Goal: Information Seeking & Learning: Learn about a topic

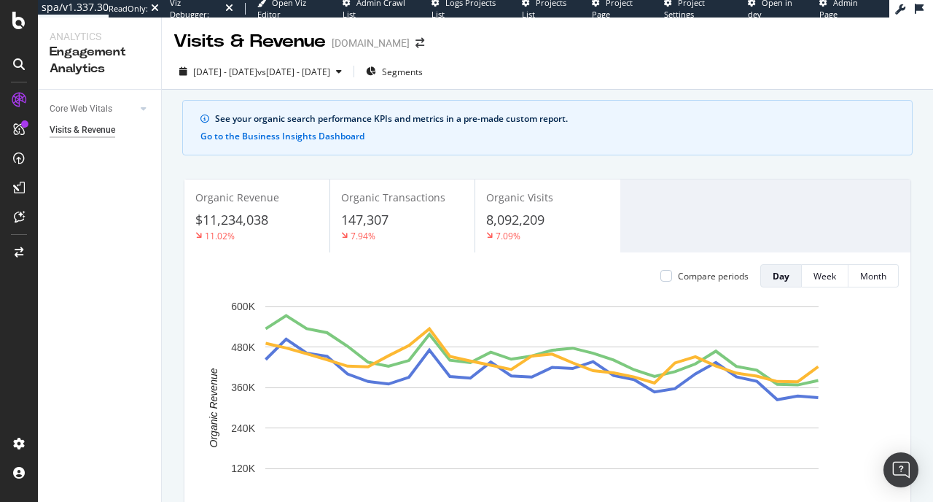
scroll to position [303, 0]
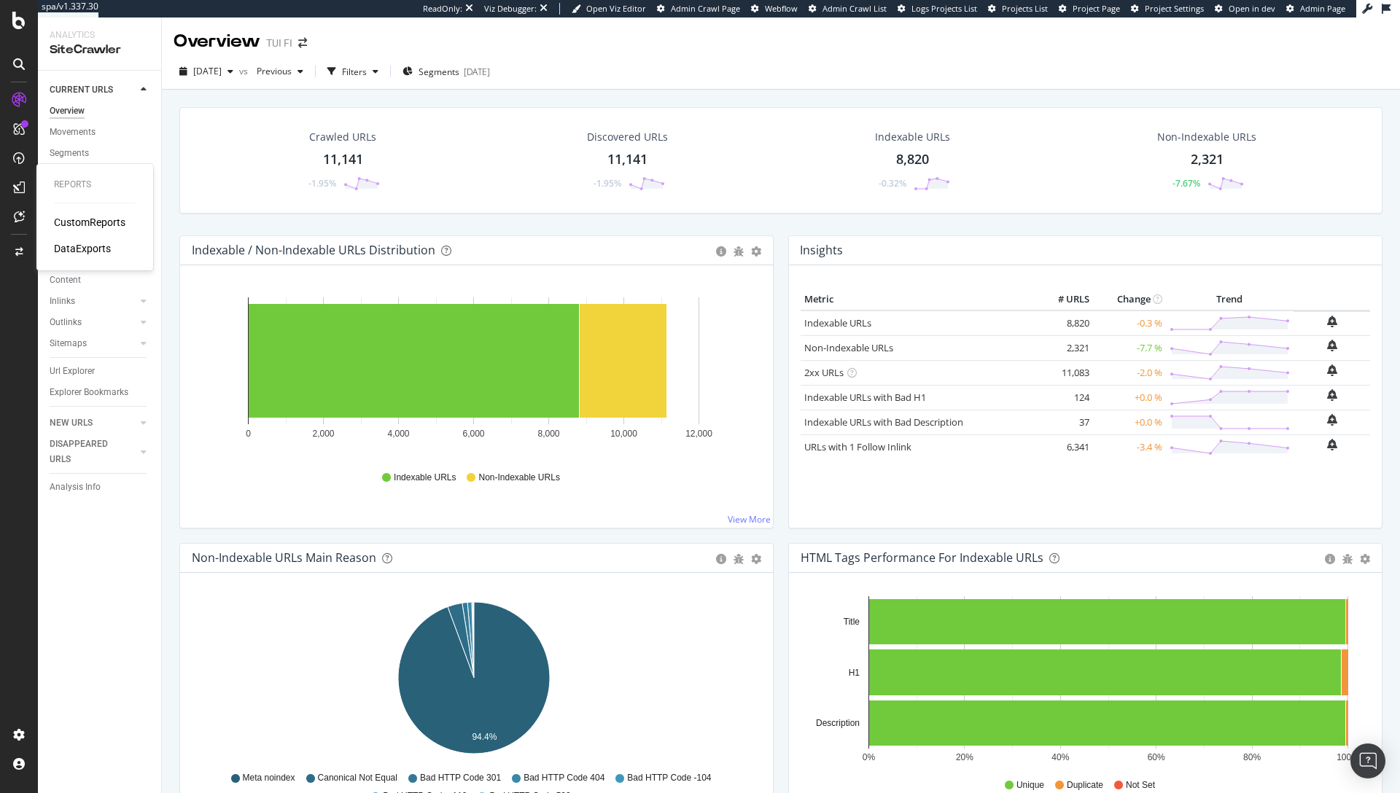
click at [103, 222] on div "CustomReports" at bounding box center [89, 222] width 71 height 15
click at [68, 224] on div "CustomReports" at bounding box center [89, 222] width 71 height 15
click at [693, 86] on div "2025 Sep. 17th vs Previous Filters Segments 2025-08-22" at bounding box center [781, 74] width 1238 height 29
click at [517, 211] on div "Crawled URLs 11,141 -1.95% Discovered URLs 11,141 -1.95% Indexable URLs 8,820 -…" at bounding box center [780, 160] width 1203 height 106
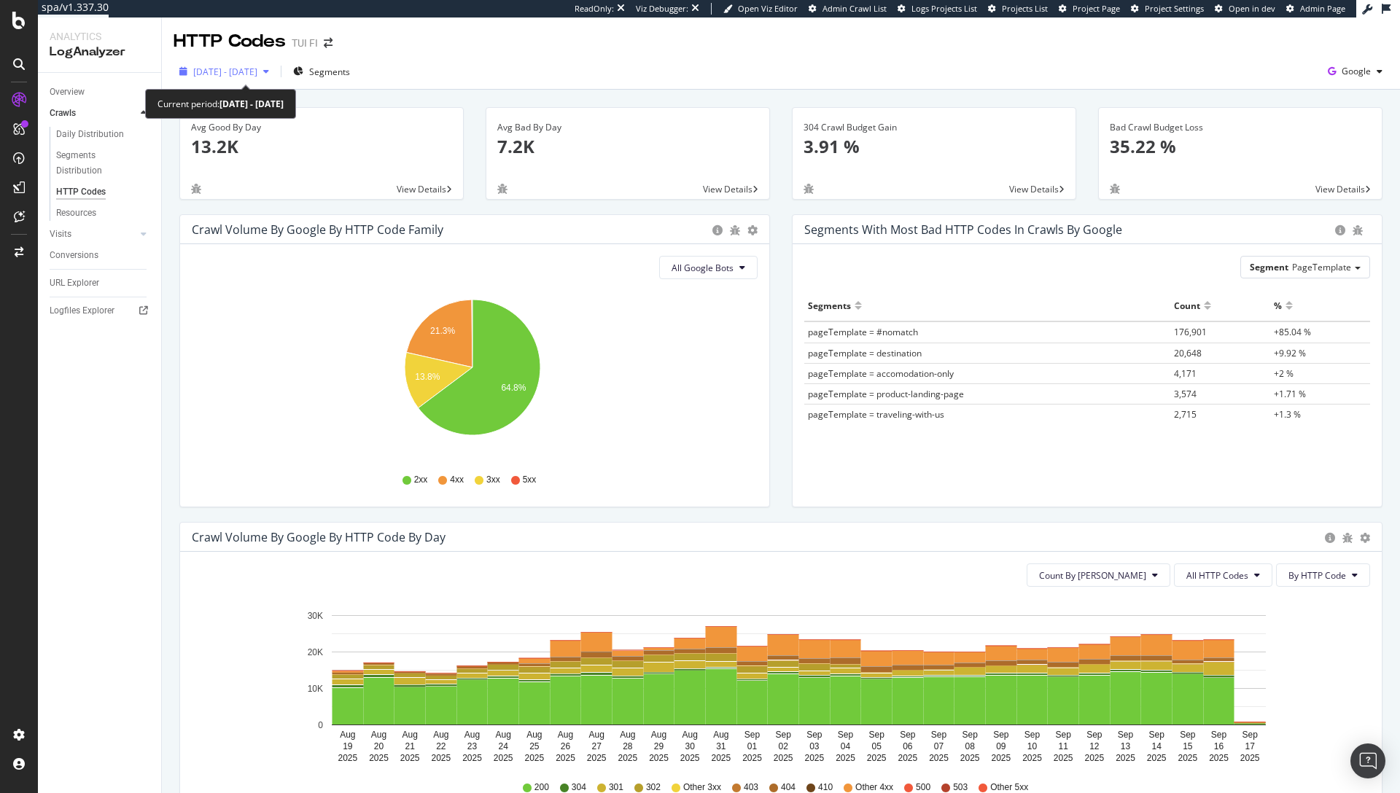
click at [257, 71] on span "[DATE] - [DATE]" at bounding box center [225, 72] width 64 height 12
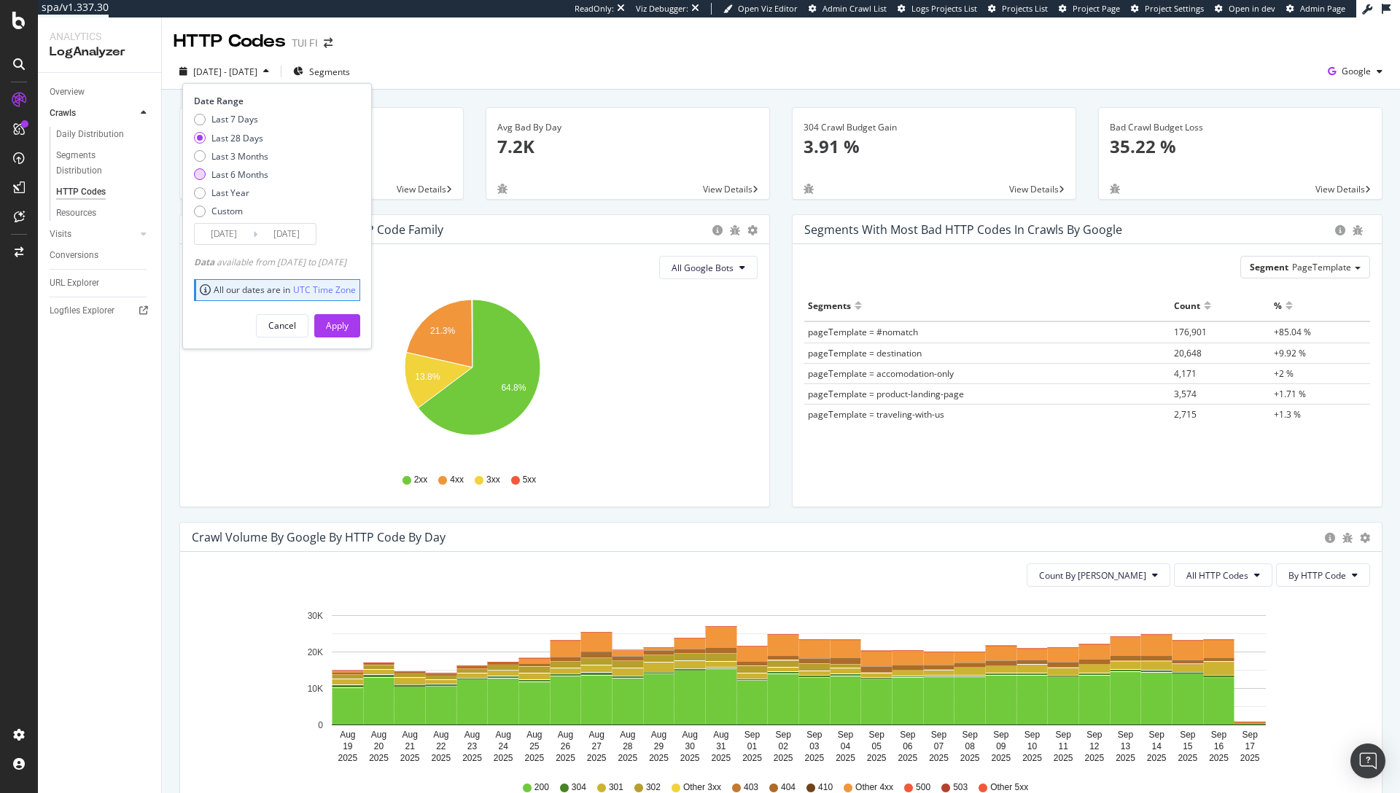
click at [241, 172] on div "Last 6 Months" at bounding box center [239, 174] width 57 height 12
type input "[DATE]"
click at [348, 323] on div "Apply" at bounding box center [337, 325] width 23 height 12
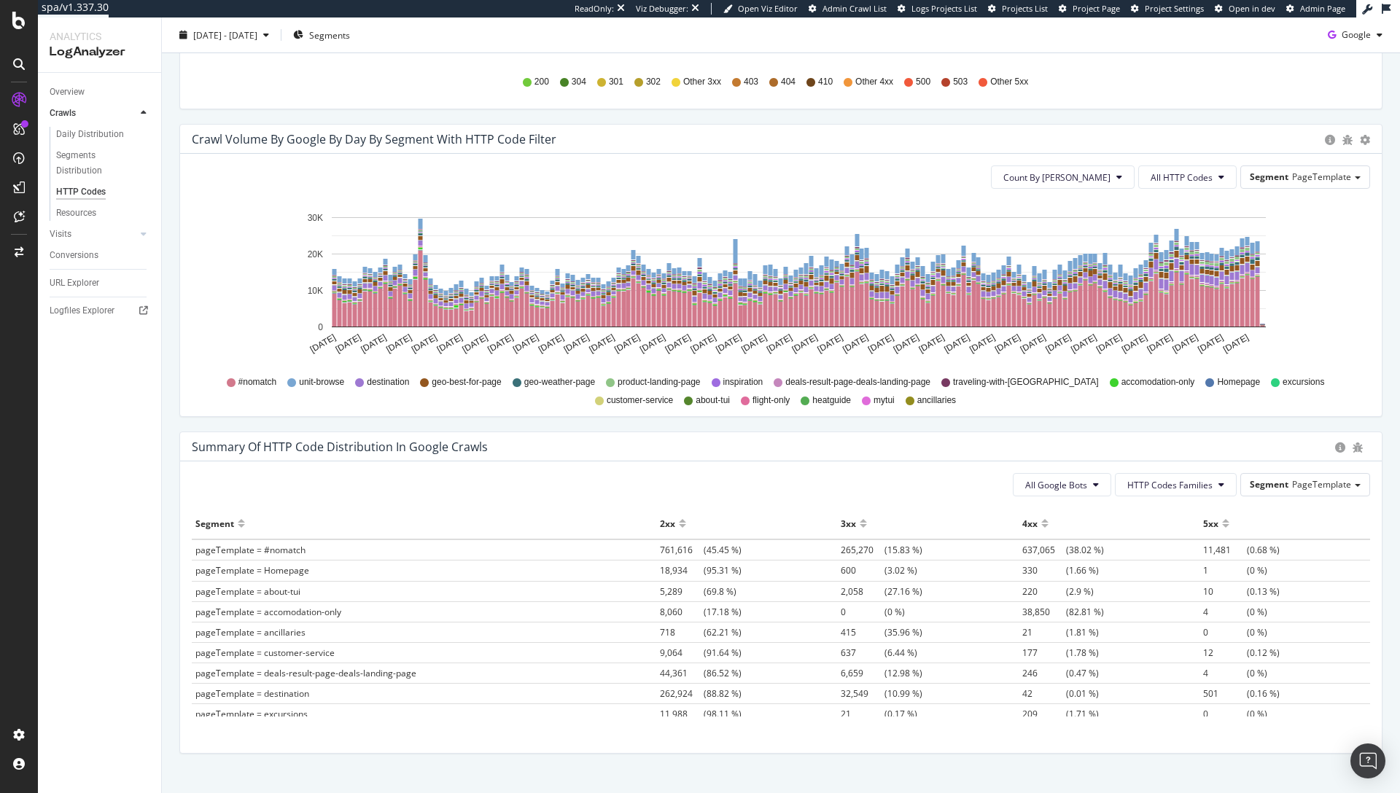
scroll to position [355, 0]
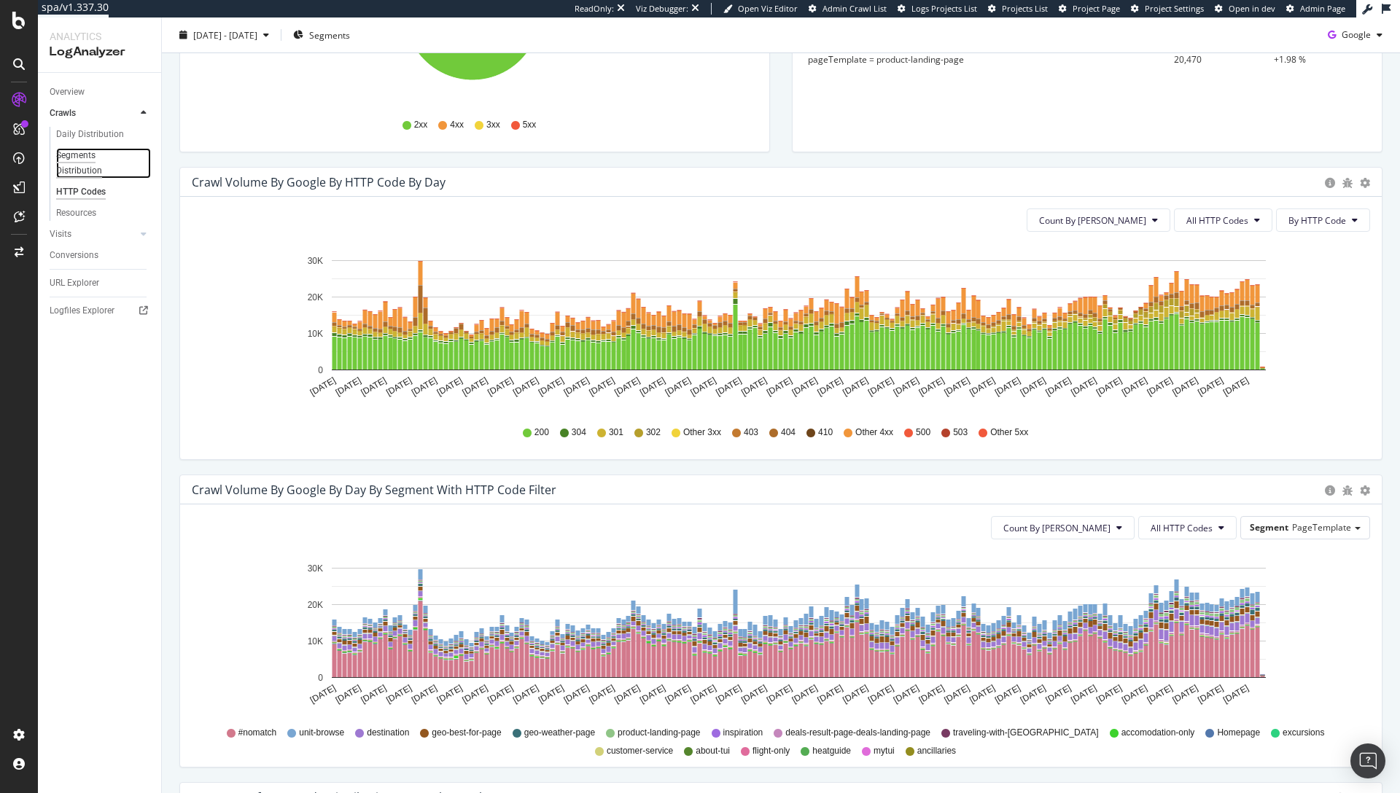
click at [77, 161] on div "Segments Distribution" at bounding box center [96, 163] width 81 height 31
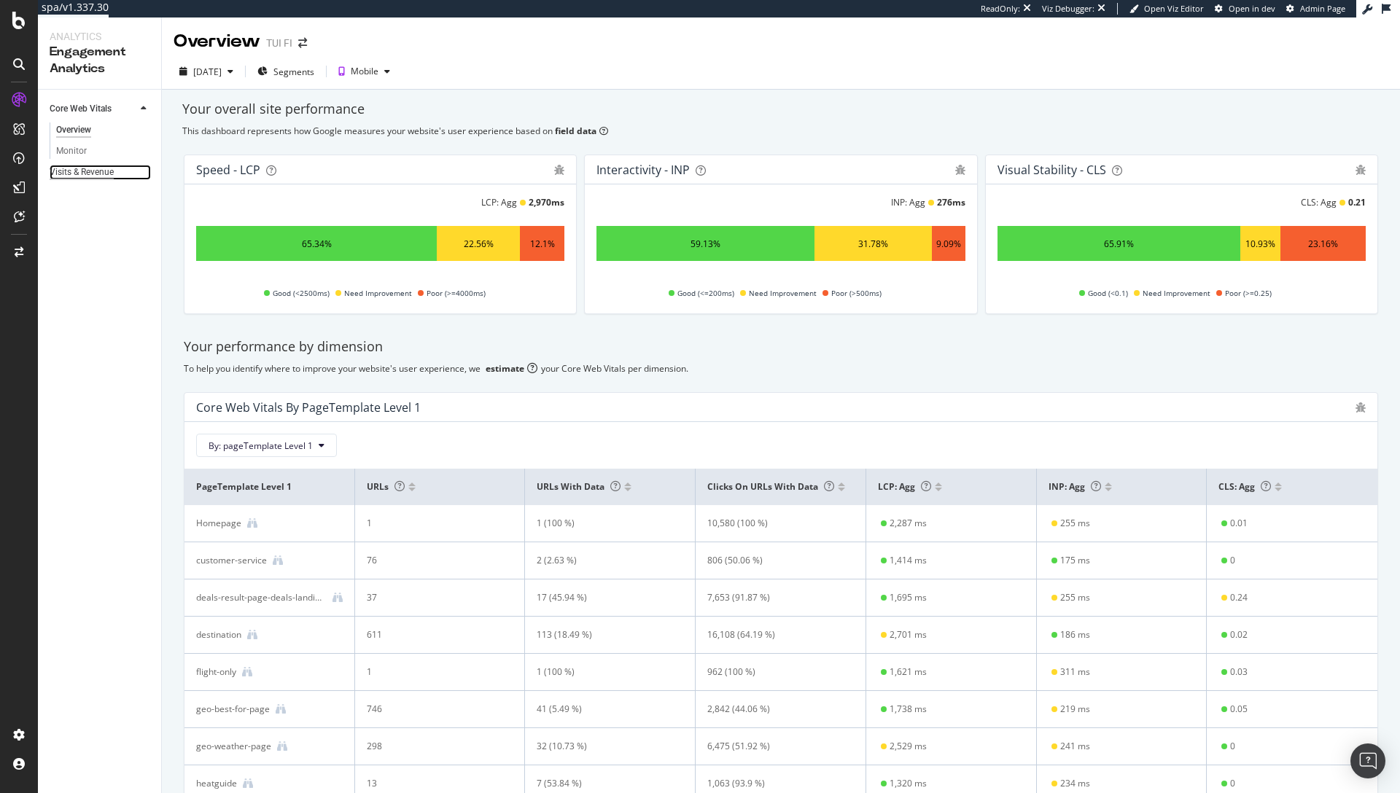
click at [82, 172] on div "Visits & Revenue" at bounding box center [82, 172] width 64 height 15
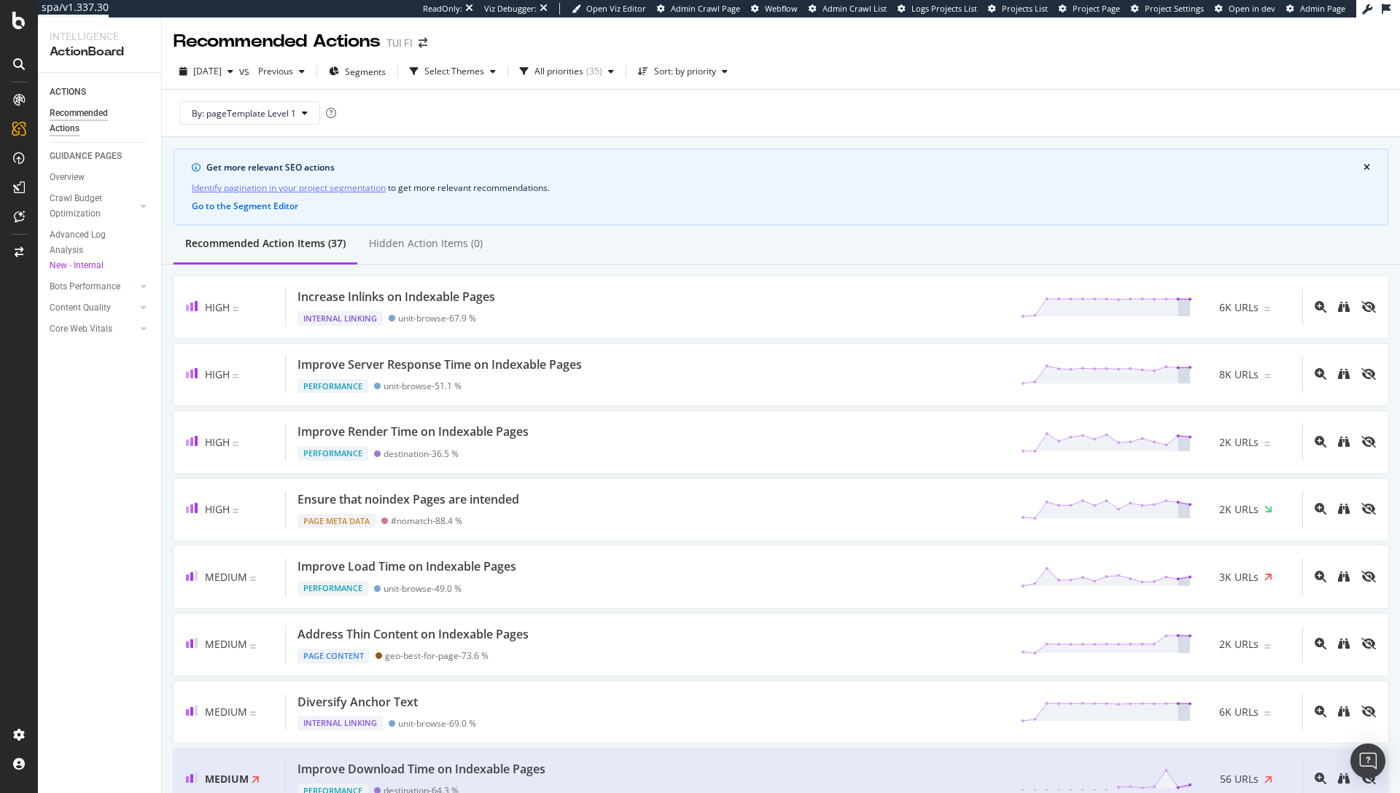
click at [1232, 238] on div "Recommended Action Items (37) Hidden Action Items (0)" at bounding box center [781, 244] width 1238 height 39
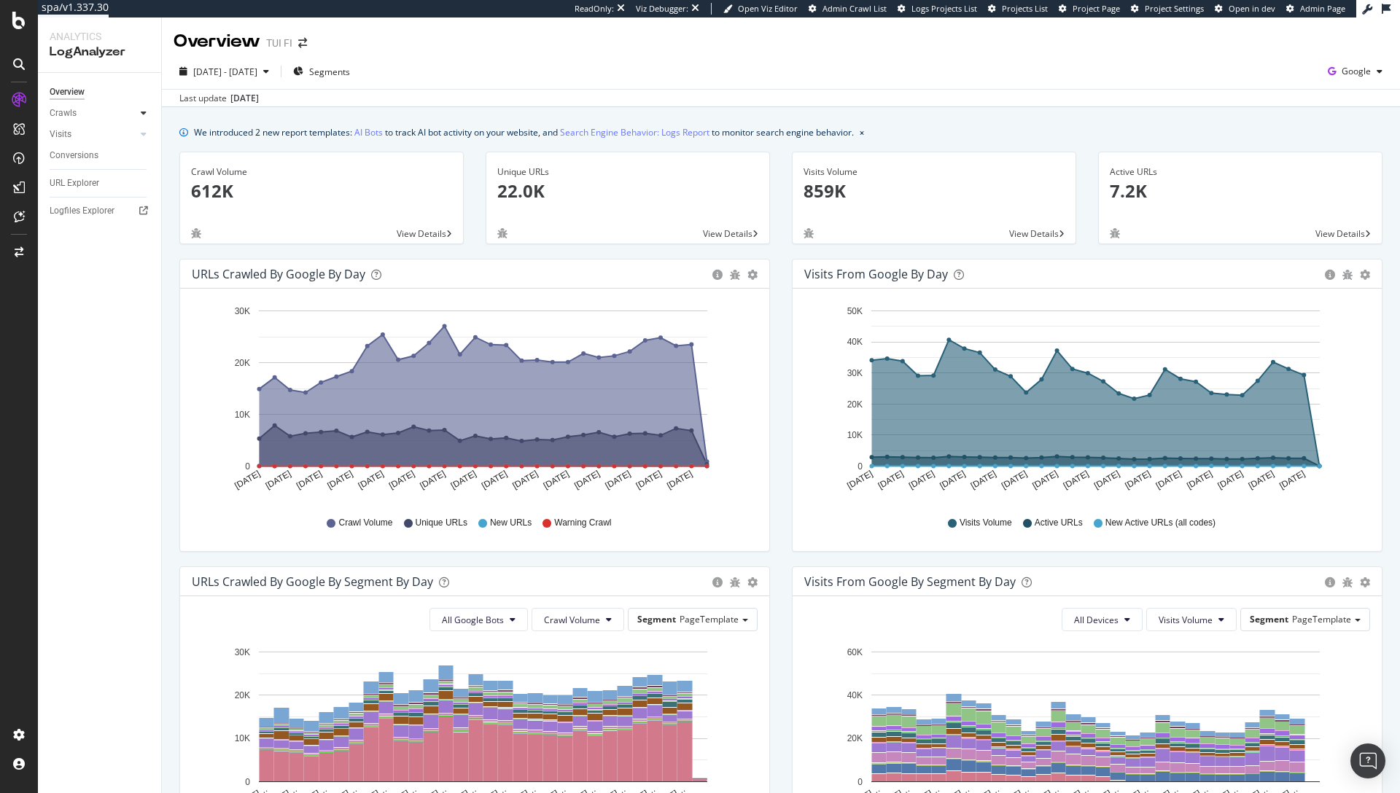
click at [139, 110] on div at bounding box center [143, 113] width 15 height 15
click at [163, 156] on div "We introduced 2 new report templates: AI Bots to track AI bot activity on your …" at bounding box center [781, 670] width 1238 height 1126
click at [87, 157] on div "Segments Distribution" at bounding box center [96, 163] width 81 height 31
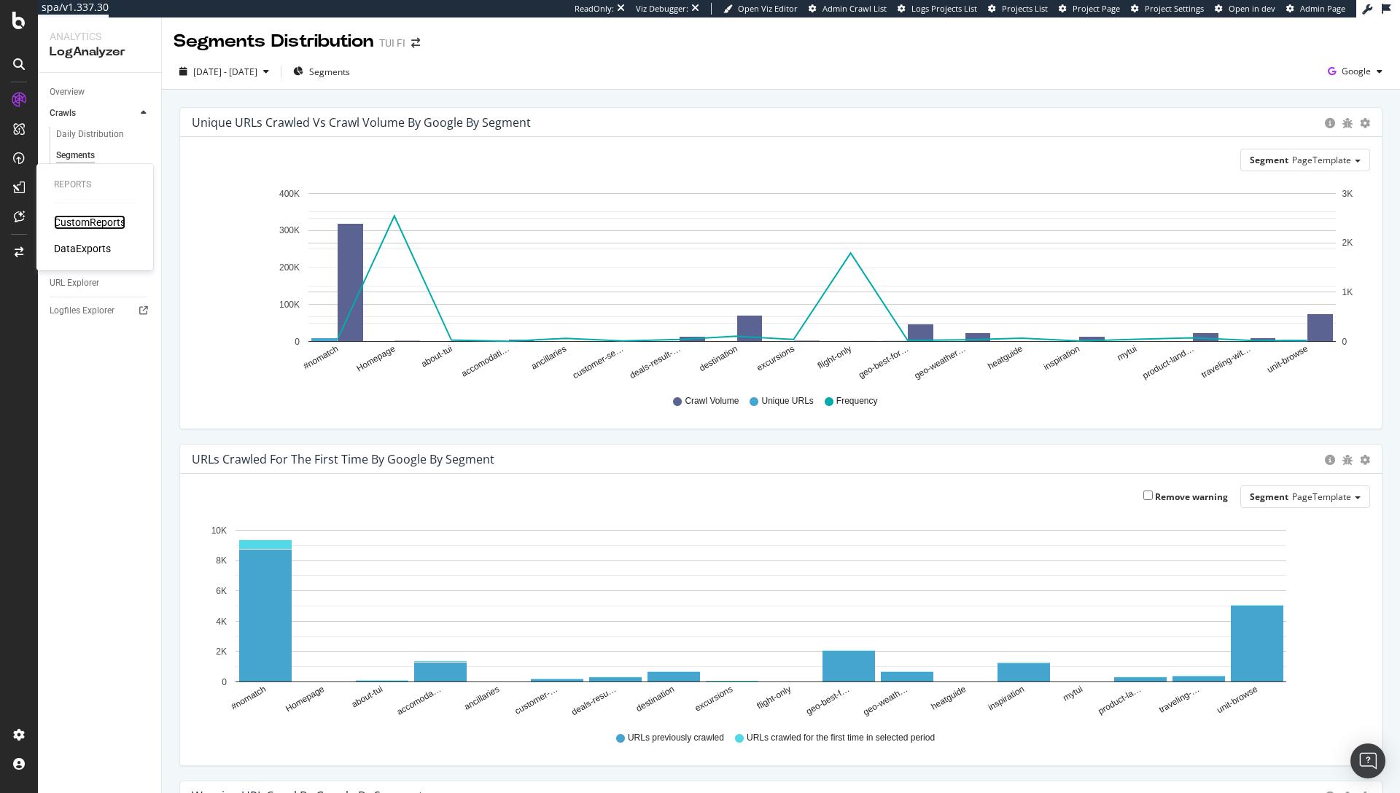
click at [61, 219] on div "CustomReports" at bounding box center [89, 222] width 71 height 15
click at [101, 131] on div "Daily Distribution" at bounding box center [90, 134] width 68 height 15
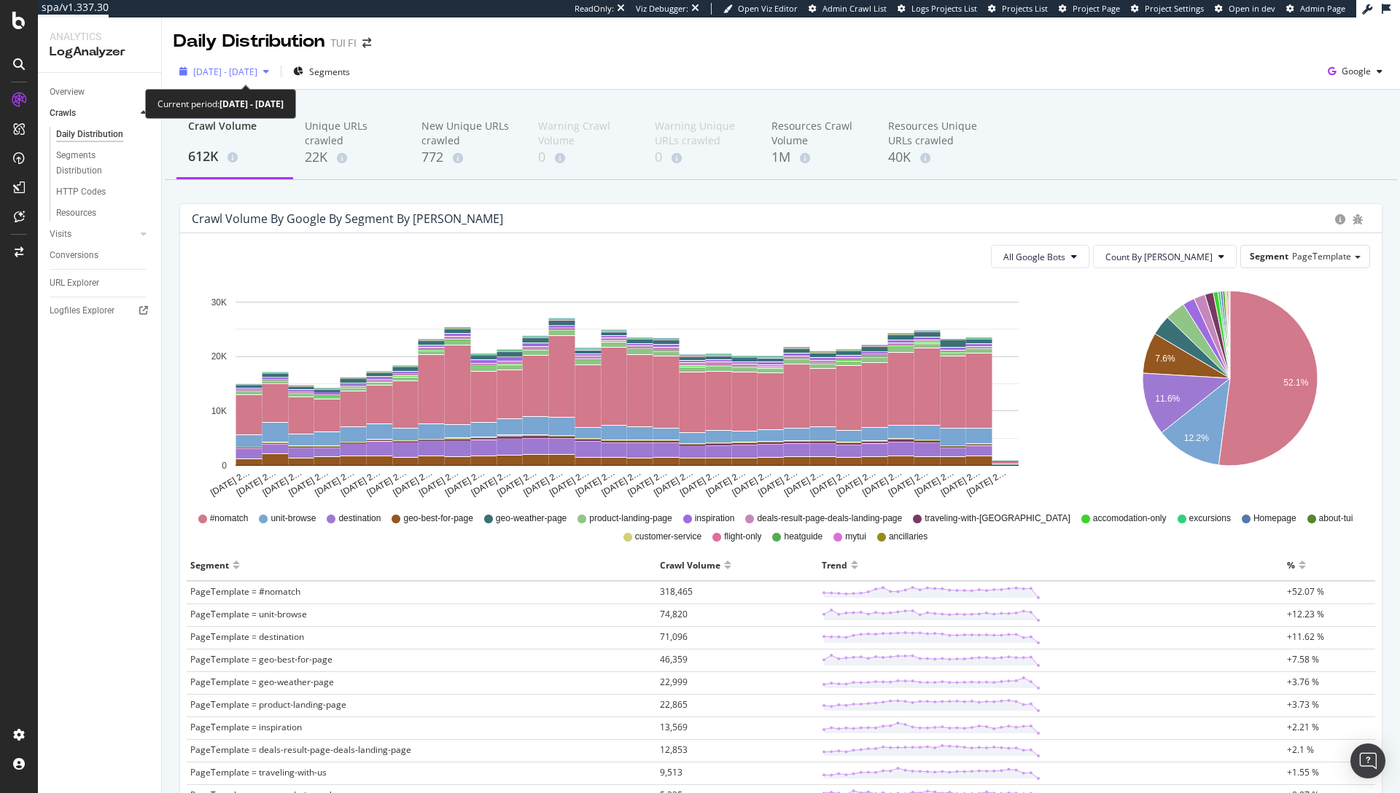
click at [225, 68] on span "2025 Aug. 19th - Sep. 17th" at bounding box center [225, 72] width 64 height 12
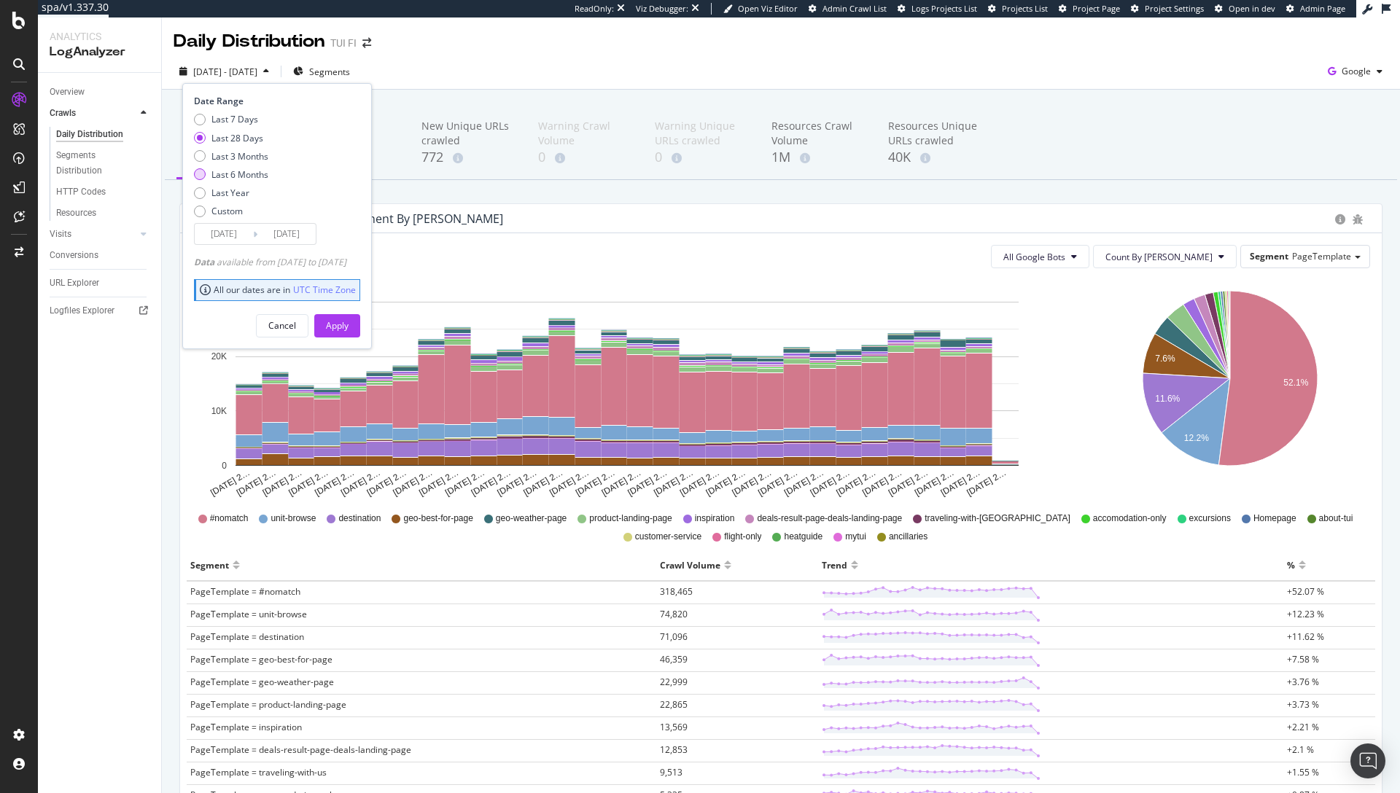
click at [236, 174] on div "Last 6 Months" at bounding box center [239, 174] width 57 height 12
type input "2025/03/18"
click at [348, 331] on div "Apply" at bounding box center [337, 325] width 23 height 12
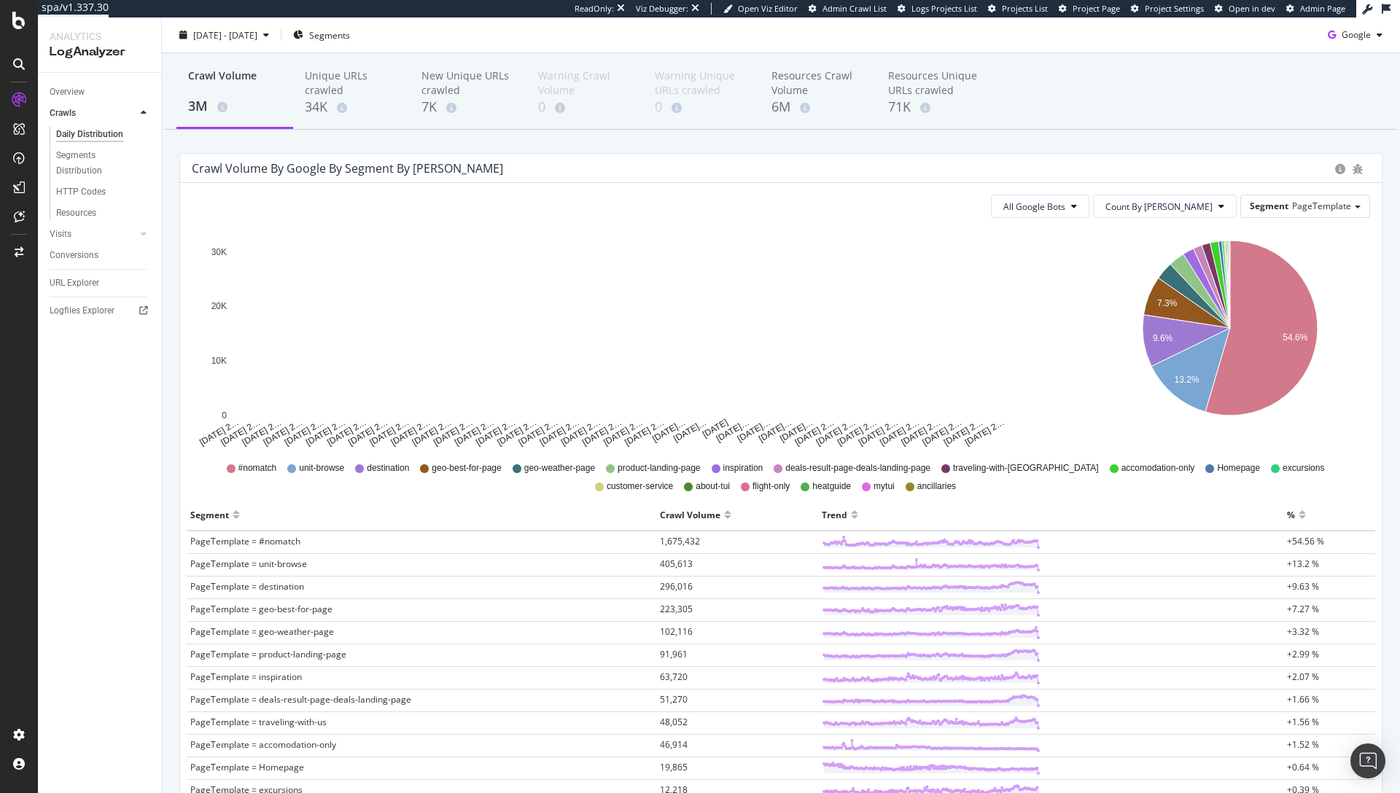
scroll to position [52, 0]
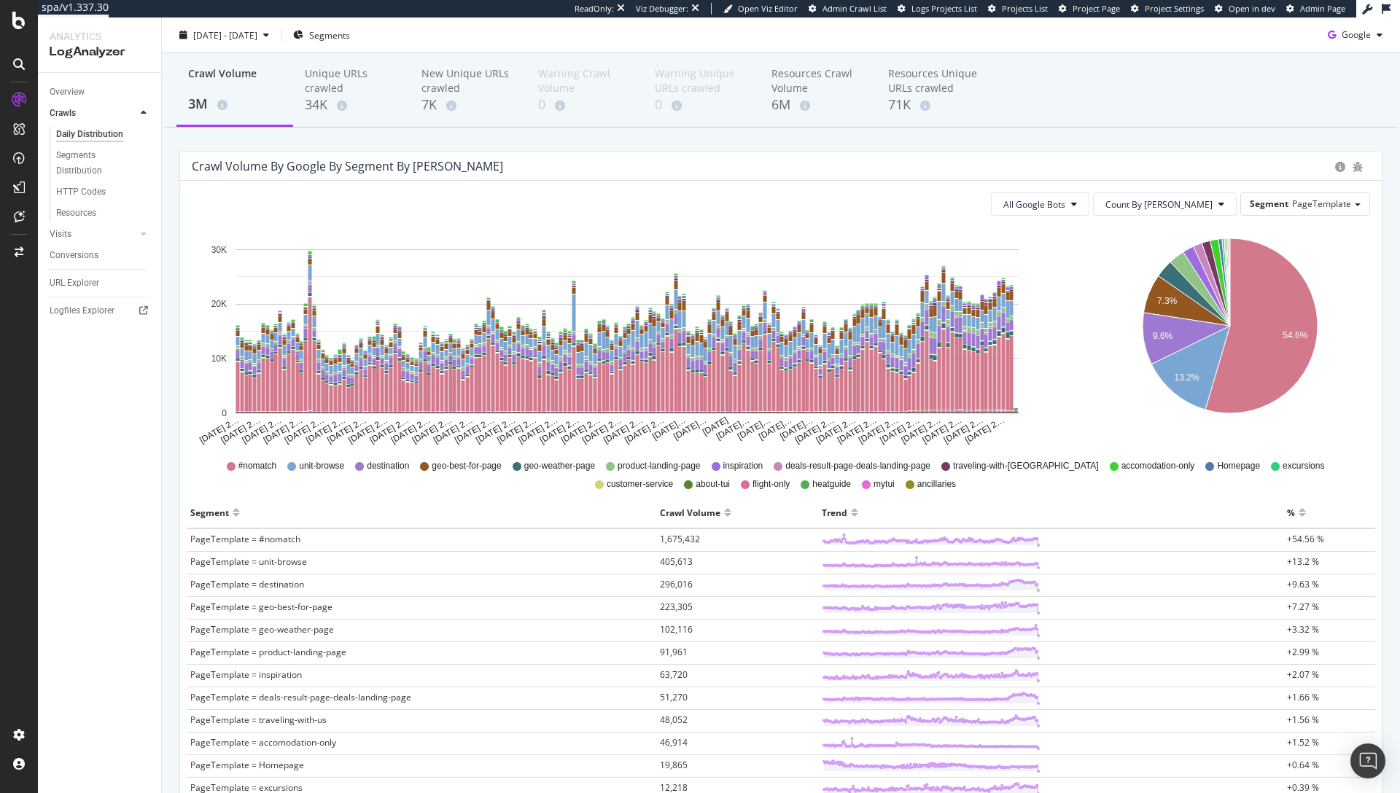
click at [1053, 281] on icon "Mar 18 2… Mar 23 2… Mar 28 2… Apr 02 2… Apr 07 2… Apr 12 2… Apr 17 2… Apr 22 2……" at bounding box center [627, 336] width 870 height 219
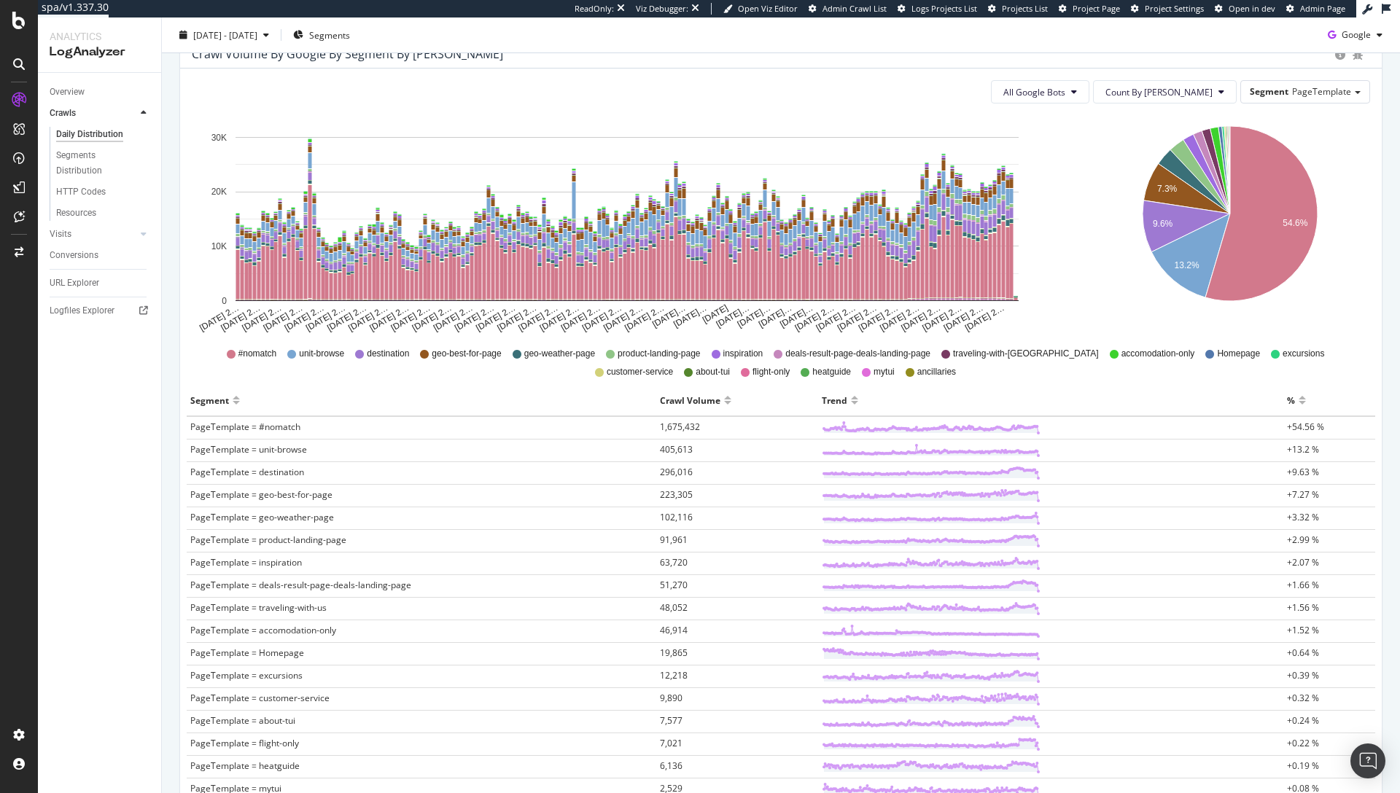
scroll to position [0, 0]
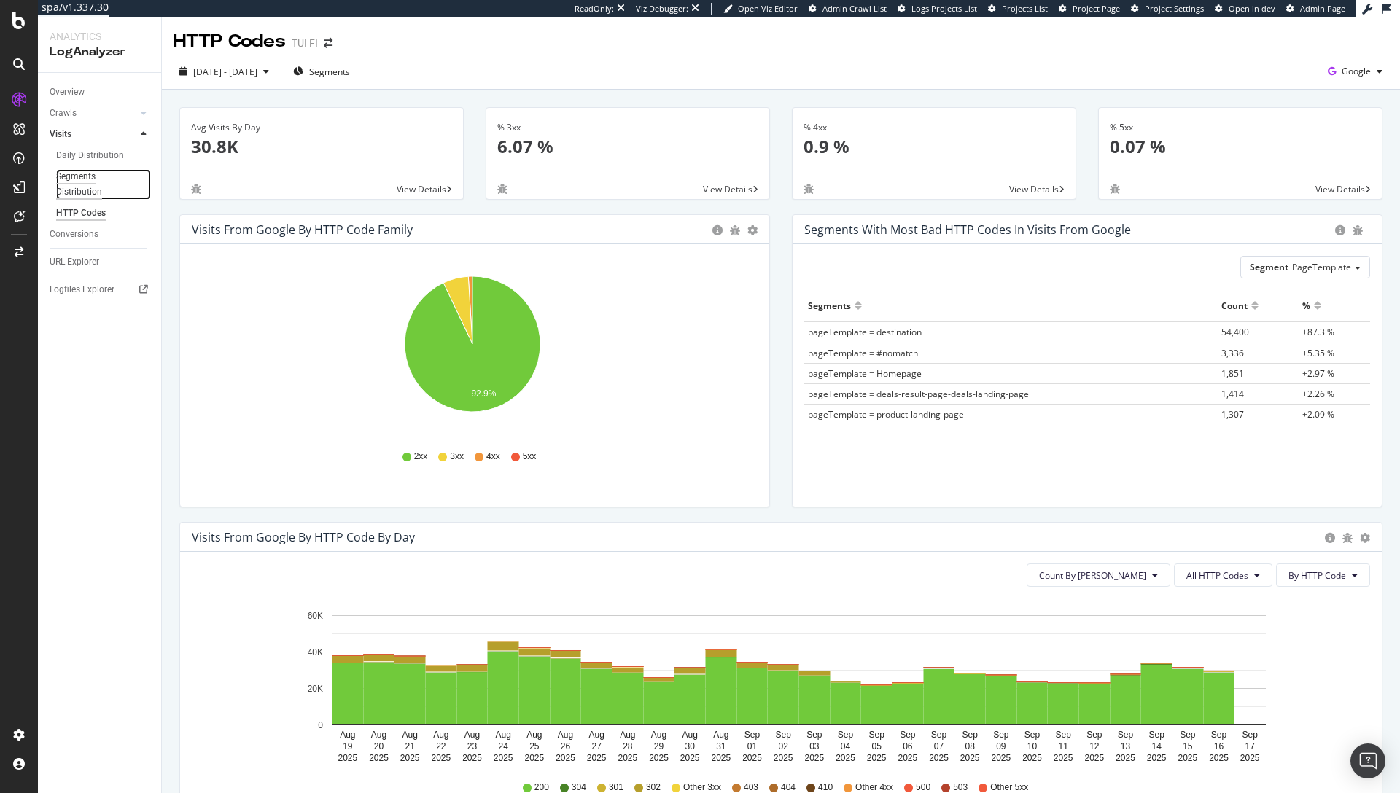
click at [89, 177] on div "Segments Distribution" at bounding box center [96, 184] width 81 height 31
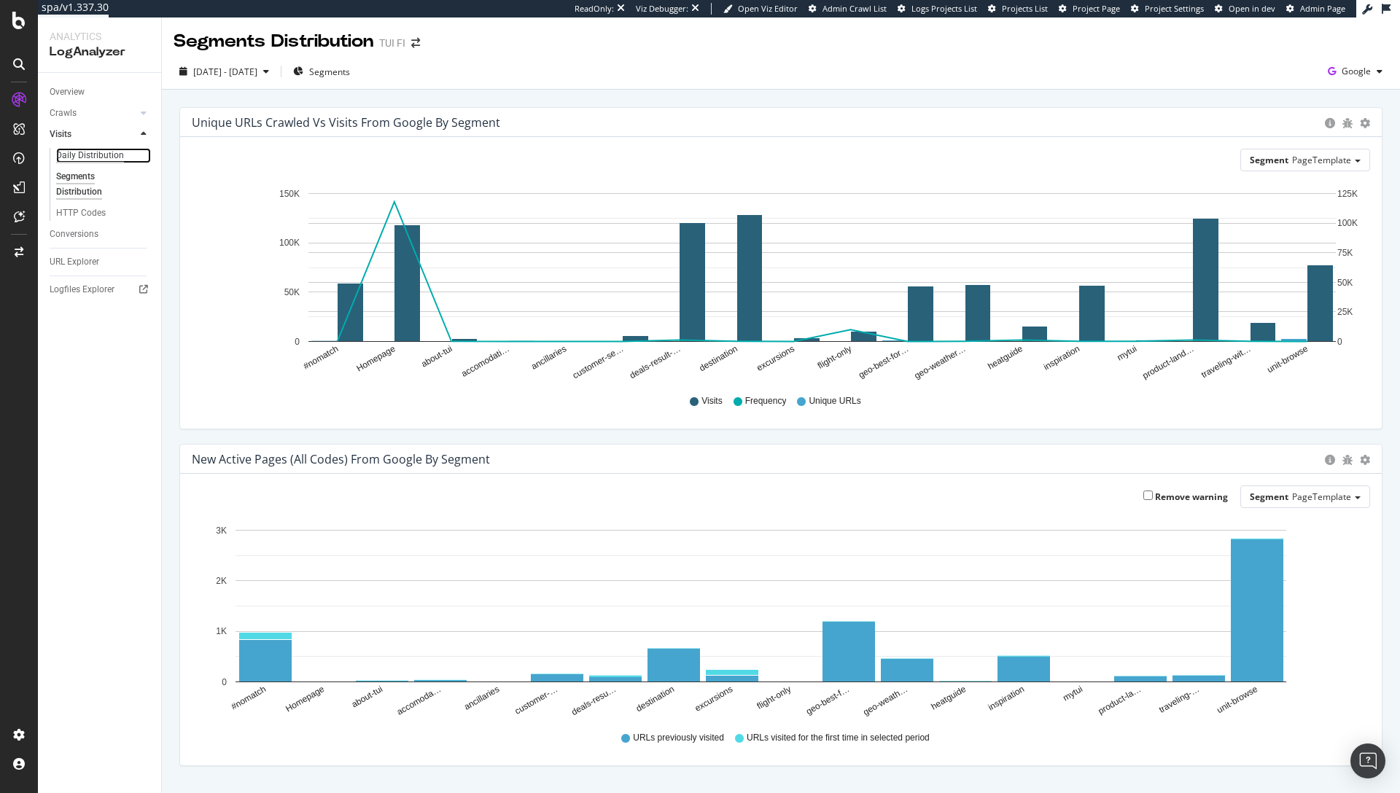
click at [76, 151] on div "Daily Distribution" at bounding box center [90, 155] width 68 height 15
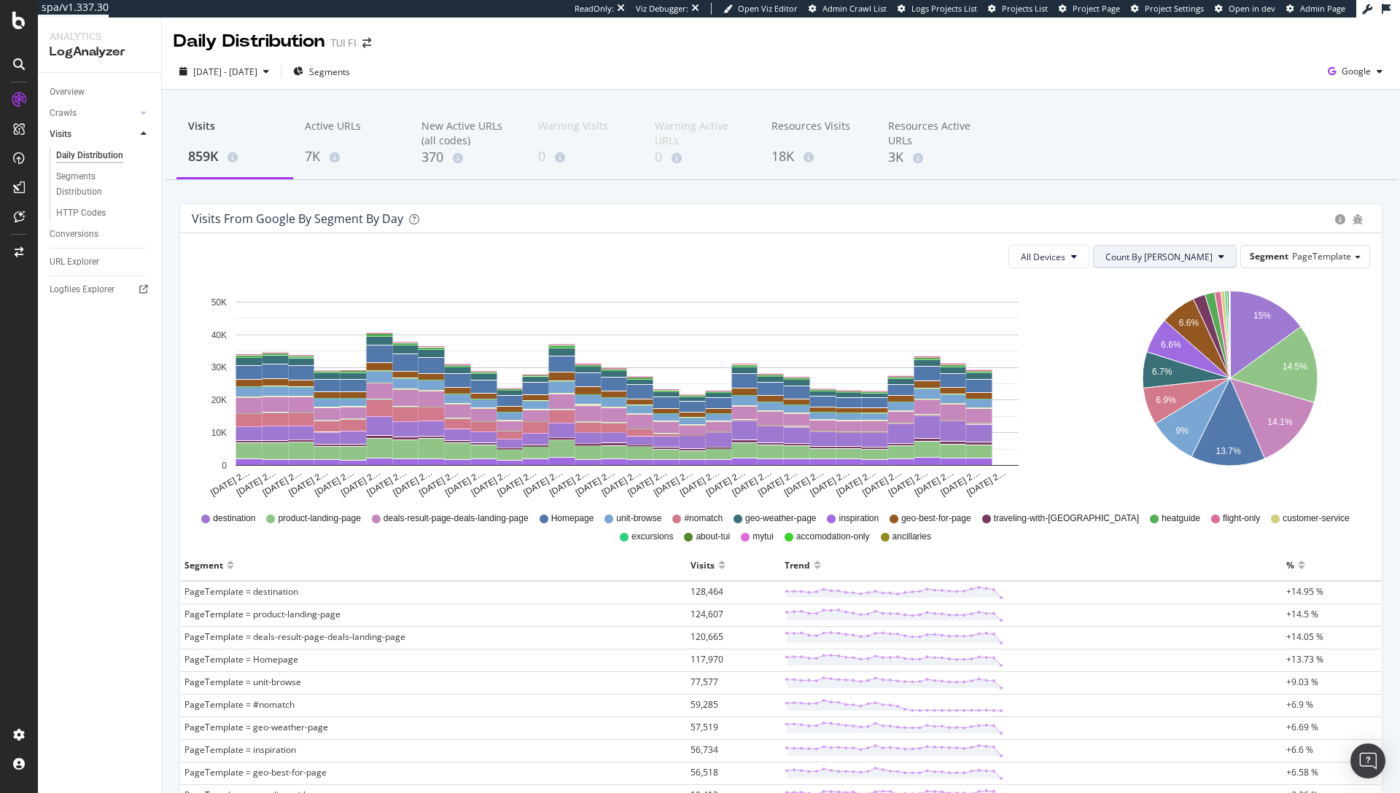
click at [1182, 257] on span "Count By Day" at bounding box center [1158, 257] width 107 height 12
click at [1163, 311] on span "Cumulated" at bounding box center [1203, 312] width 110 height 13
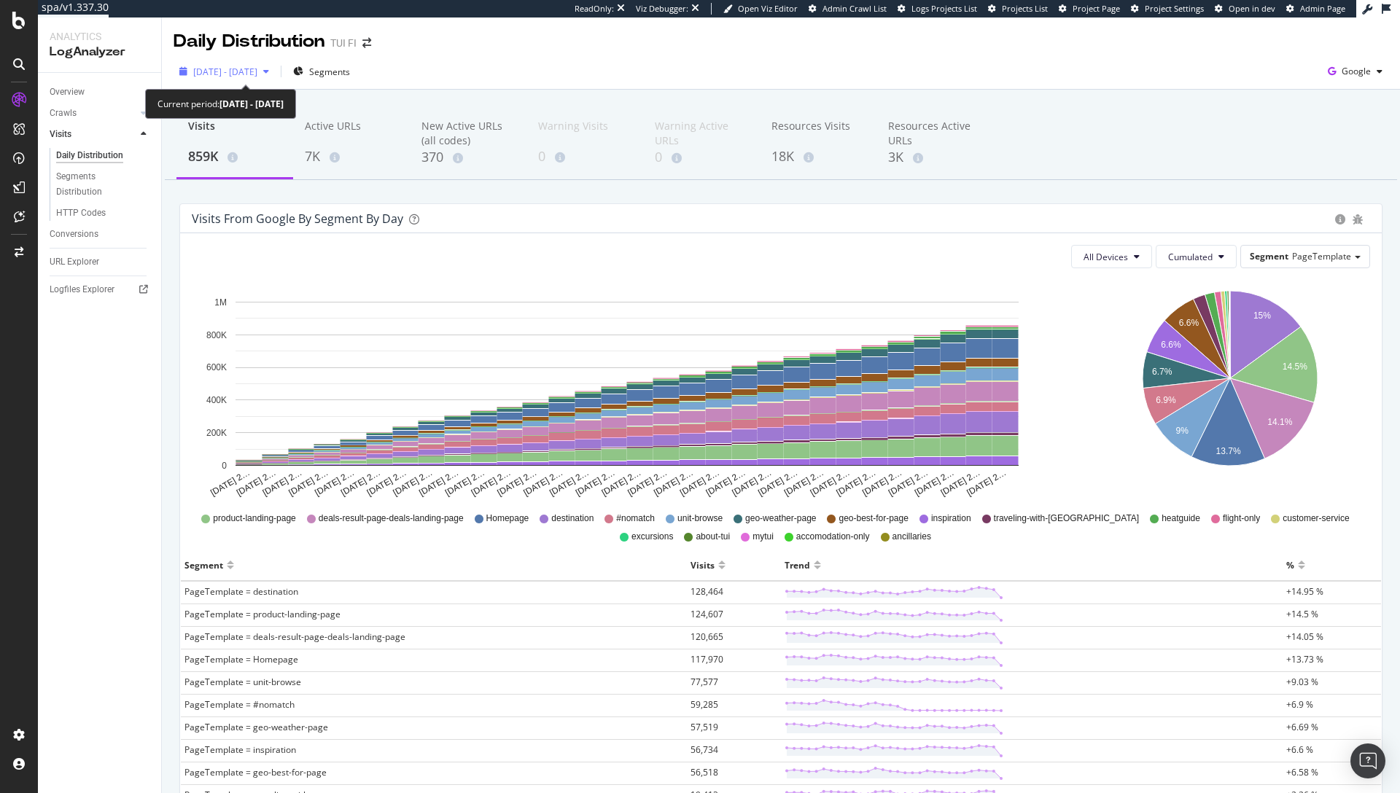
click at [257, 71] on span "2025 Aug. 19th - Sep. 17th" at bounding box center [225, 72] width 64 height 12
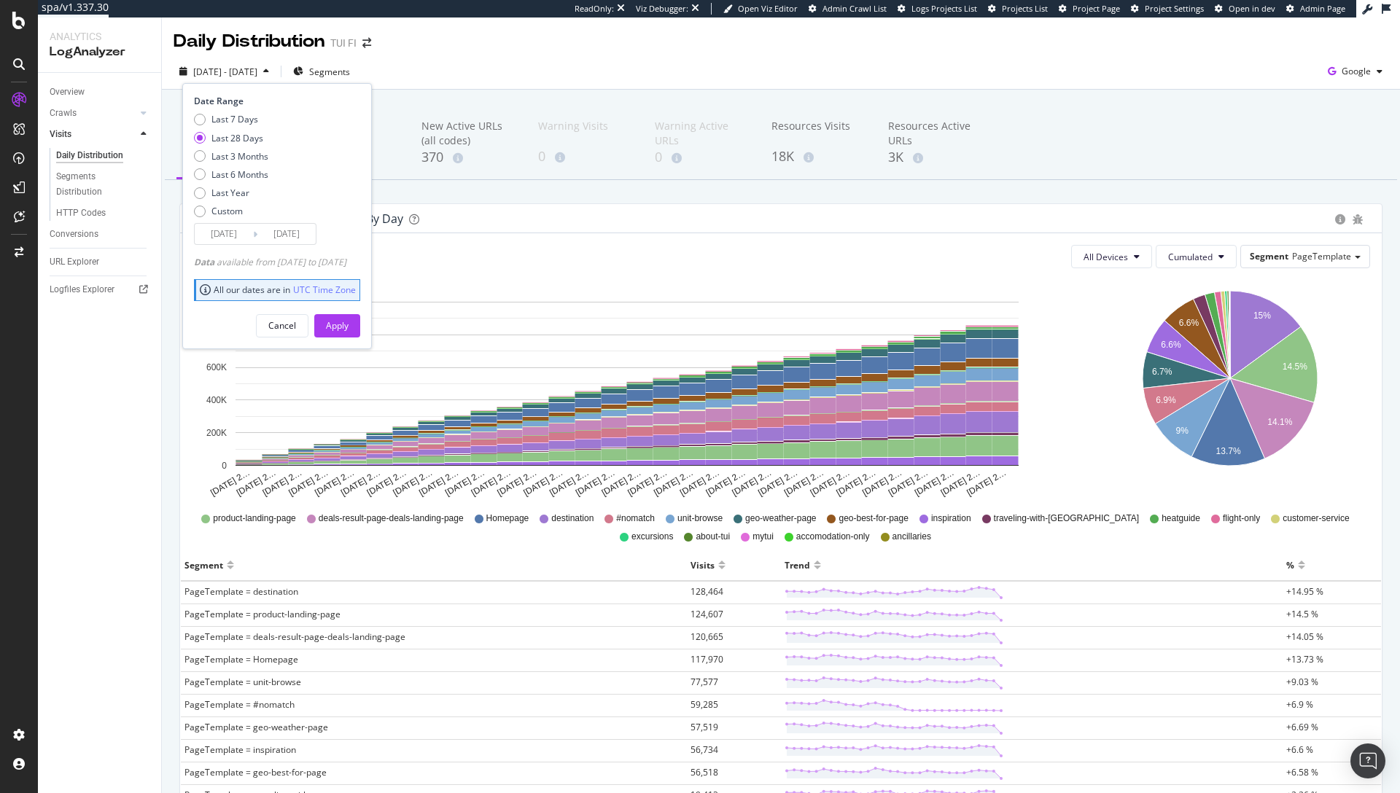
click at [770, 58] on div "2025 Aug. 19th - Sep. 17th Segments Date Range Last 7 Days Last 28 Days Last 3 …" at bounding box center [781, 72] width 1238 height 36
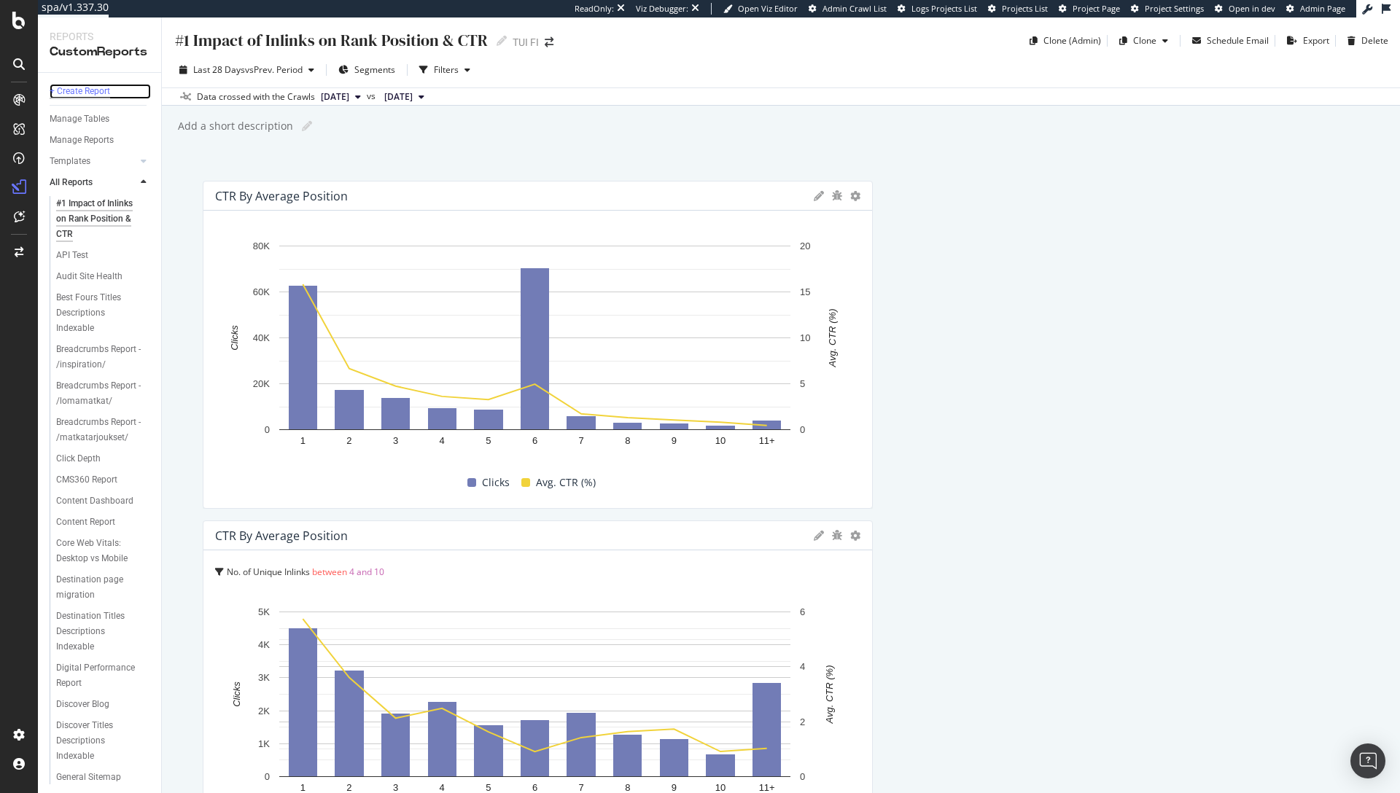
click at [80, 92] on div "+ Create Report" at bounding box center [80, 91] width 61 height 15
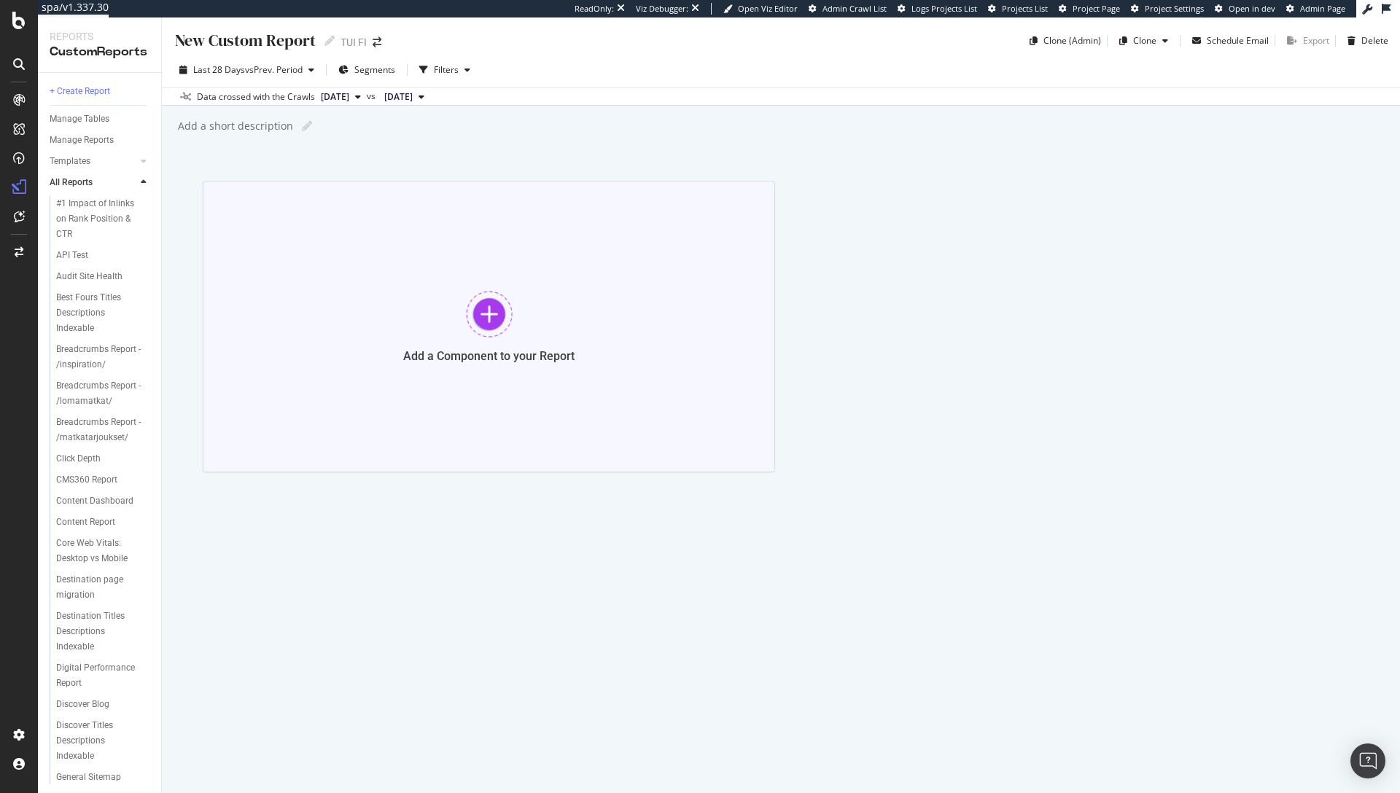
click at [488, 309] on div at bounding box center [489, 314] width 47 height 47
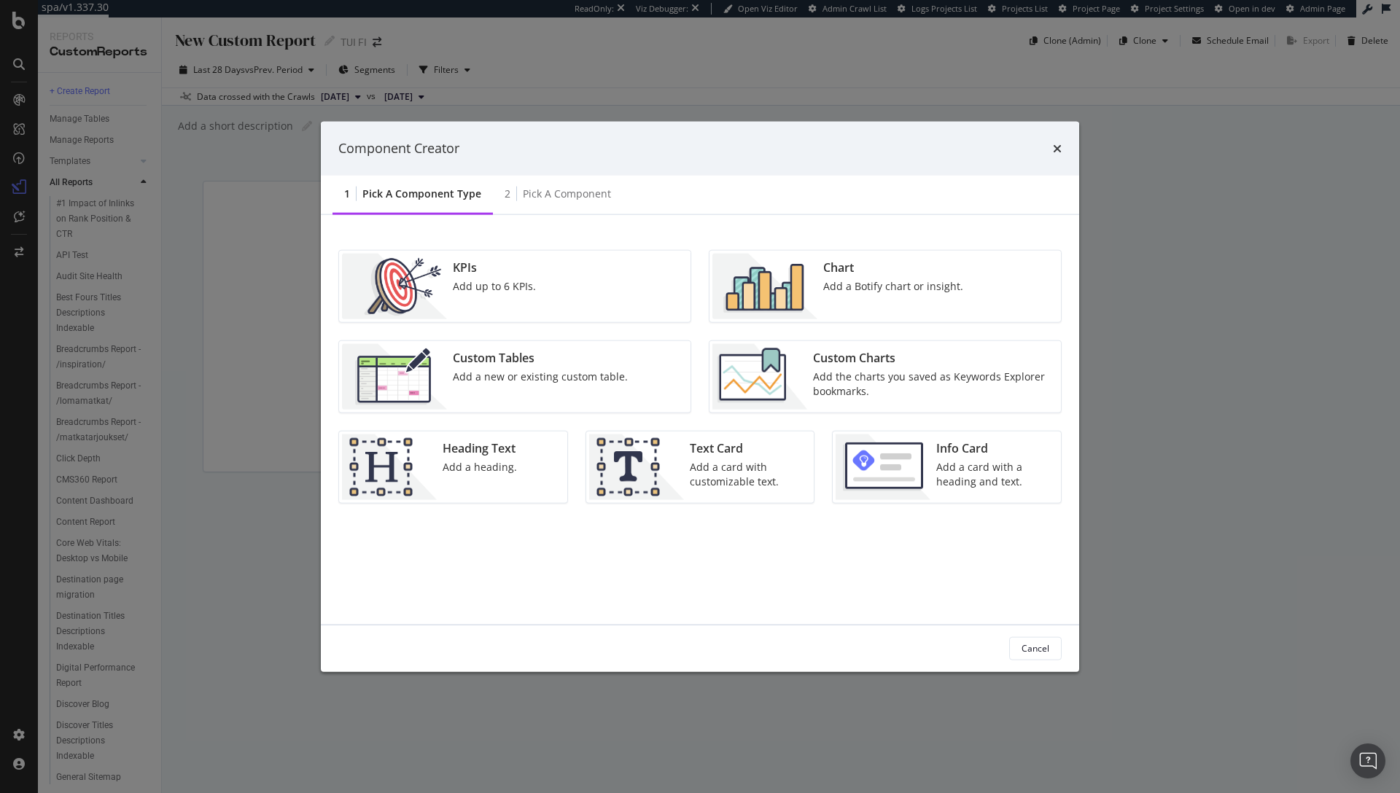
click at [806, 271] on img "modal" at bounding box center [764, 286] width 105 height 66
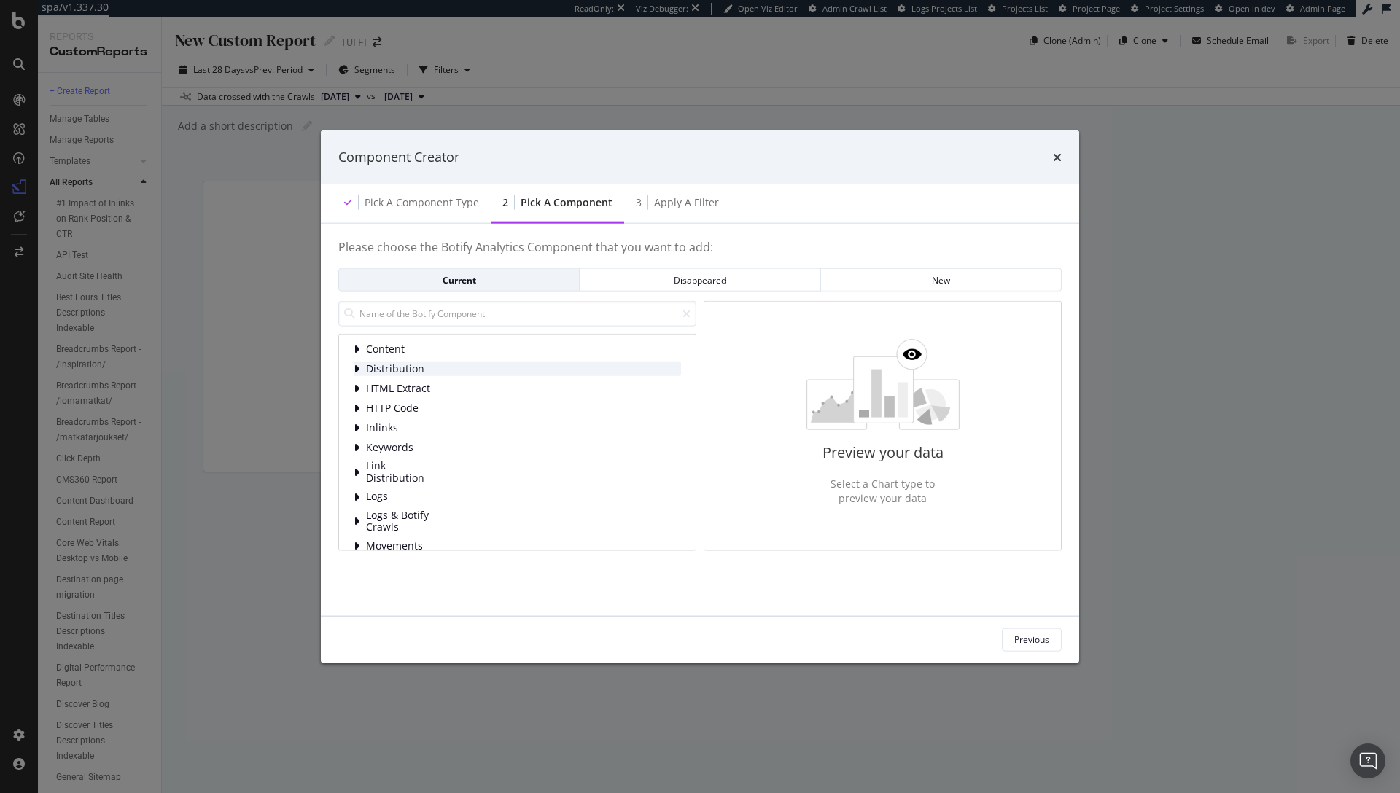
click at [385, 363] on span "Distribution" at bounding box center [398, 369] width 65 height 12
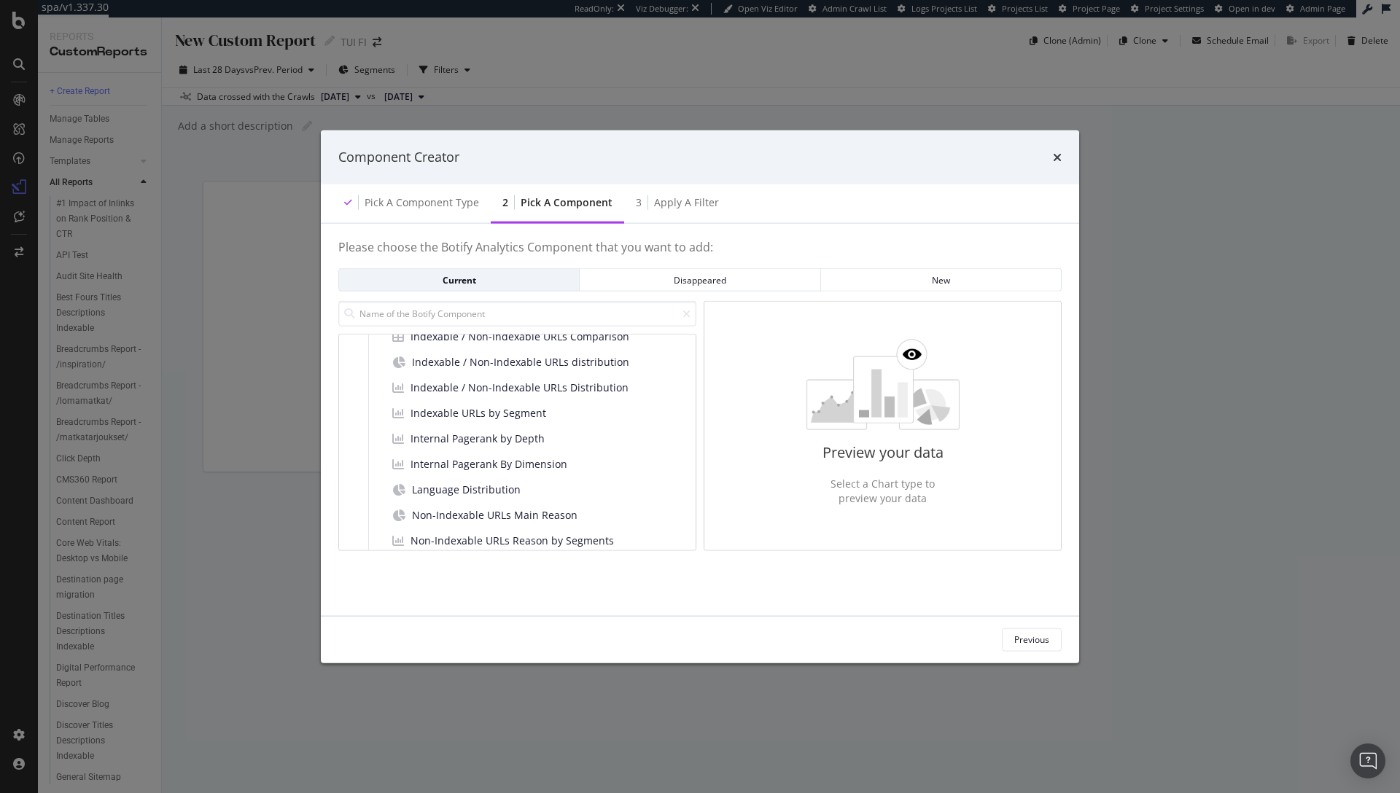
scroll to position [200, 0]
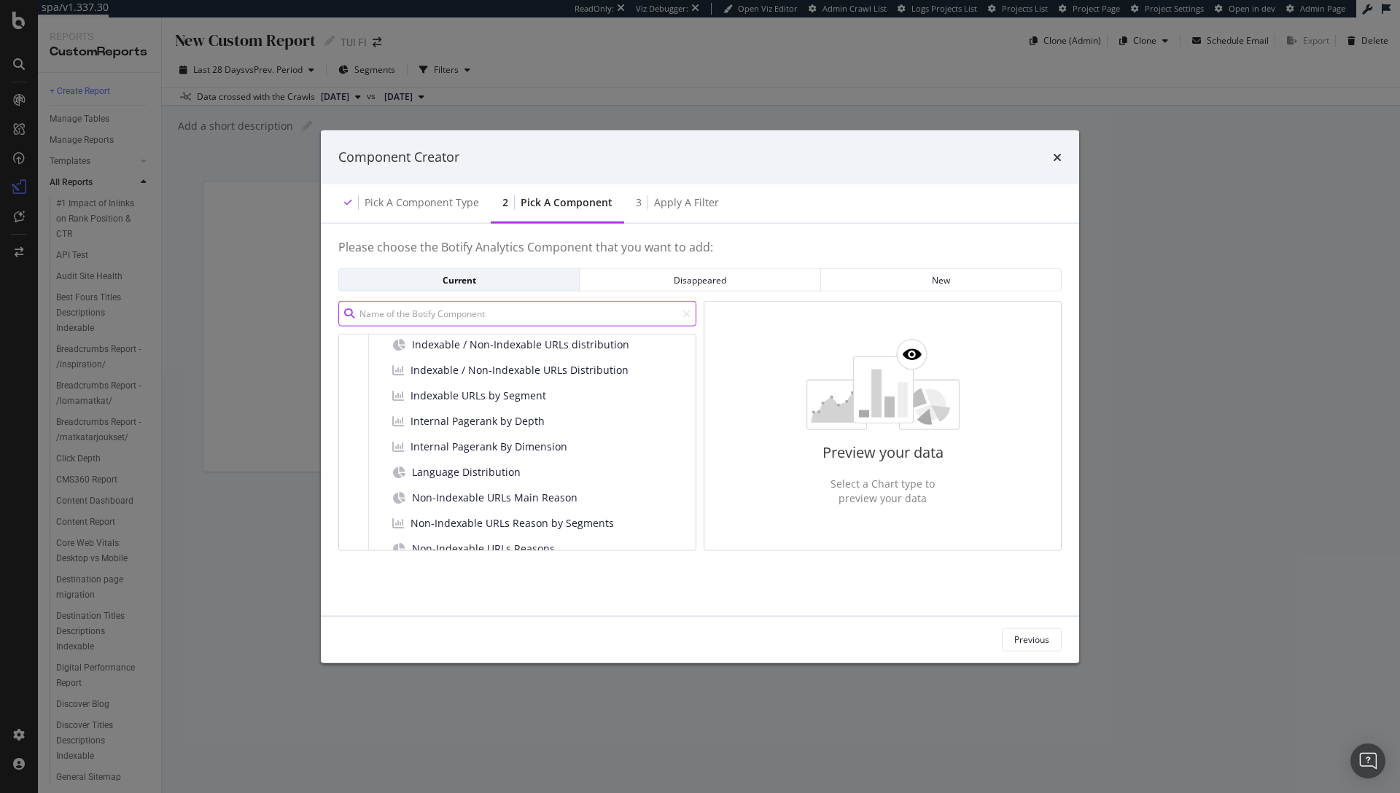
click at [475, 313] on input "modal" at bounding box center [517, 314] width 358 height 26
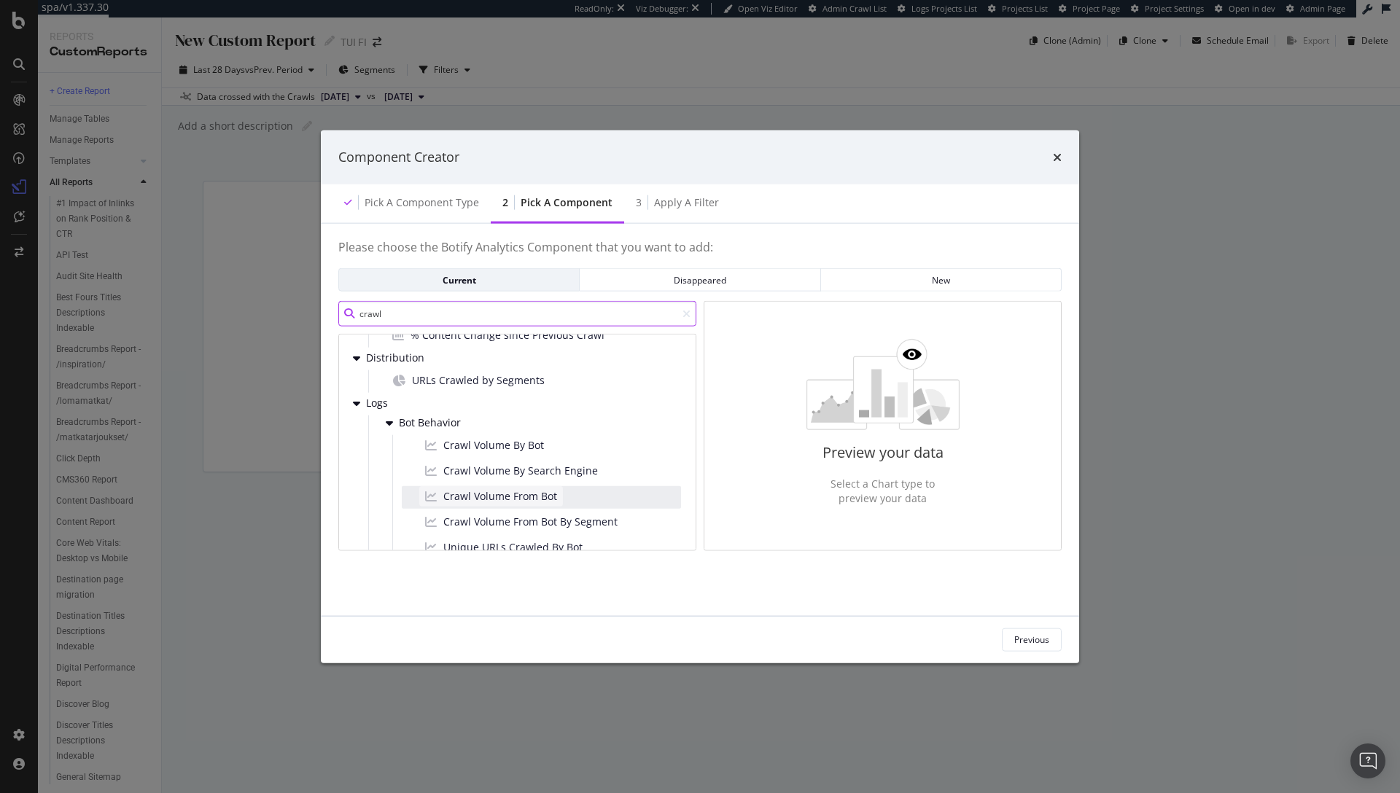
scroll to position [0, 0]
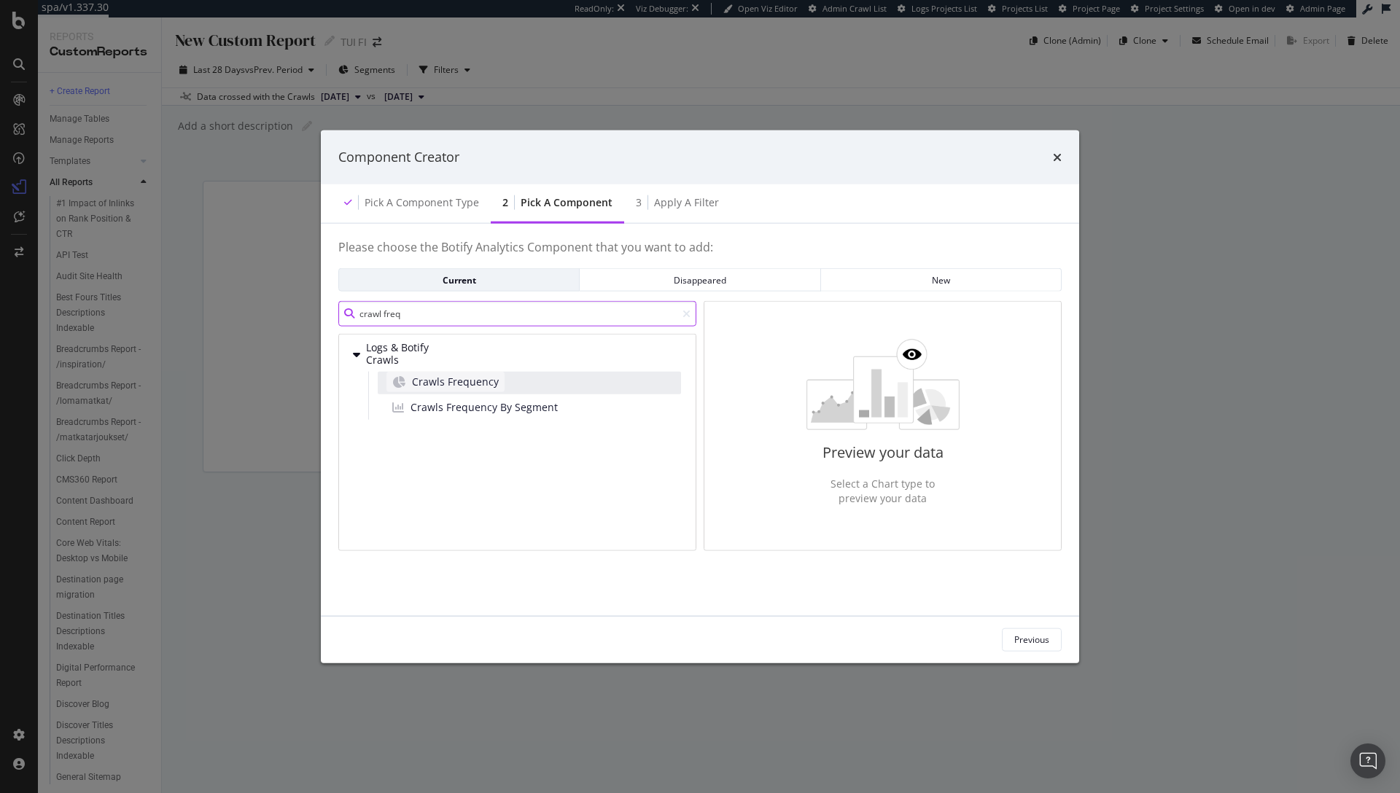
type input "crawl freq"
click at [458, 388] on span "Crawls Frequency" at bounding box center [455, 381] width 87 height 15
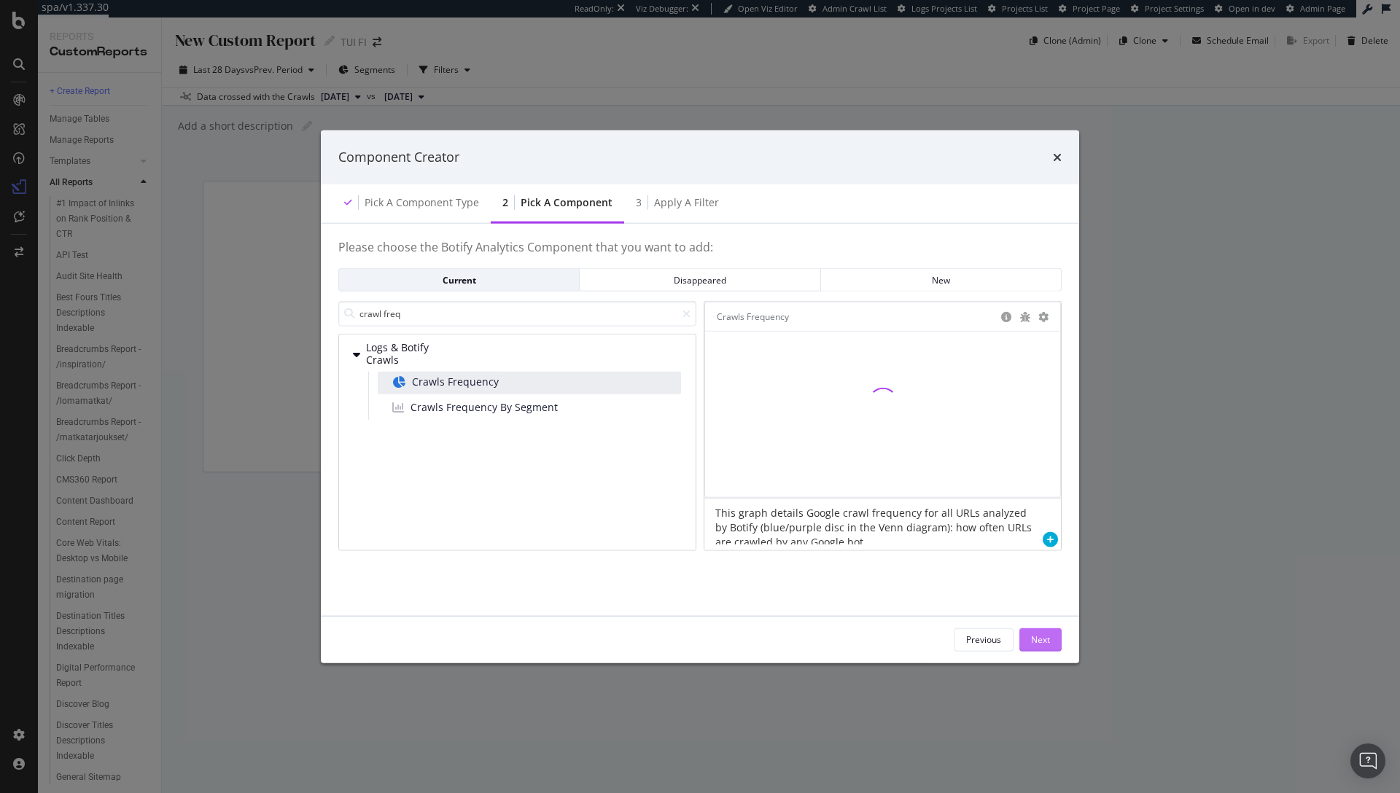
click at [1039, 644] on div "Next" at bounding box center [1040, 640] width 19 height 12
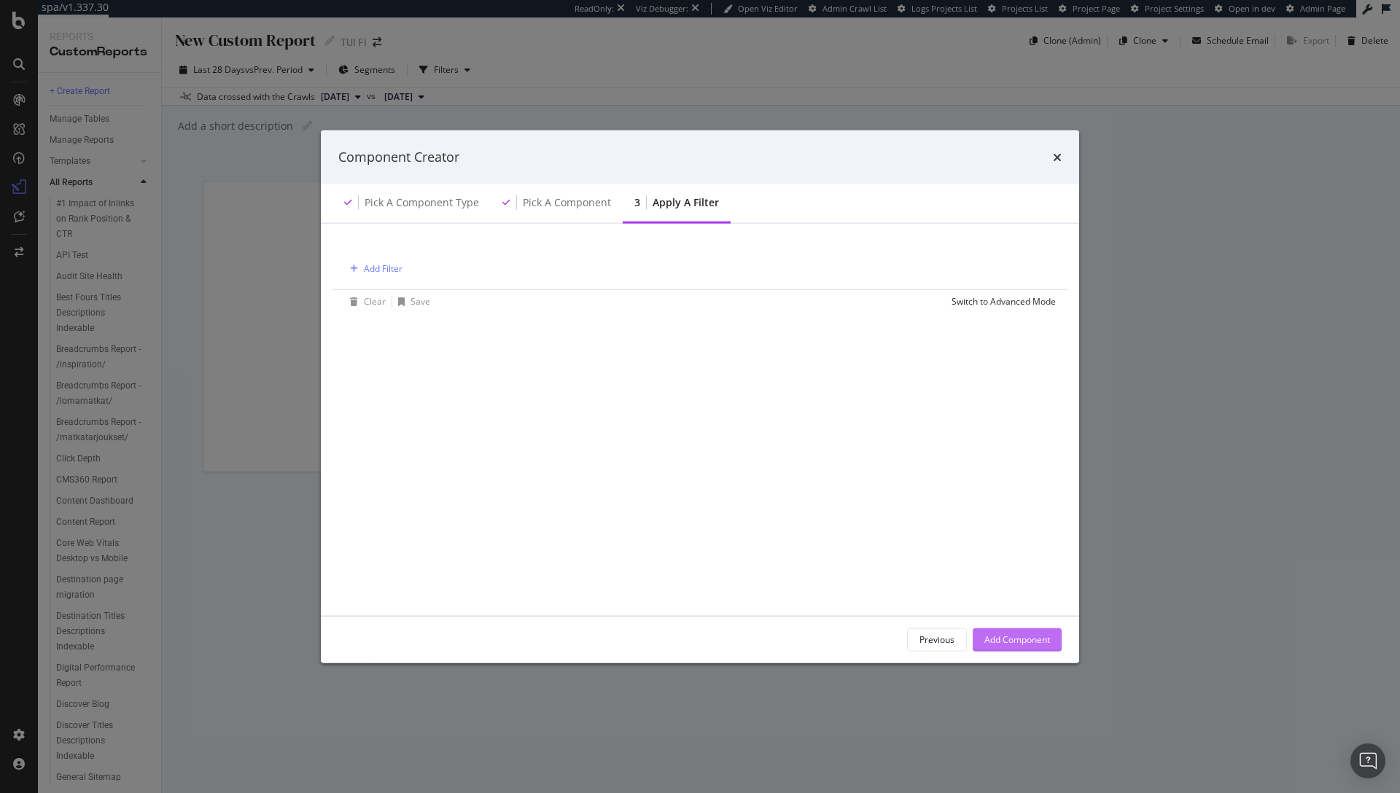
click at [1039, 644] on div "Add Component" at bounding box center [1017, 640] width 66 height 12
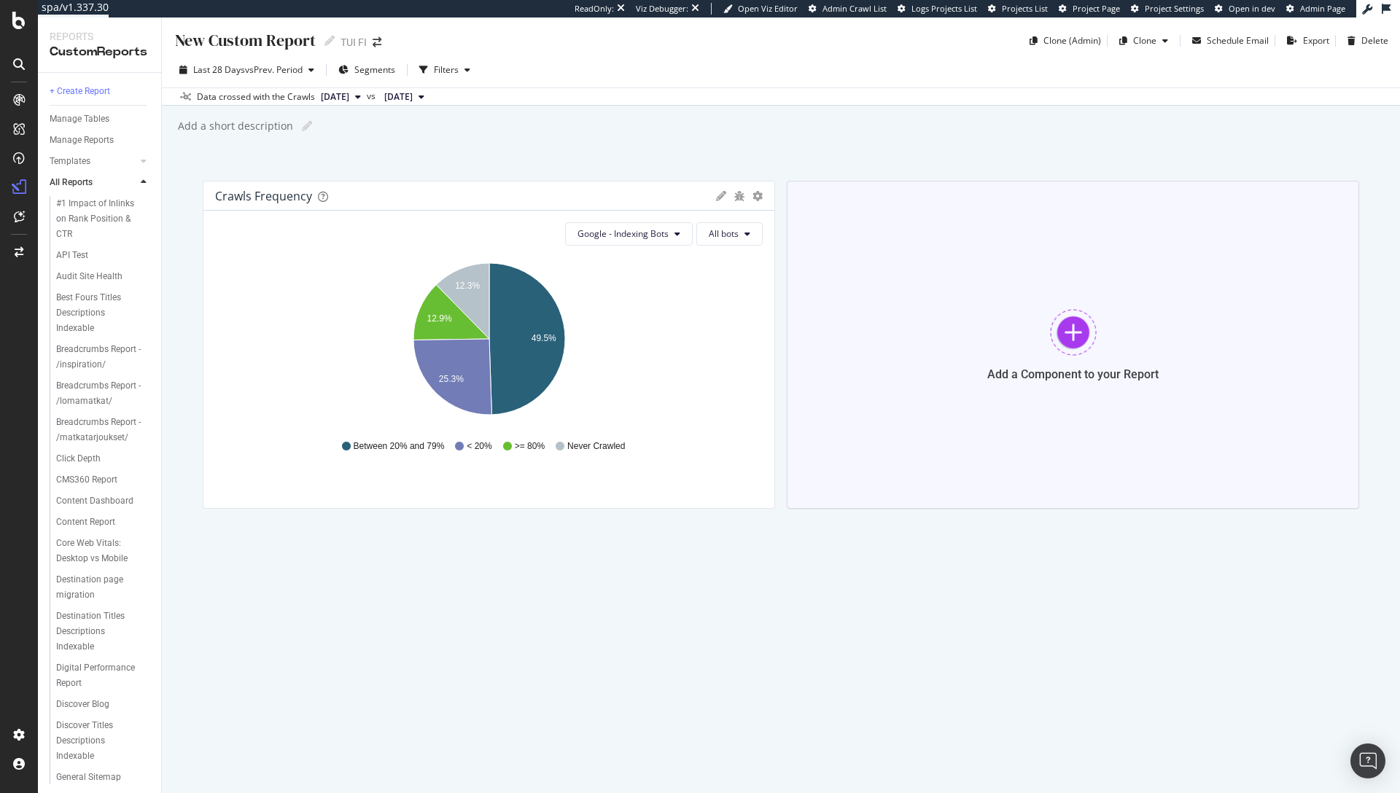
click at [1050, 320] on div at bounding box center [1073, 332] width 47 height 47
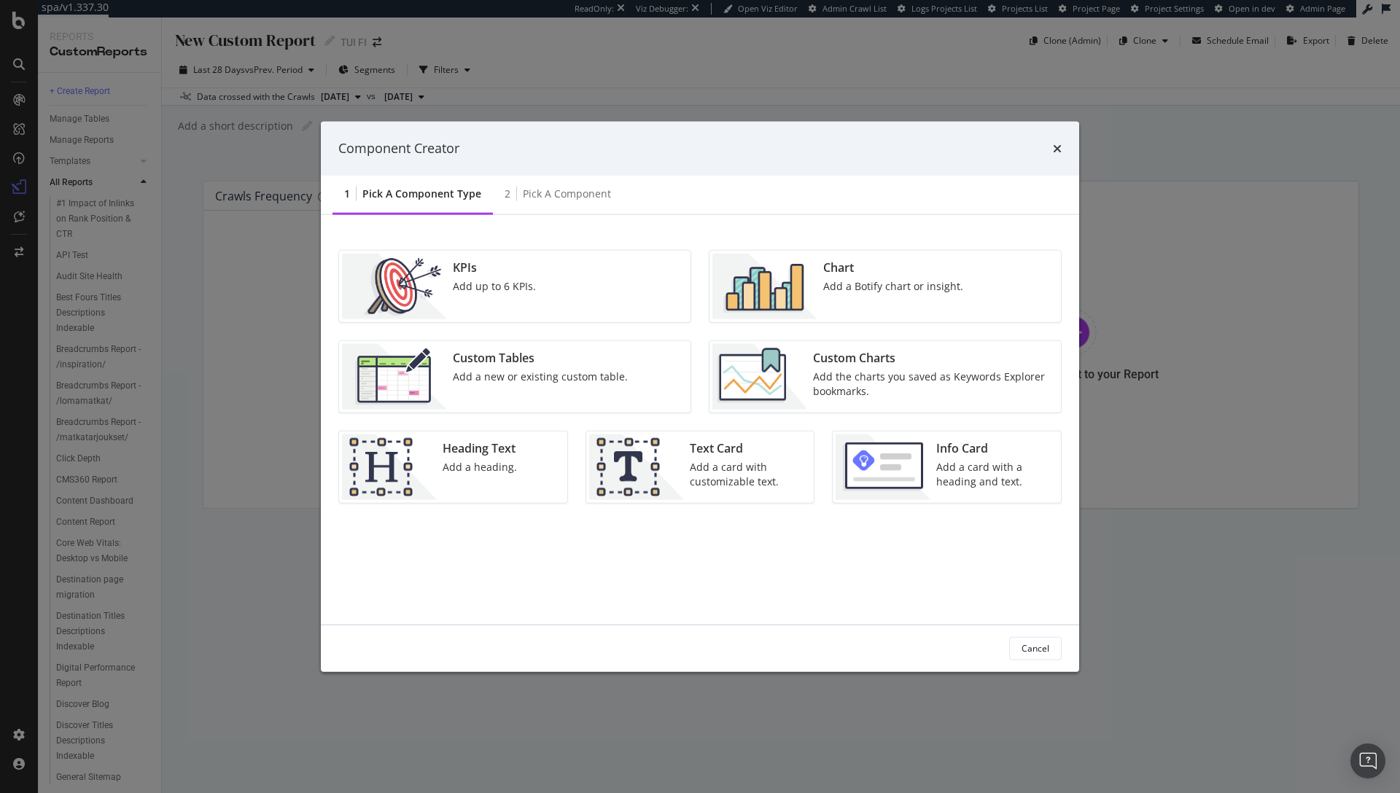
click at [798, 303] on img "modal" at bounding box center [764, 286] width 105 height 66
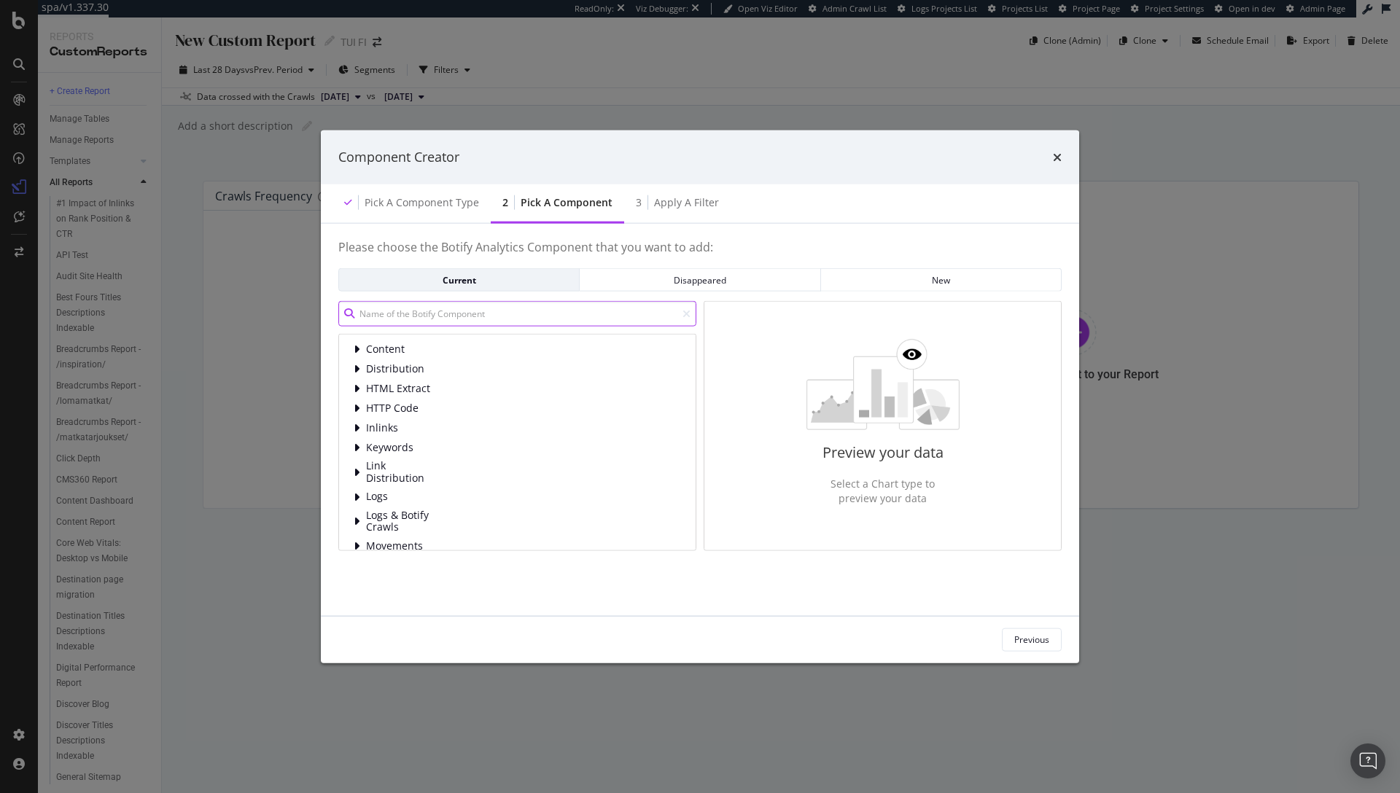
click at [475, 318] on input "modal" at bounding box center [517, 314] width 358 height 26
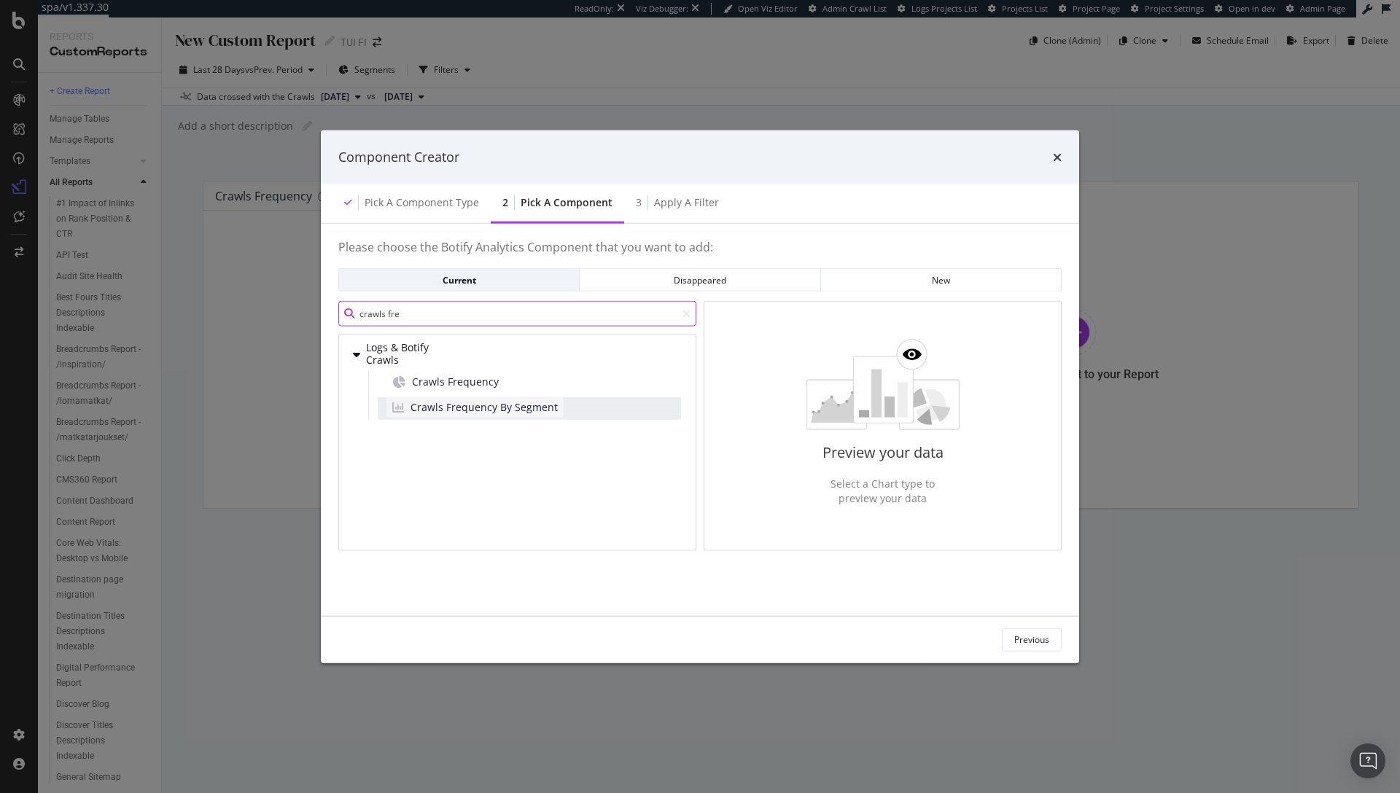
type input "crawls fre"
click at [472, 405] on span "Crawls Frequency By Segment" at bounding box center [483, 407] width 147 height 15
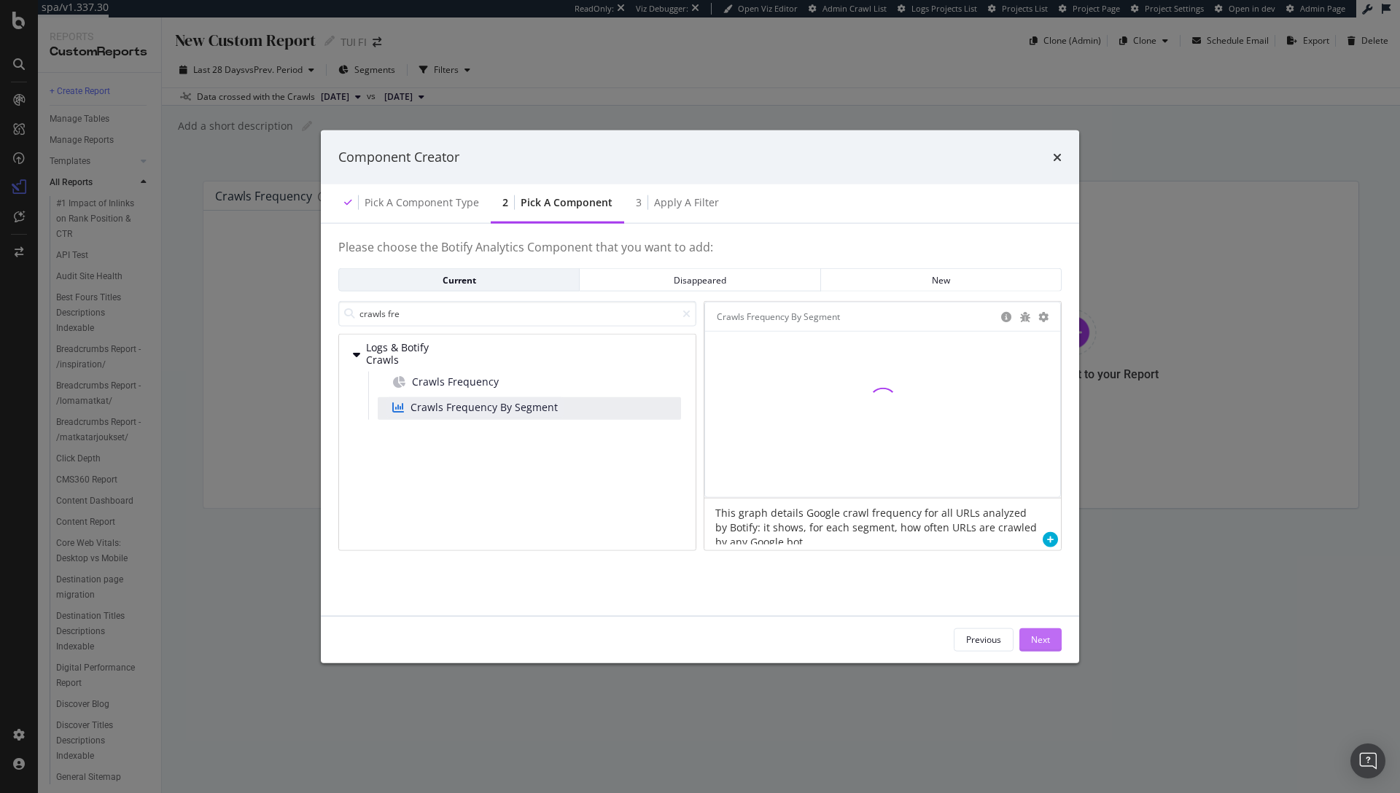
click at [1038, 639] on div "Next" at bounding box center [1040, 640] width 19 height 12
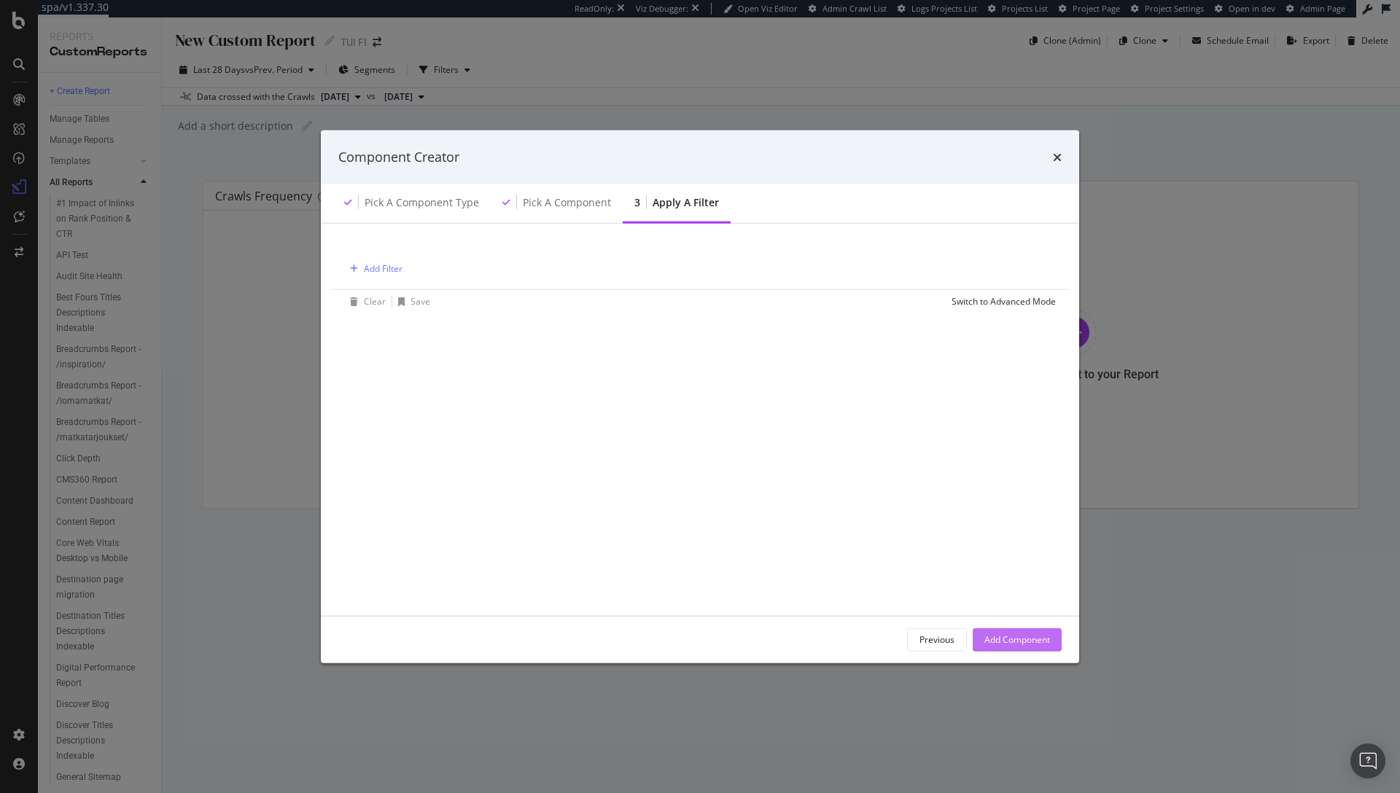
click at [1037, 639] on div "Add Component" at bounding box center [1017, 640] width 66 height 12
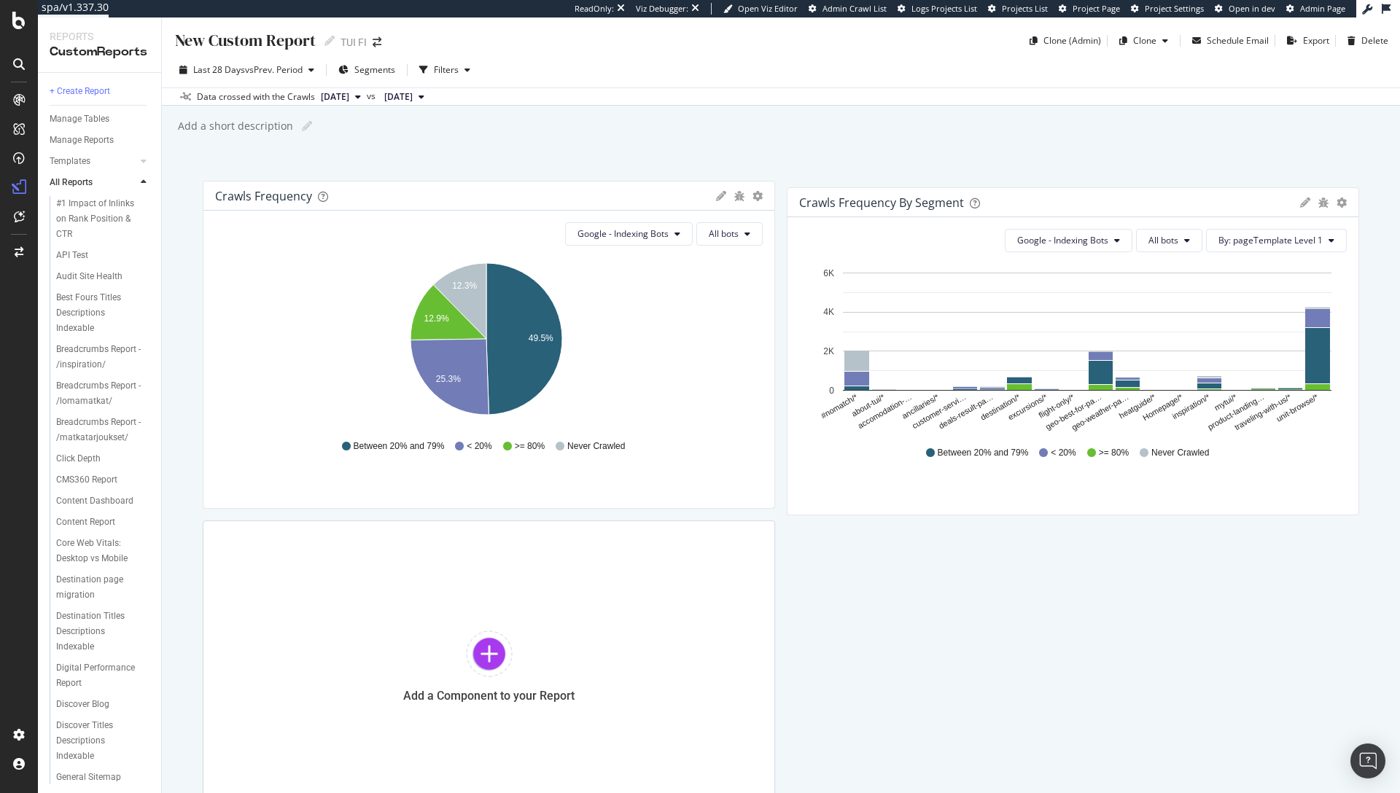
drag, startPoint x: 1059, startPoint y: 187, endPoint x: 1069, endPoint y: 198, distance: 15.0
click at [1069, 198] on div "Crawls Frequency By Segment" at bounding box center [1046, 202] width 494 height 15
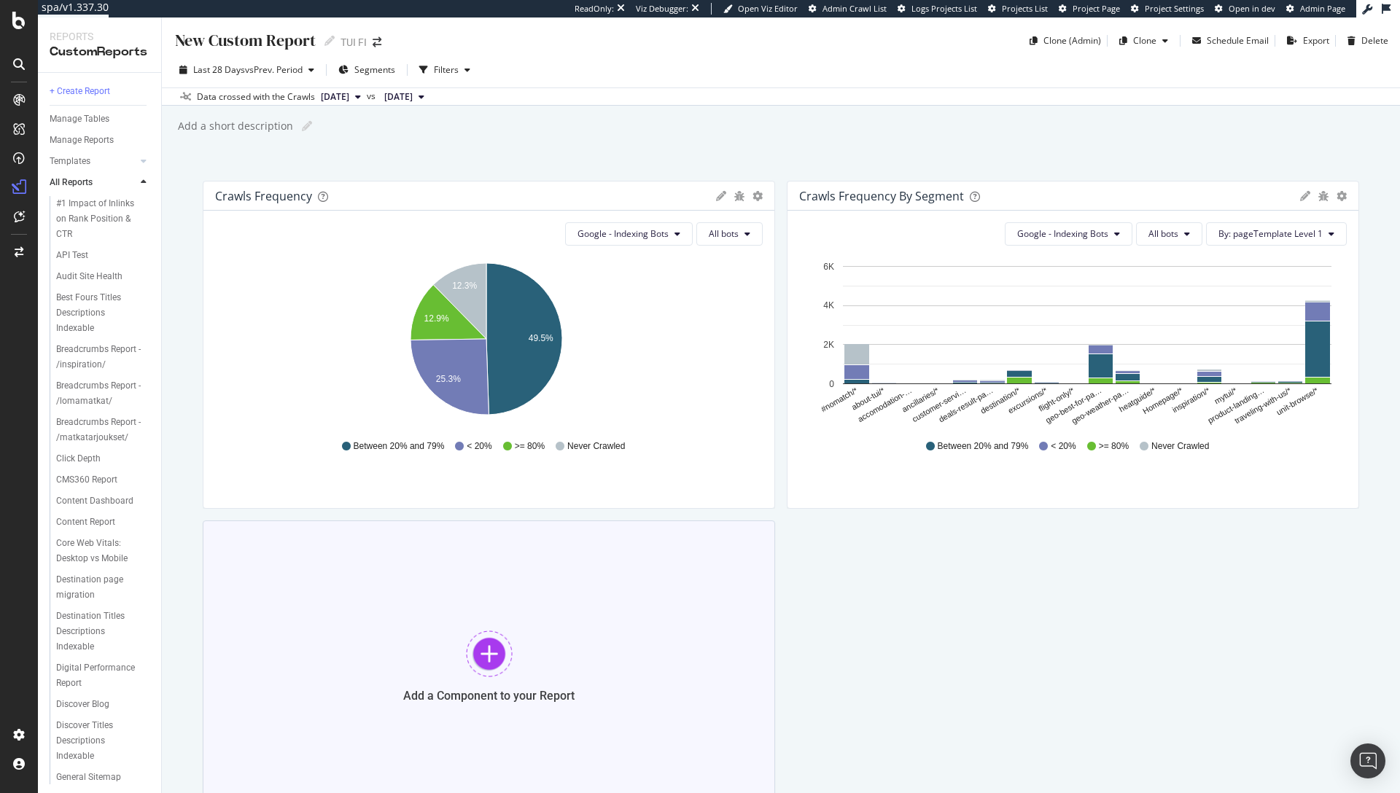
click at [482, 658] on div at bounding box center [489, 654] width 47 height 47
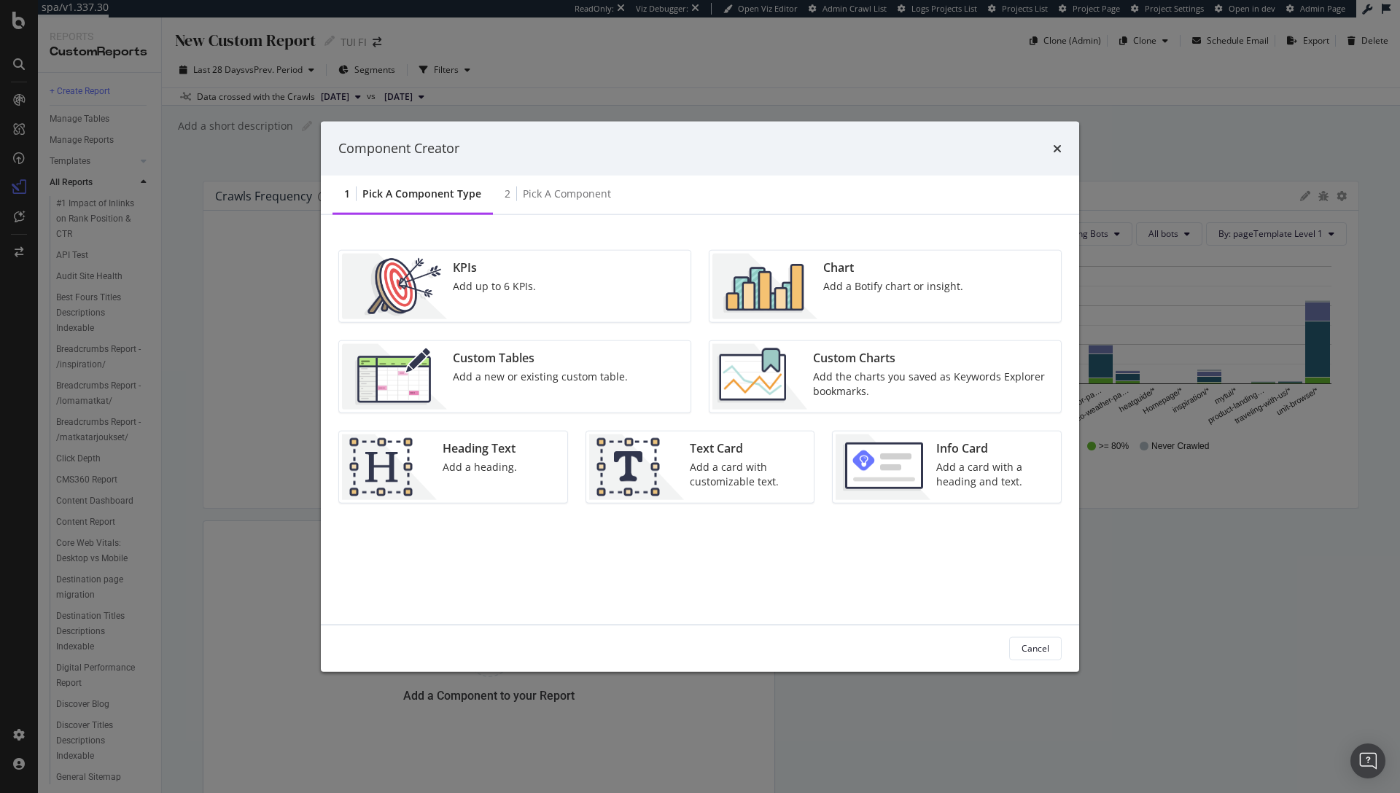
click at [551, 361] on div "Custom Tables" at bounding box center [540, 357] width 175 height 17
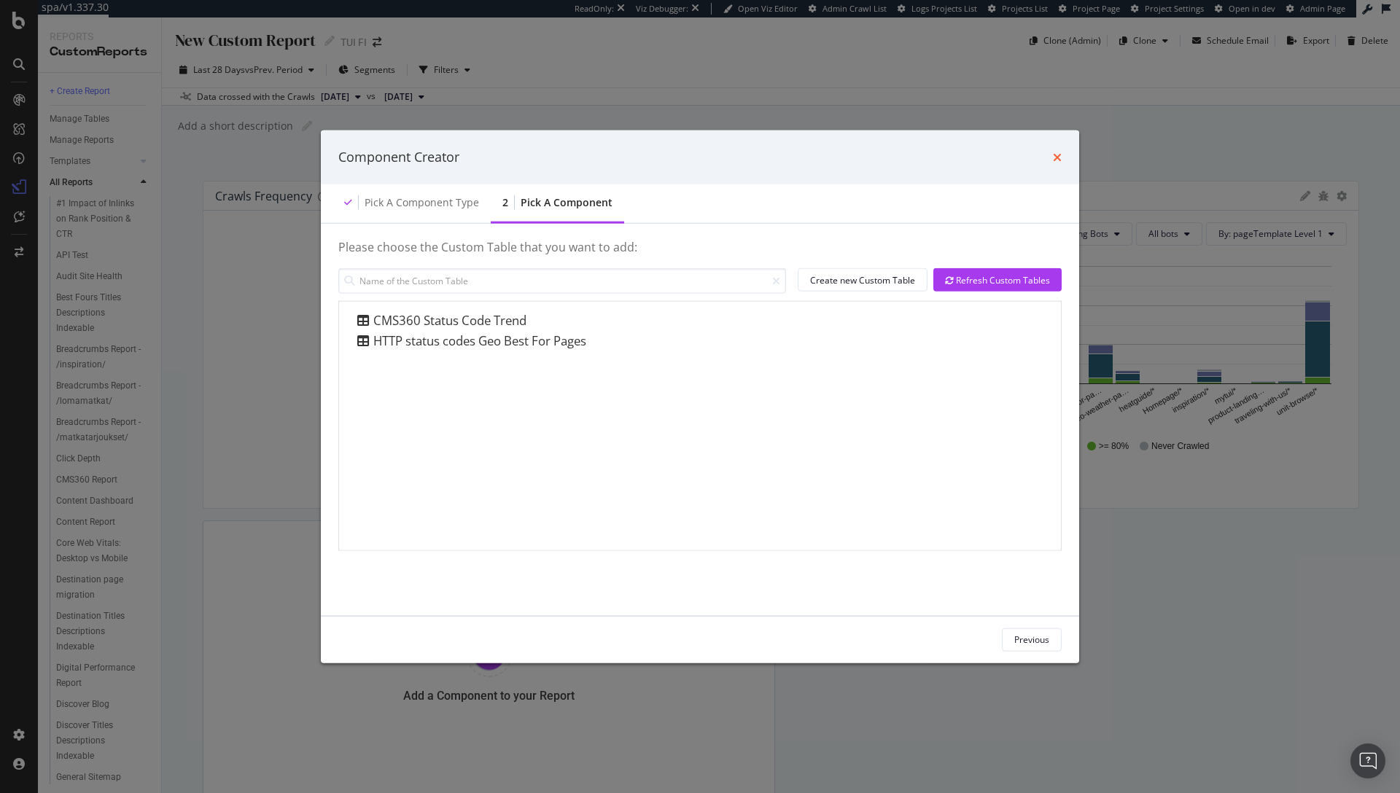
click at [1061, 154] on icon "times" at bounding box center [1057, 157] width 9 height 12
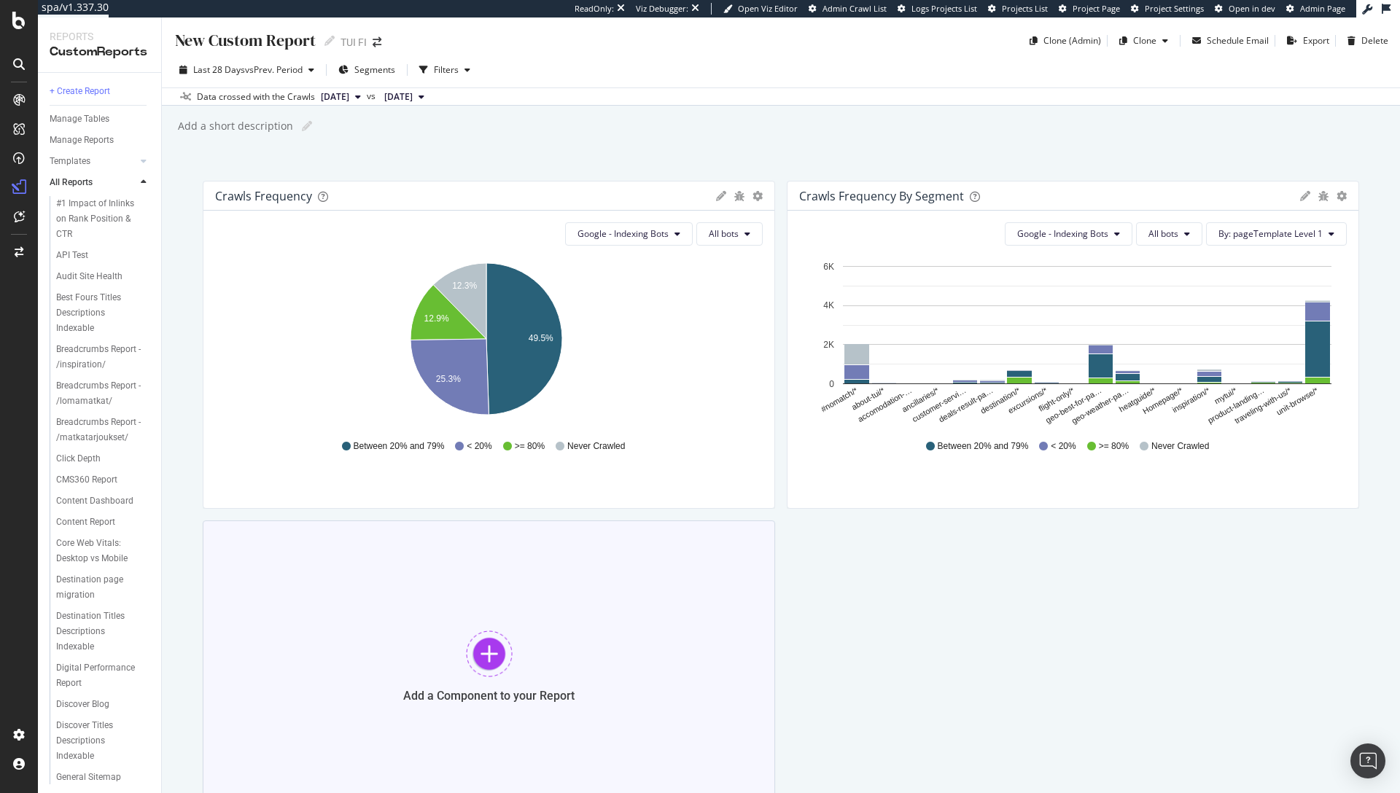
click at [484, 666] on div at bounding box center [489, 654] width 47 height 47
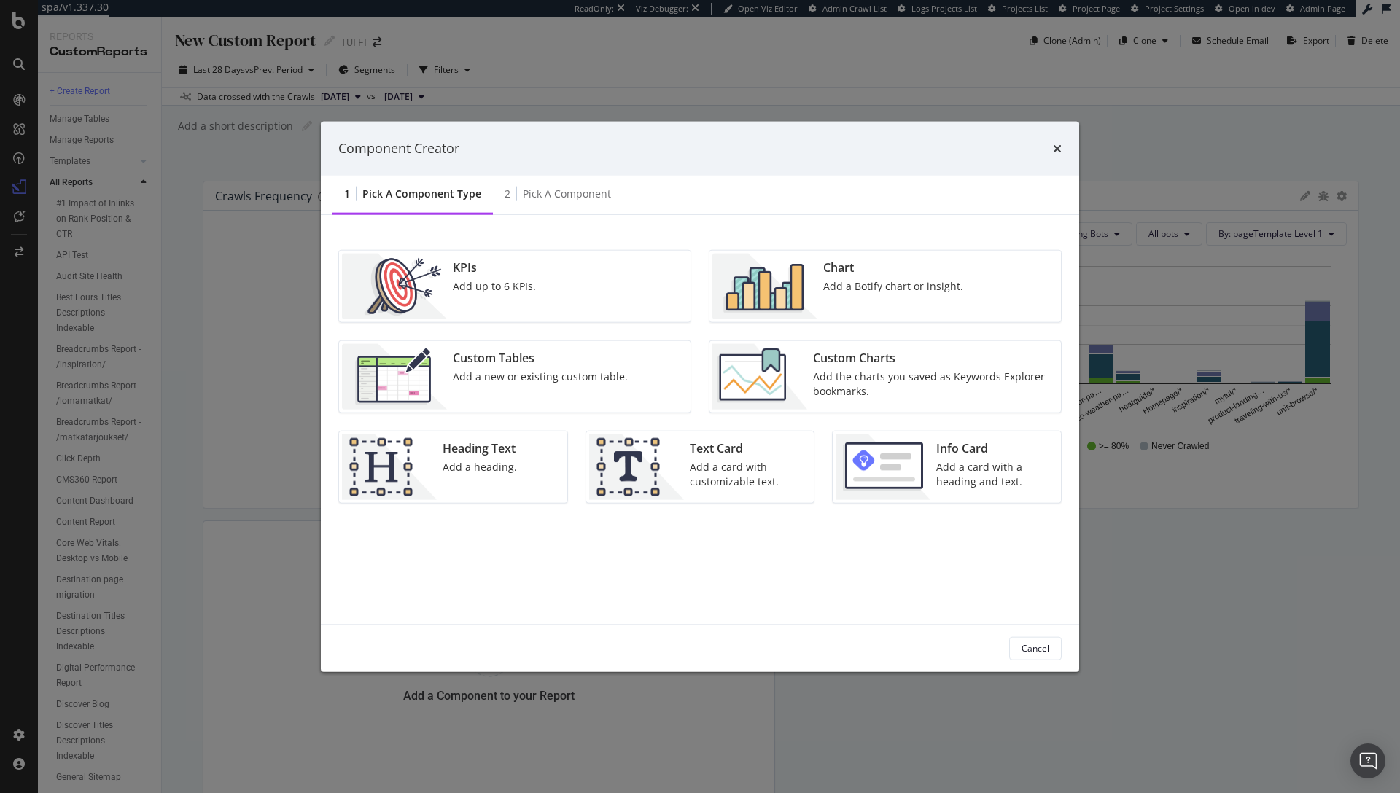
click at [836, 301] on div "Chart Add a Botify chart or insight." at bounding box center [893, 286] width 152 height 66
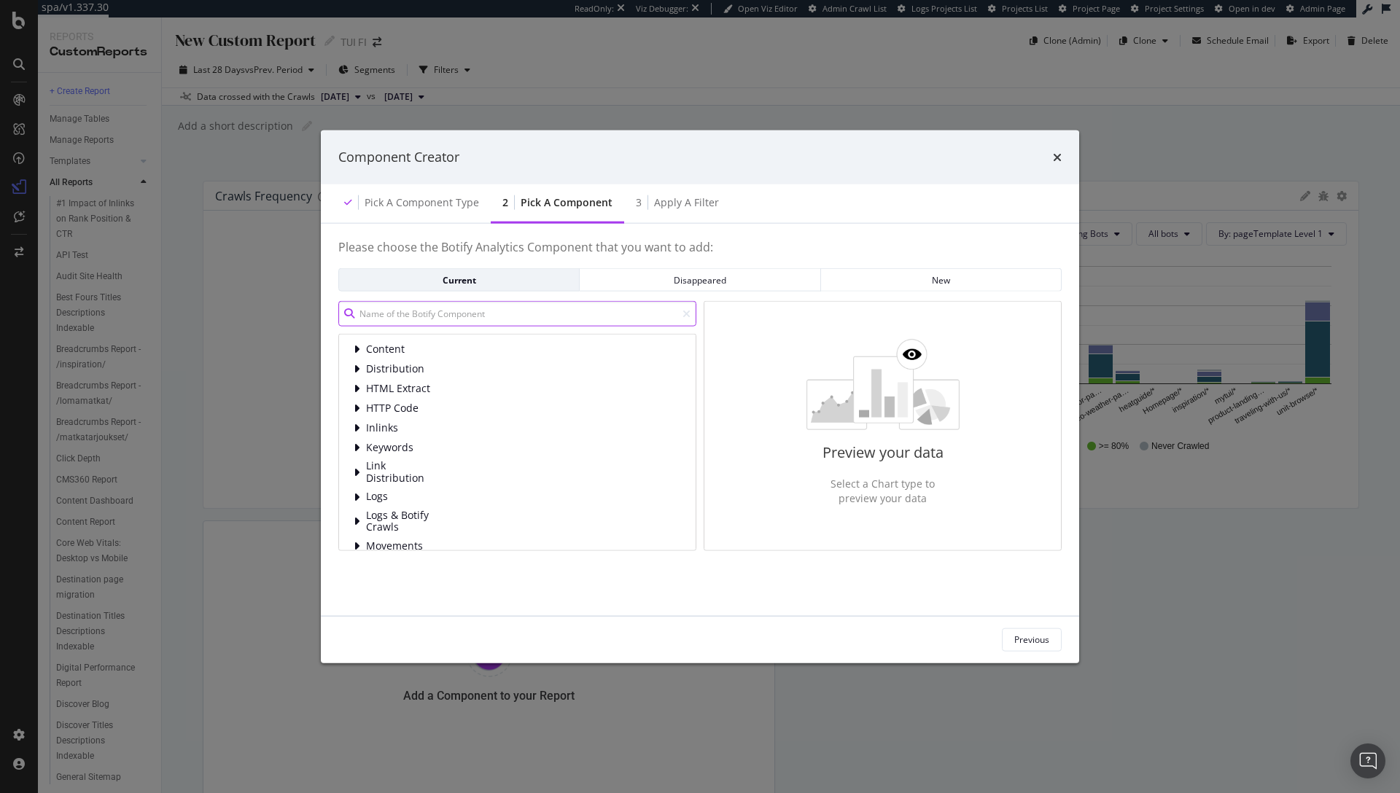
click at [445, 315] on input "modal" at bounding box center [517, 314] width 358 height 26
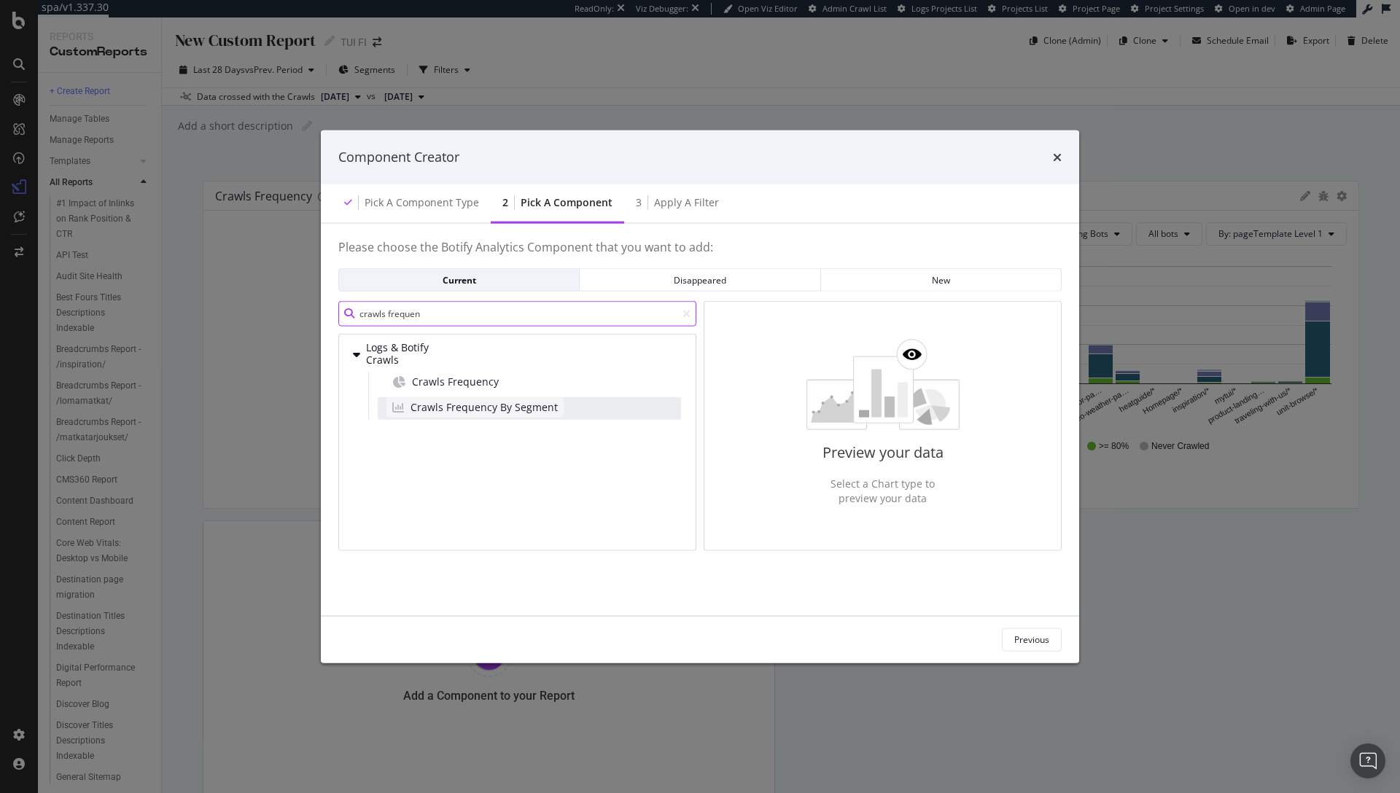
type input "crawls frequen"
click at [464, 409] on span "Crawls Frequency By Segment" at bounding box center [483, 407] width 147 height 15
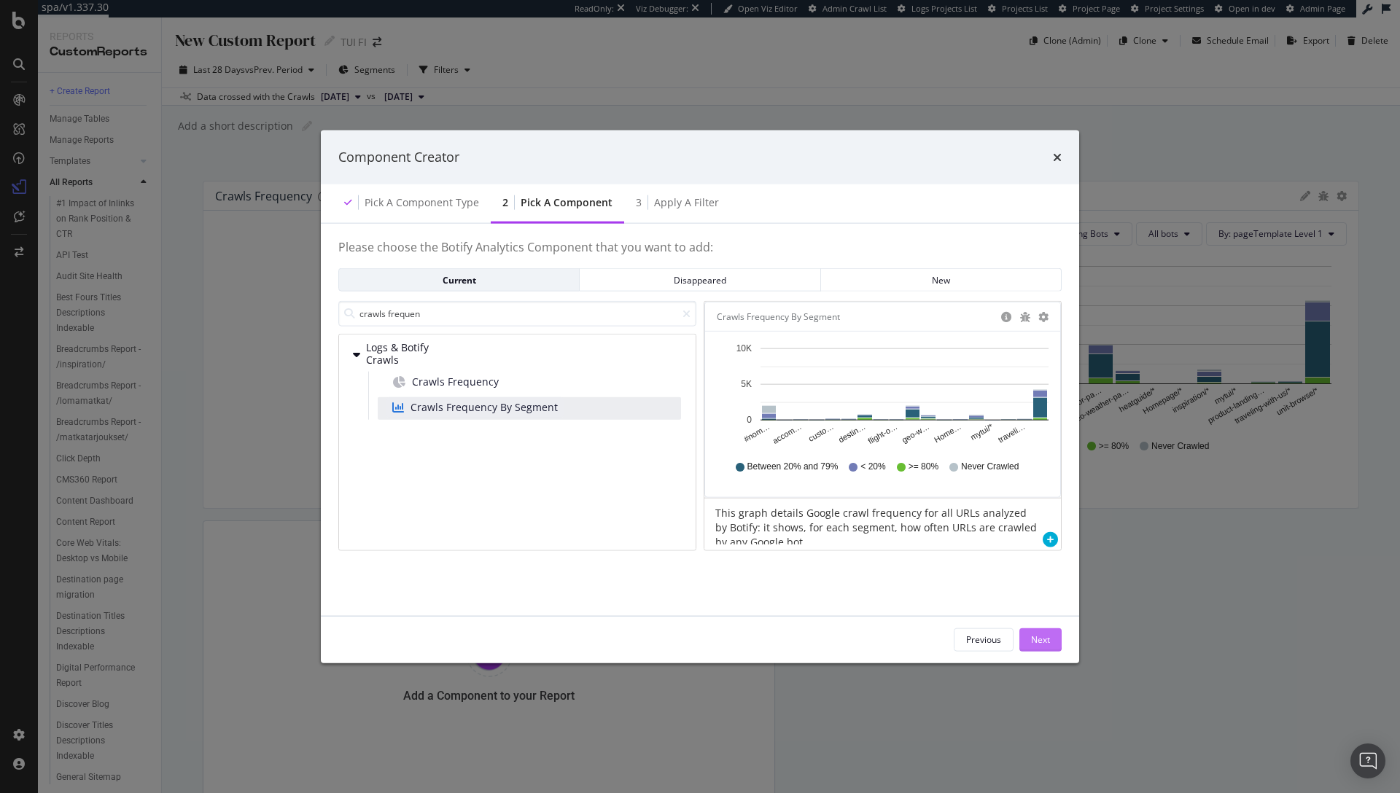
click at [1036, 644] on div "Next" at bounding box center [1040, 640] width 19 height 12
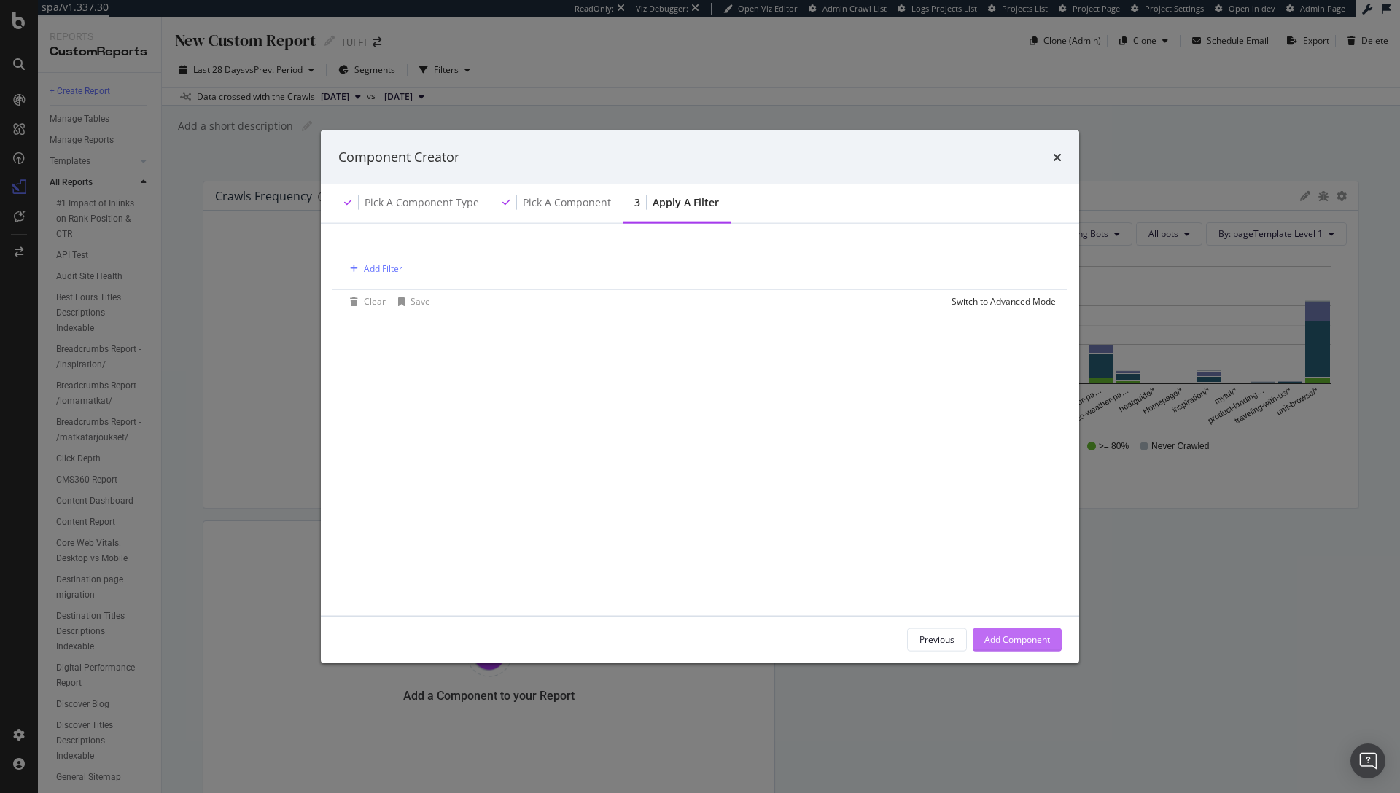
click at [1032, 639] on div "Add Component" at bounding box center [1017, 640] width 66 height 12
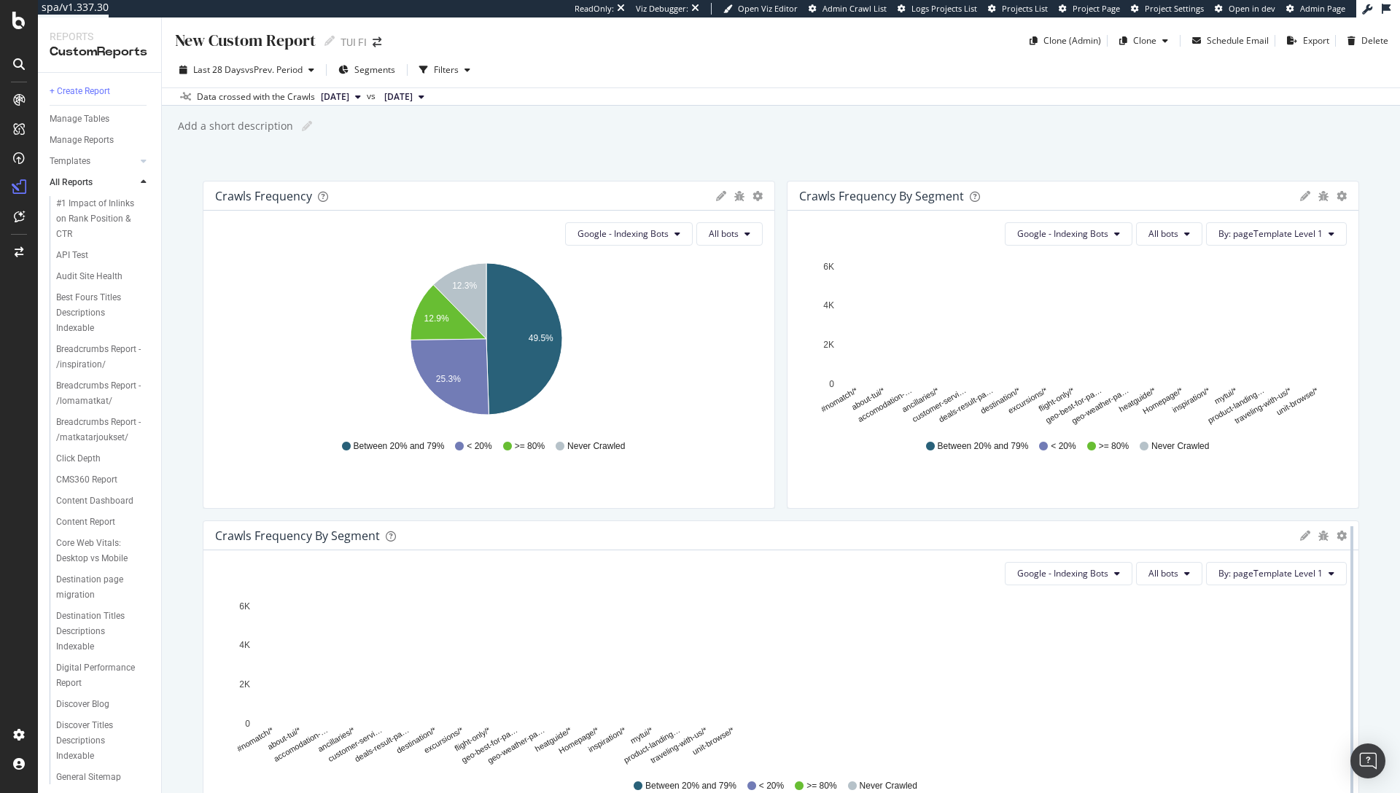
drag, startPoint x: 768, startPoint y: 530, endPoint x: 1333, endPoint y: 533, distance: 565.0
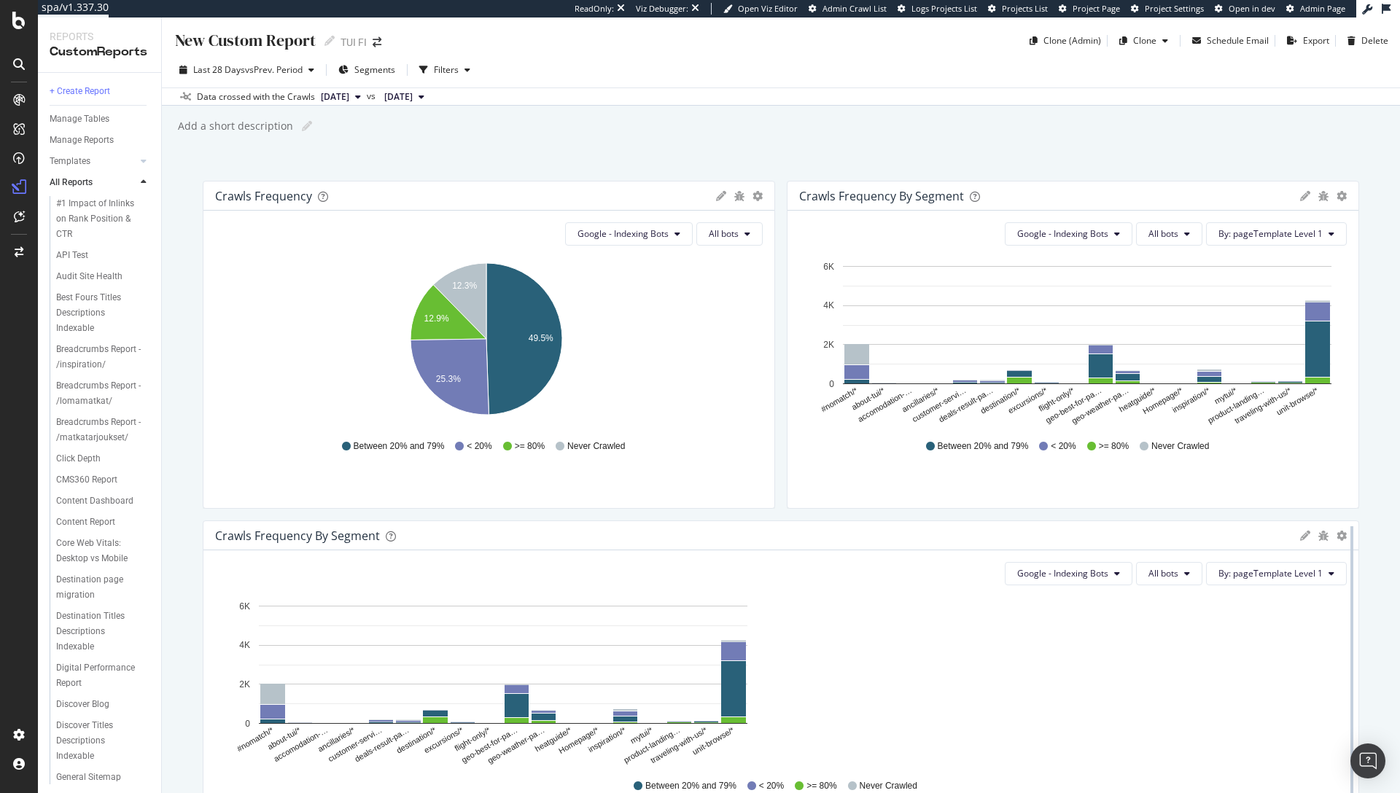
click at [1344, 533] on div at bounding box center [1351, 685] width 15 height 328
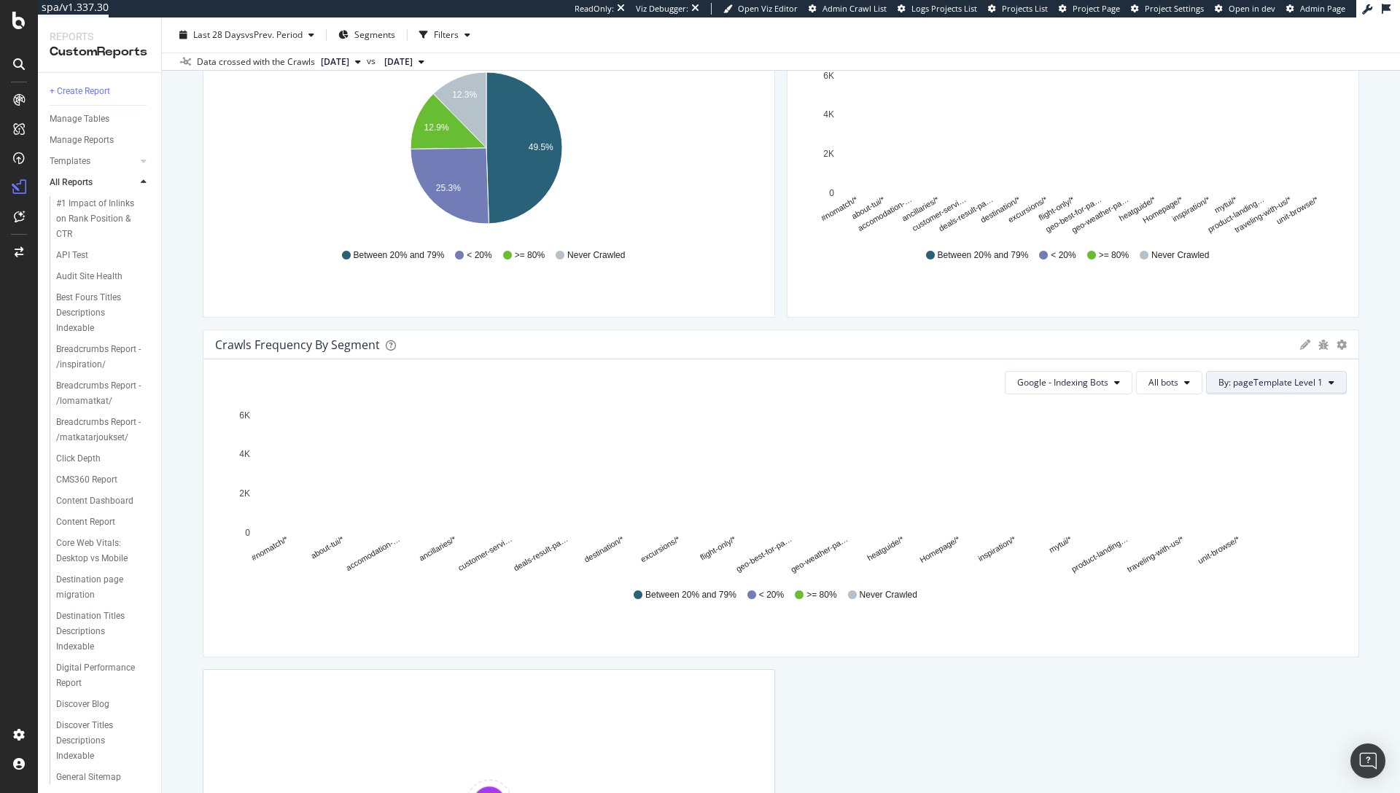
scroll to position [192, 0]
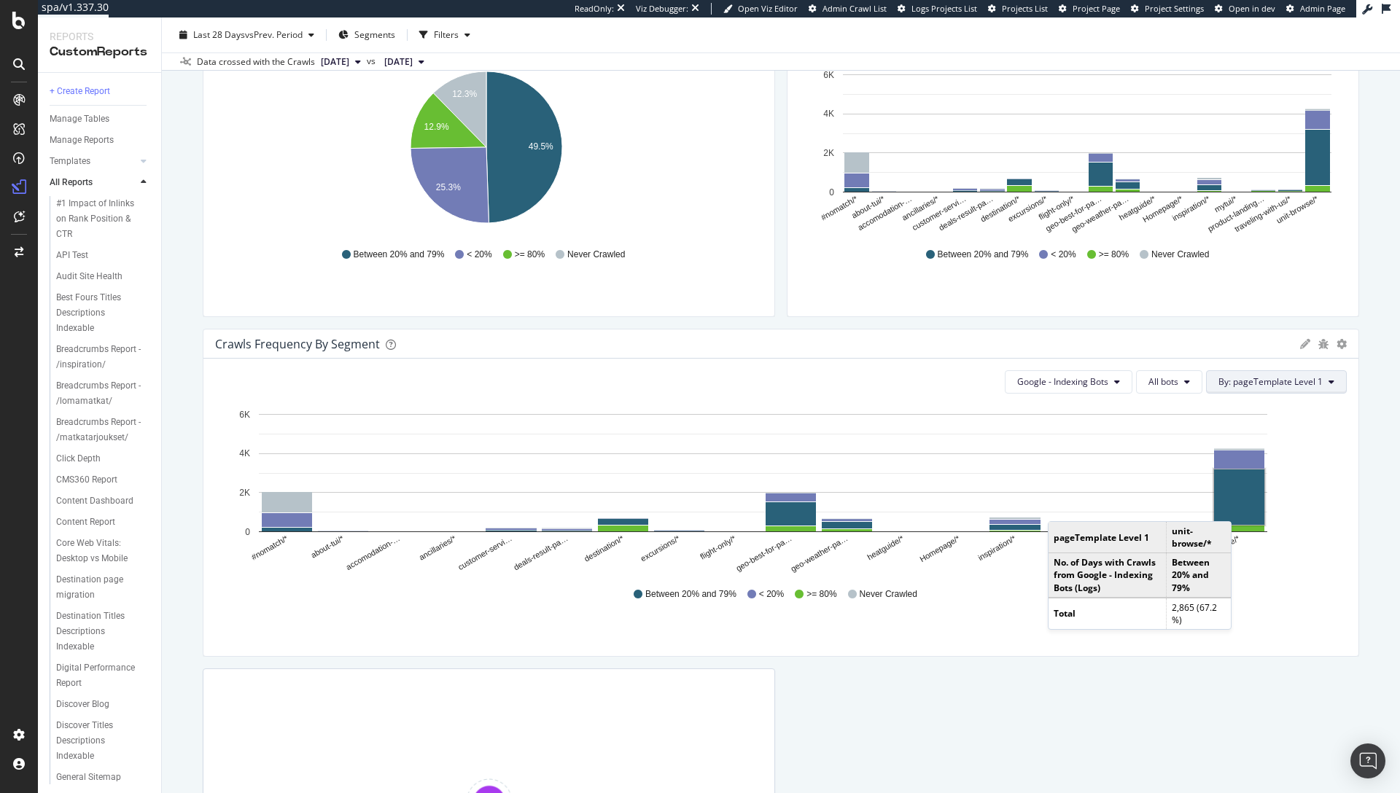
click at [1234, 380] on span "By: pageTemplate Level 1" at bounding box center [1270, 381] width 104 height 12
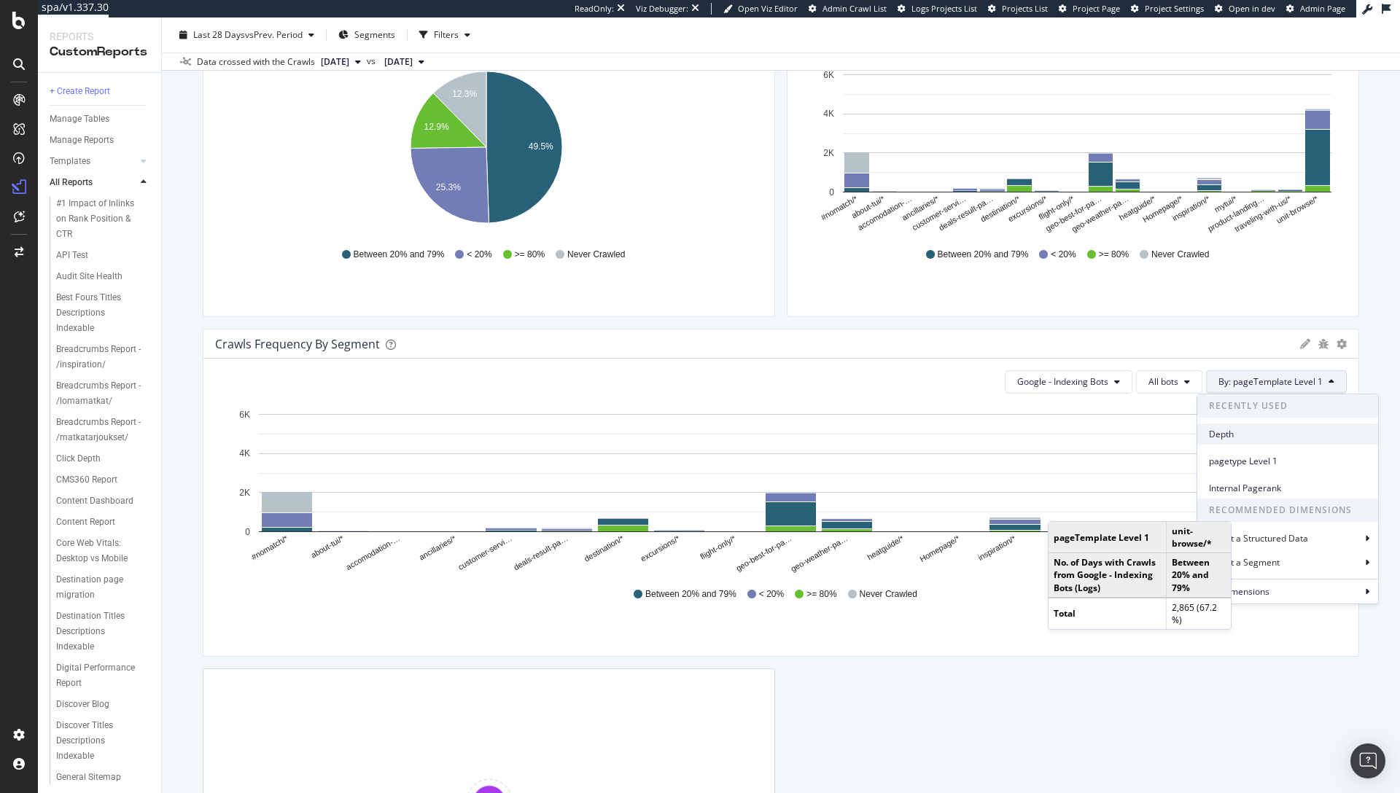
click at [1257, 442] on div "Depth" at bounding box center [1287, 434] width 181 height 21
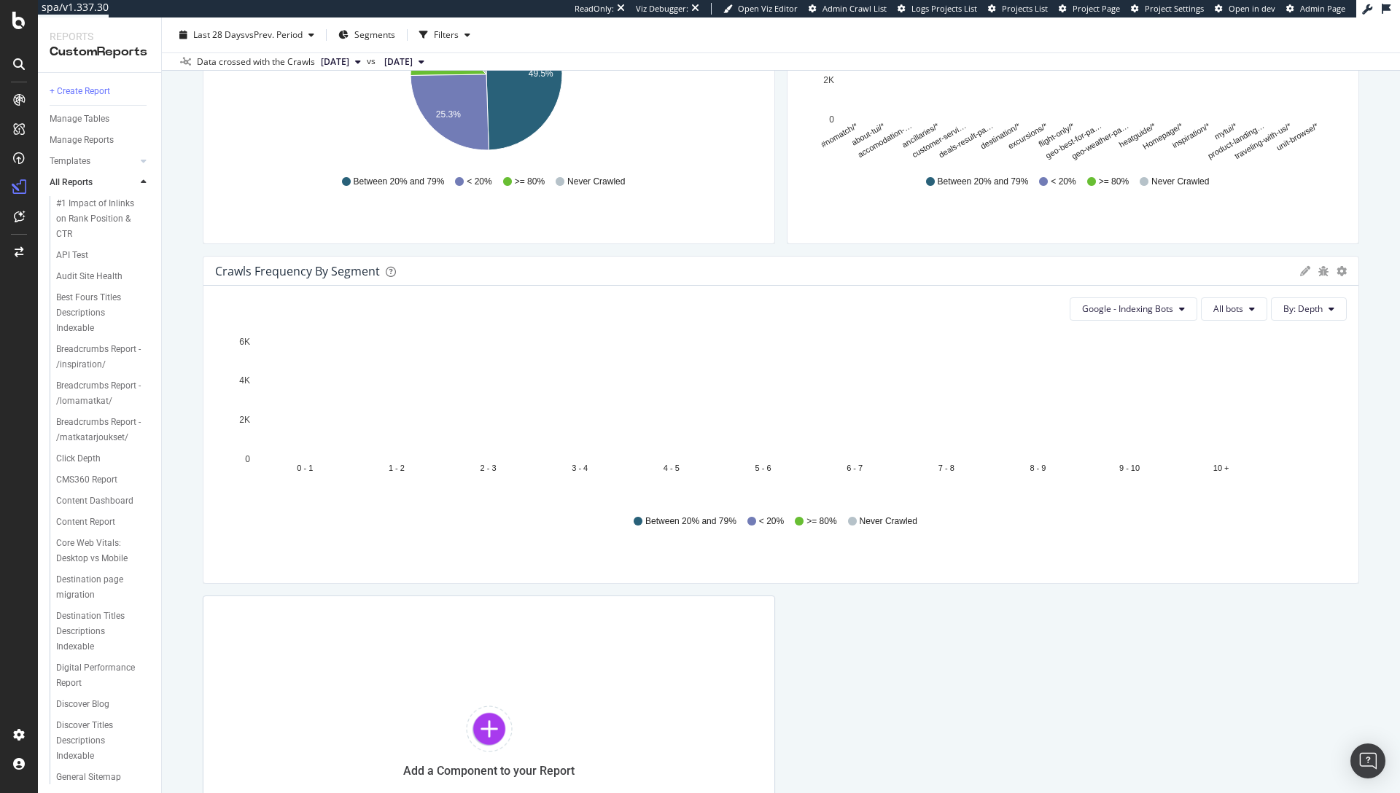
scroll to position [429, 0]
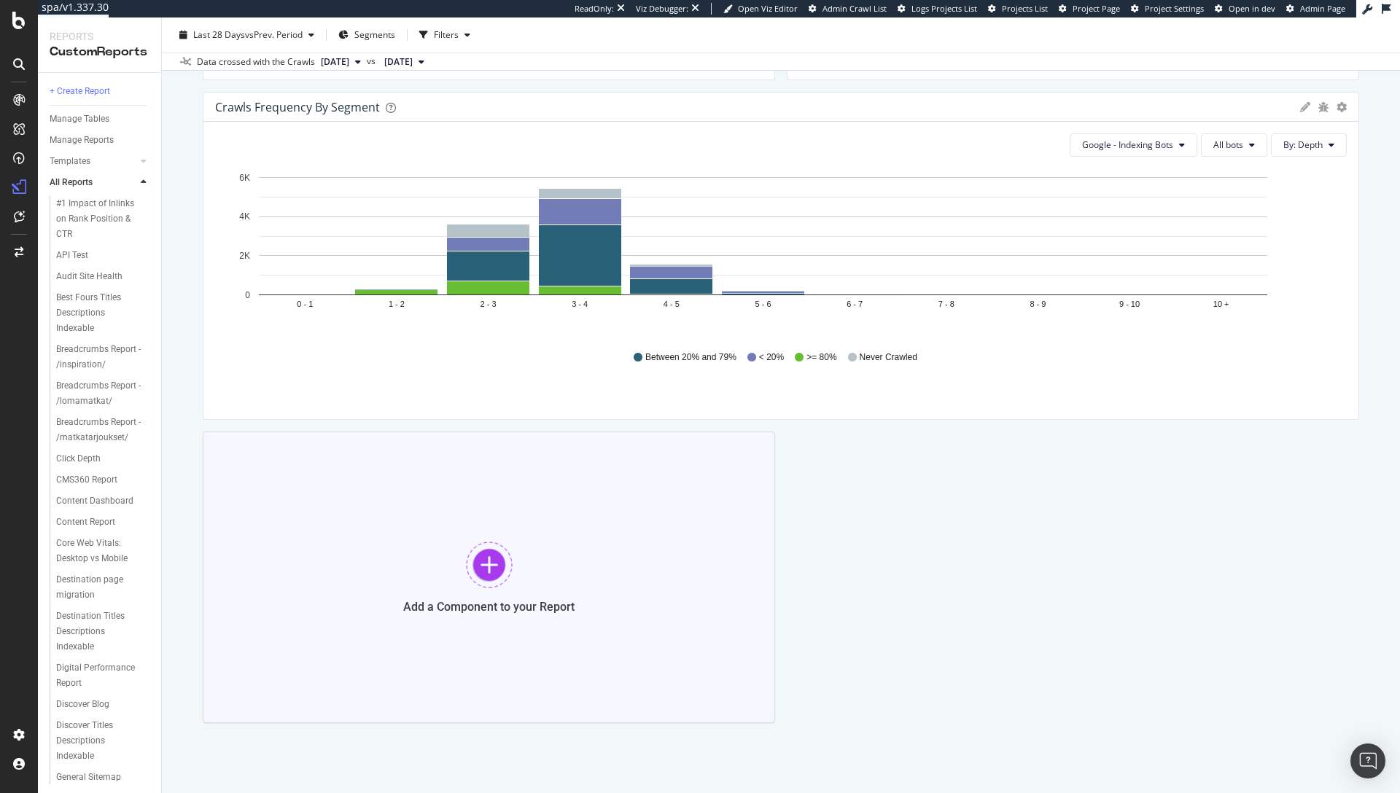
click at [470, 558] on div at bounding box center [489, 565] width 47 height 47
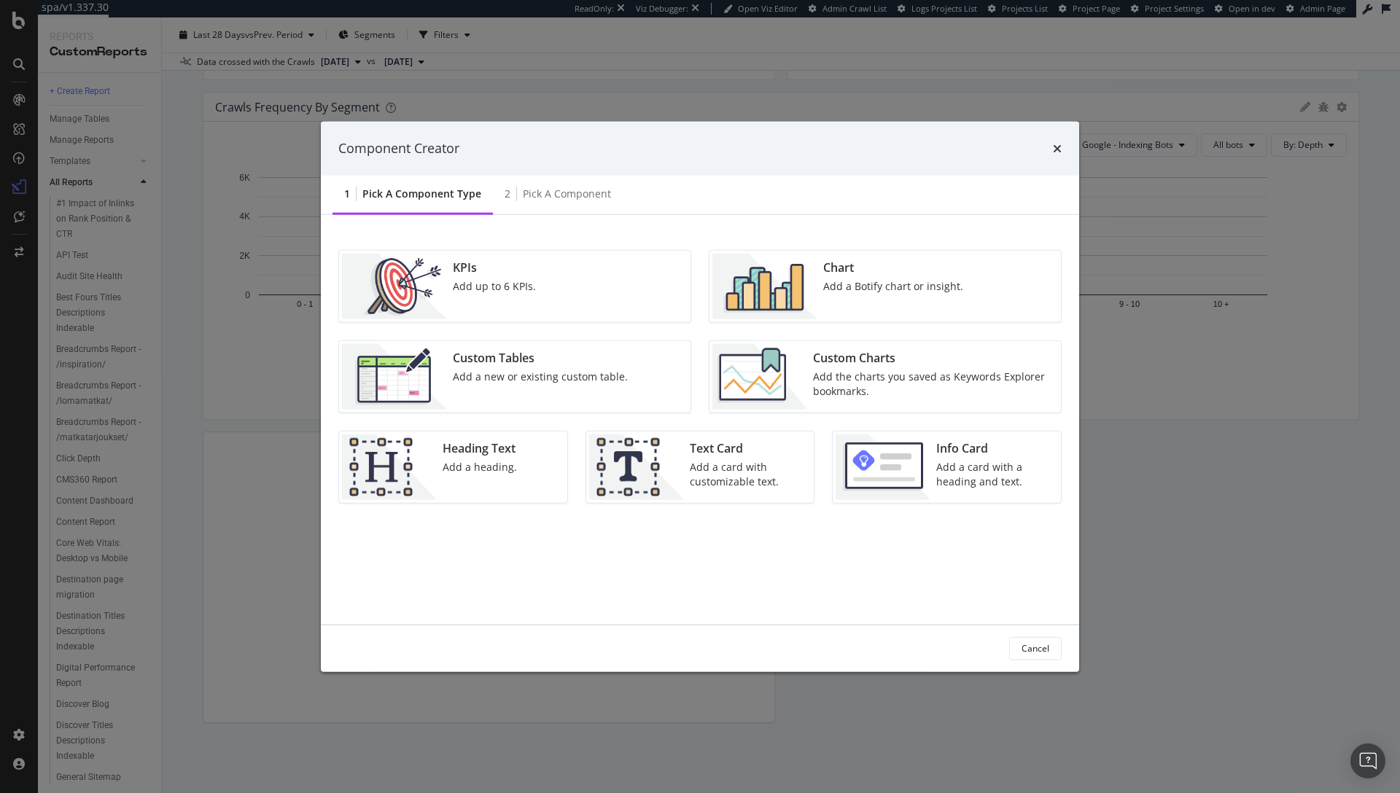
click at [831, 285] on div "Add a Botify chart or insight." at bounding box center [893, 285] width 140 height 15
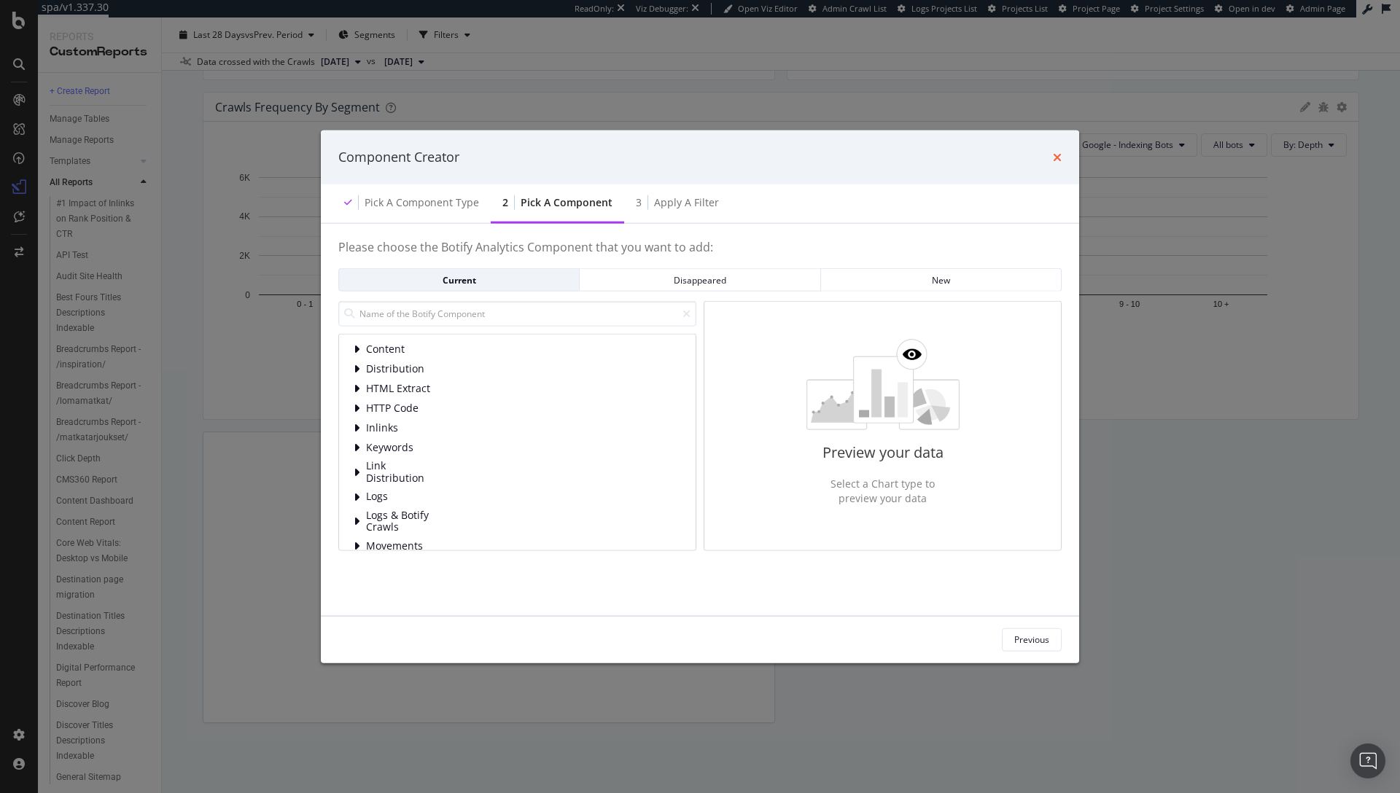
click at [1053, 155] on icon "times" at bounding box center [1057, 157] width 9 height 12
click at [1054, 154] on icon "times" at bounding box center [1057, 157] width 9 height 12
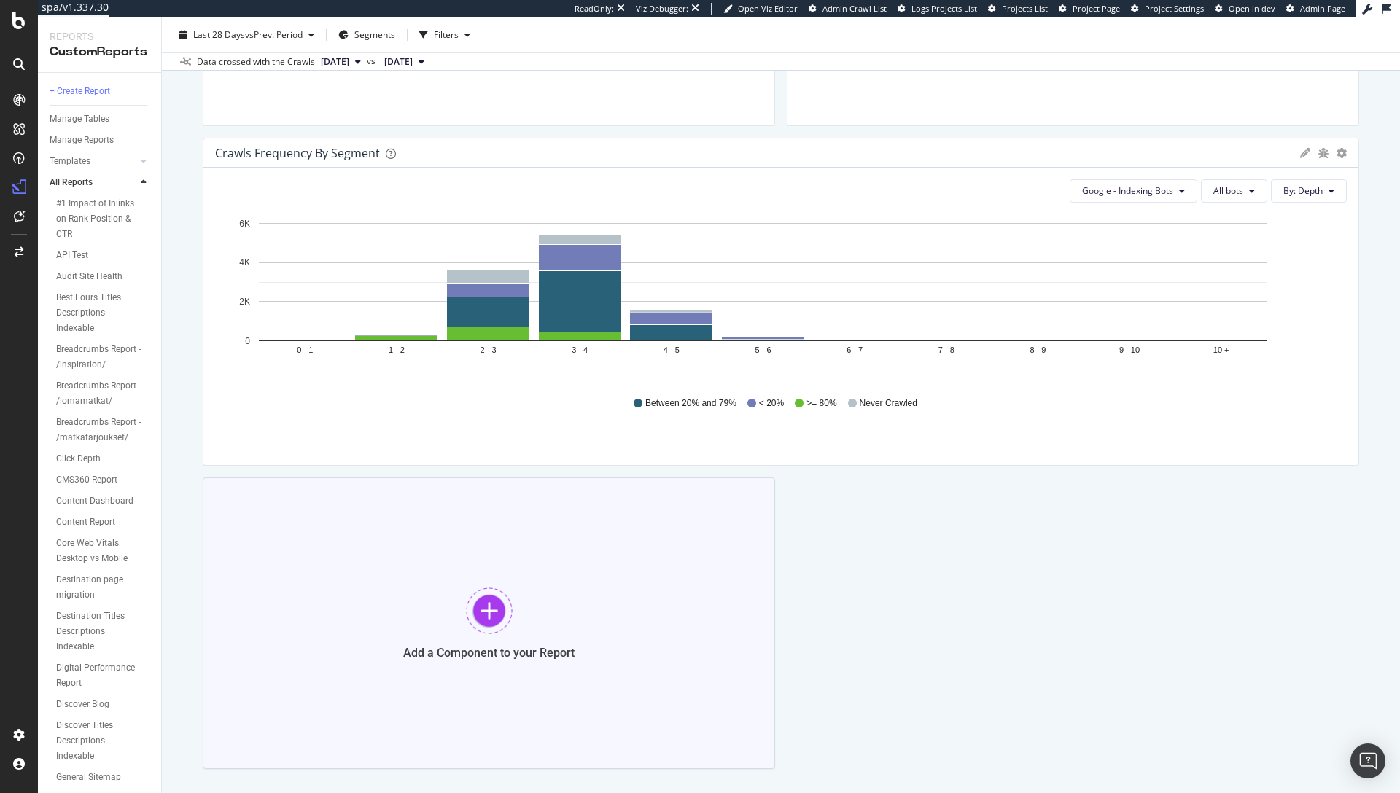
scroll to position [451, 0]
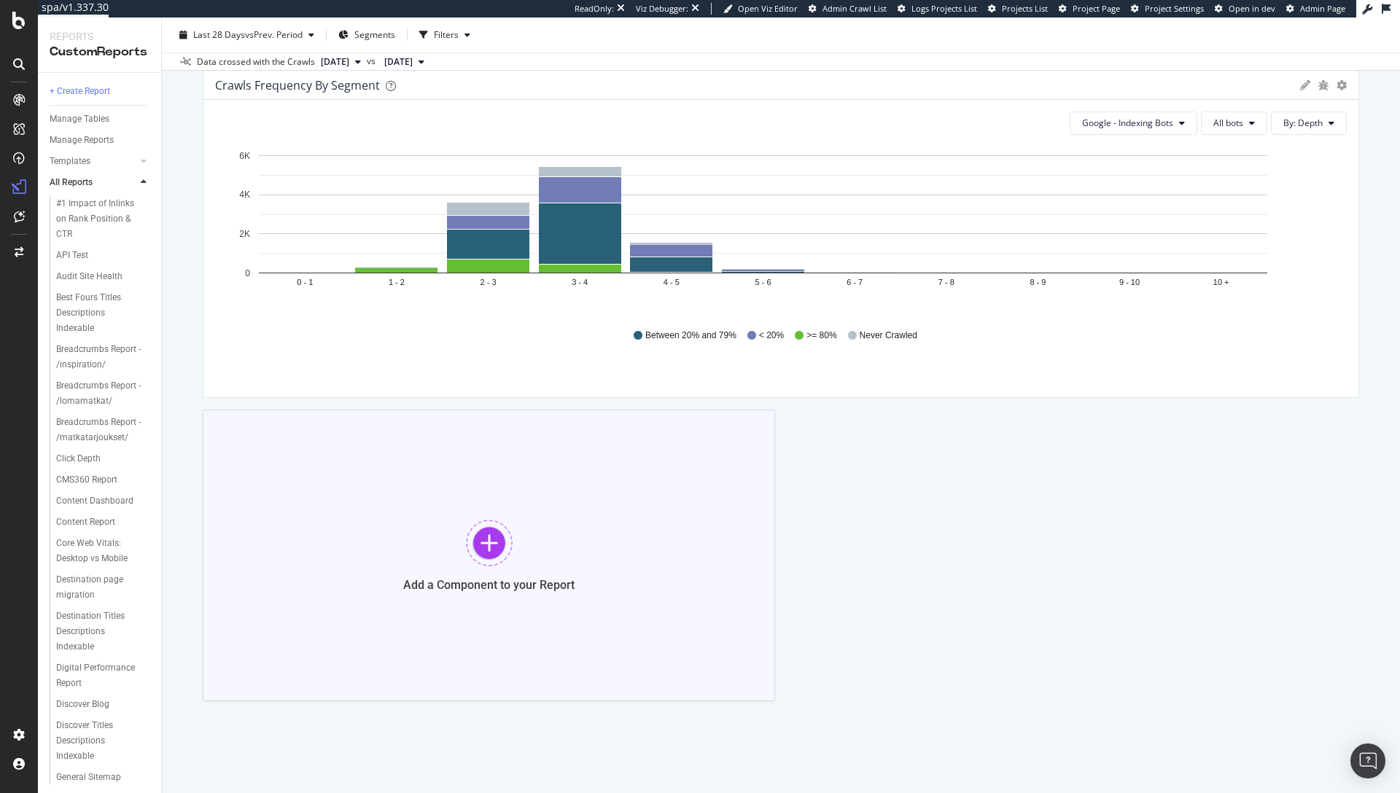
click at [483, 545] on div at bounding box center [489, 543] width 47 height 47
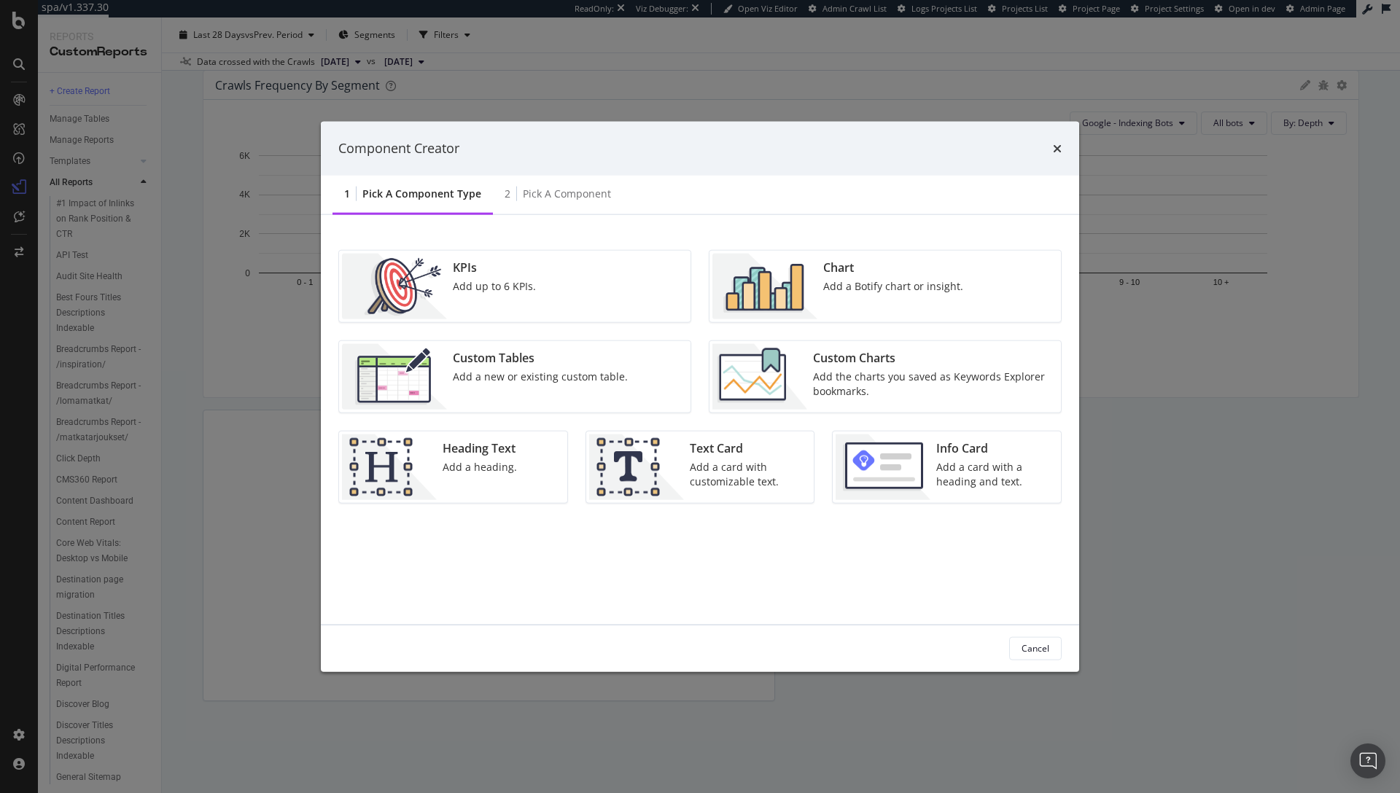
click at [843, 270] on div "Chart" at bounding box center [893, 267] width 140 height 17
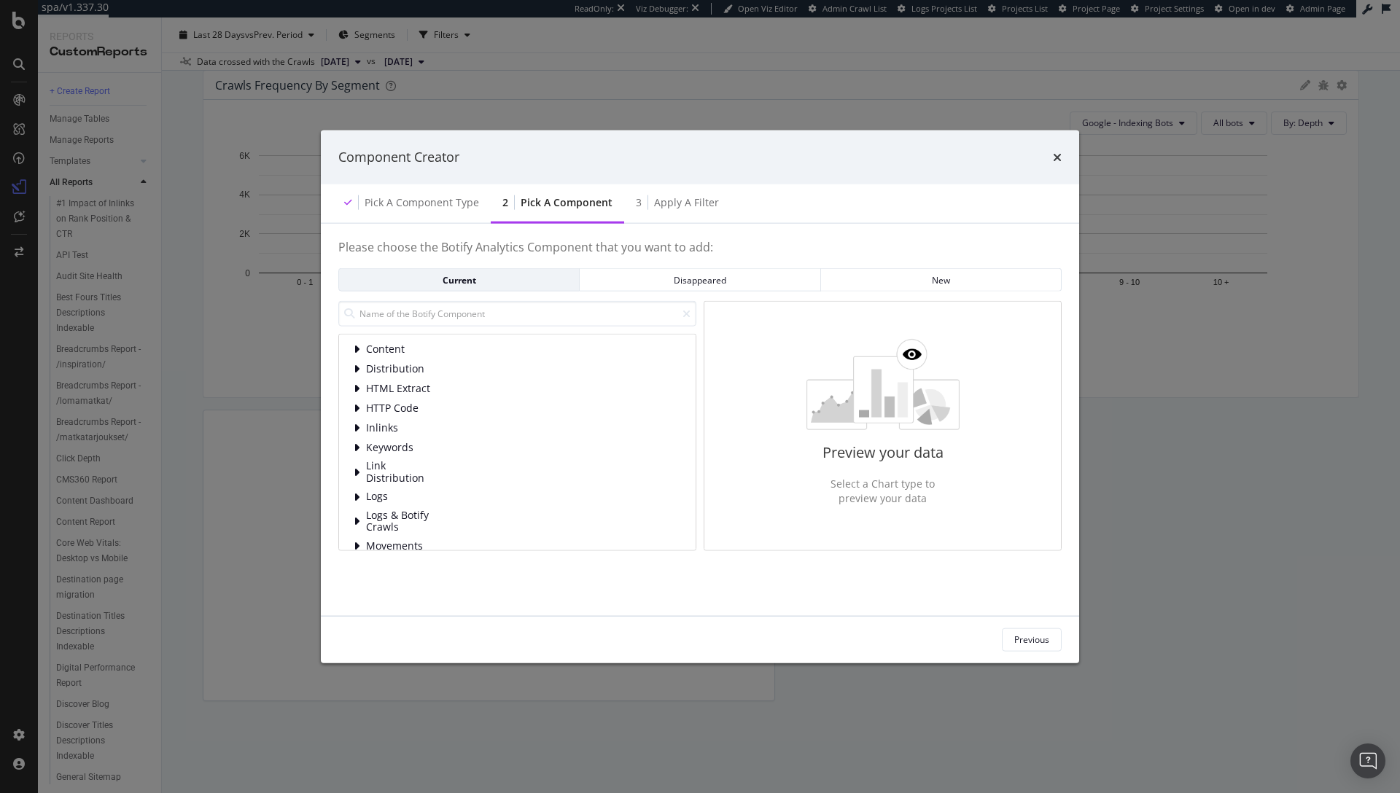
click at [519, 327] on div "Content Distribution HTML Extract HTTP Code Inlinks Keywords Link Distribution …" at bounding box center [517, 425] width 358 height 249
click at [524, 321] on input "modal" at bounding box center [517, 314] width 358 height 26
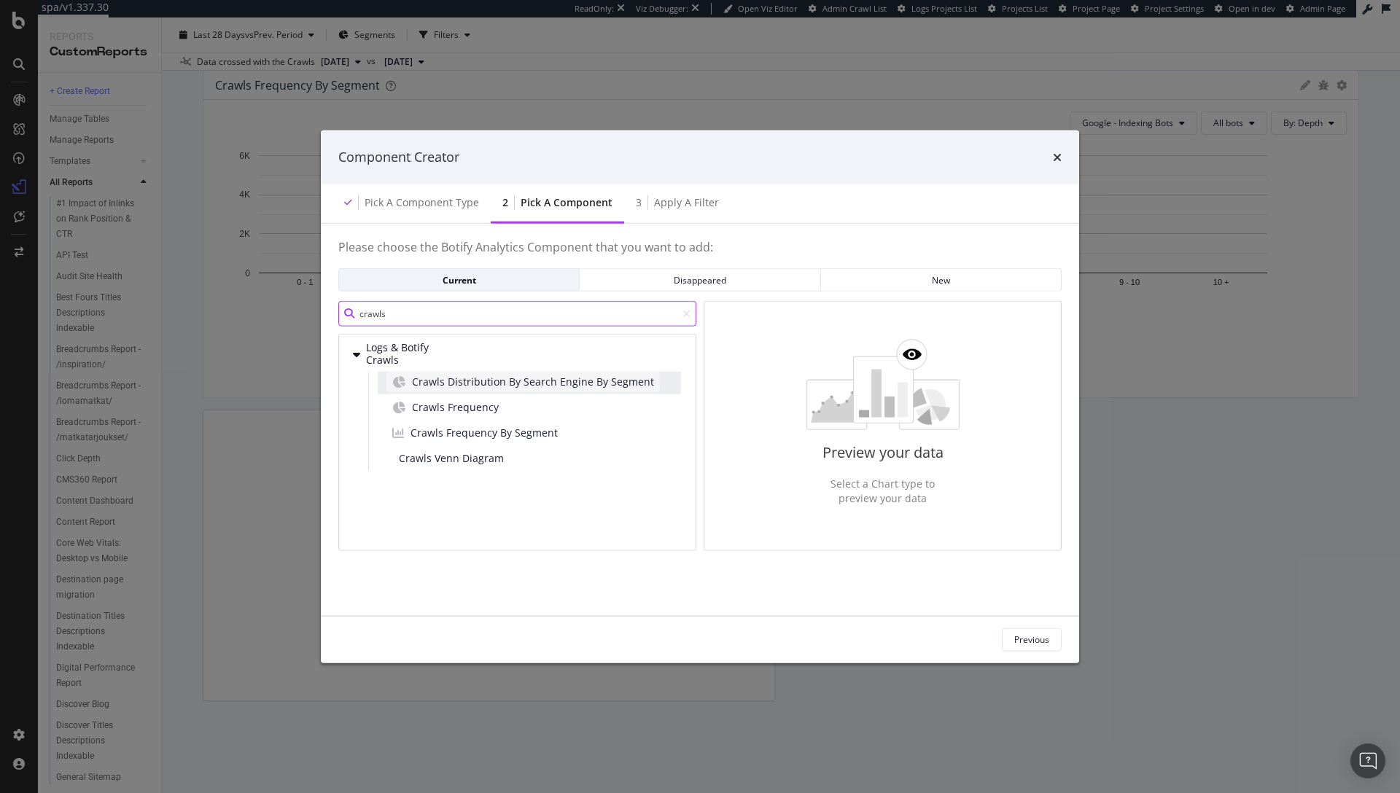
type input "crawls"
click at [531, 383] on span "Crawls Distribution By Search Engine By Segment" at bounding box center [533, 381] width 242 height 15
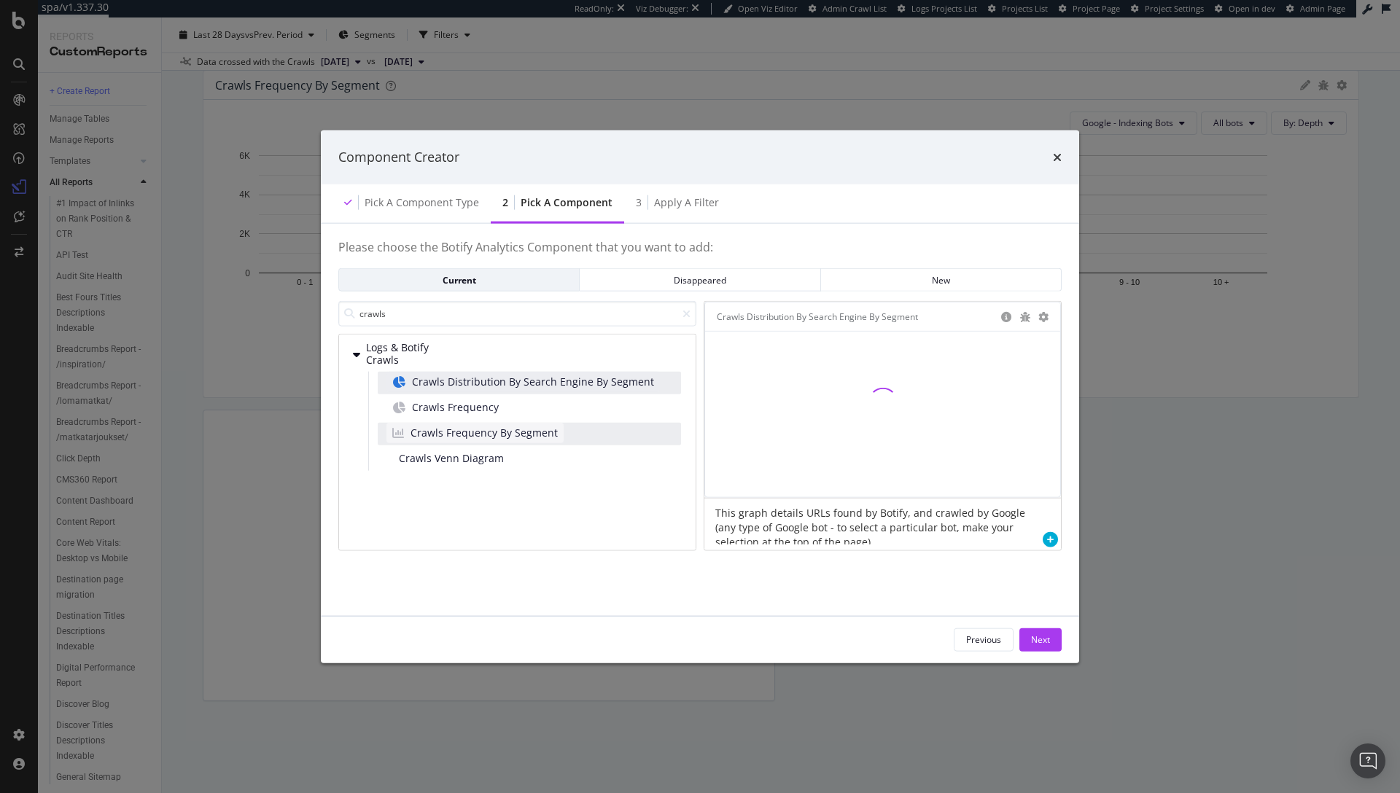
click at [497, 432] on span "Crawls Frequency By Segment" at bounding box center [483, 432] width 147 height 15
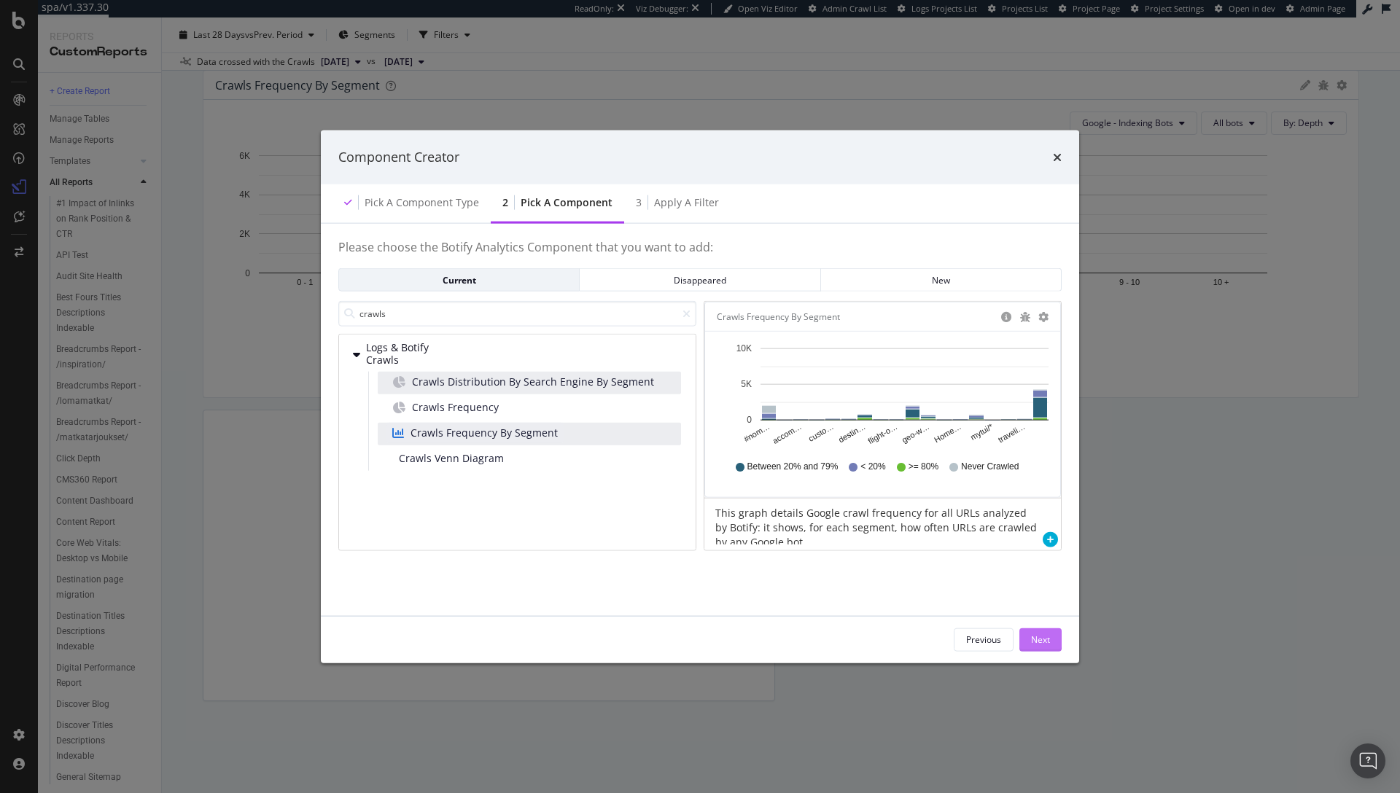
click at [1037, 637] on div "Next" at bounding box center [1040, 640] width 19 height 12
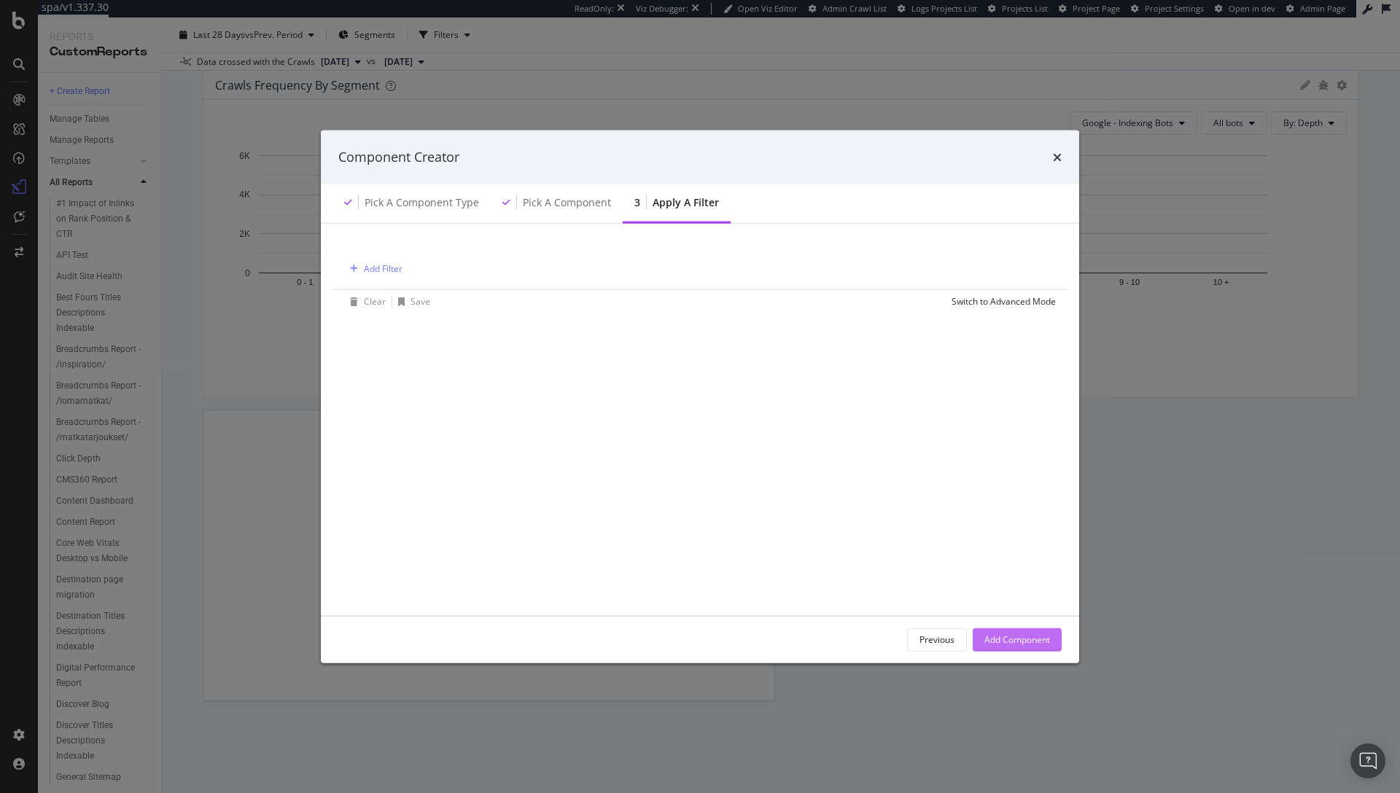
click at [1000, 650] on button "Add Component" at bounding box center [1017, 639] width 89 height 23
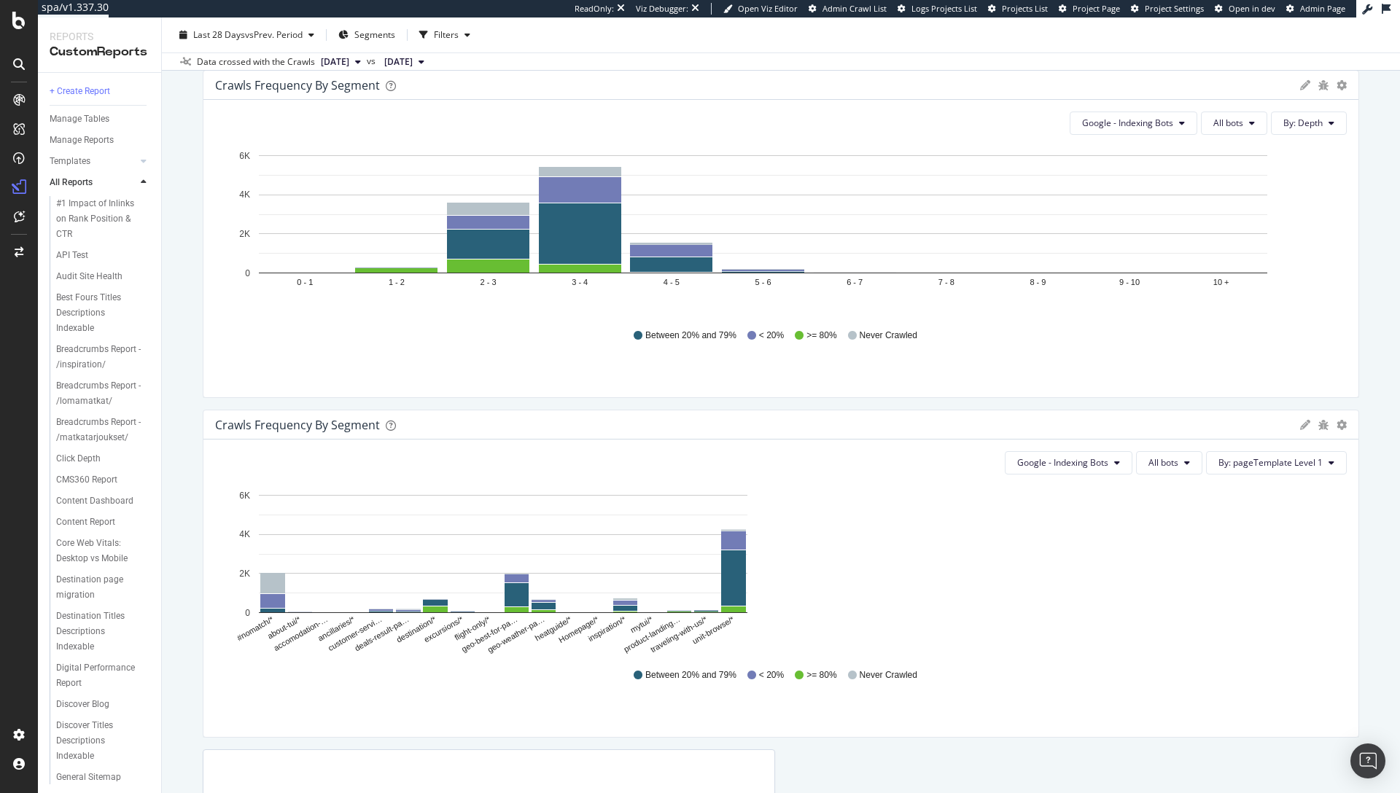
drag, startPoint x: 765, startPoint y: 437, endPoint x: 1363, endPoint y: 442, distance: 597.1
click at [1363, 442] on div "New Custom Report New Custom Report TUI FI Clone (Admin) Clone Schedule Email E…" at bounding box center [781, 405] width 1238 height 776
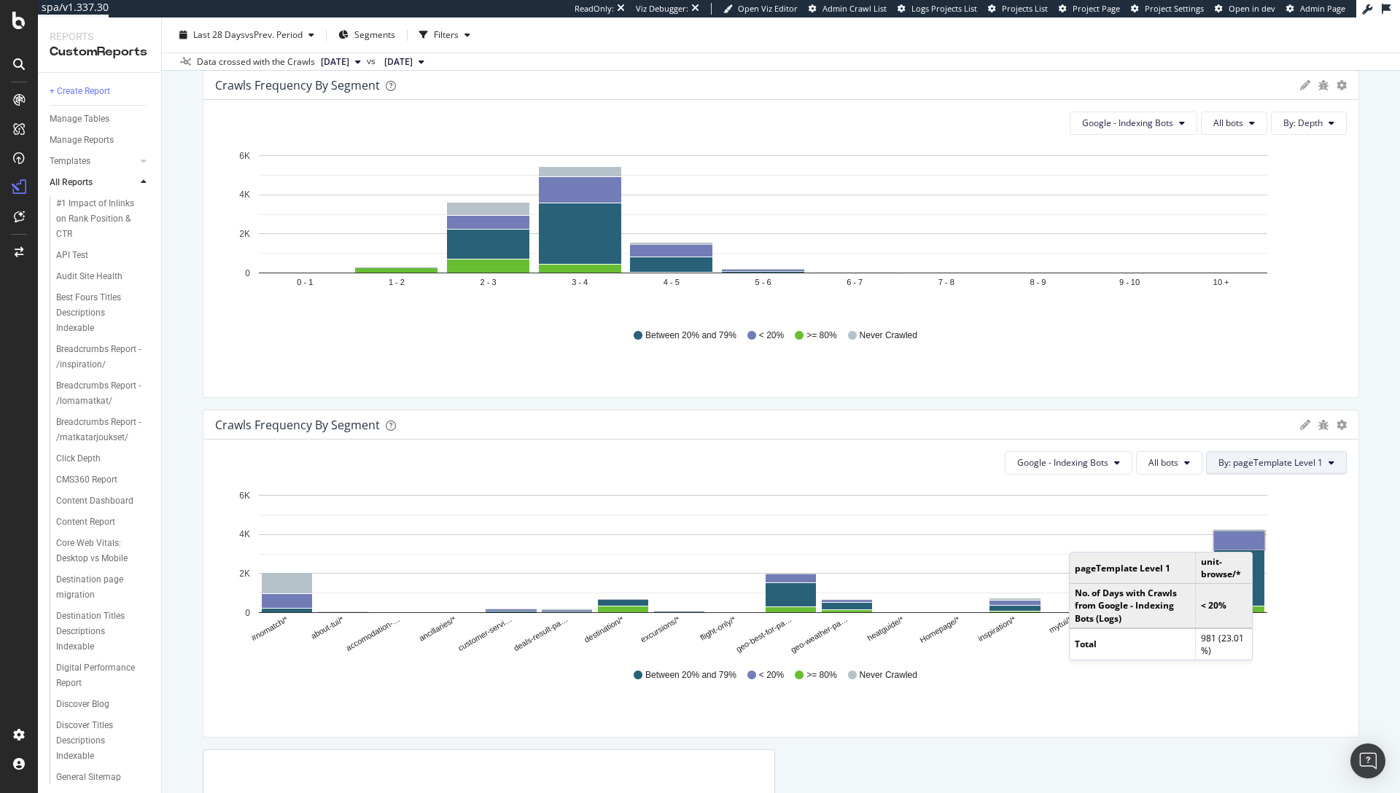
click at [1270, 462] on span "By: pageTemplate Level 1" at bounding box center [1270, 462] width 104 height 12
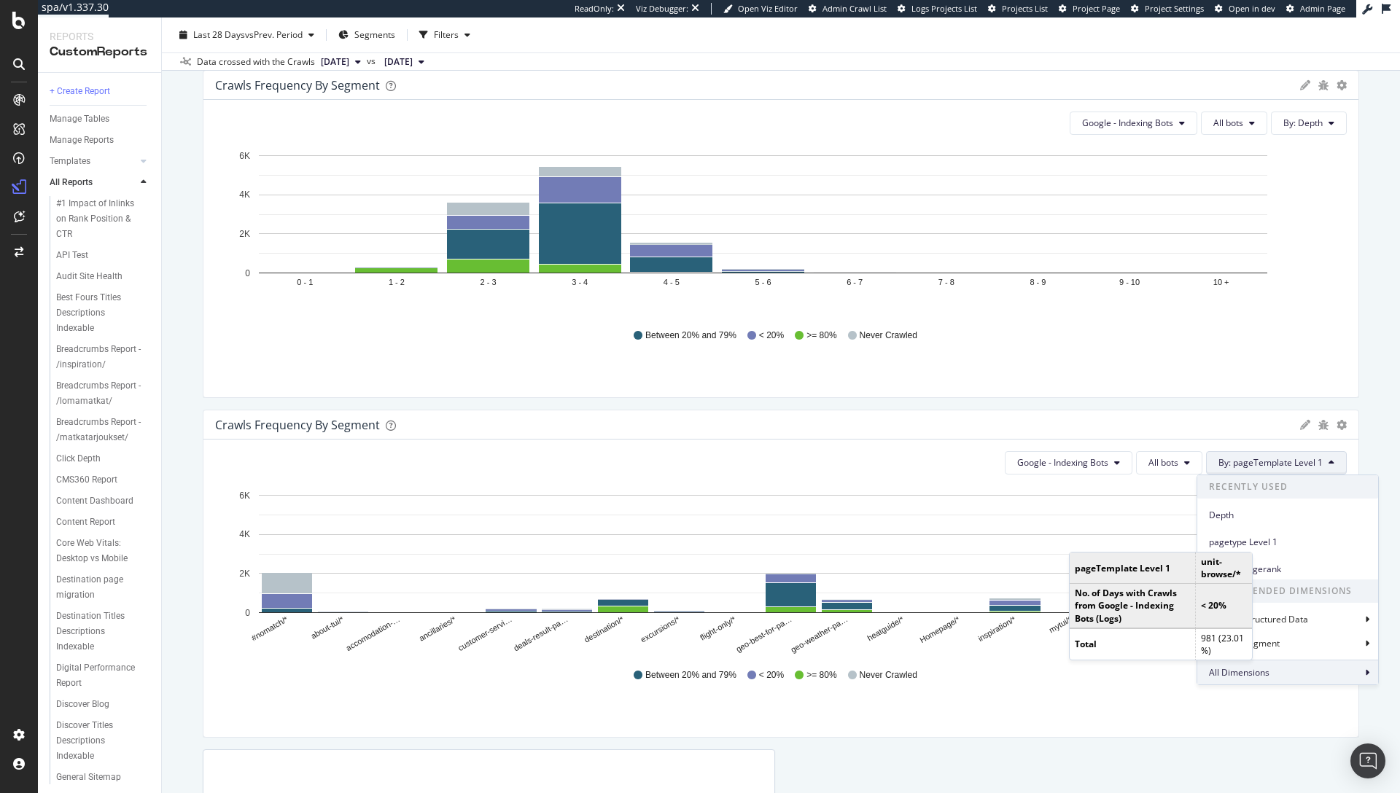
click at [1279, 667] on div "All Dimensions" at bounding box center [1287, 672] width 181 height 25
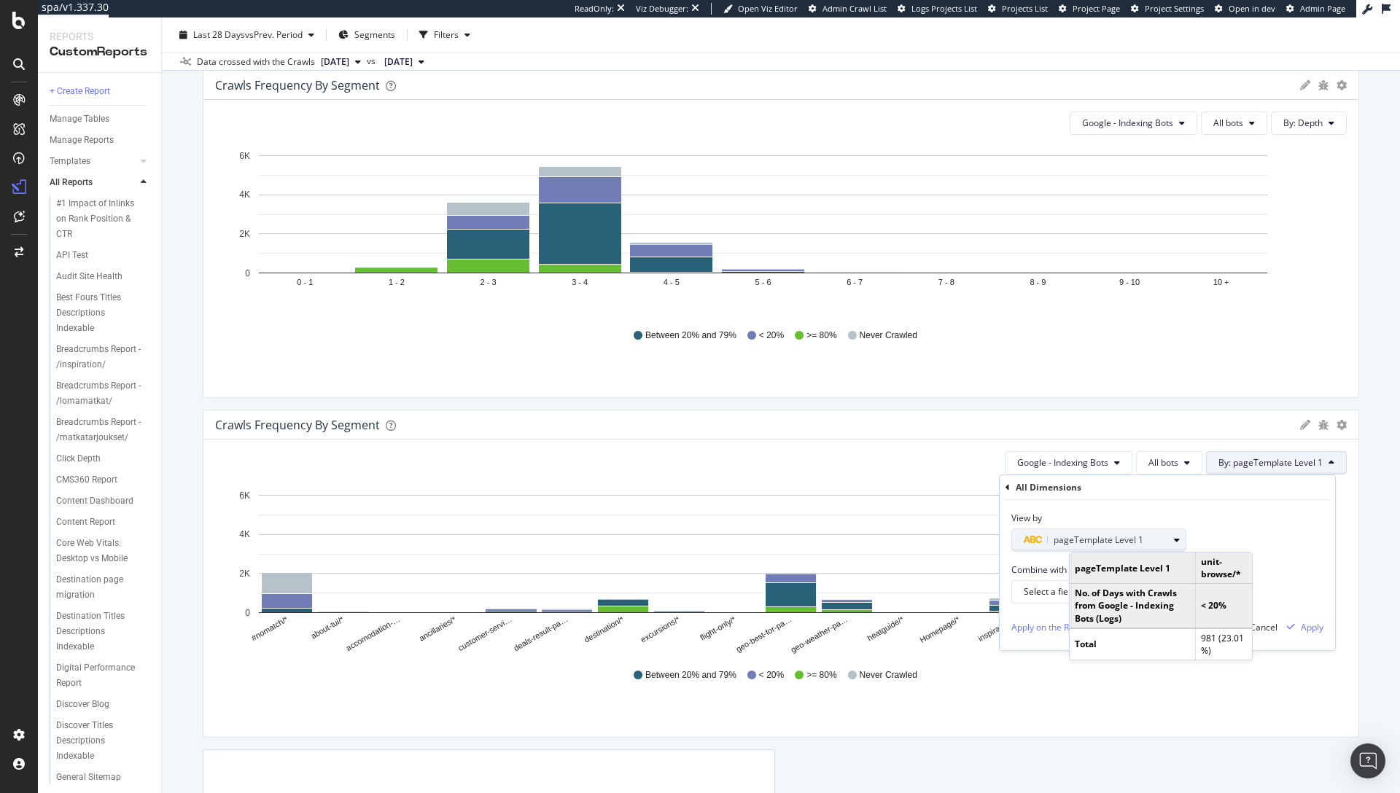
click at [1105, 536] on span "pageTemplate Level 1" at bounding box center [1098, 540] width 90 height 12
click at [1082, 534] on span "pageTemplate Level 1" at bounding box center [1098, 540] width 90 height 12
click at [1010, 487] on div "All Dimensions" at bounding box center [1167, 487] width 324 height 25
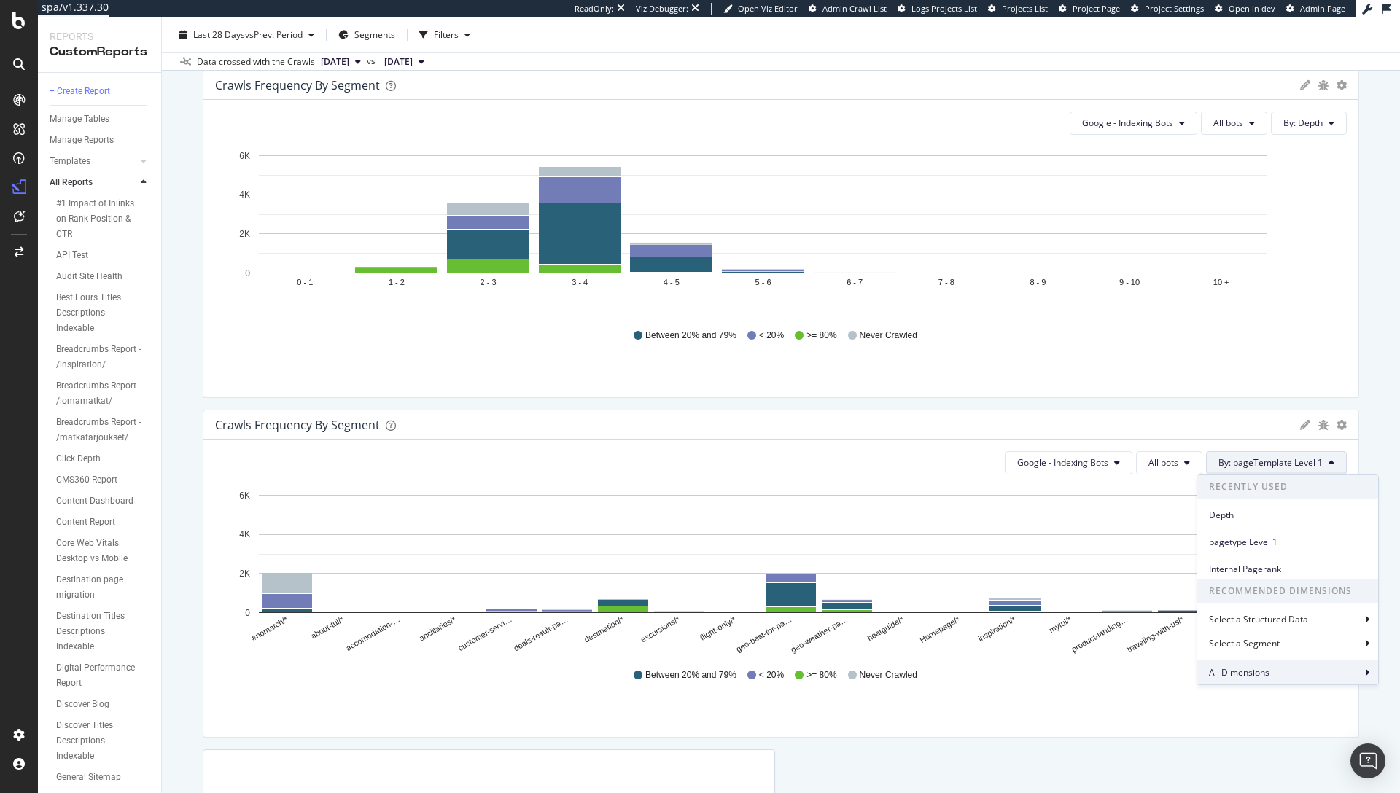
click at [1271, 677] on div "All Dimensions" at bounding box center [1287, 672] width 181 height 25
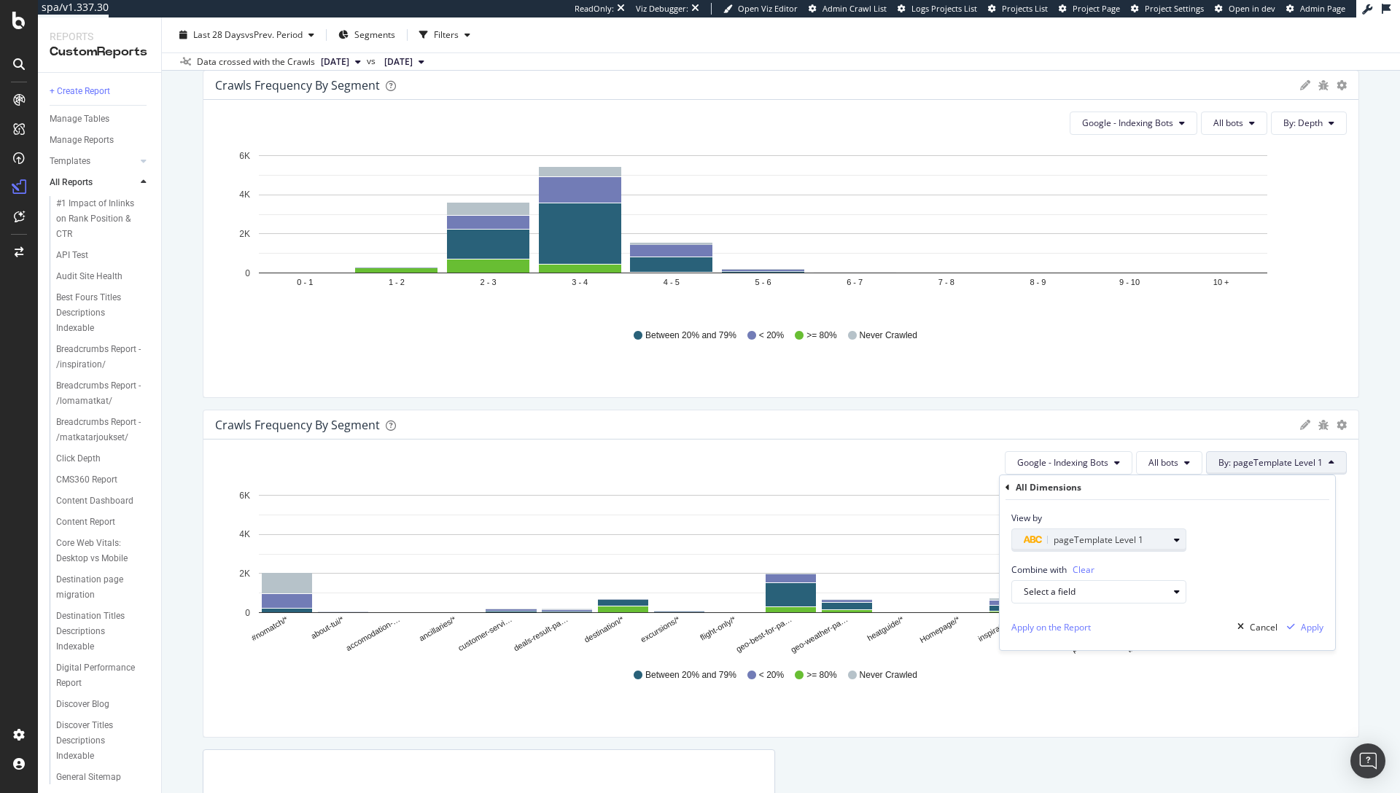
click at [1164, 543] on div "pageTemplate Level 1" at bounding box center [1096, 539] width 144 height 17
click at [1153, 541] on div "pageTemplate Level 1" at bounding box center [1096, 539] width 144 height 17
click at [1082, 568] on span "Clear" at bounding box center [1083, 570] width 22 height 12
click at [1024, 542] on icon "button" at bounding box center [1033, 540] width 20 height 9
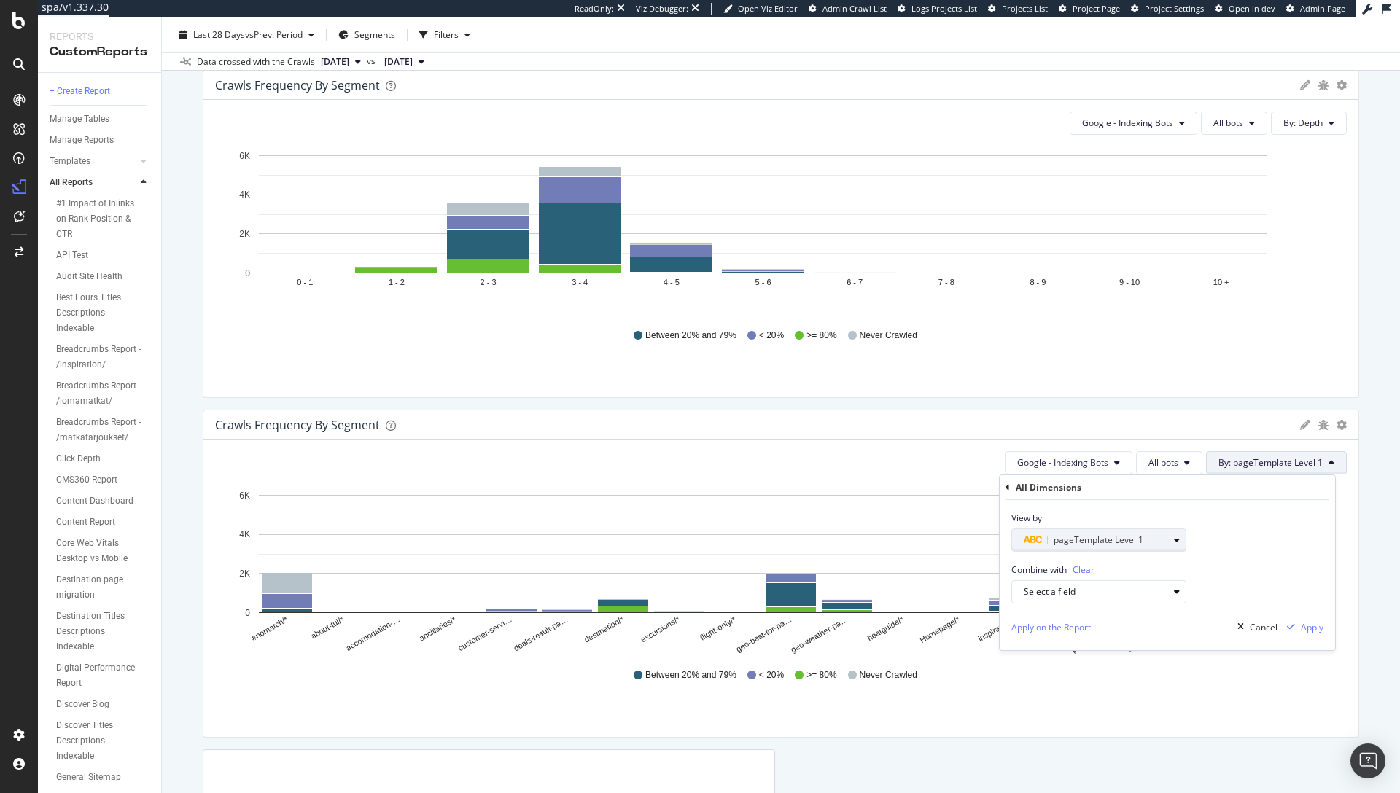
click at [1024, 542] on icon "button" at bounding box center [1033, 540] width 20 height 9
click at [1020, 561] on icon at bounding box center [1020, 565] width 4 height 9
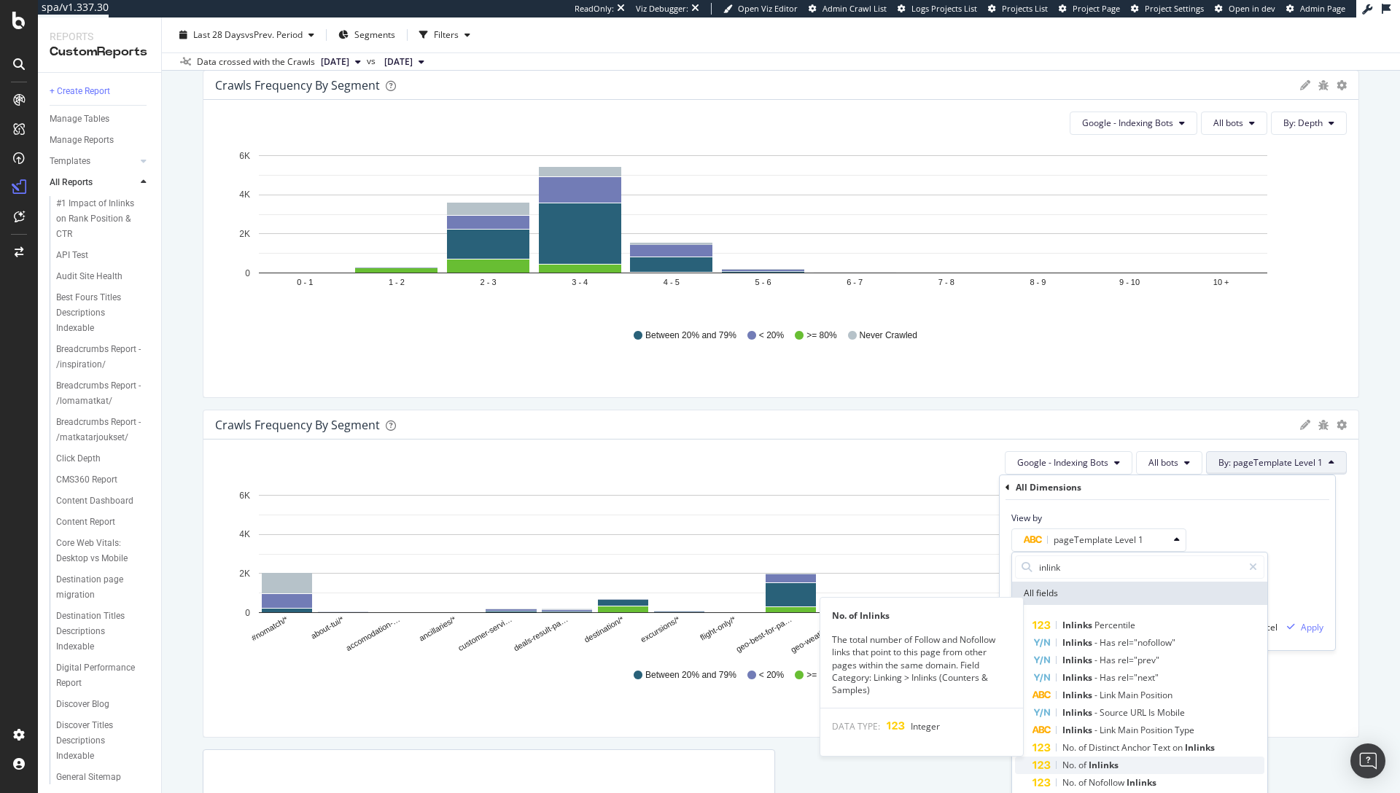
type input "inlink"
click at [1140, 759] on div "No. of Inlinks" at bounding box center [1148, 765] width 232 height 17
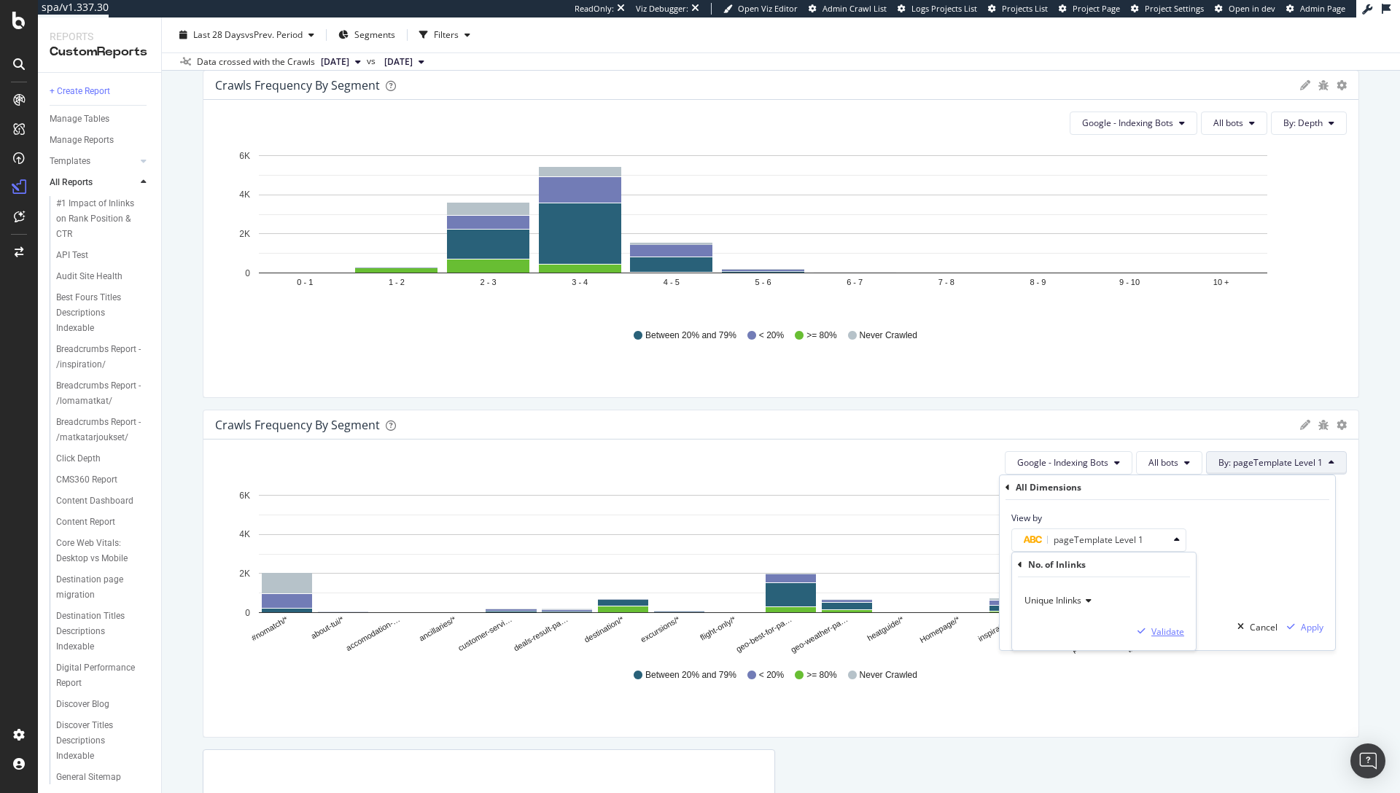
click at [1162, 626] on div "Validate" at bounding box center [1167, 632] width 33 height 12
click at [1299, 628] on div "button" at bounding box center [1291, 627] width 20 height 9
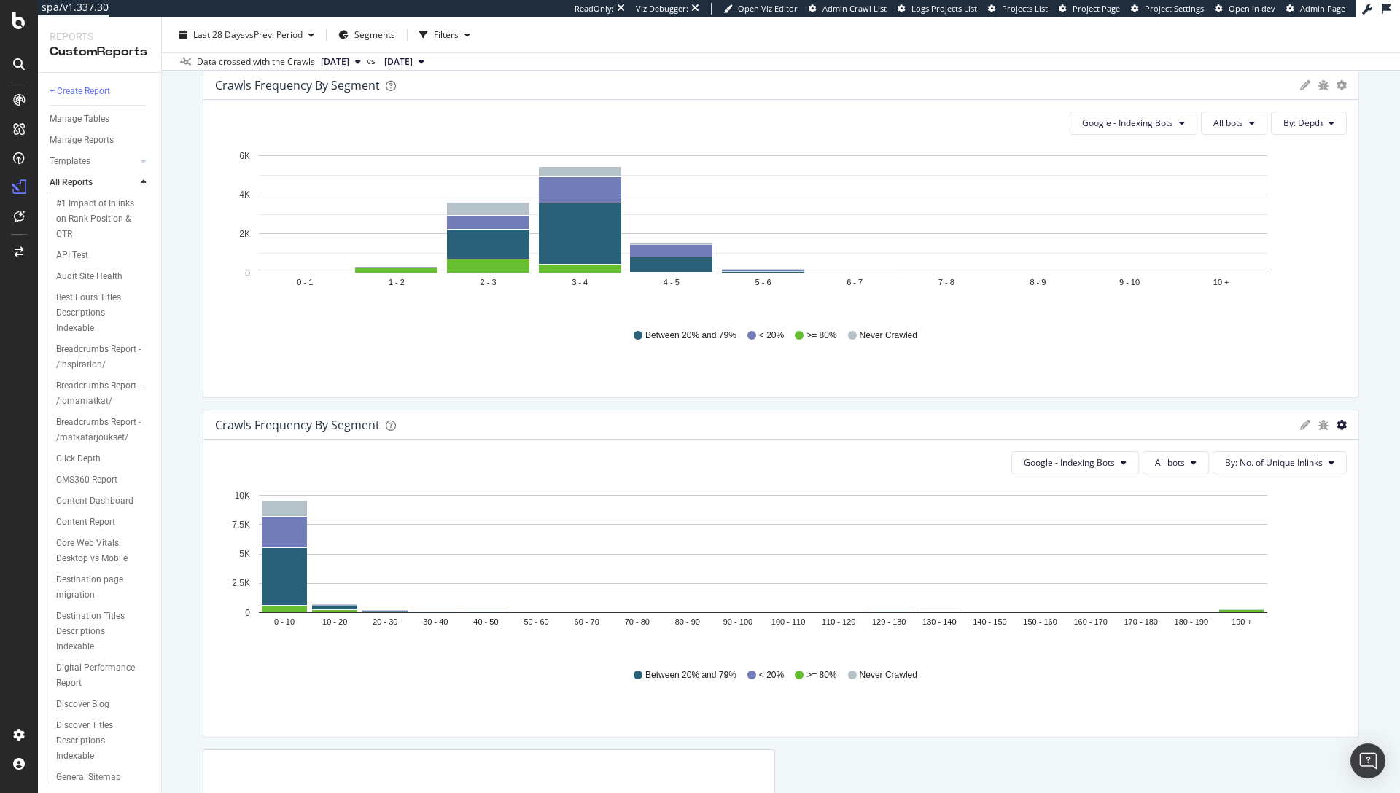
click at [1336, 426] on icon "gear" at bounding box center [1341, 425] width 10 height 10
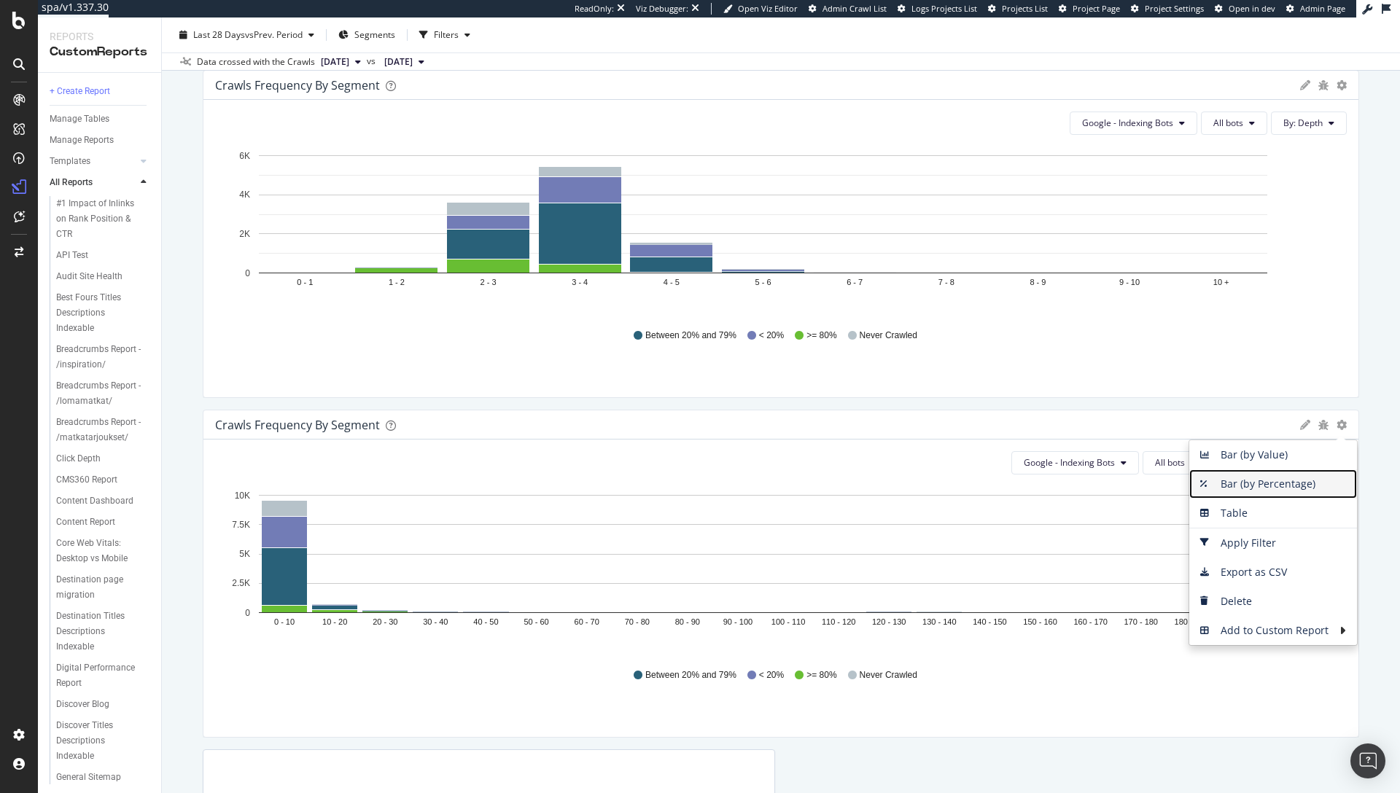
click at [1287, 483] on span "Bar (by Percentage)" at bounding box center [1273, 484] width 168 height 22
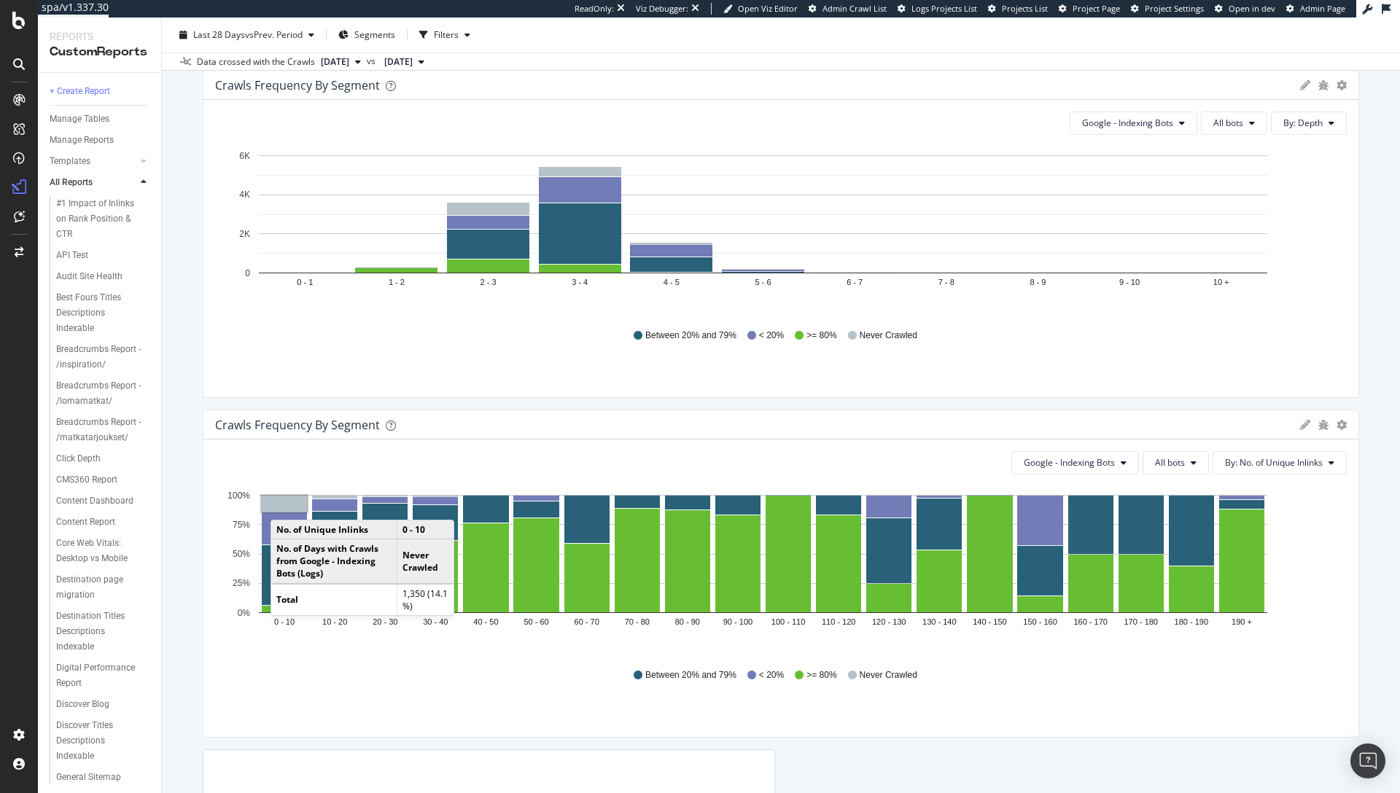
click at [285, 505] on rect "A chart." at bounding box center [284, 504] width 45 height 16
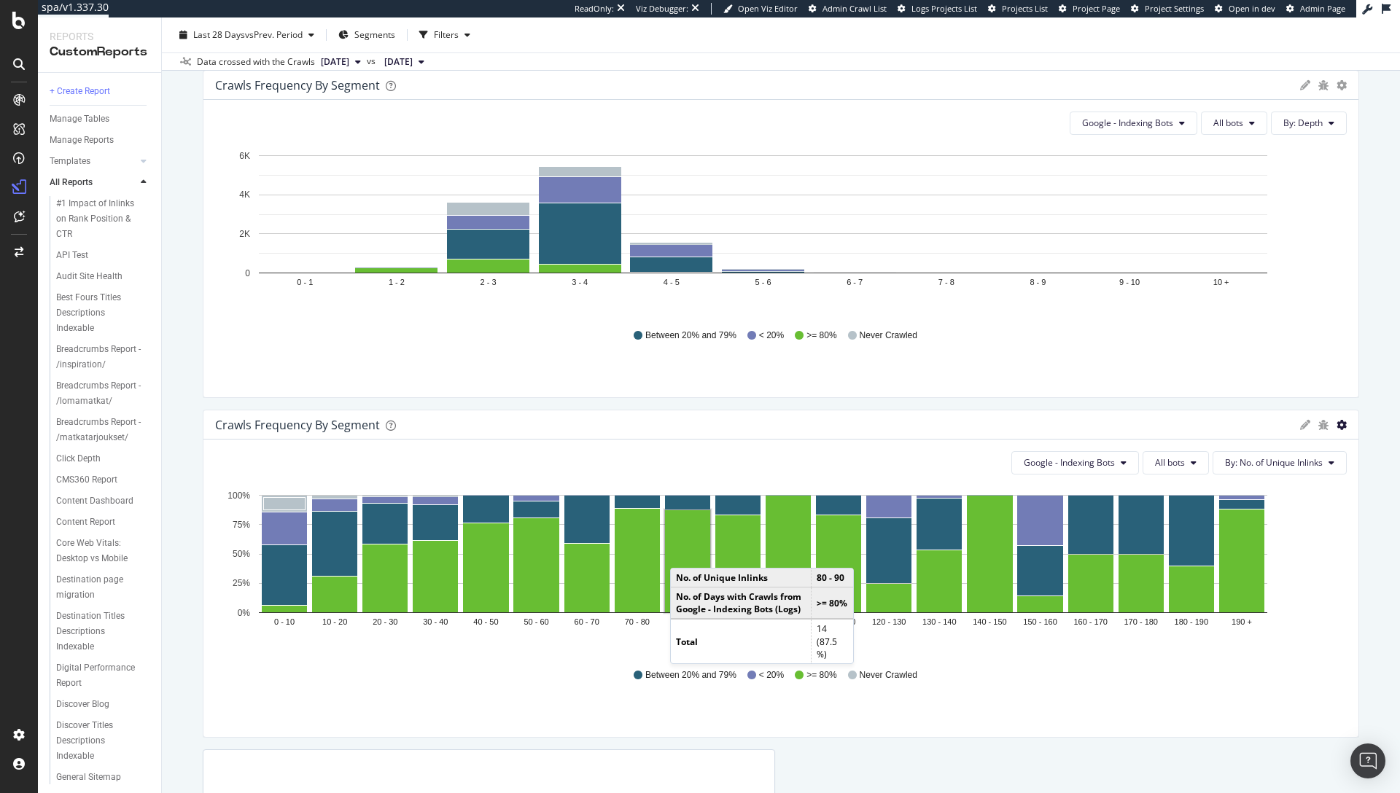
click at [1336, 426] on icon "gear" at bounding box center [1341, 425] width 10 height 10
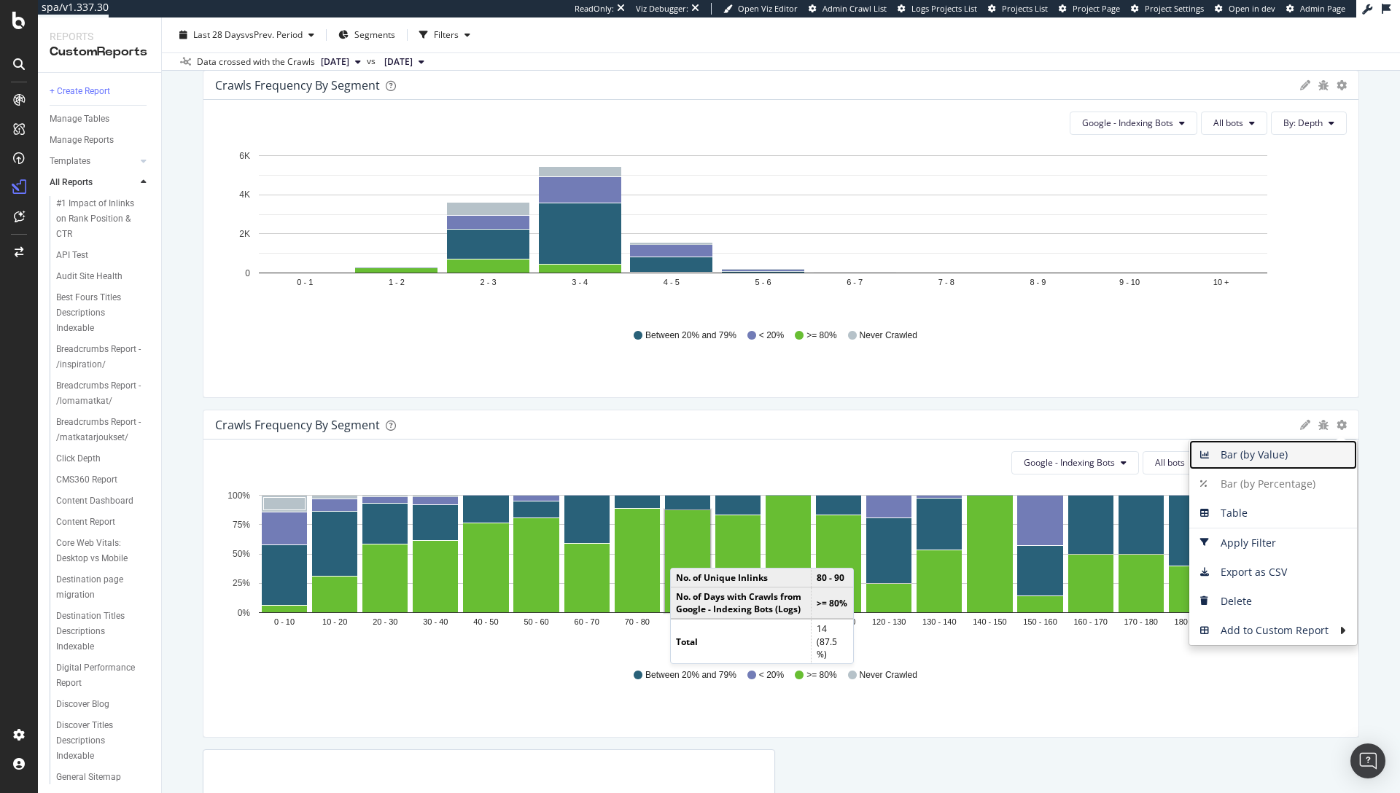
click at [1253, 459] on span "Bar (by Value)" at bounding box center [1273, 455] width 168 height 22
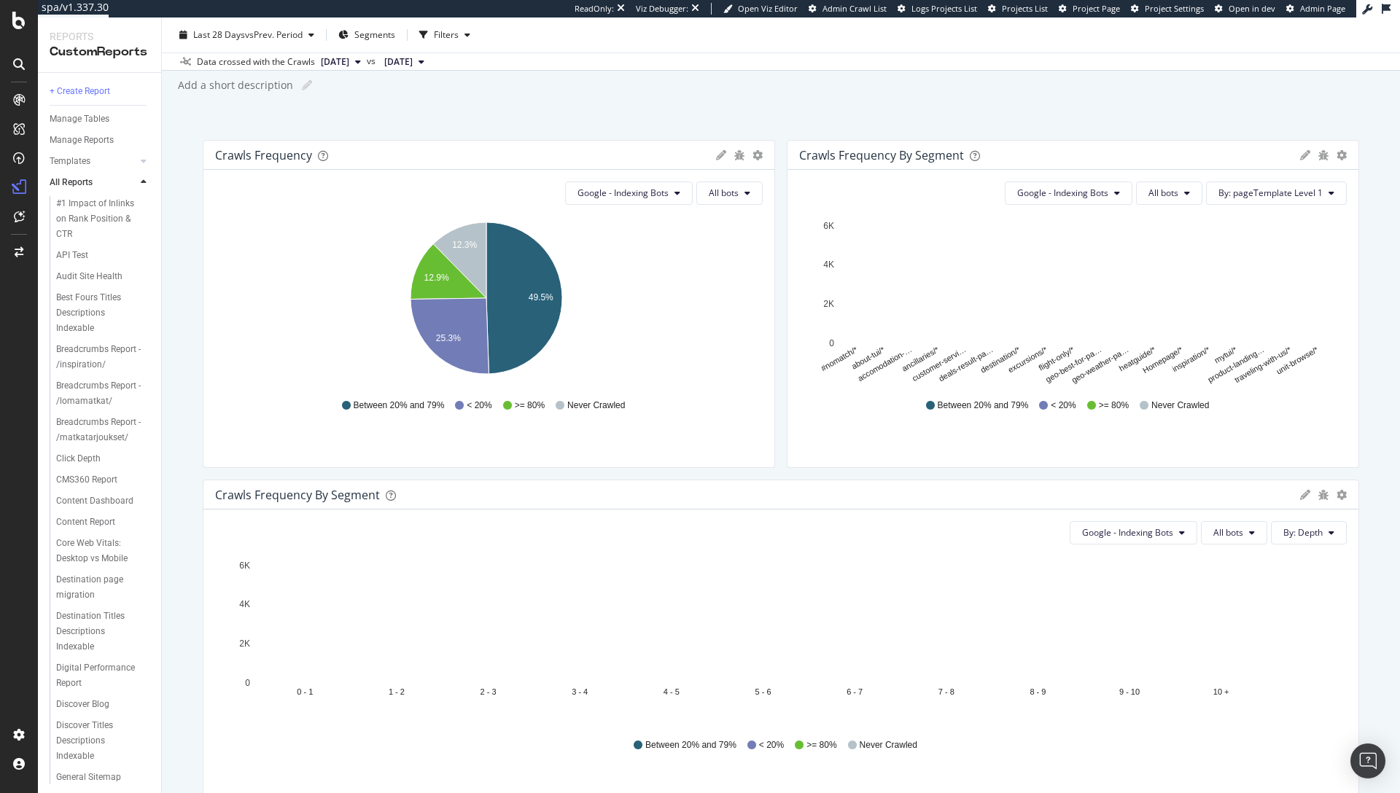
scroll to position [0, 0]
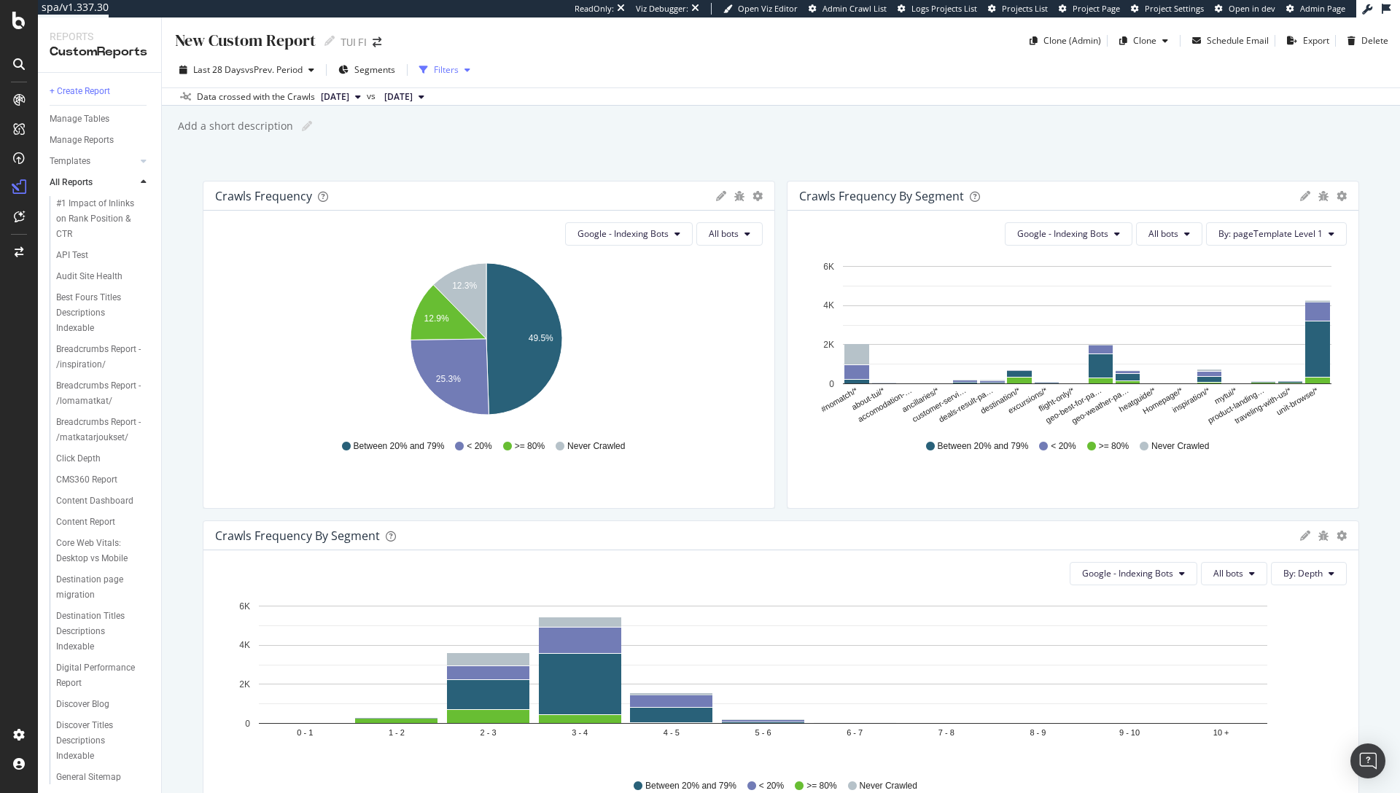
click at [439, 74] on div "Filters" at bounding box center [446, 69] width 25 height 12
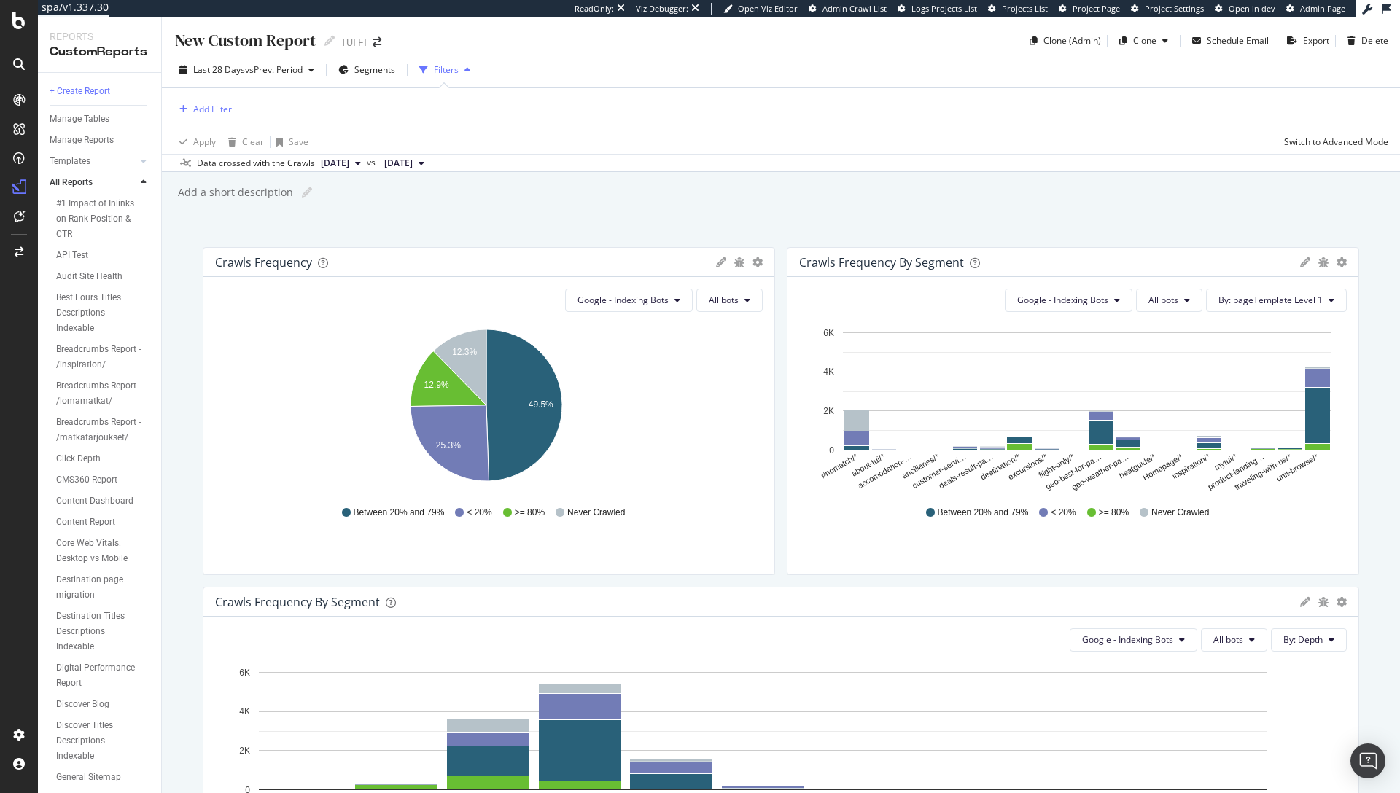
click at [450, 74] on div "Filters" at bounding box center [446, 69] width 25 height 12
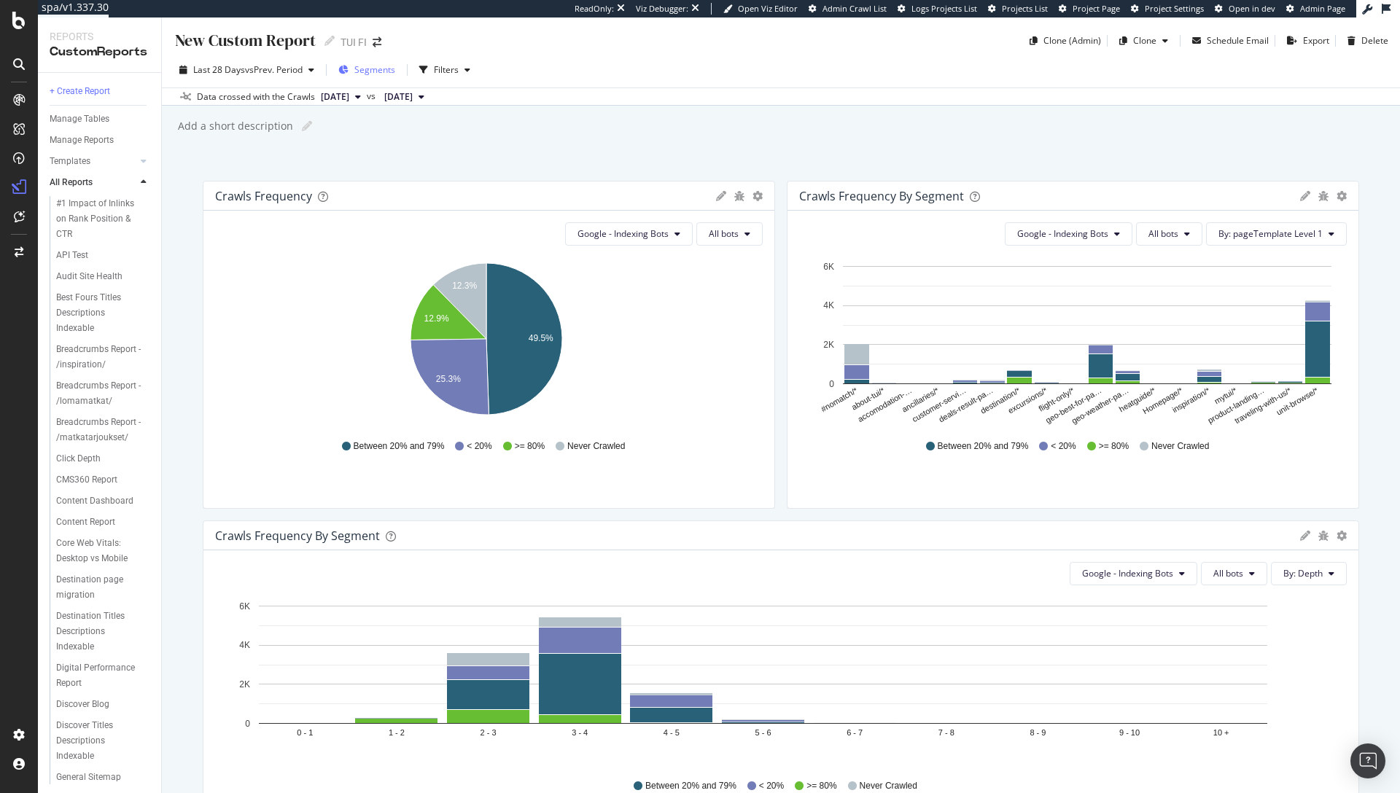
click at [367, 67] on span "Segments" at bounding box center [374, 69] width 41 height 12
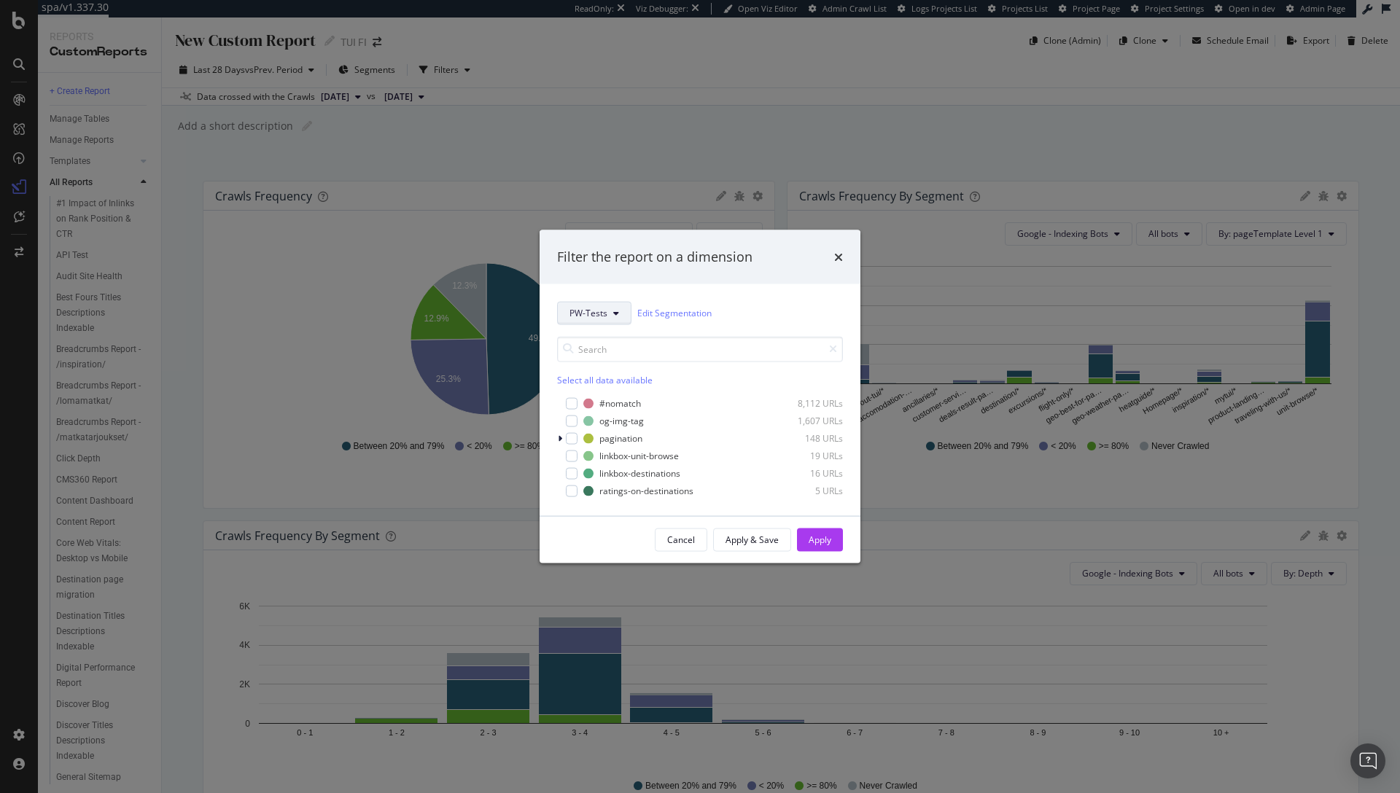
click at [606, 321] on button "PW-Tests" at bounding box center [594, 312] width 74 height 23
click at [607, 364] on span "pageTemplate" at bounding box center [598, 365] width 59 height 13
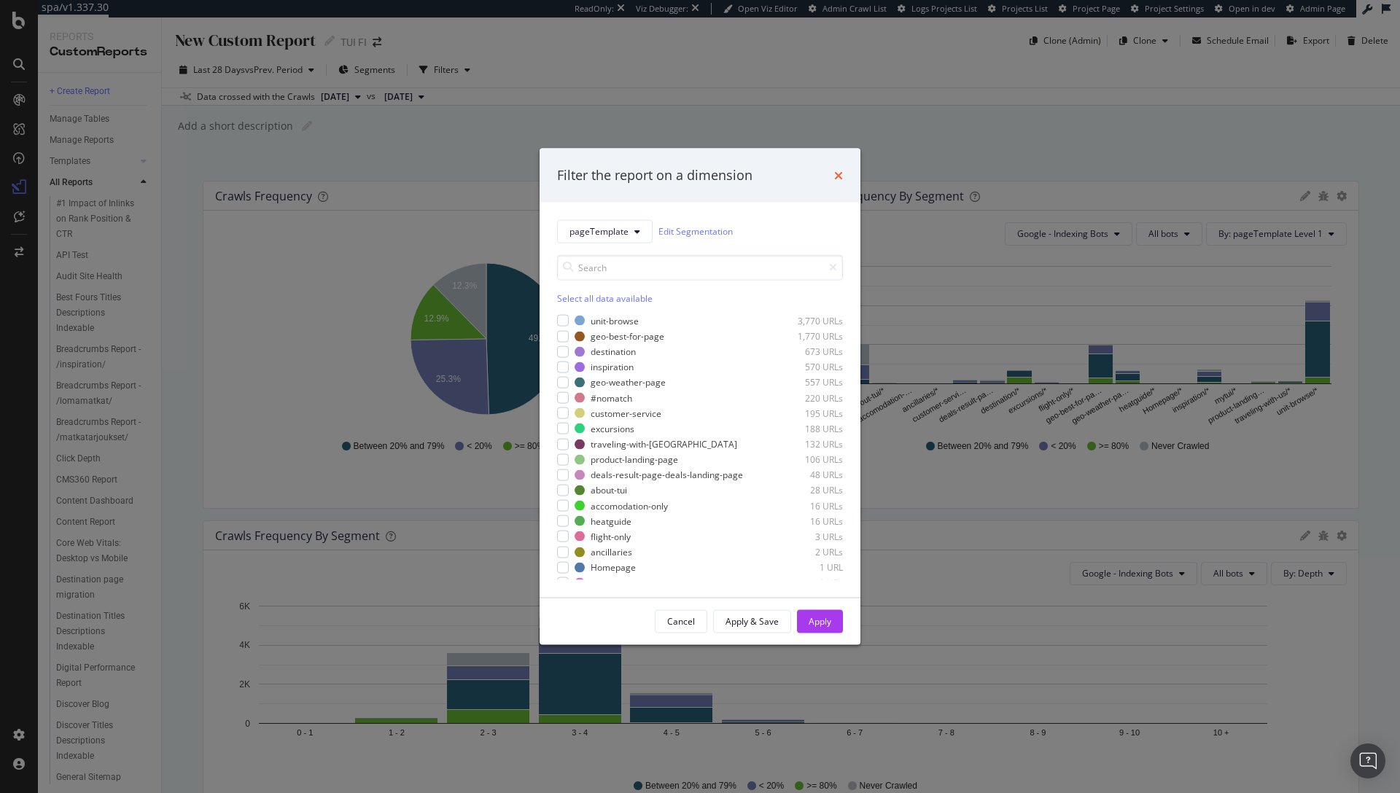
click at [838, 174] on icon "times" at bounding box center [838, 175] width 9 height 12
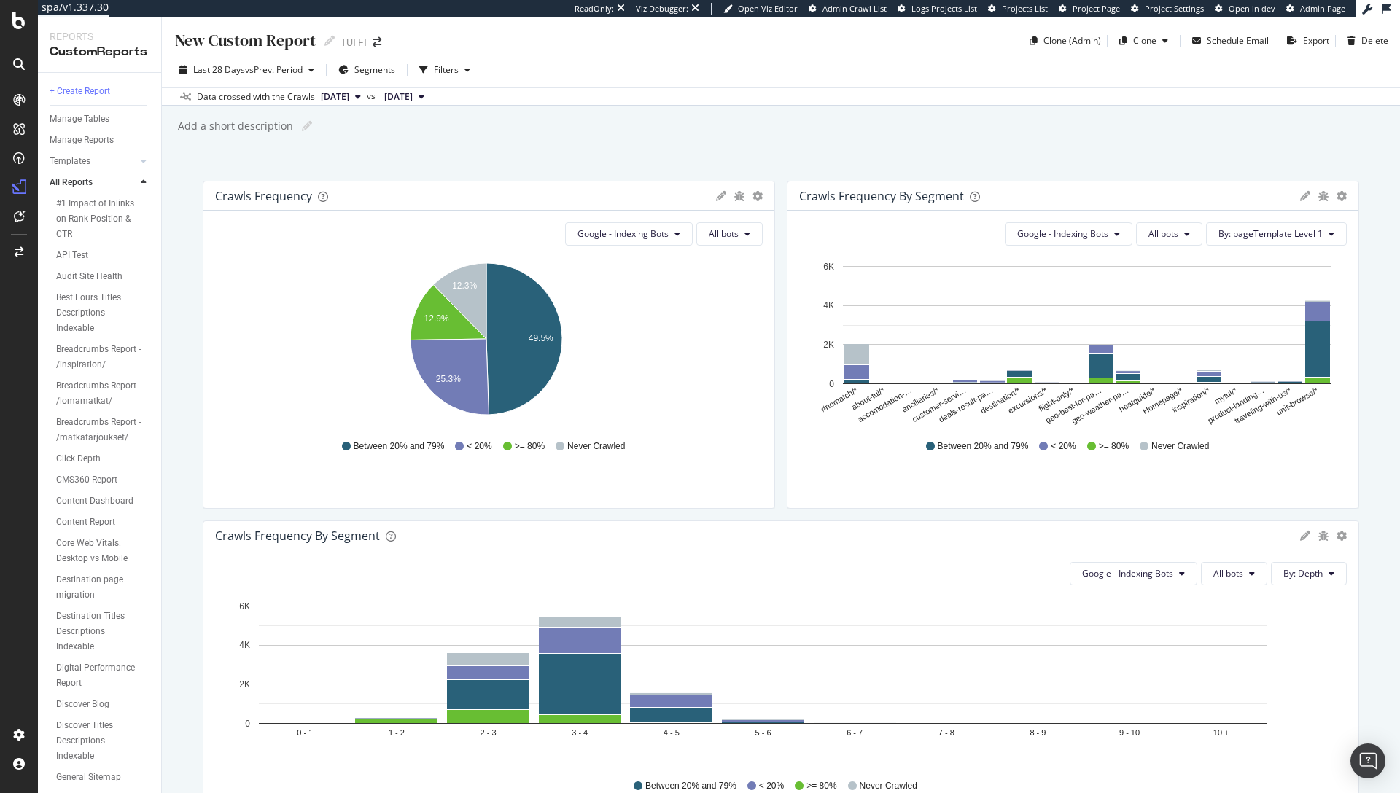
click at [304, 50] on div "New Custom Report" at bounding box center [245, 40] width 142 height 23
type input "Crawl Frequency"
click at [635, 96] on div "Data crossed with the Crawls 2025 Sep. 17th vs 2025 Aug. 12th" at bounding box center [781, 95] width 1238 height 17
click at [1137, 47] on div "Clone" at bounding box center [1143, 41] width 61 height 22
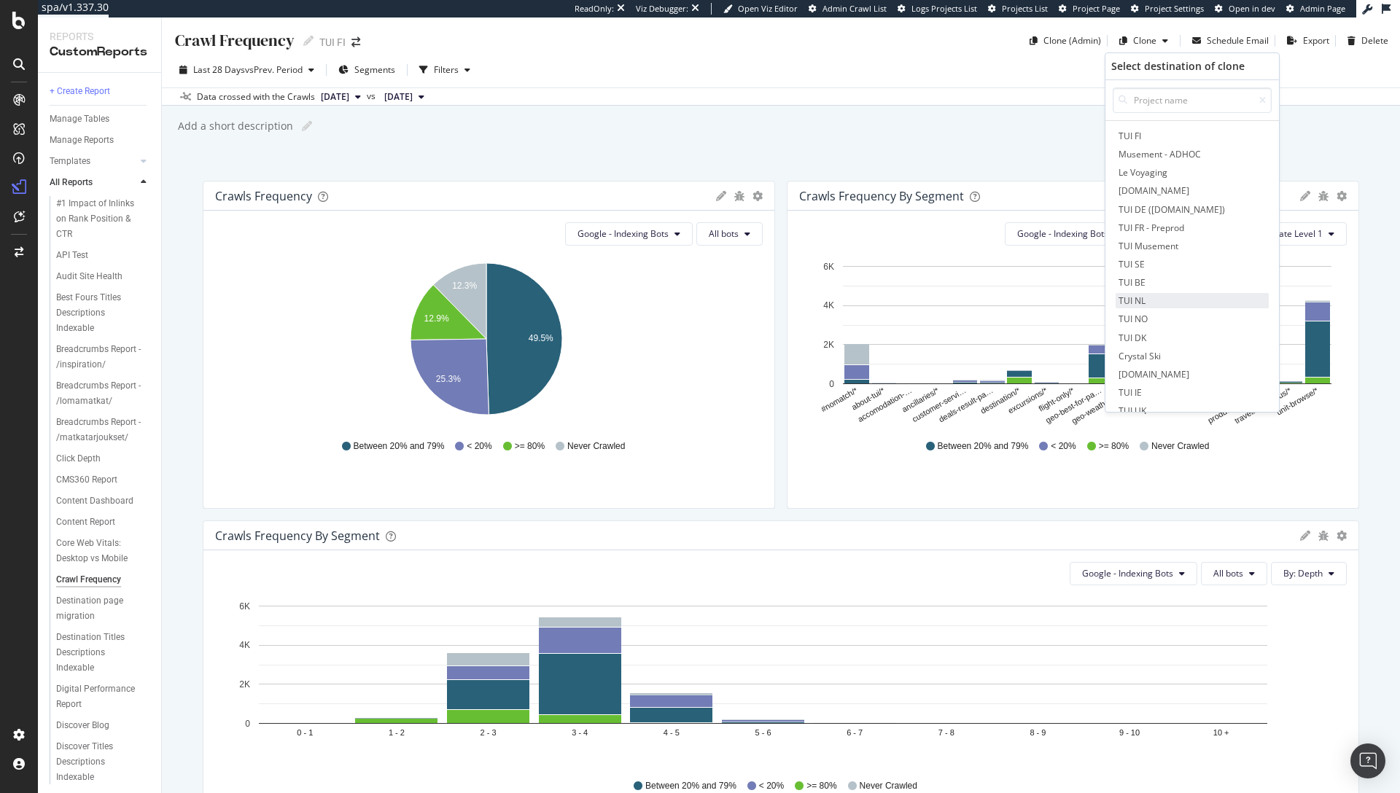
click at [1156, 300] on span "TUI NL" at bounding box center [1191, 300] width 153 height 15
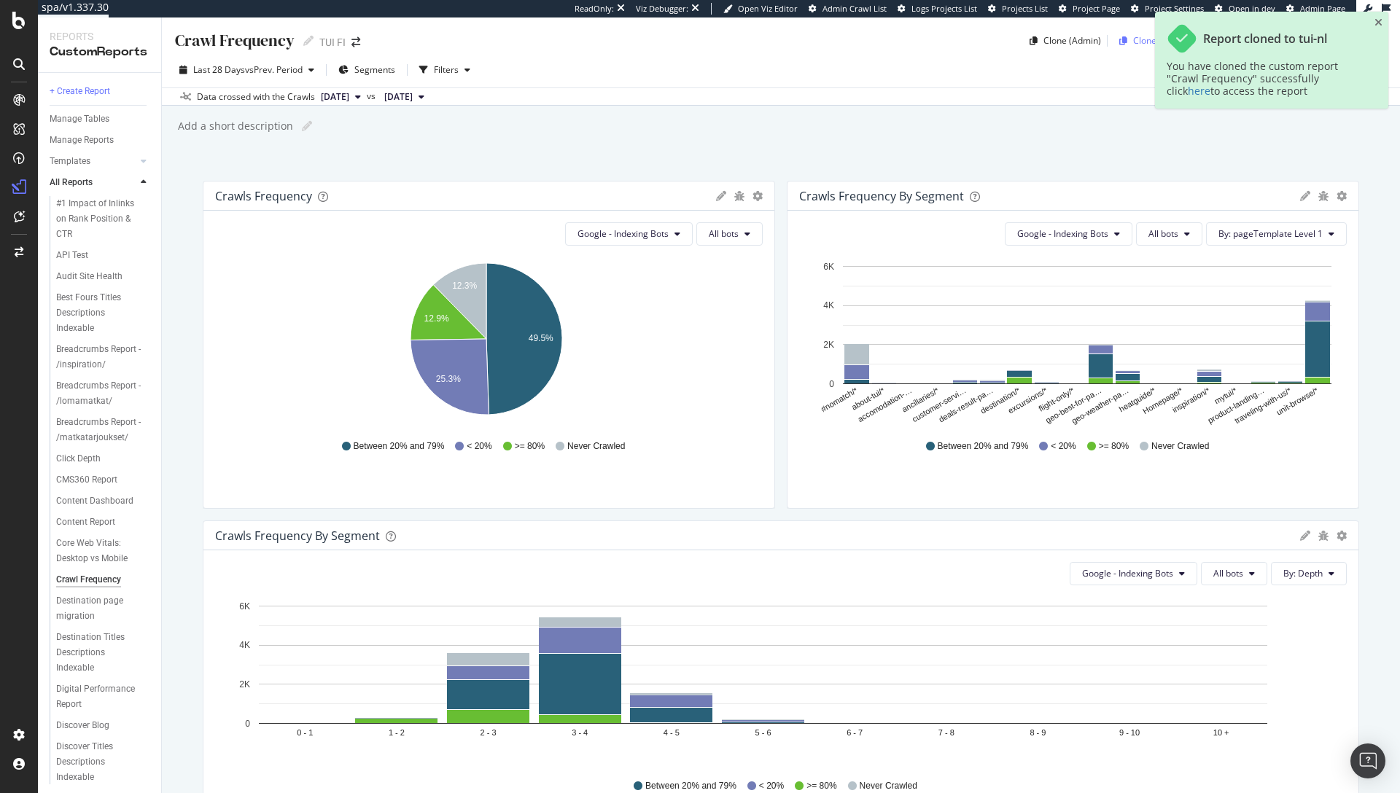
click at [1140, 39] on div "Clone" at bounding box center [1144, 40] width 23 height 12
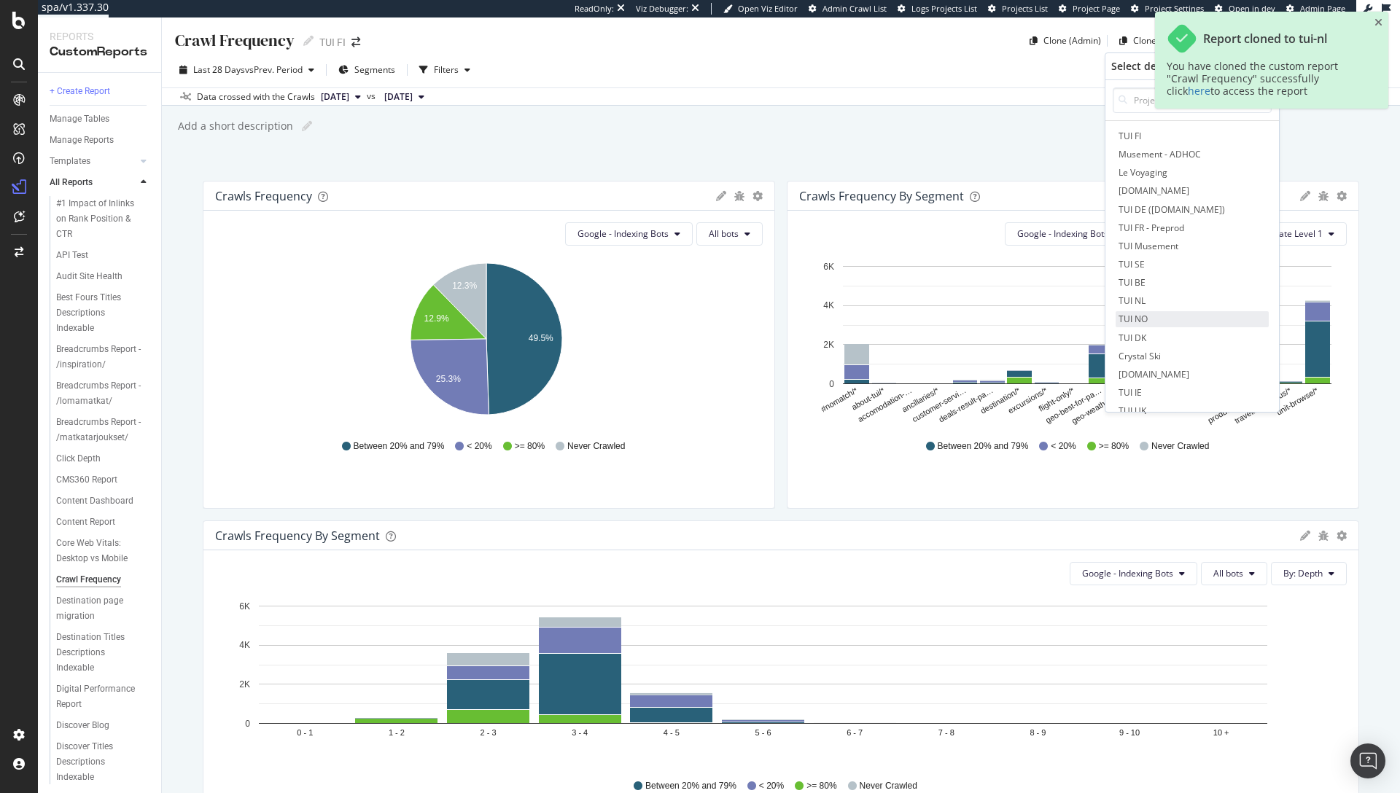
click at [1157, 313] on span "TUI NO" at bounding box center [1191, 318] width 153 height 15
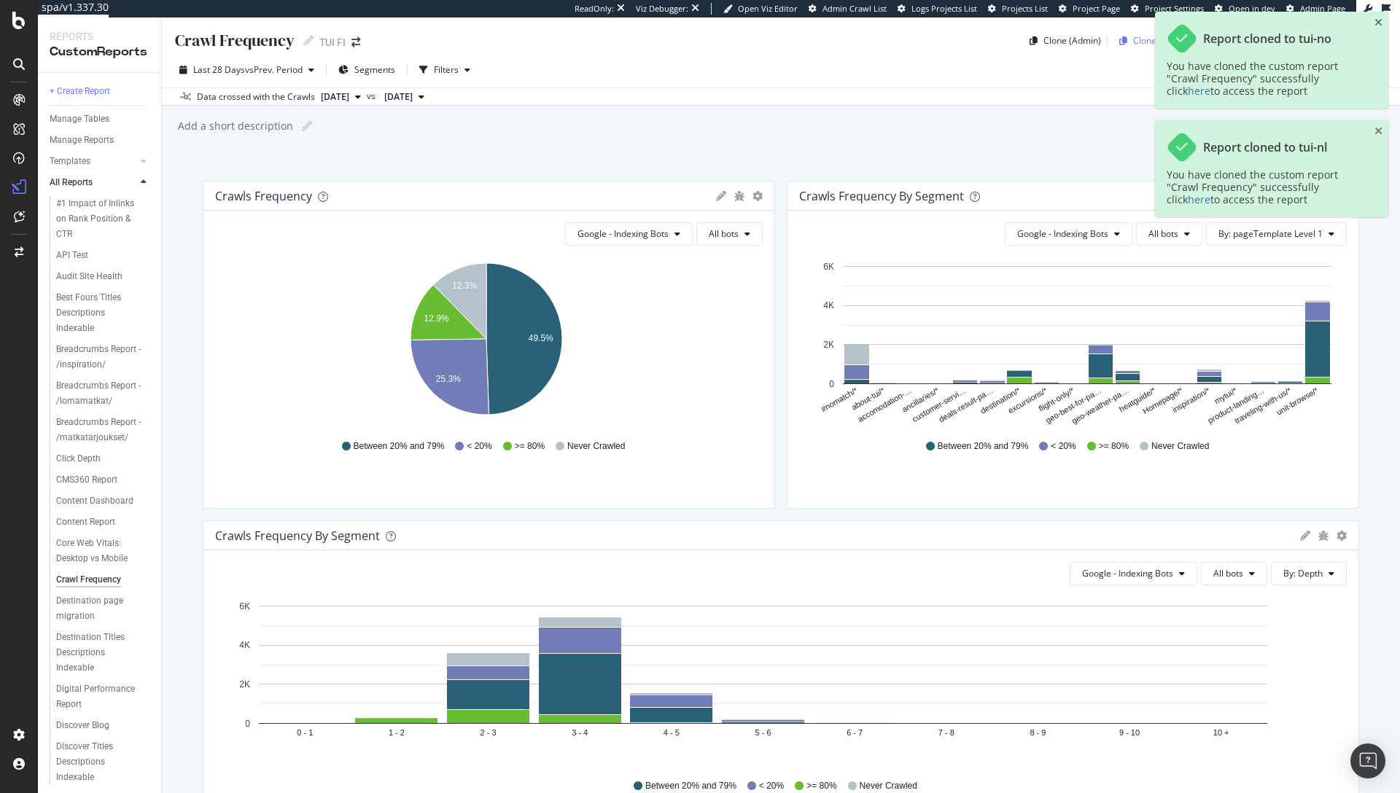
click at [1136, 44] on div "Clone" at bounding box center [1144, 40] width 23 height 12
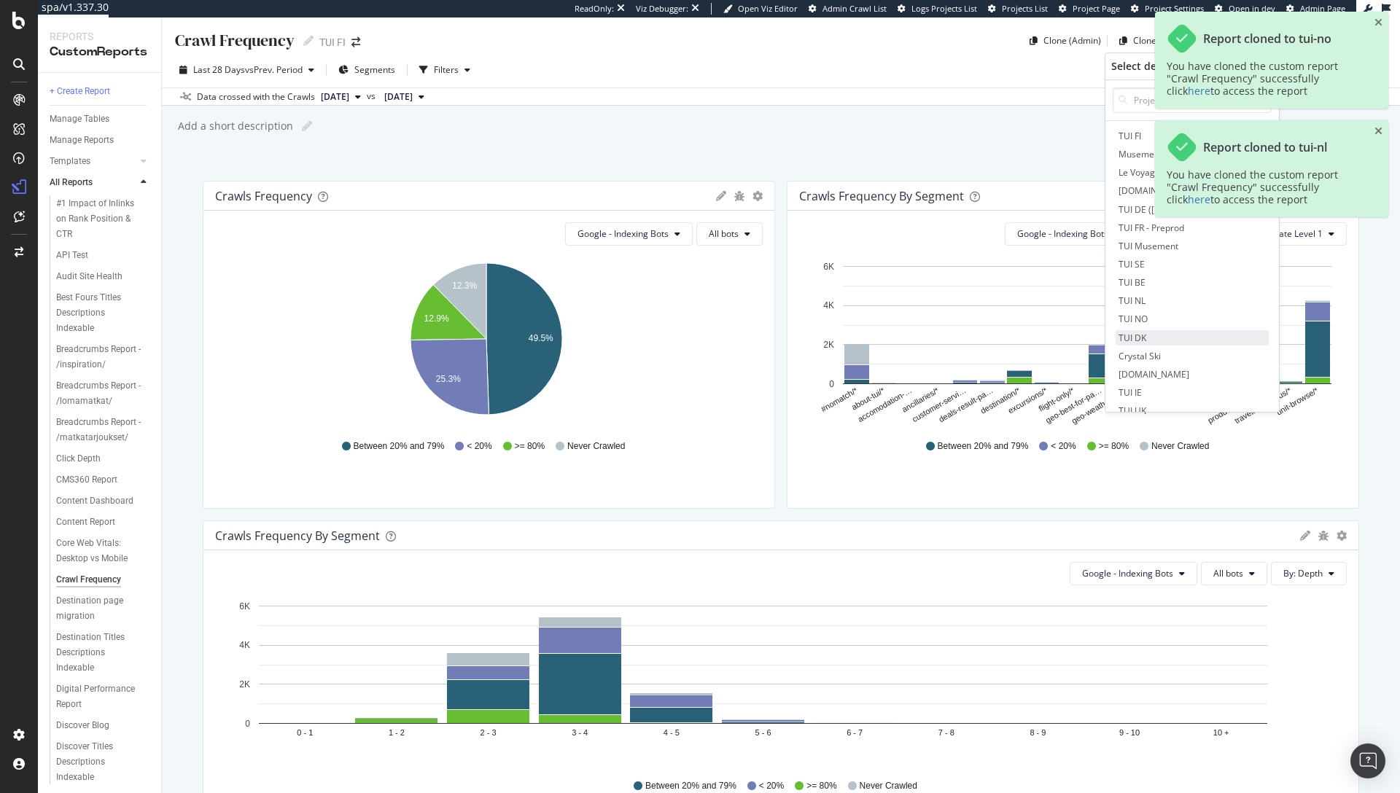
click at [1145, 332] on span "TUI DK" at bounding box center [1191, 337] width 153 height 15
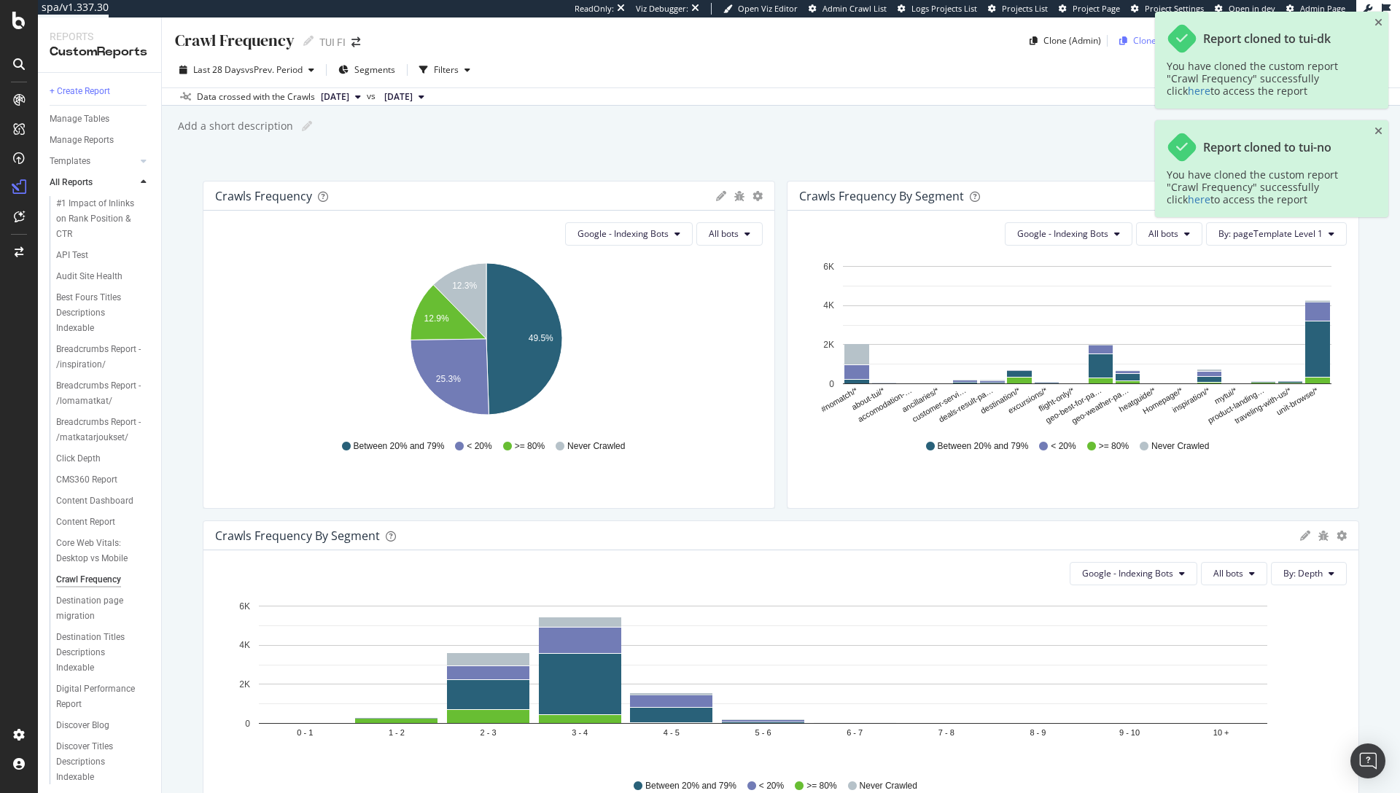
click at [1133, 39] on div "Clone" at bounding box center [1144, 40] width 23 height 12
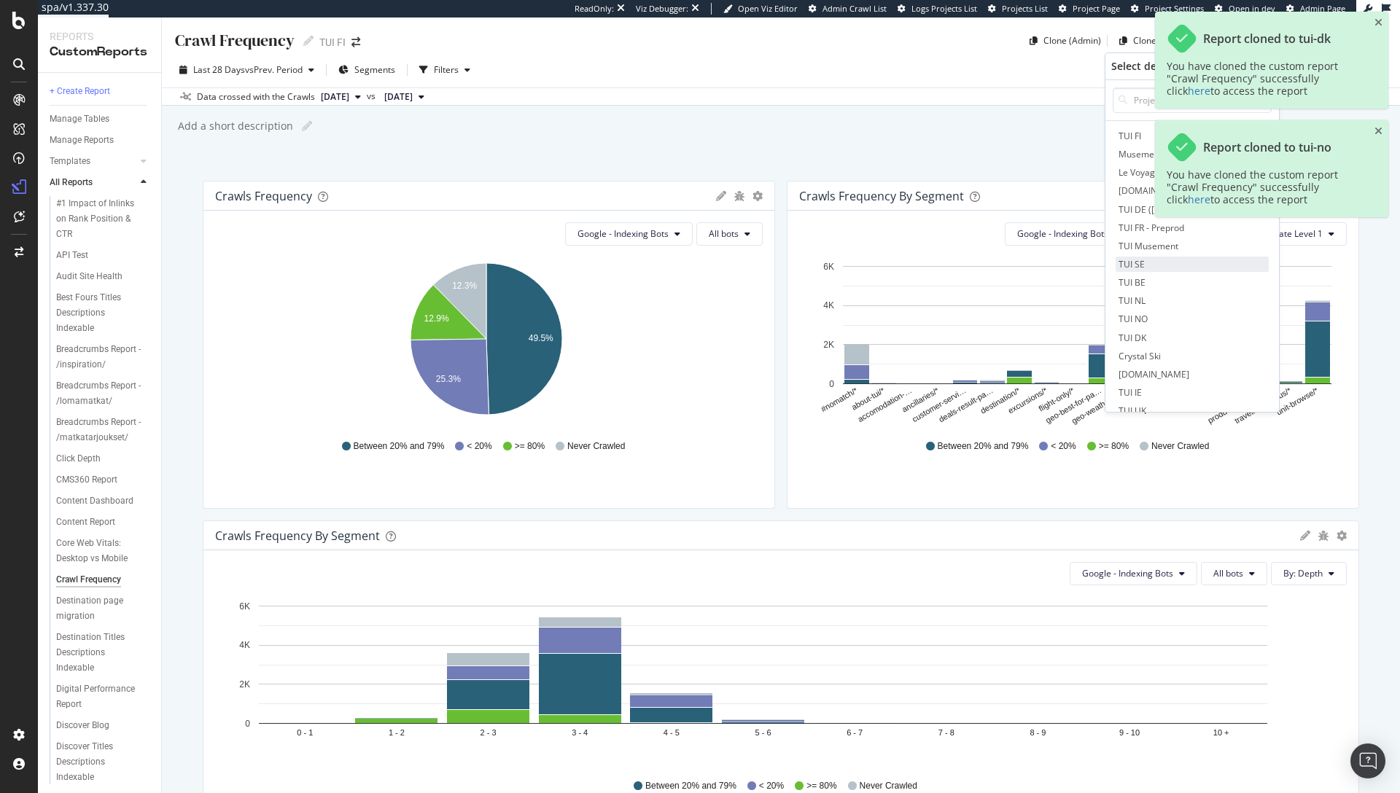
click at [1145, 260] on span "TUI SE" at bounding box center [1191, 264] width 153 height 15
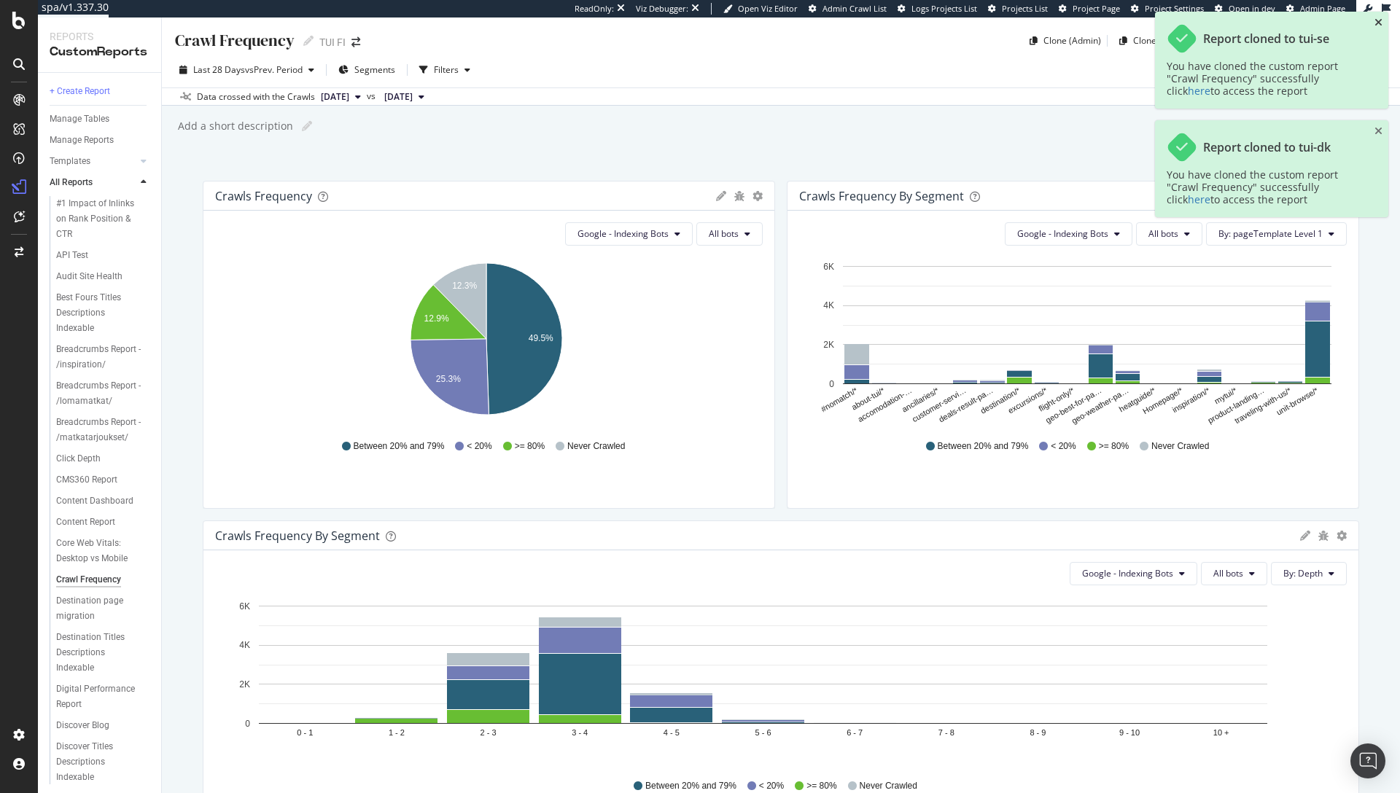
click at [1376, 21] on icon "close toast" at bounding box center [1378, 22] width 8 height 10
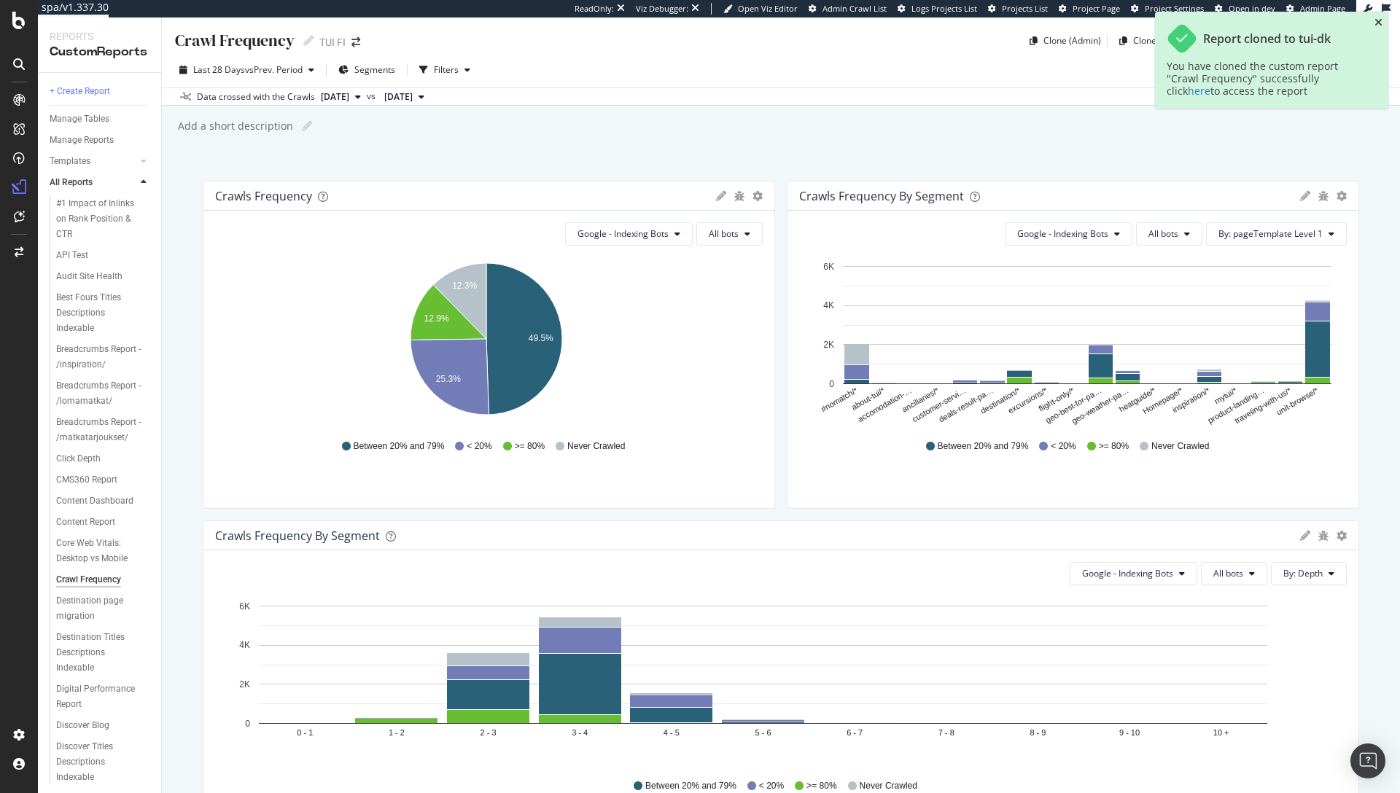
click at [1376, 21] on icon "close toast" at bounding box center [1378, 22] width 8 height 10
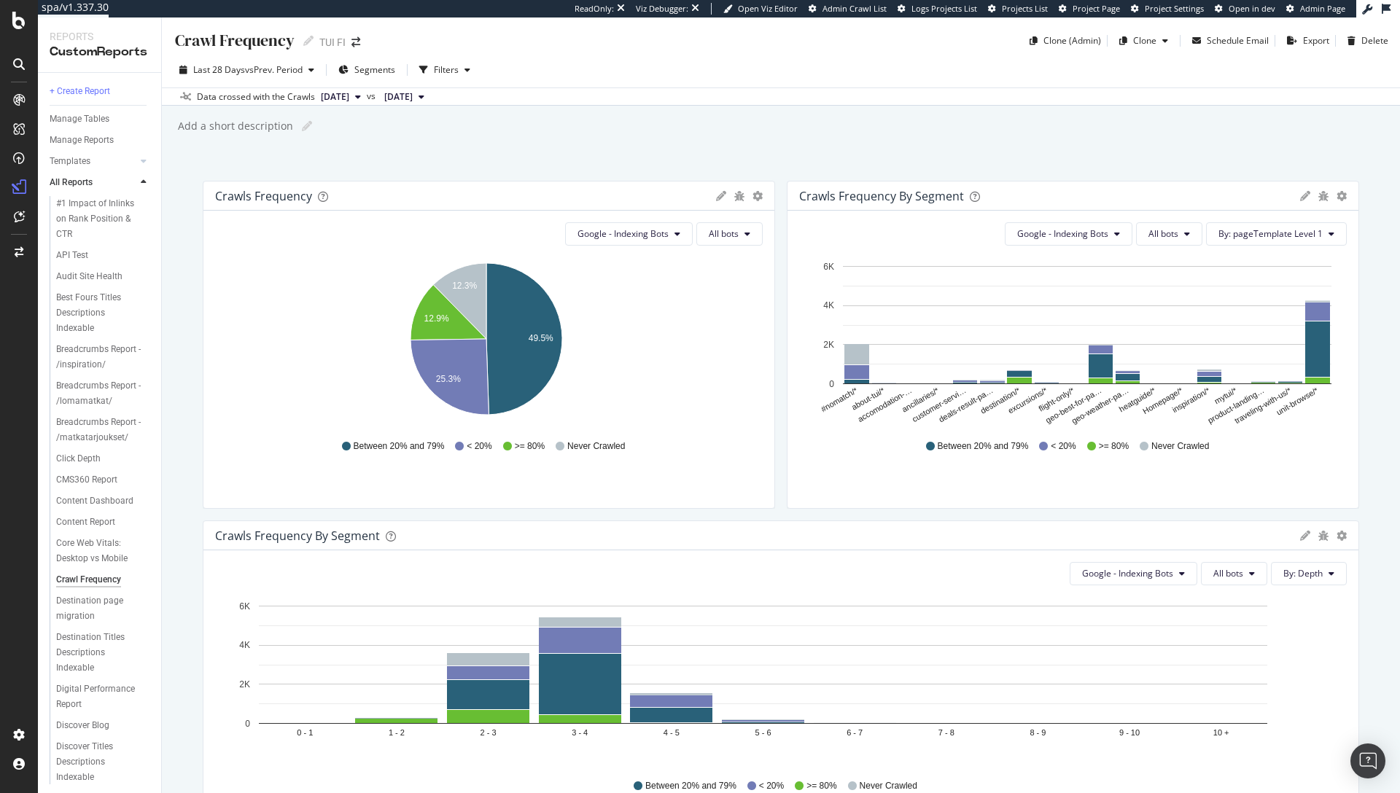
click at [687, 128] on div "Add a short description Add a short description" at bounding box center [787, 126] width 1223 height 22
click at [464, 66] on div "button" at bounding box center [467, 70] width 17 height 9
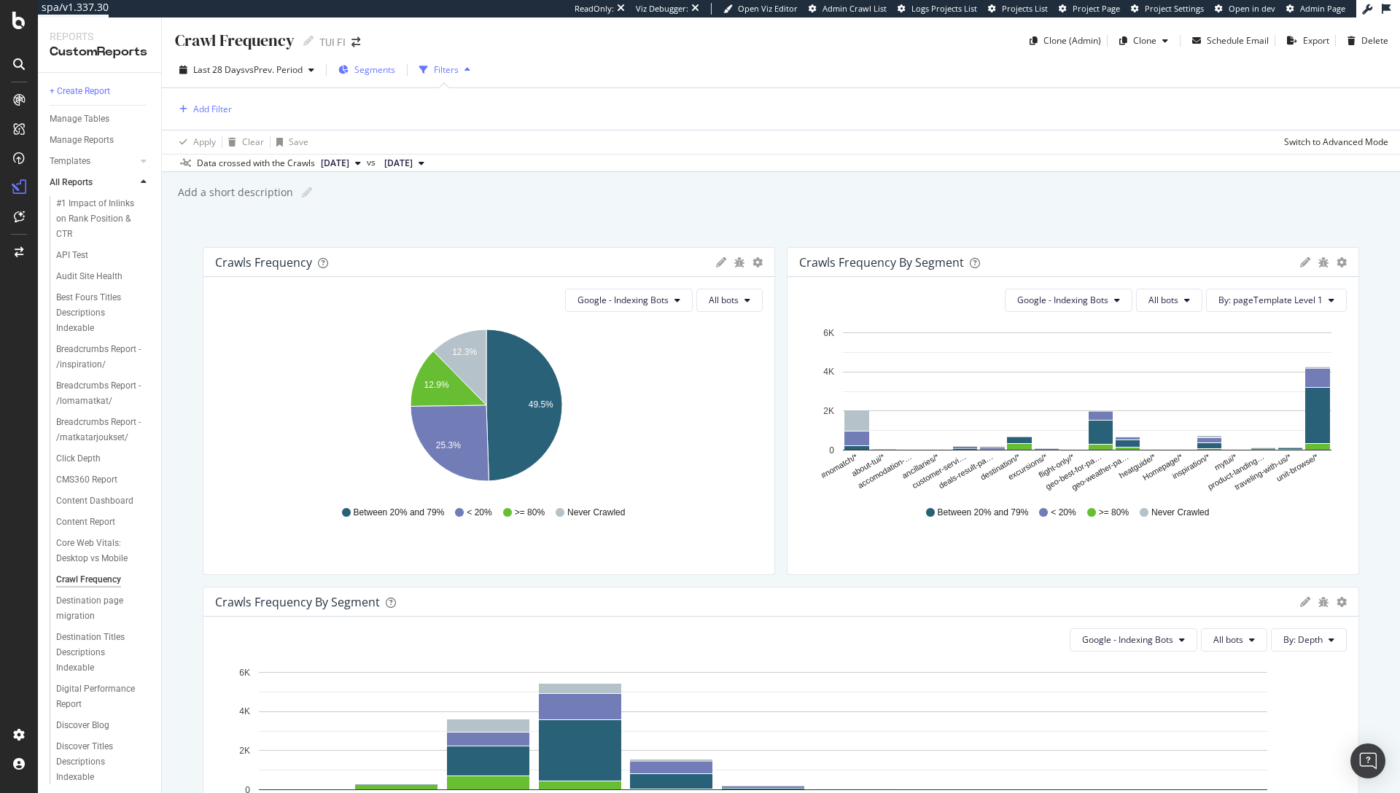
drag, startPoint x: 451, startPoint y: 71, endPoint x: 387, endPoint y: 69, distance: 64.2
click at [451, 71] on div "Filters" at bounding box center [446, 69] width 25 height 12
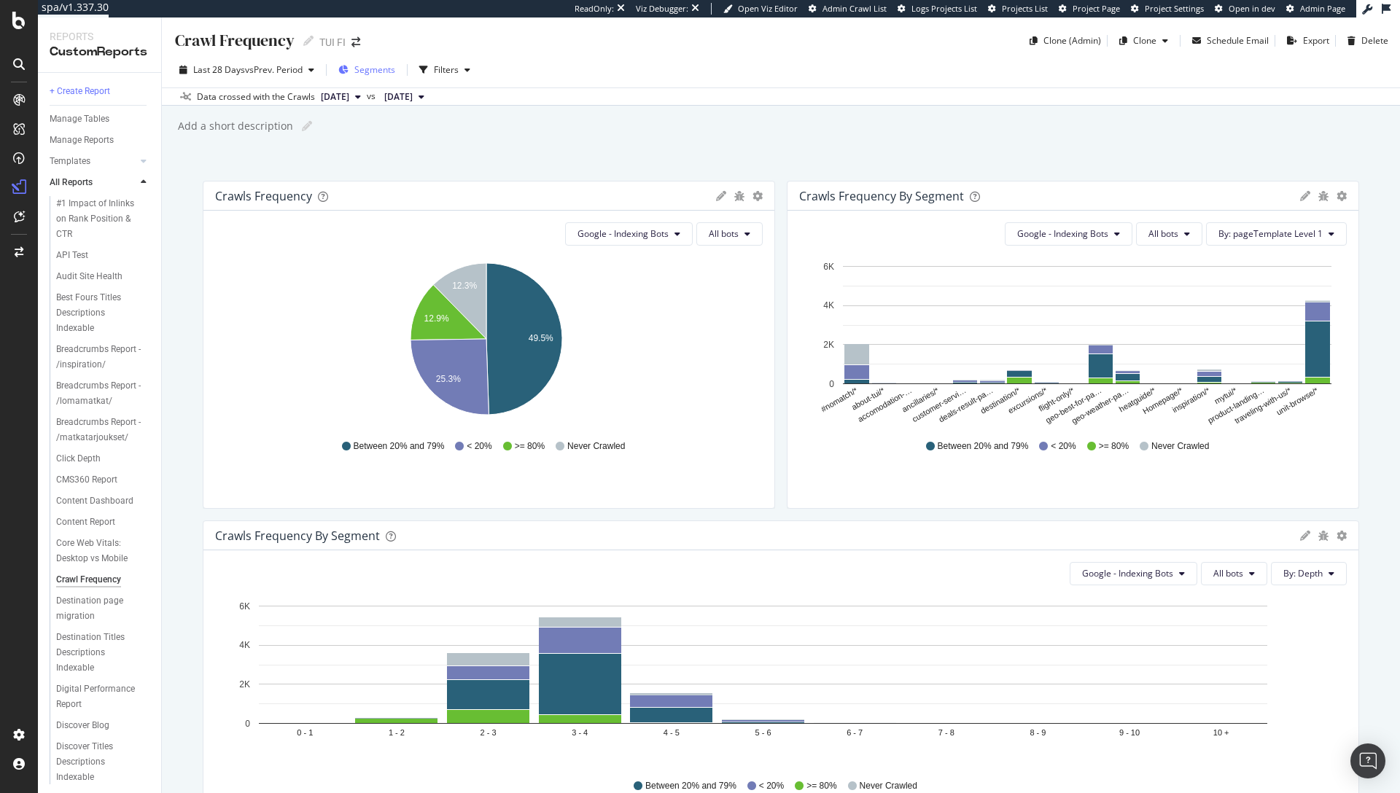
click at [348, 66] on icon "button" at bounding box center [343, 70] width 10 height 9
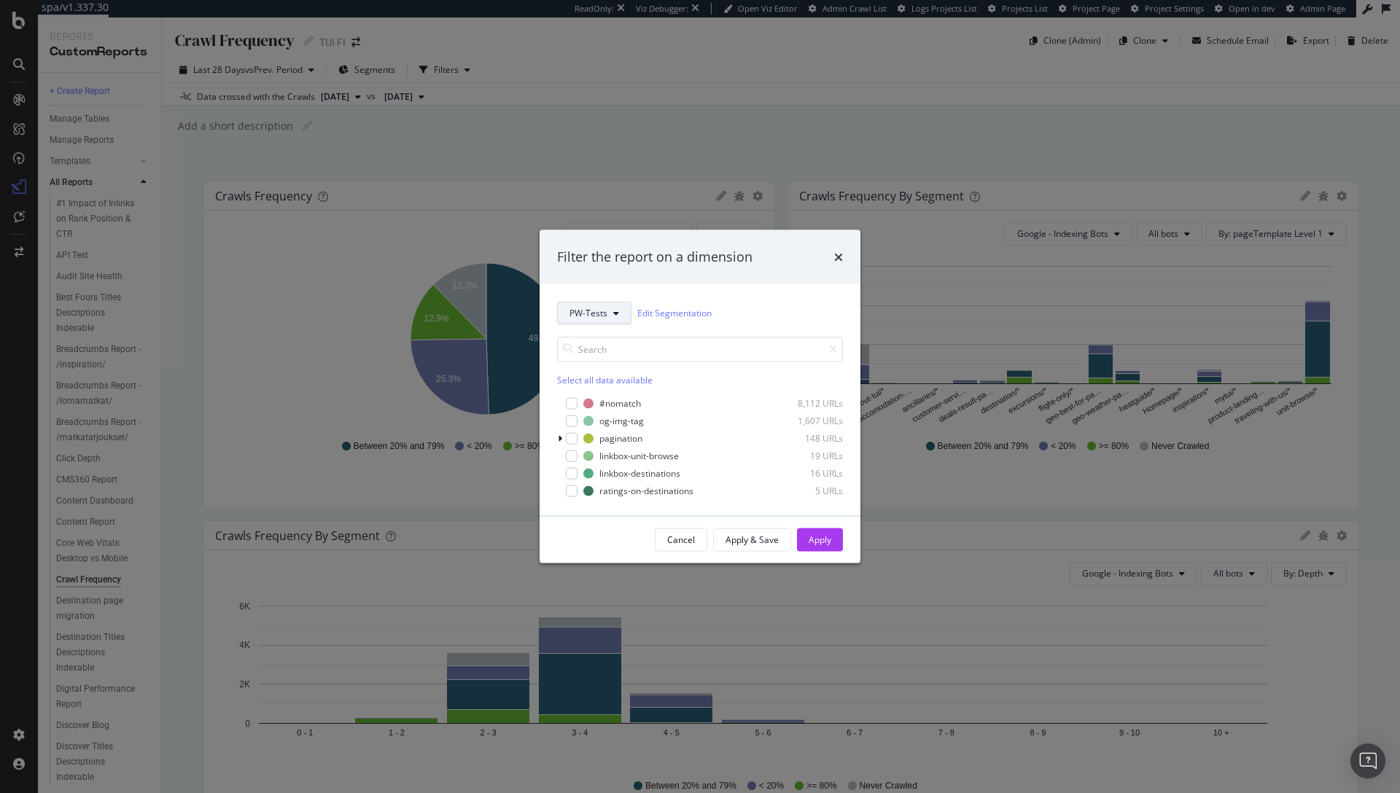
click at [615, 314] on icon "modal" at bounding box center [616, 312] width 6 height 9
click at [614, 369] on span "pageTemplate" at bounding box center [598, 365] width 59 height 13
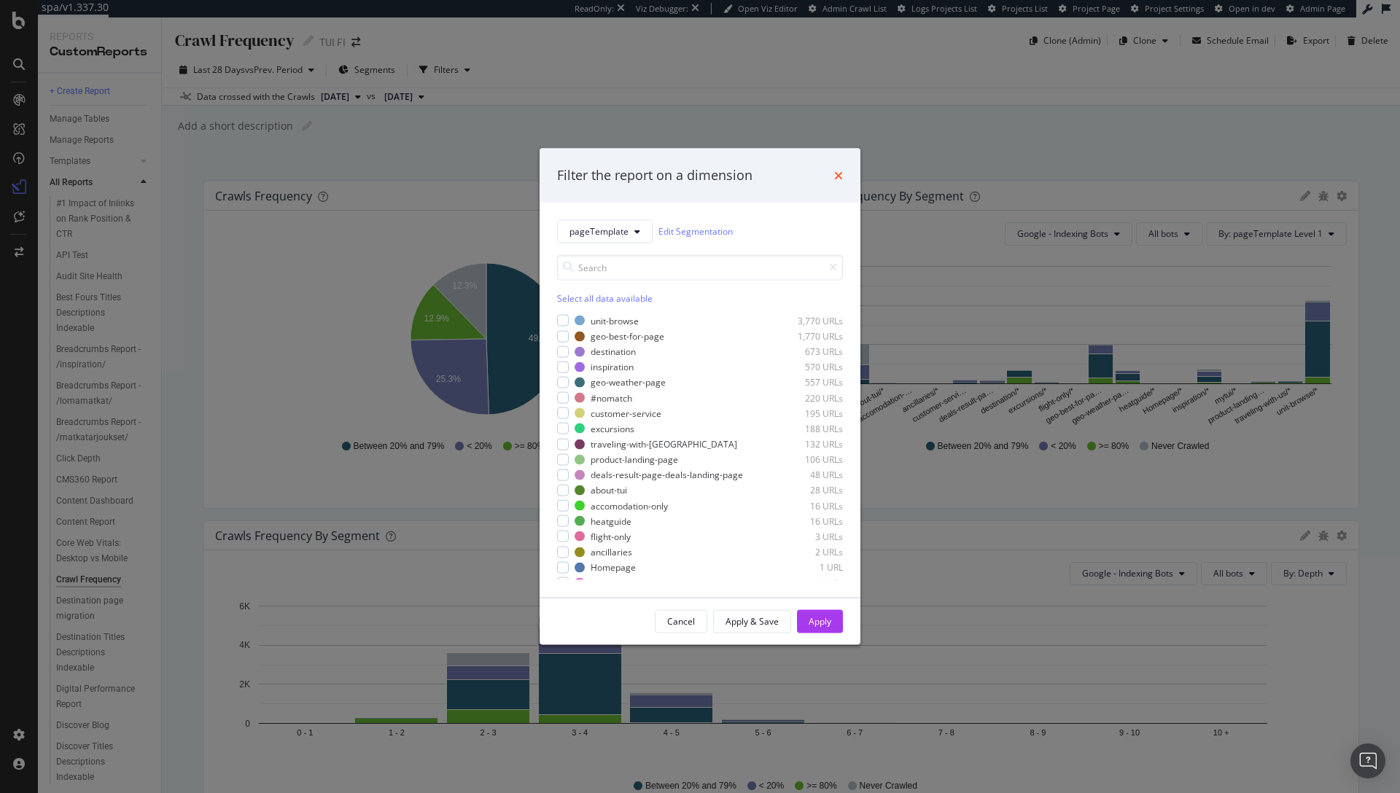
click at [834, 175] on icon "times" at bounding box center [838, 175] width 9 height 12
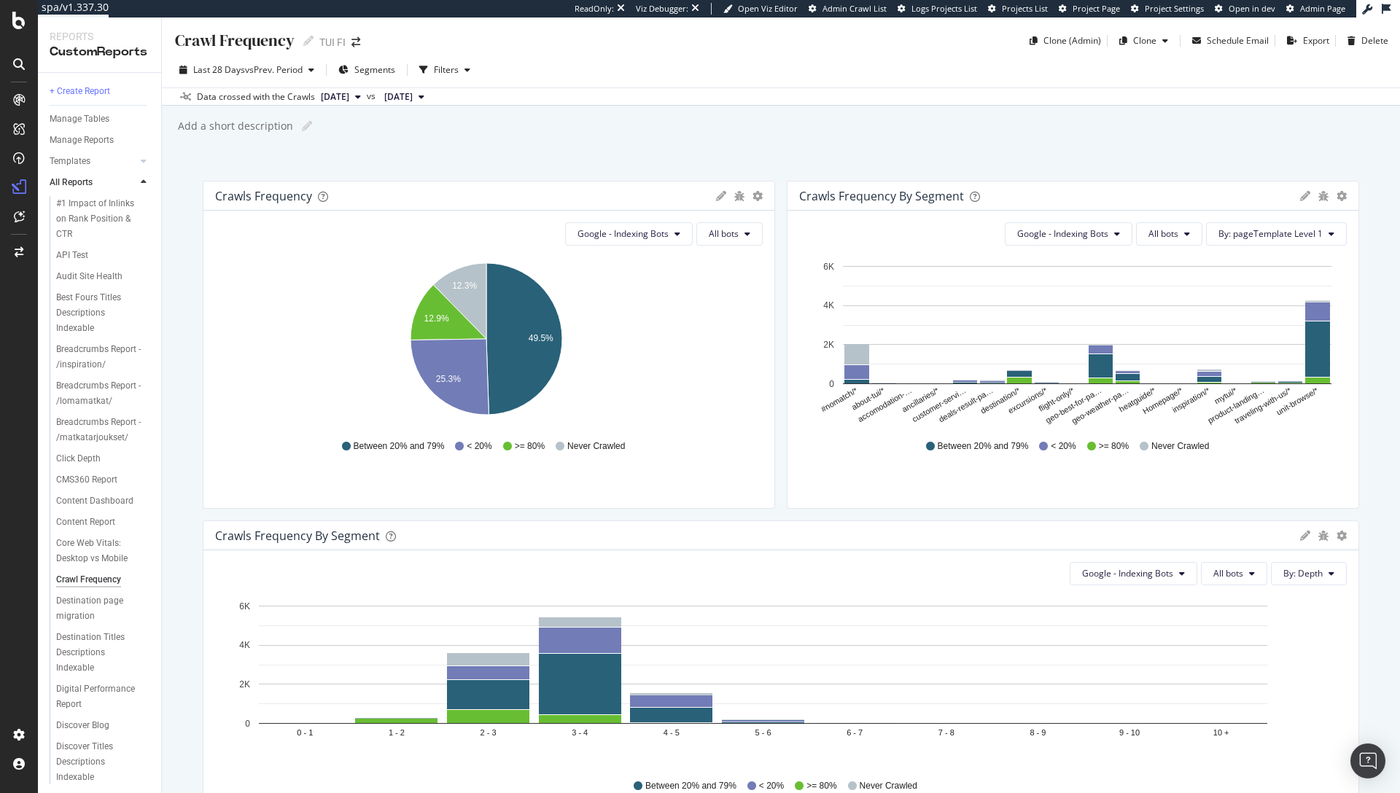
click at [480, 57] on div "Last 28 Days vs Prev. Period Segments Filters Data crossed with the Crawls 2025…" at bounding box center [781, 78] width 1238 height 53
drag, startPoint x: 474, startPoint y: 75, endPoint x: 595, endPoint y: 77, distance: 121.0
click at [595, 77] on div "Last 28 Days vs Prev. Period Segments Filters" at bounding box center [781, 72] width 1238 height 29
click at [583, 61] on div "Last 28 Days vs Prev. Period Segments Filters" at bounding box center [781, 72] width 1238 height 29
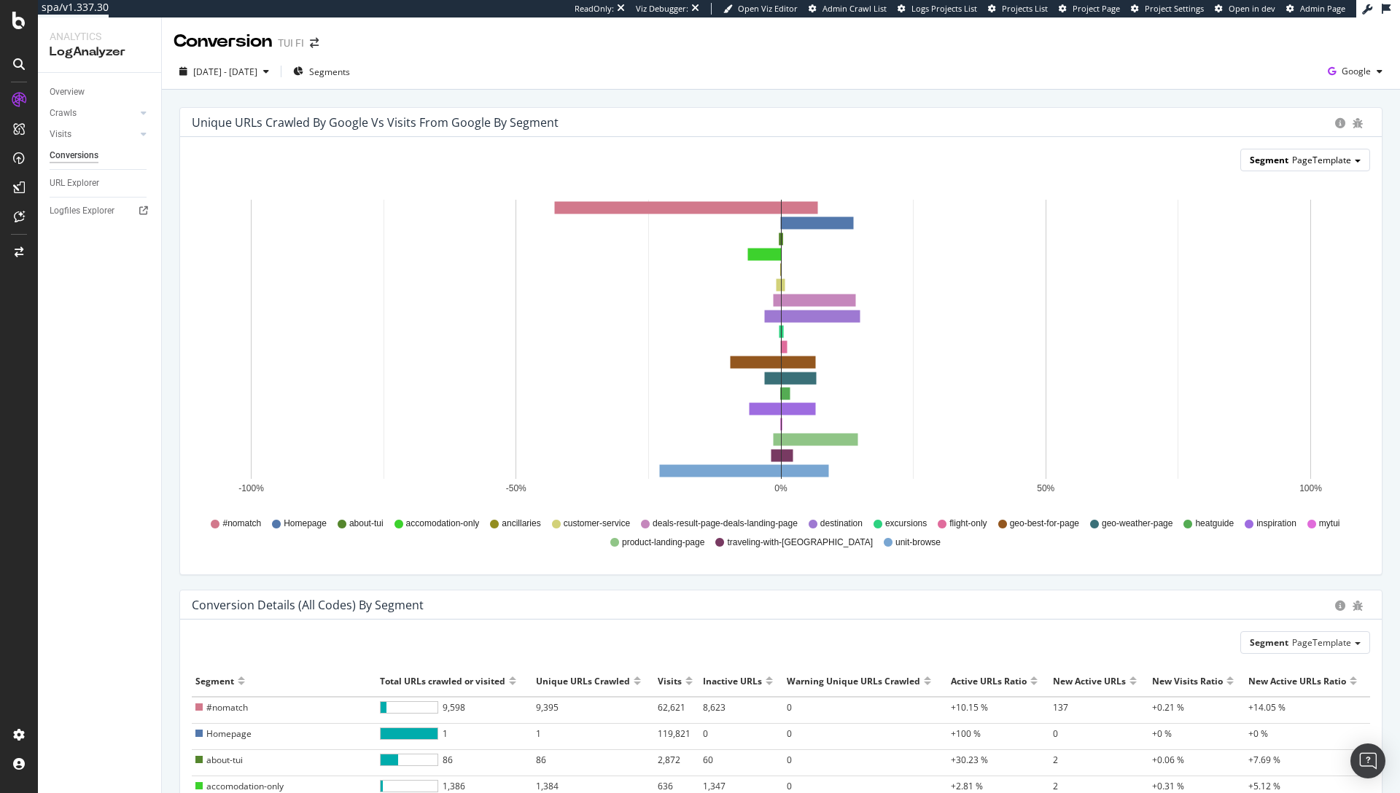
click at [1320, 162] on span "PageTemplate" at bounding box center [1321, 160] width 59 height 12
click at [1292, 206] on div "Pagetype" at bounding box center [1304, 202] width 117 height 20
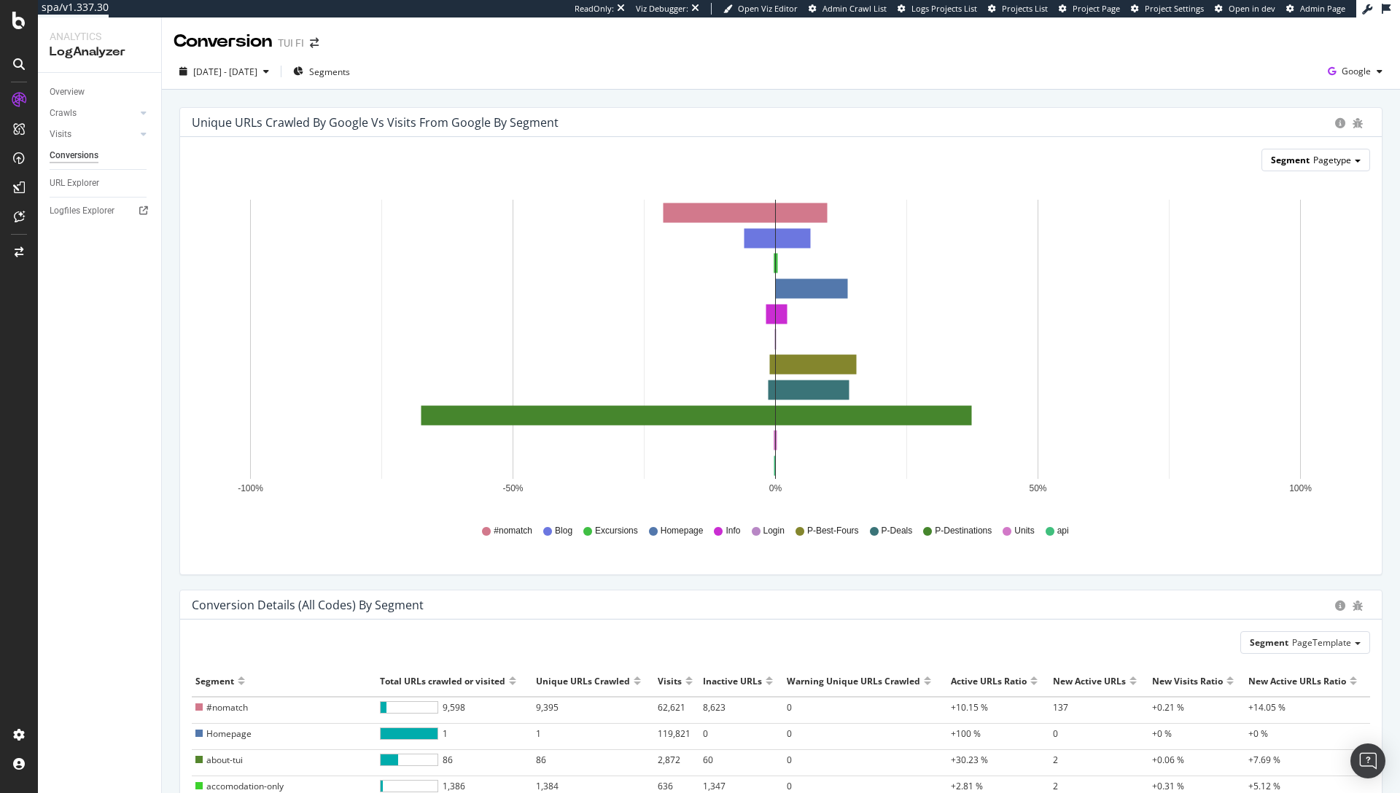
click at [1324, 156] on span "Pagetype" at bounding box center [1332, 160] width 38 height 12
click at [1292, 183] on div "PageTemplate" at bounding box center [1304, 181] width 117 height 20
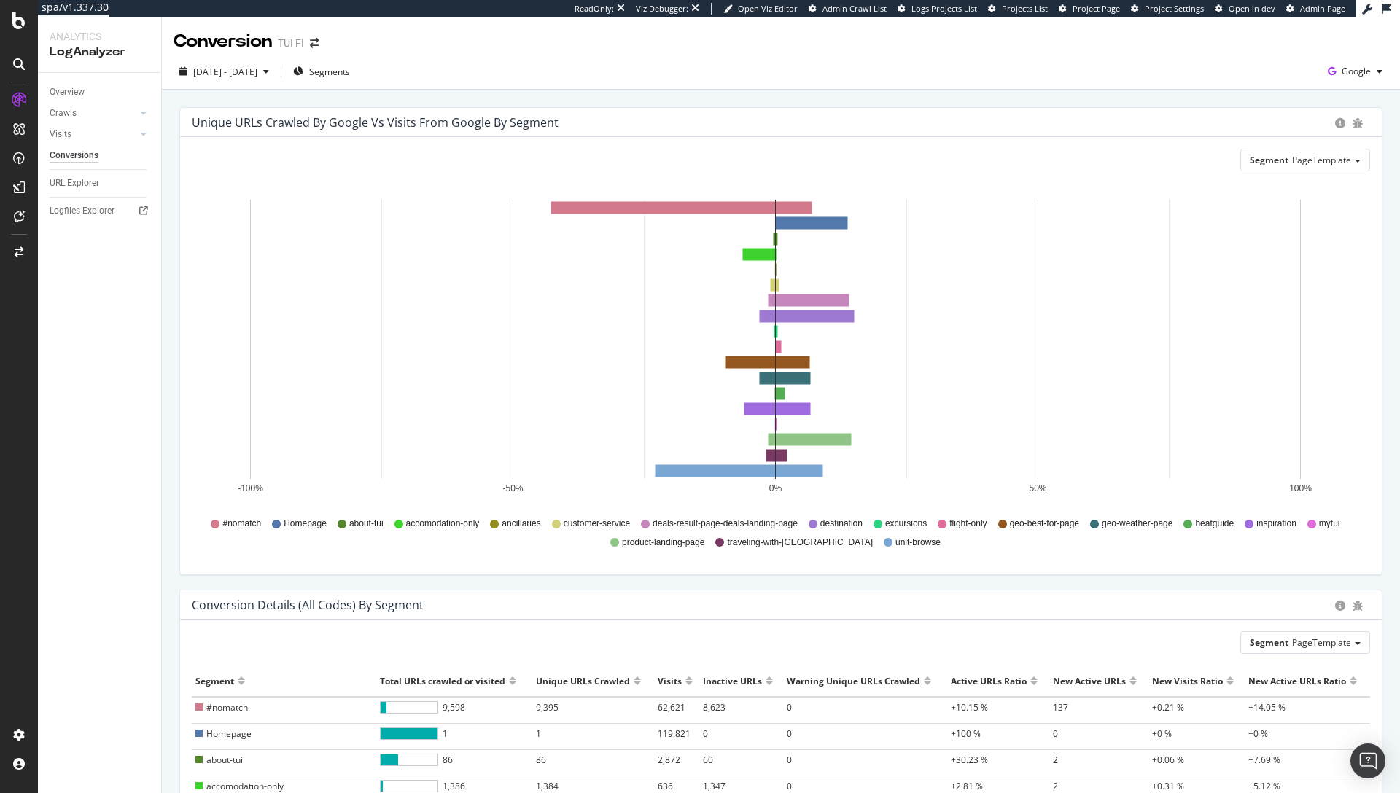
click at [1163, 112] on div "Unique URLs Crawled by google vs Visits from google by Segment" at bounding box center [780, 122] width 1201 height 29
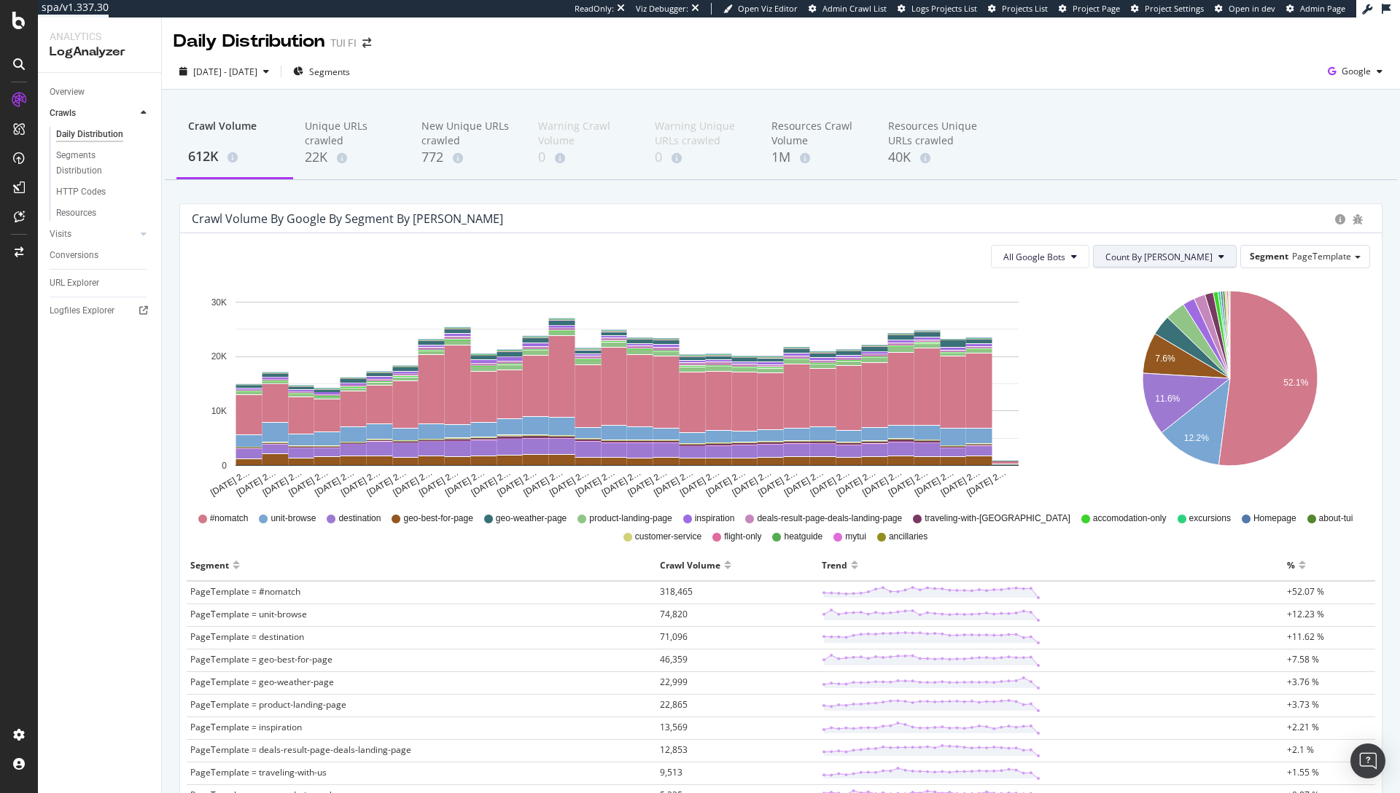
click at [1174, 252] on span "Count By [PERSON_NAME]" at bounding box center [1158, 257] width 107 height 12
click at [1182, 313] on span "Cumulated" at bounding box center [1203, 312] width 110 height 13
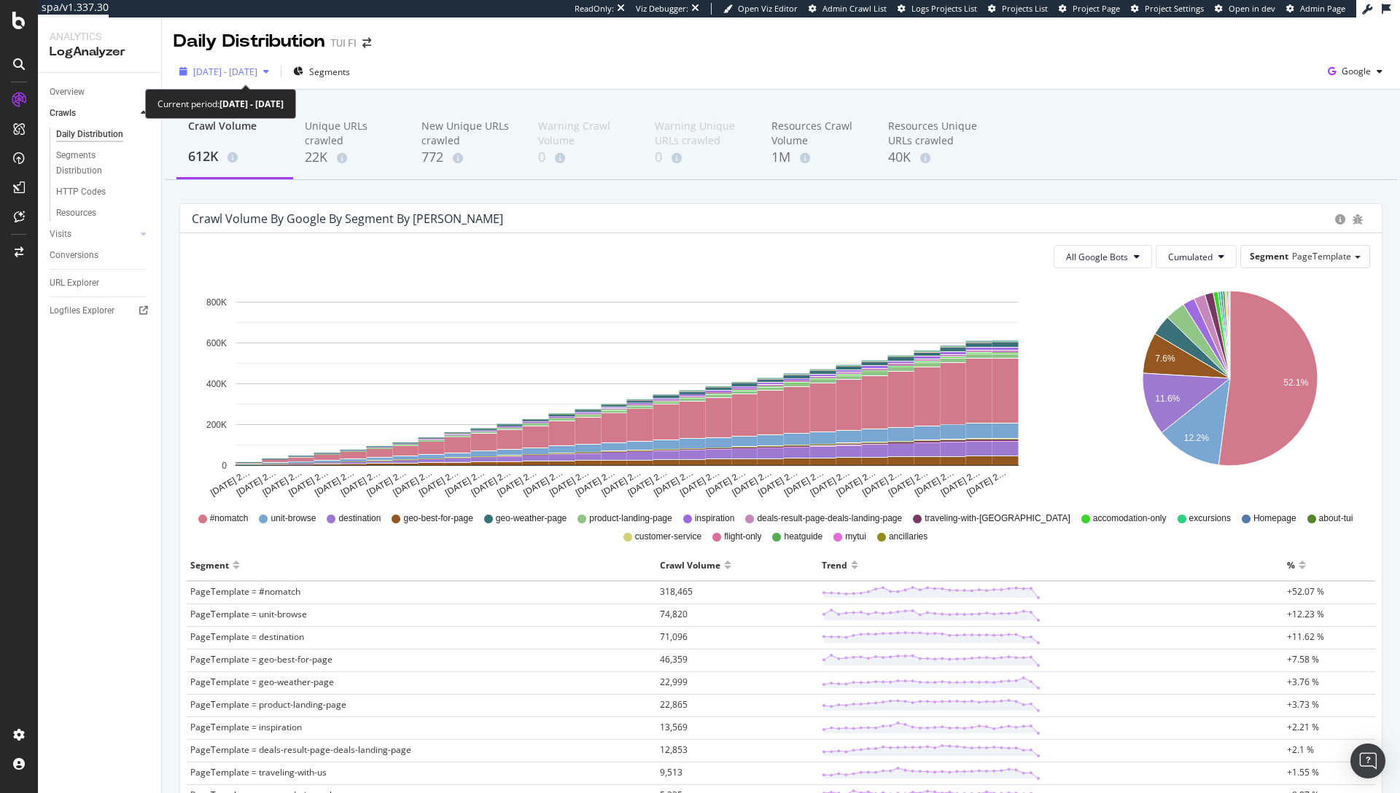
click at [238, 66] on span "[DATE] - [DATE]" at bounding box center [225, 72] width 64 height 12
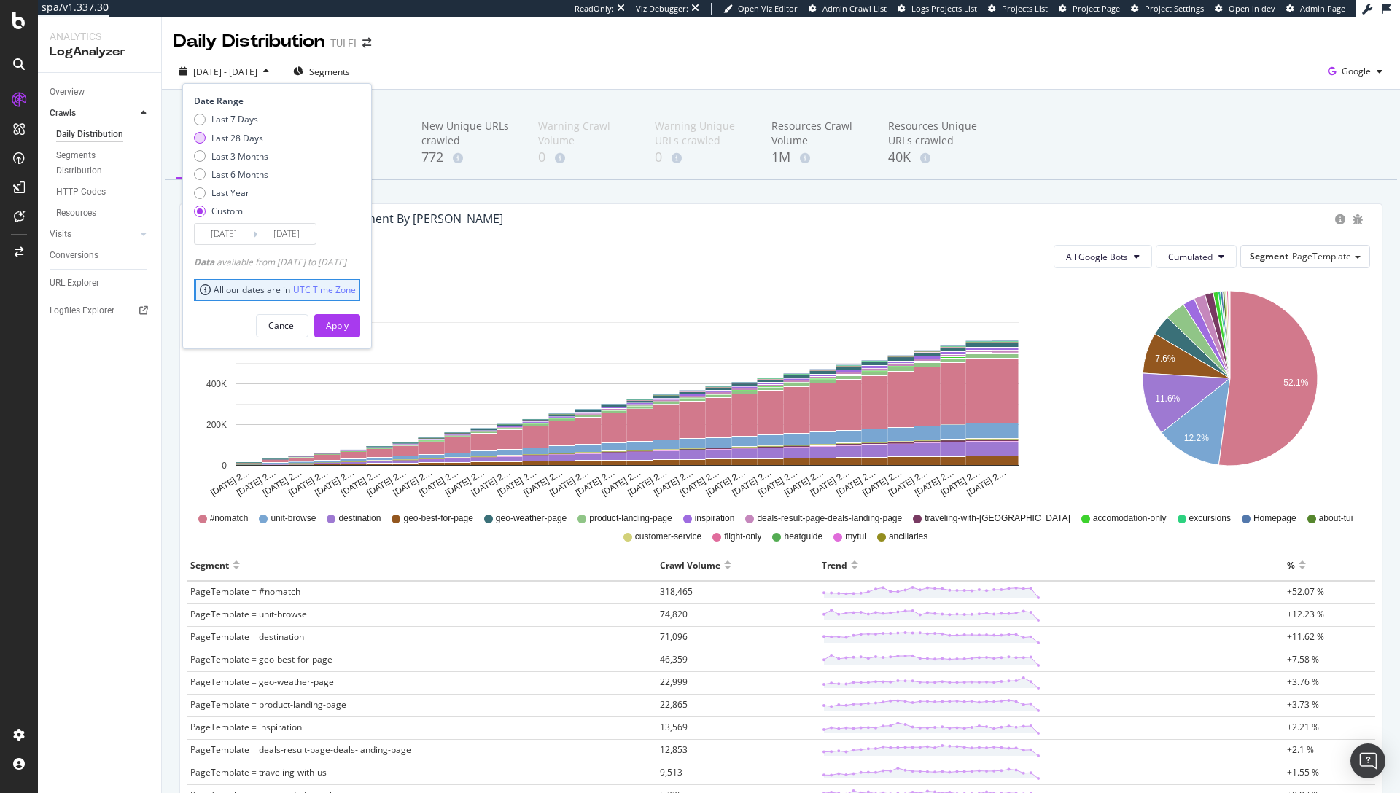
click at [223, 138] on div "Last 28 Days" at bounding box center [237, 138] width 52 height 12
type input "[DATE]"
click at [348, 326] on div "Apply" at bounding box center [337, 325] width 23 height 12
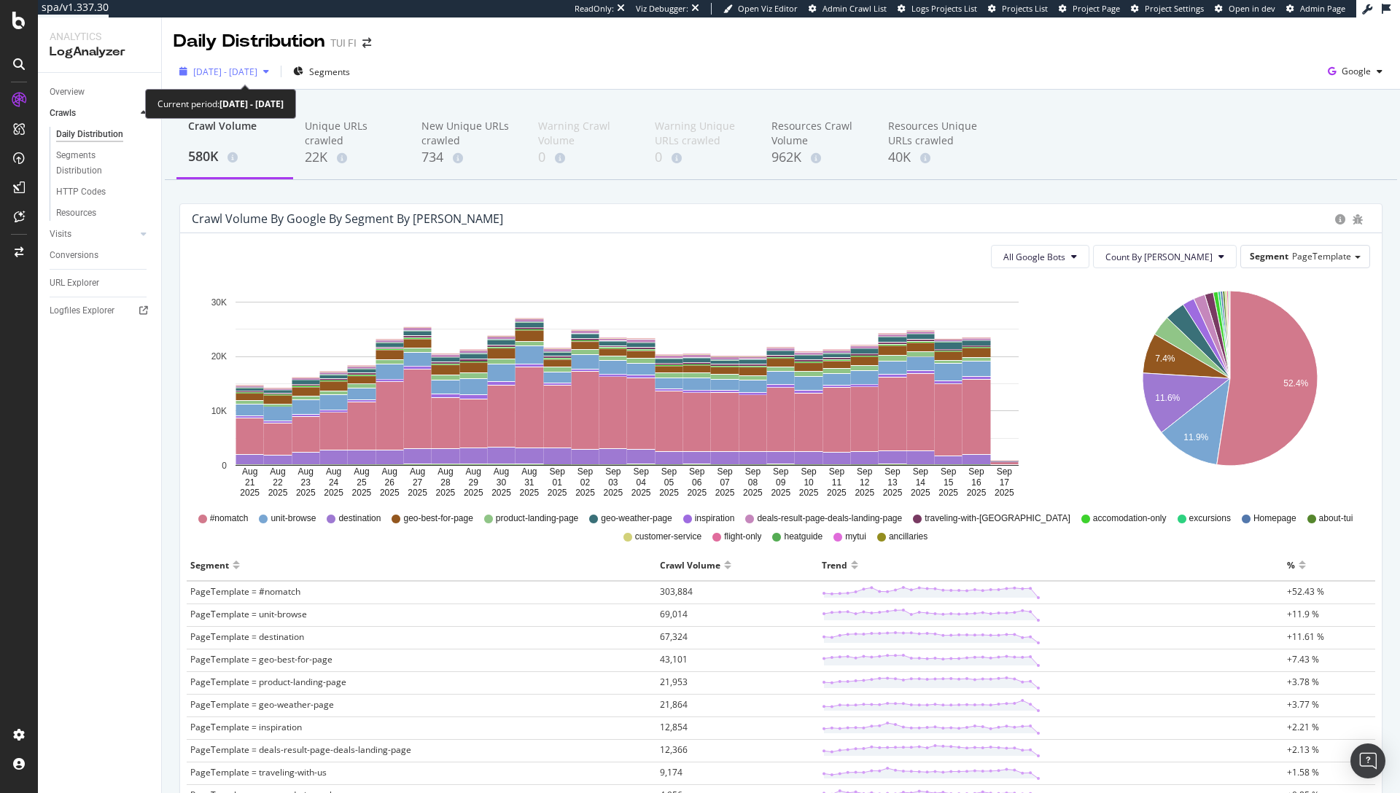
click at [221, 74] on span "[DATE] - [DATE]" at bounding box center [225, 72] width 64 height 12
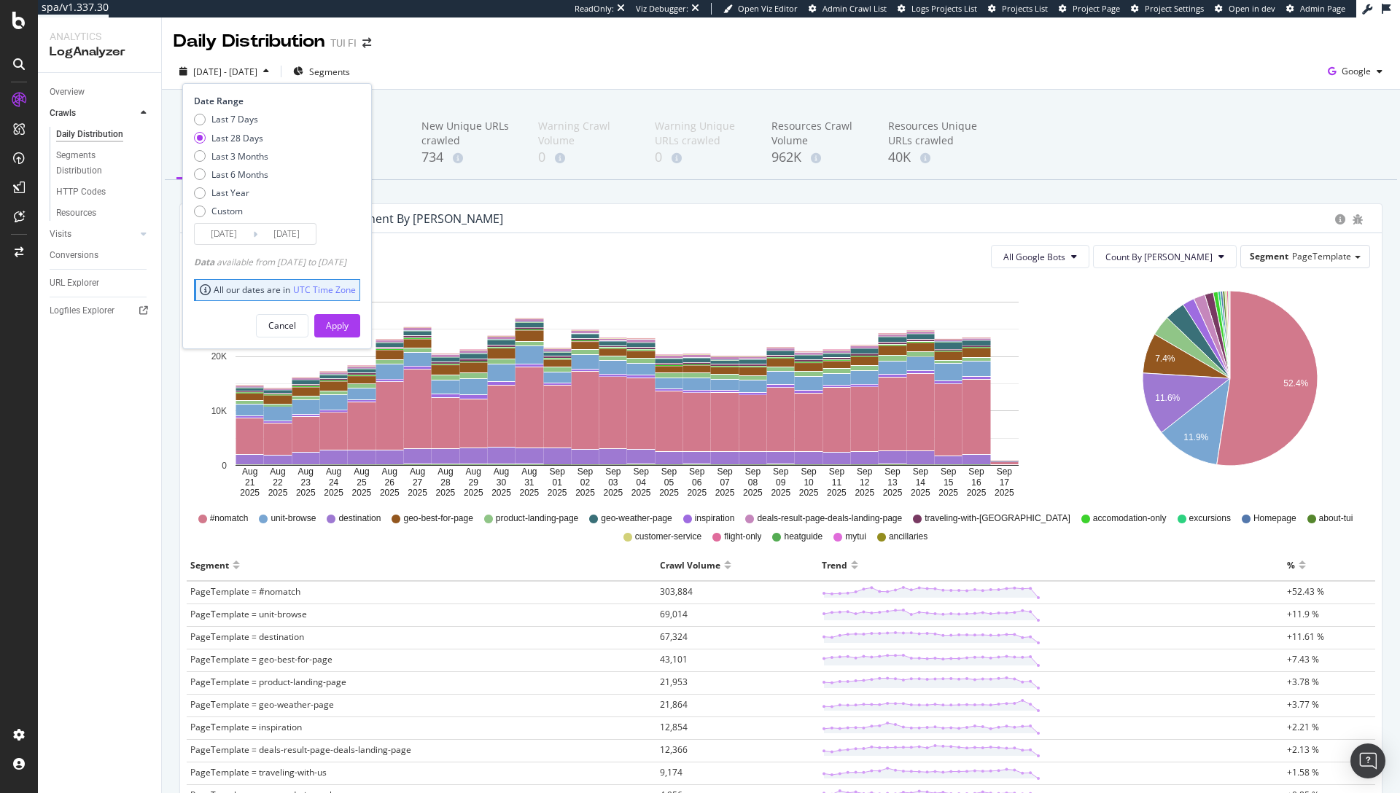
click at [940, 216] on div "Crawl Volume by google by Segment by [PERSON_NAME]" at bounding box center [760, 218] width 1136 height 15
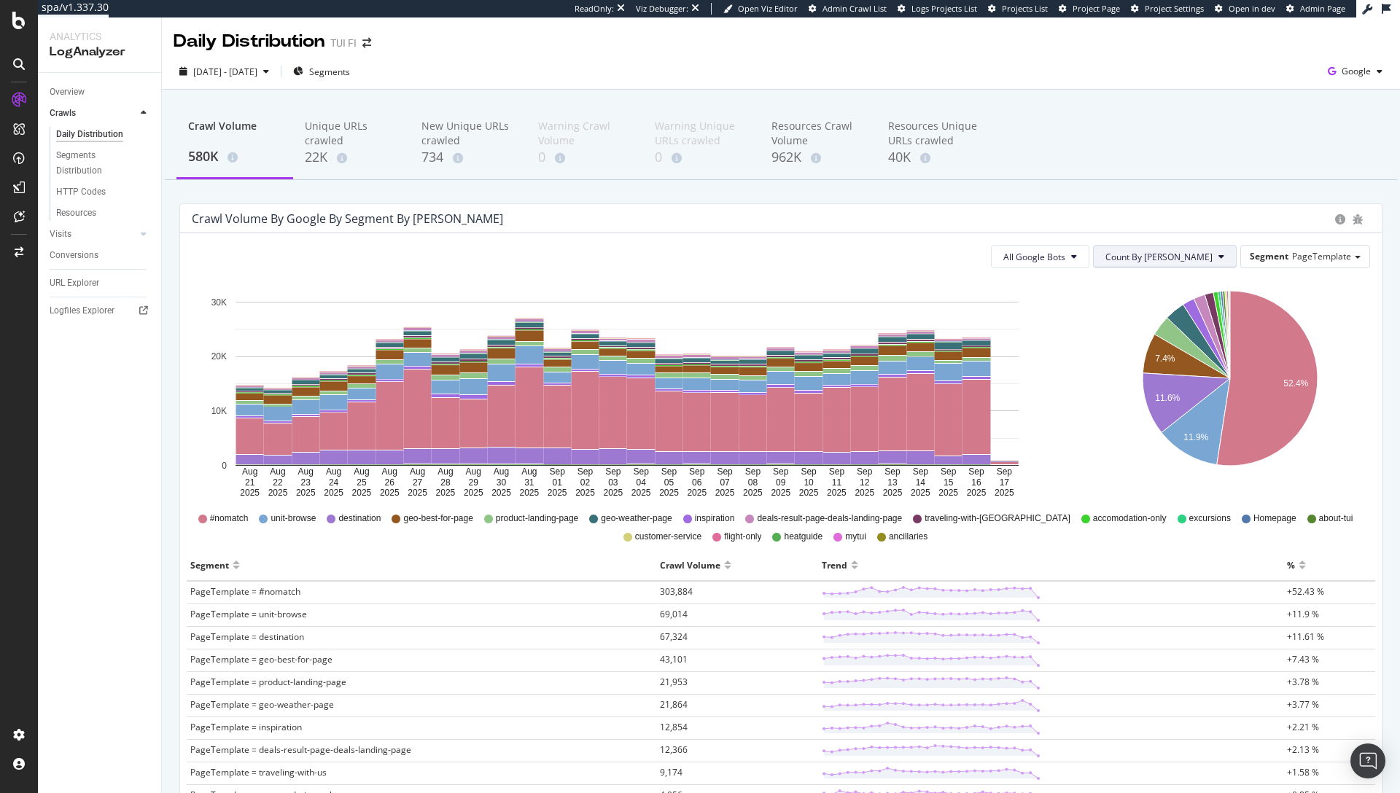
click at [1153, 255] on span "Count By [PERSON_NAME]" at bounding box center [1158, 257] width 107 height 12
click at [1158, 313] on span "Cumulated" at bounding box center [1203, 312] width 110 height 13
click at [198, 72] on span "[DATE] - [DATE]" at bounding box center [225, 72] width 64 height 12
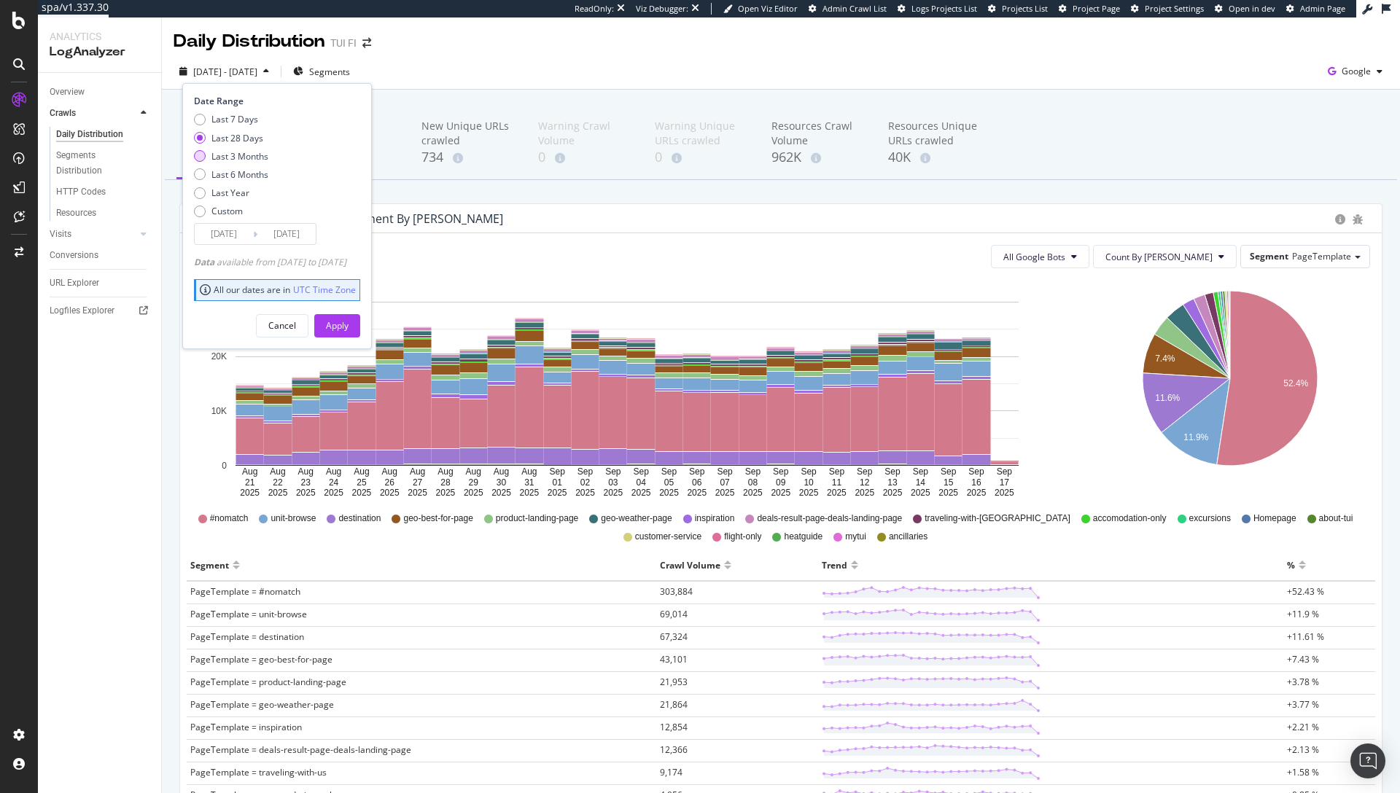
click at [235, 158] on div "Last 3 Months" at bounding box center [239, 156] width 57 height 12
type input "[DATE]"
click at [348, 328] on div "Apply" at bounding box center [337, 325] width 23 height 12
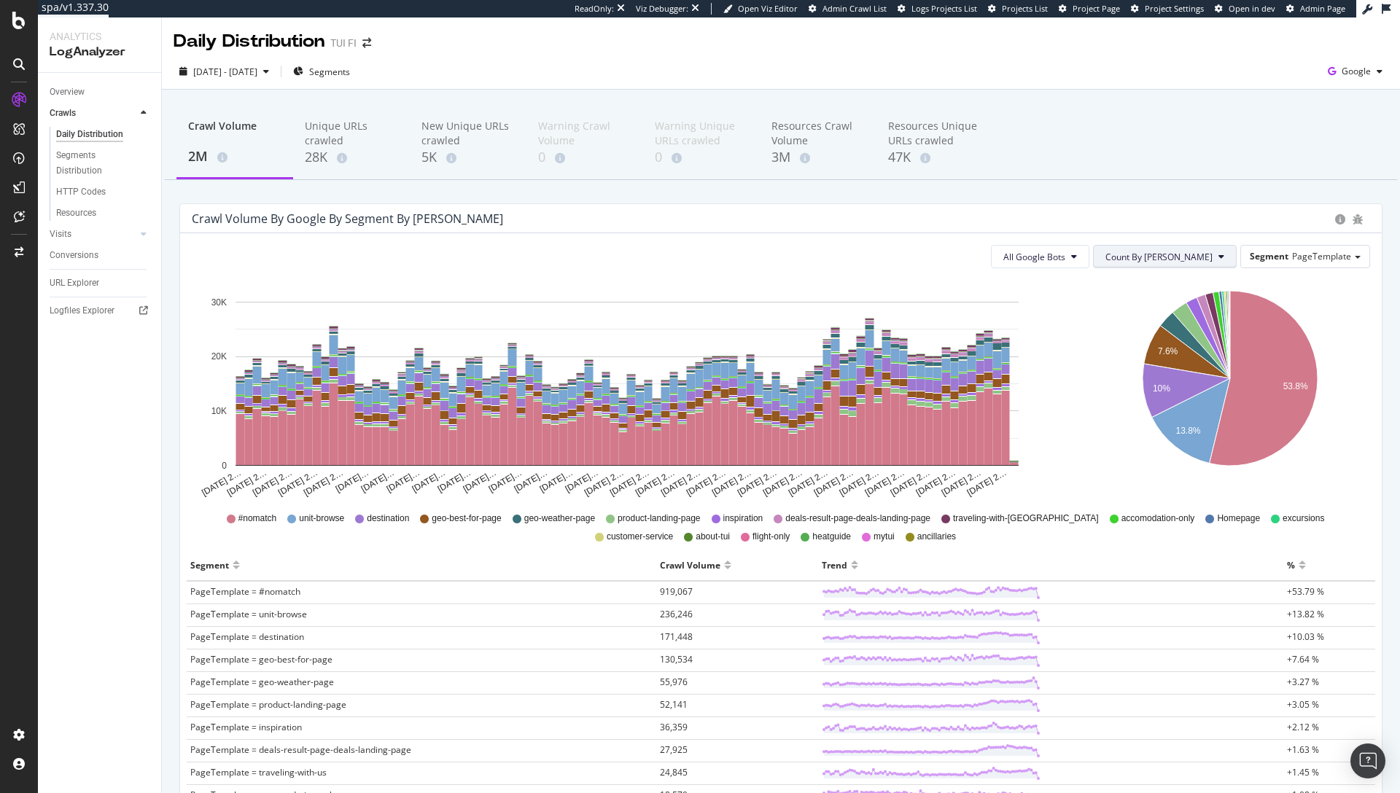
click at [1186, 264] on button "Count By [PERSON_NAME]" at bounding box center [1165, 256] width 144 height 23
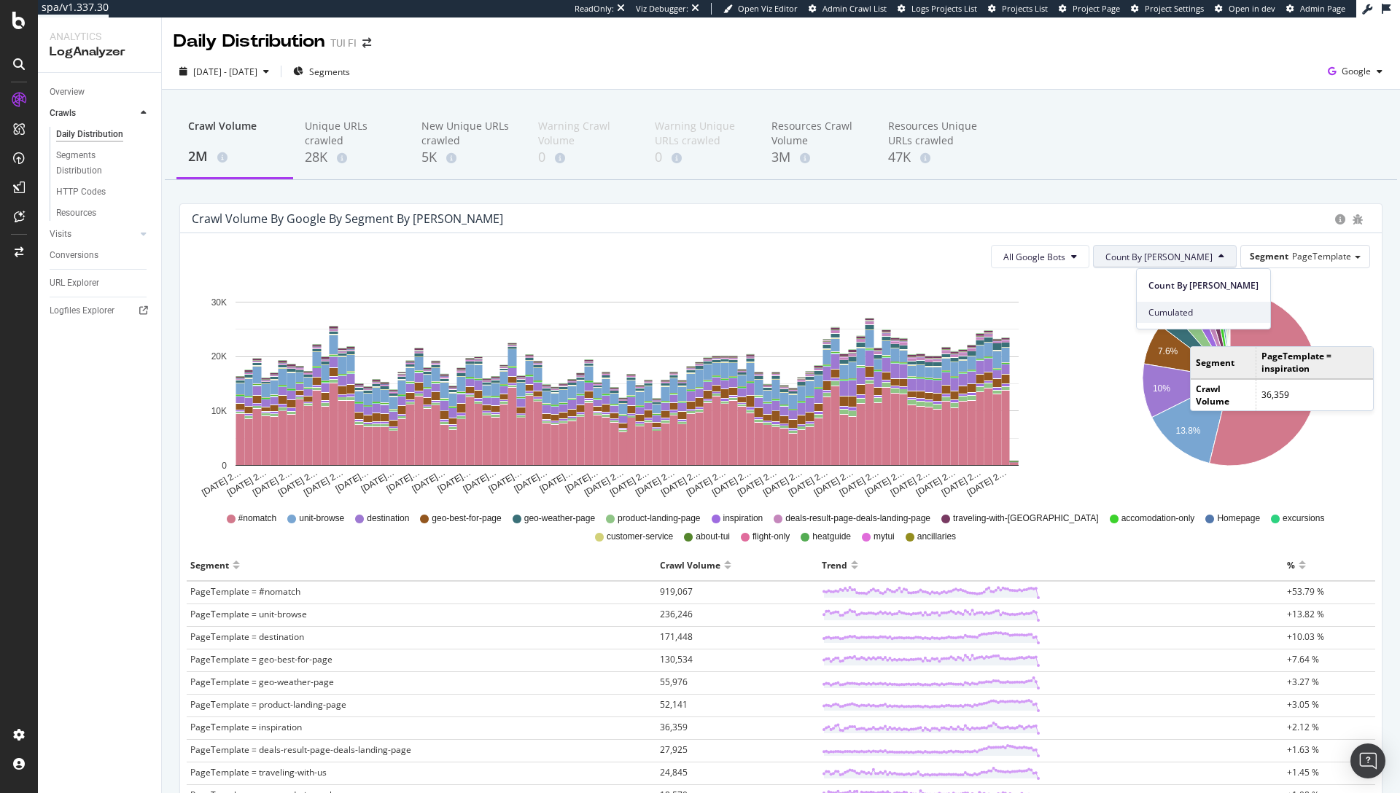
click at [1186, 314] on span "Cumulated" at bounding box center [1203, 312] width 110 height 13
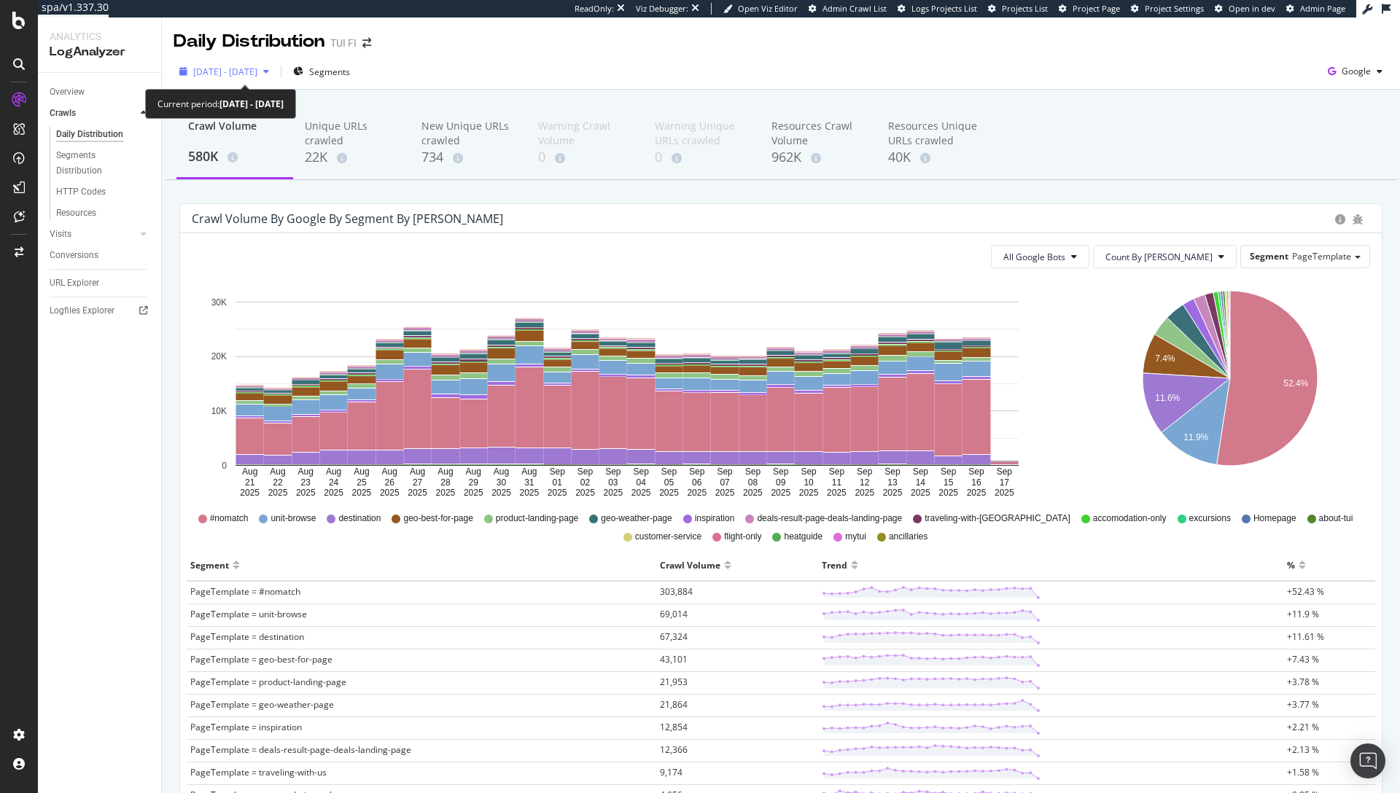
click at [269, 69] on icon "button" at bounding box center [266, 71] width 6 height 9
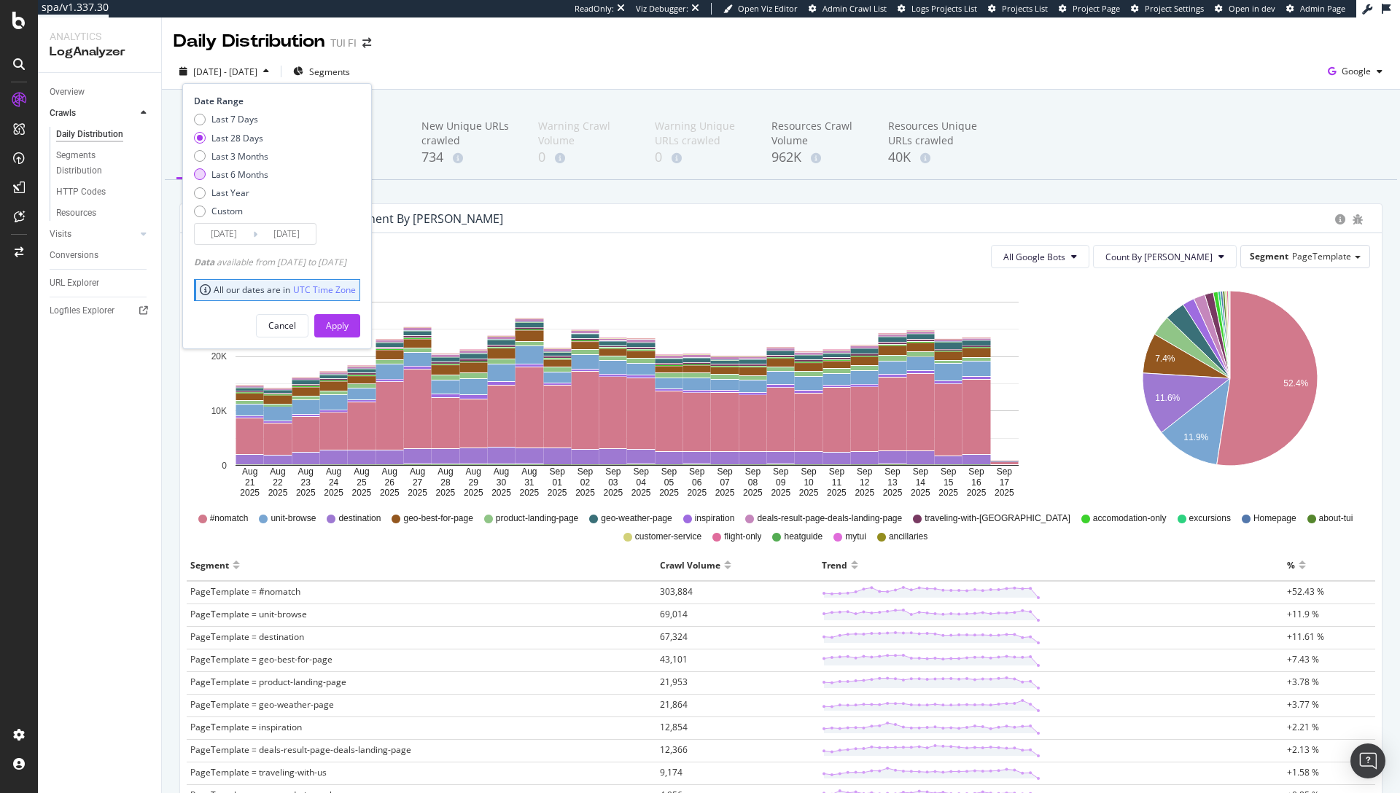
click at [253, 174] on div "Last 6 Months" at bounding box center [239, 174] width 57 height 12
type input "2025/03/18"
click at [348, 330] on div "Apply" at bounding box center [337, 325] width 23 height 12
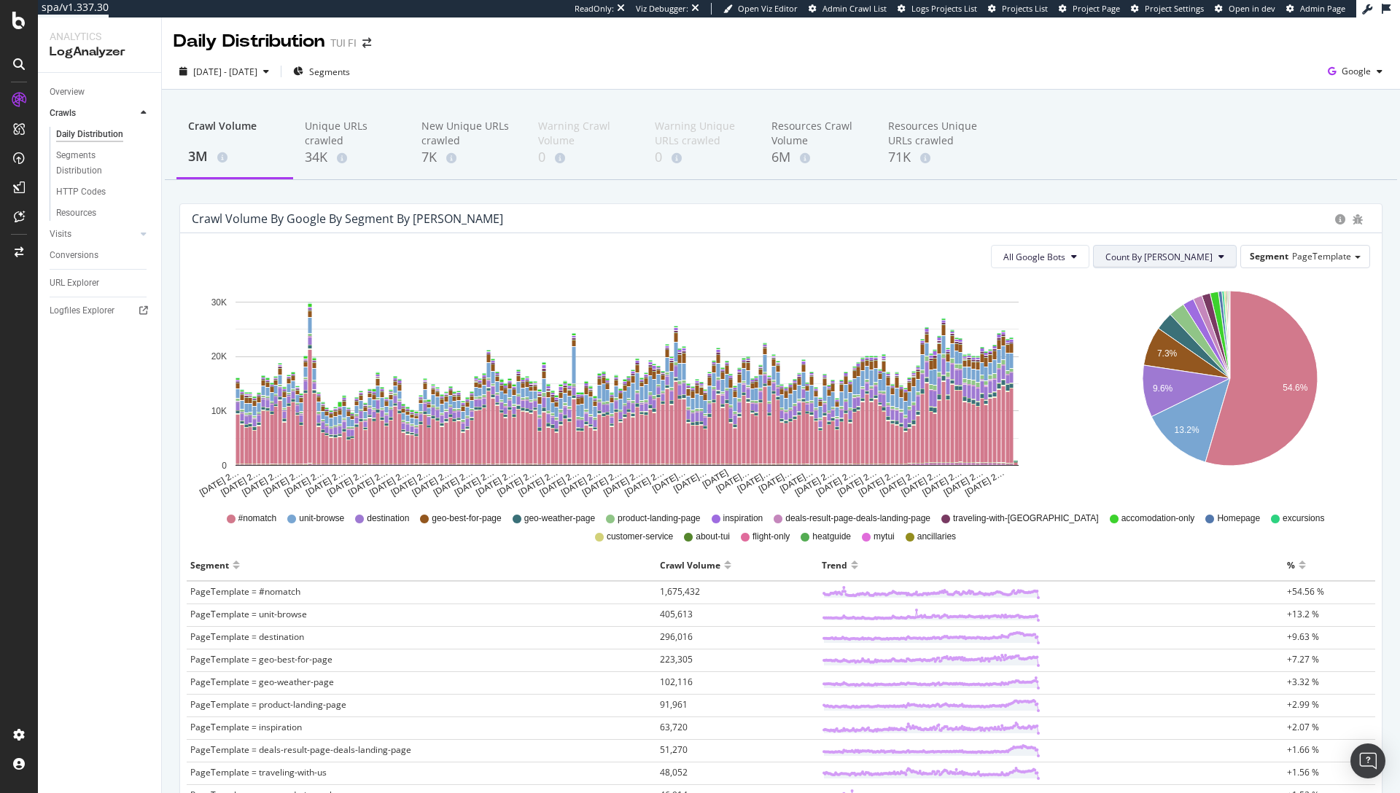
click at [1223, 257] on button "Count By [PERSON_NAME]" at bounding box center [1165, 256] width 144 height 23
click at [1191, 308] on span "Cumulated" at bounding box center [1203, 312] width 110 height 13
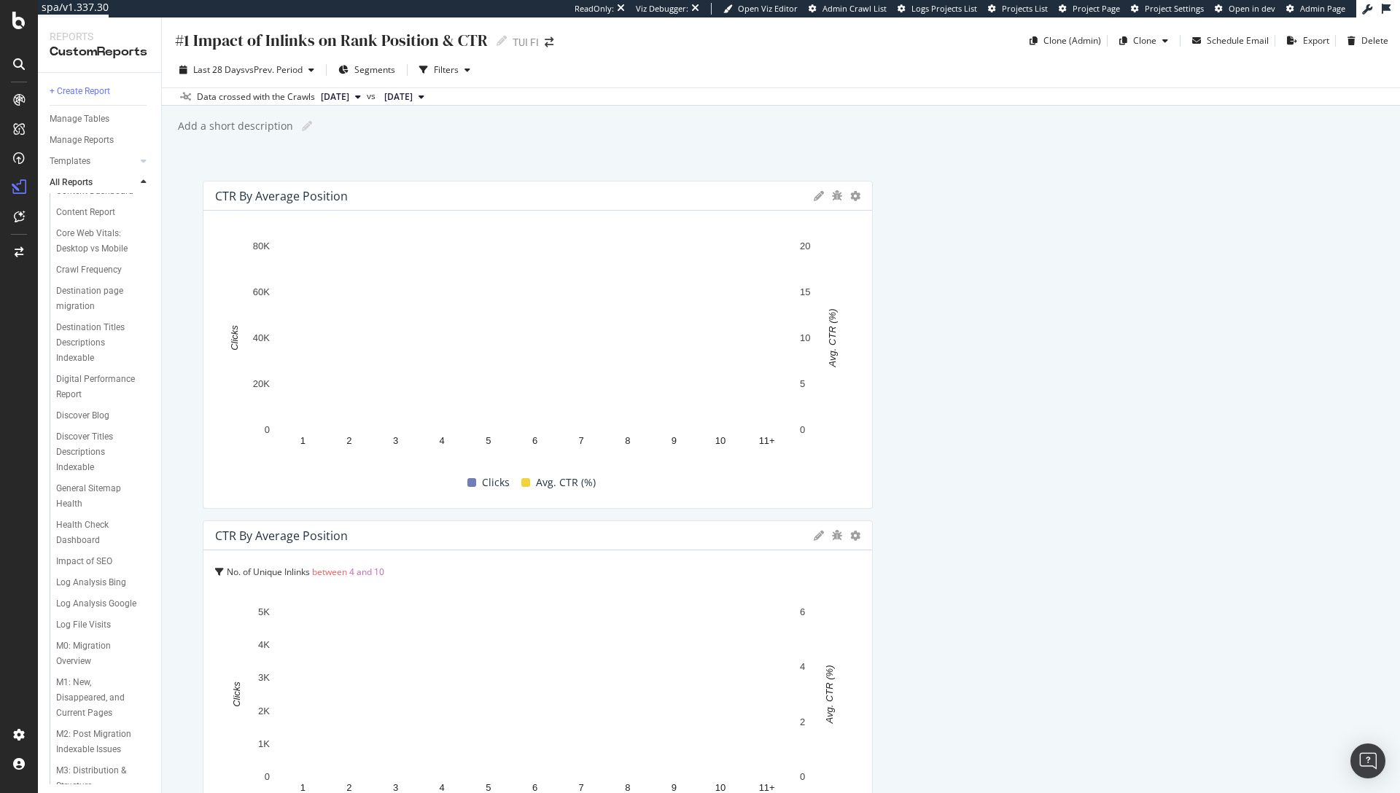
scroll to position [748, 0]
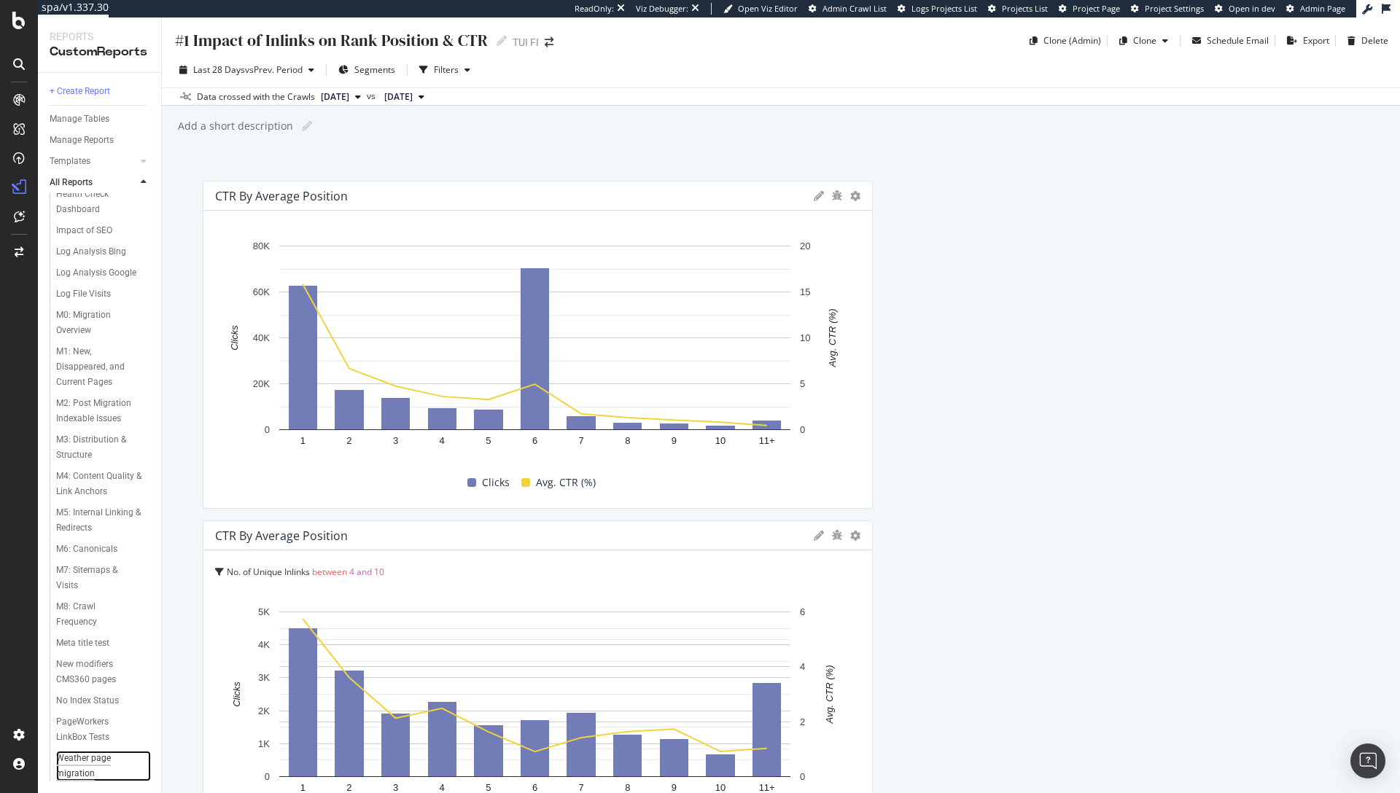
click at [71, 762] on div "Weather page migration" at bounding box center [97, 766] width 82 height 31
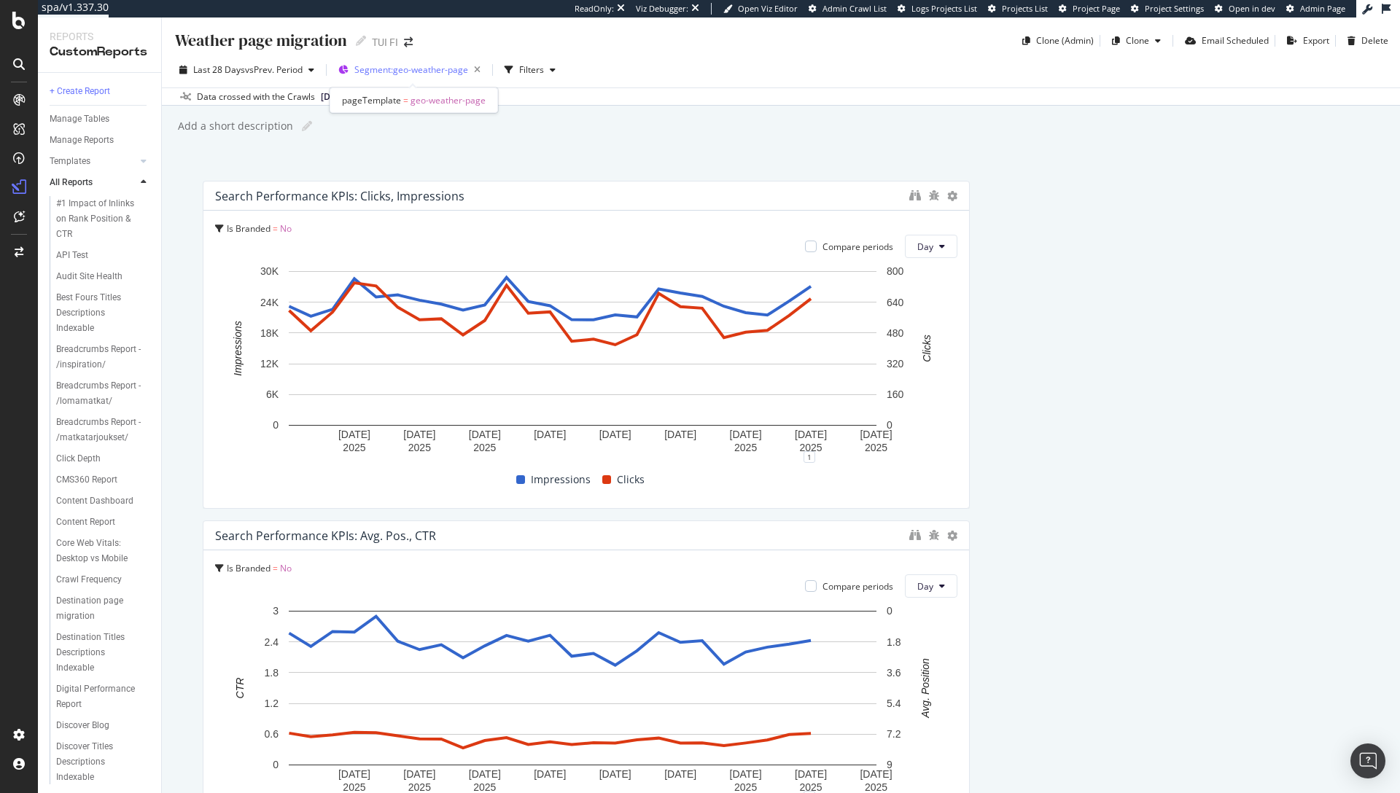
click at [393, 71] on span "Segment: geo-weather-page" at bounding box center [411, 69] width 114 height 12
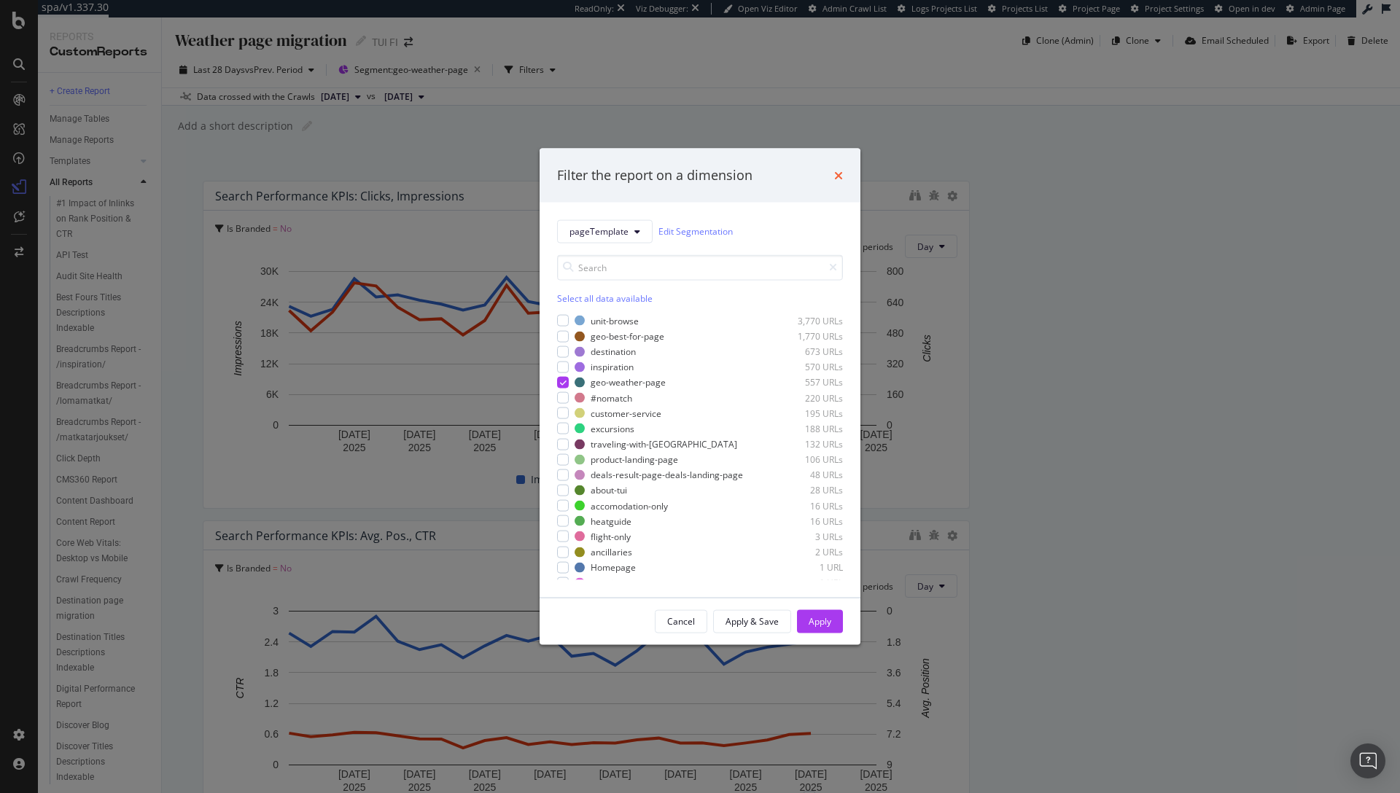
click at [836, 177] on icon "times" at bounding box center [838, 175] width 9 height 12
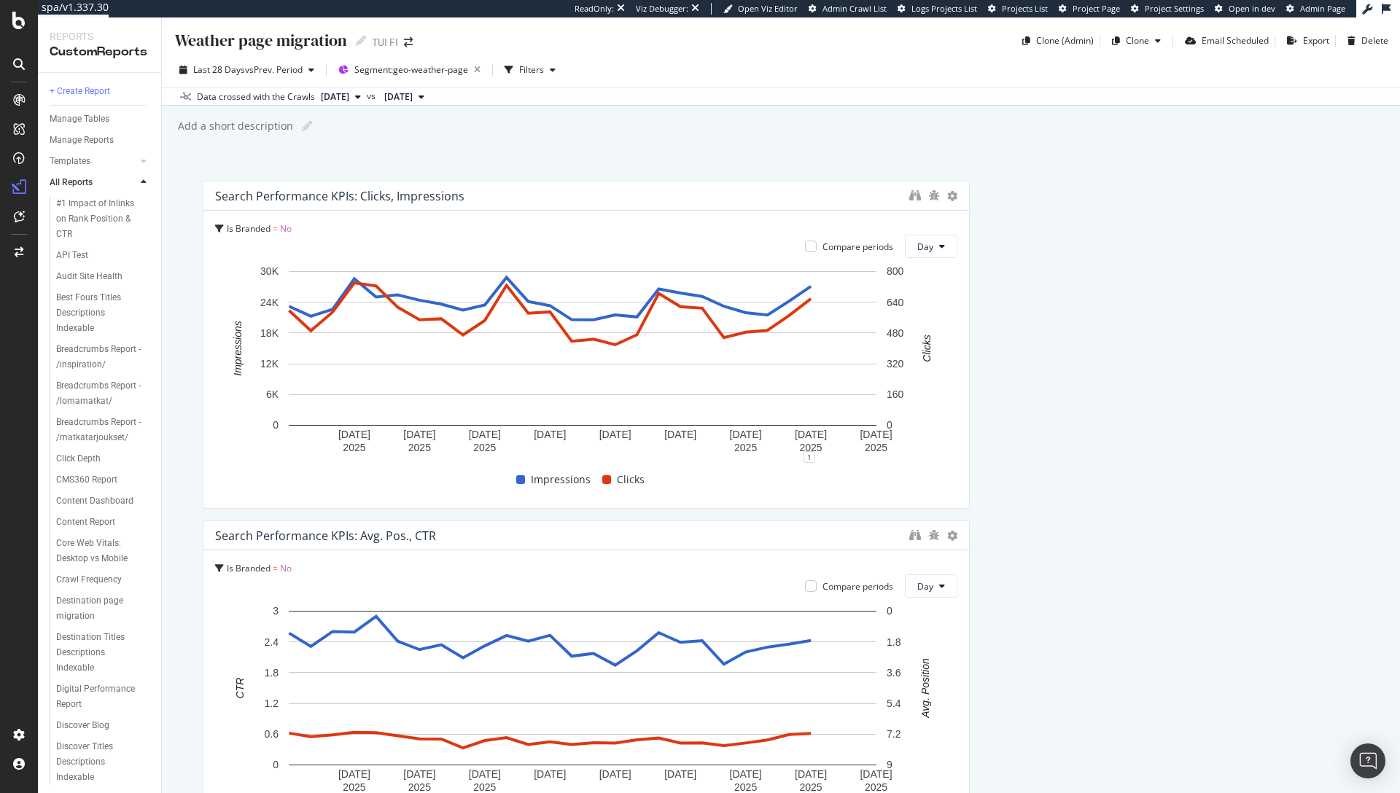
click at [611, 141] on div "Weather page migration Weather page migration TUI FI Clone (Admin) Clone Email …" at bounding box center [781, 405] width 1238 height 776
click at [384, 155] on div "Weather page migration Weather page migration TUI FI Clone (Admin) Clone Email …" at bounding box center [781, 405] width 1238 height 776
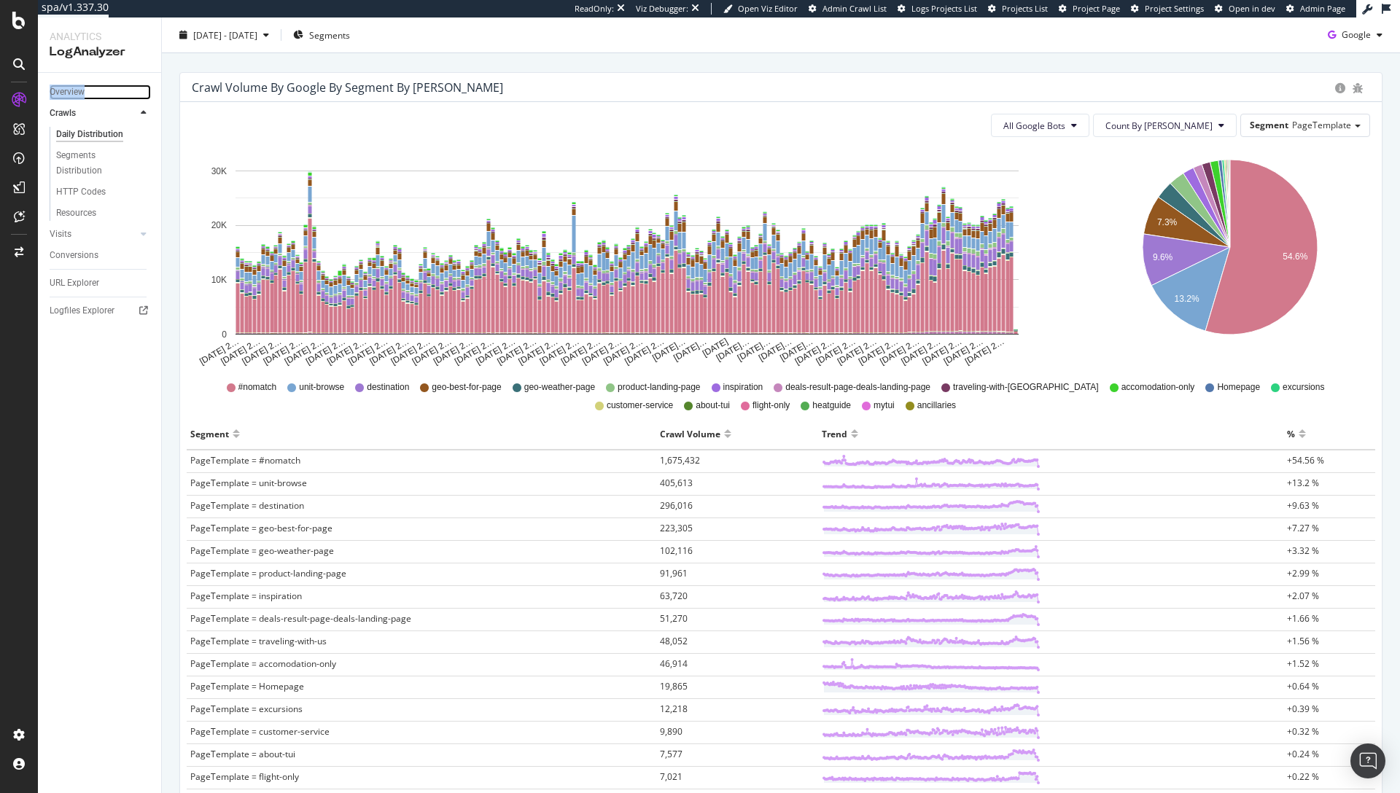
scroll to position [132, 0]
click at [250, 34] on span "[DATE] - [DATE]" at bounding box center [225, 34] width 64 height 12
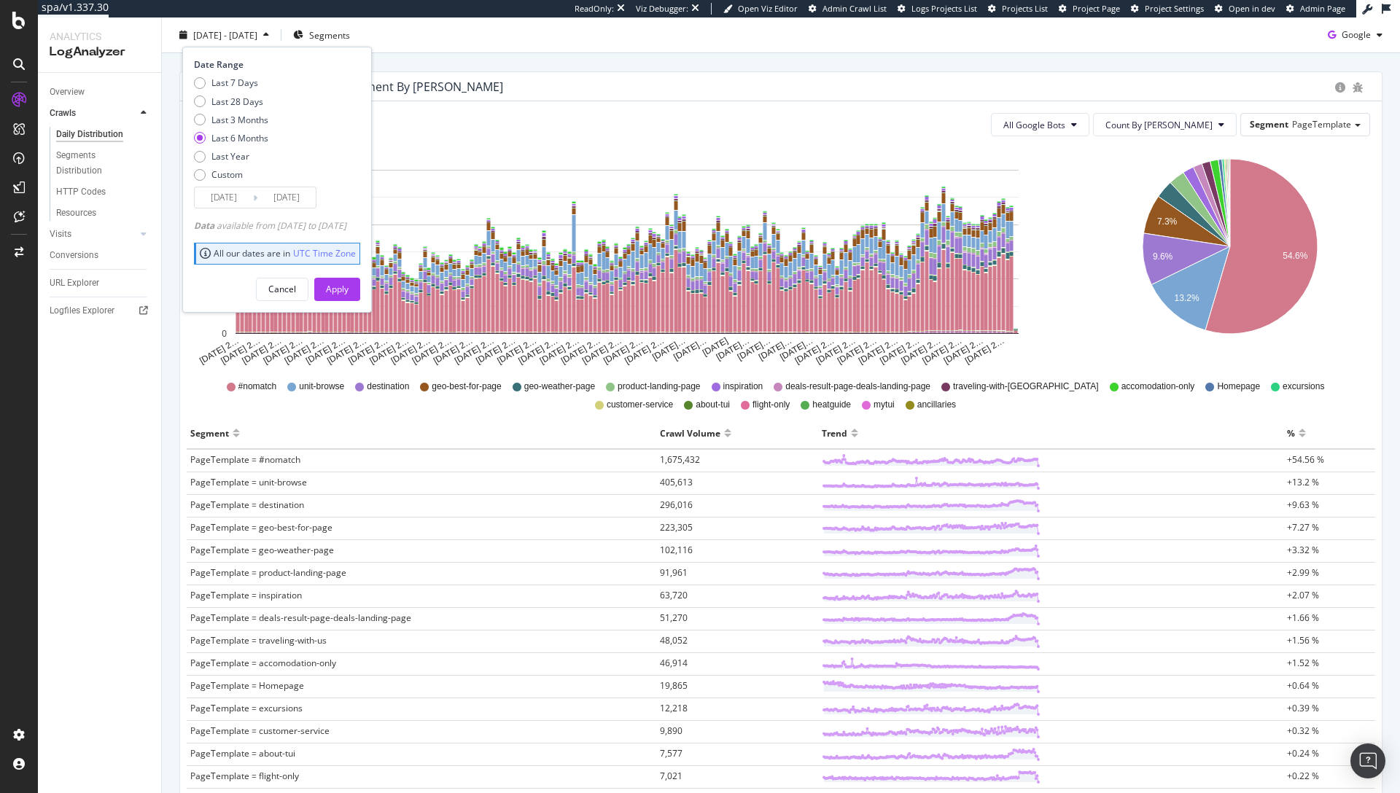
click at [455, 69] on div "Crawl Volume 3M Unique URLs crawled 34K New Unique URLs crawled 7K Warning Craw…" at bounding box center [781, 466] width 1238 height 1016
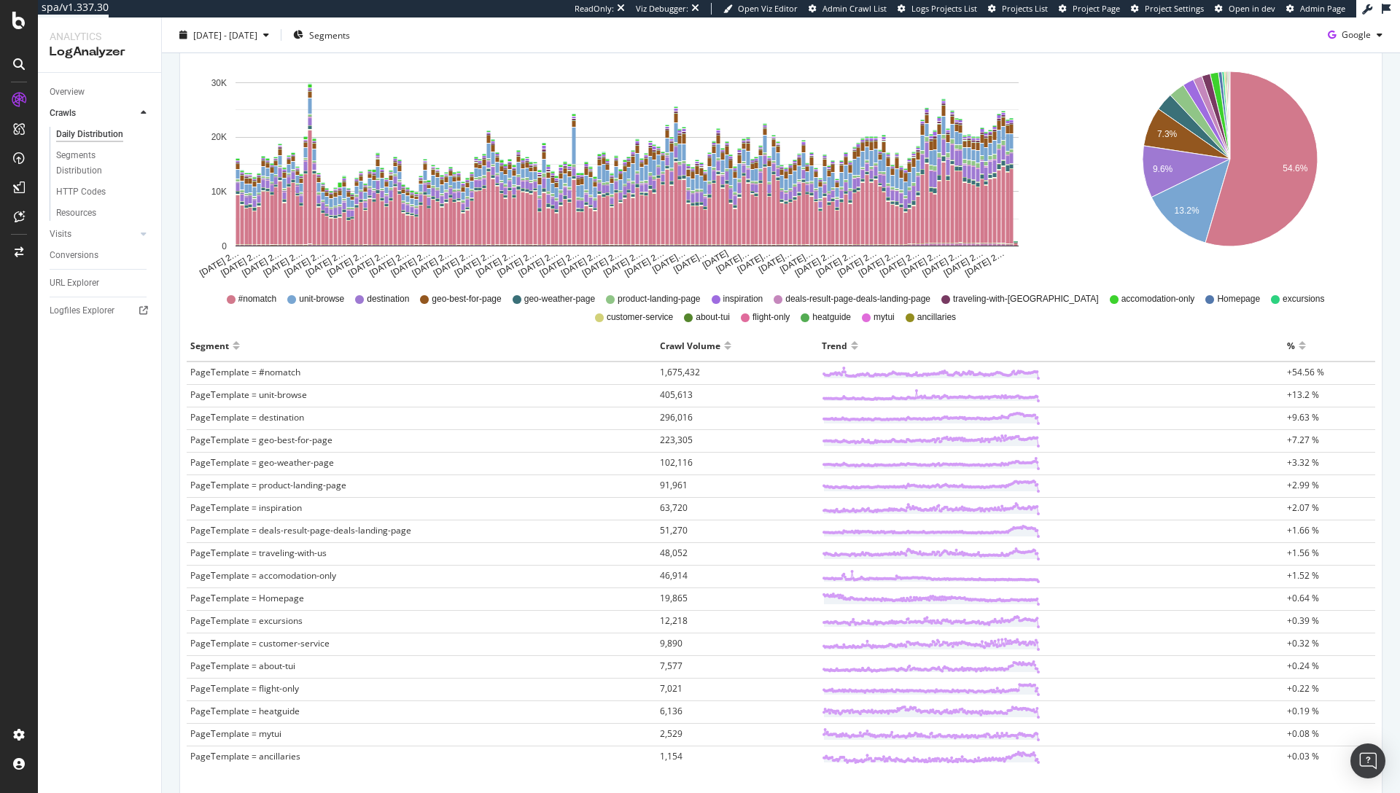
scroll to position [312, 0]
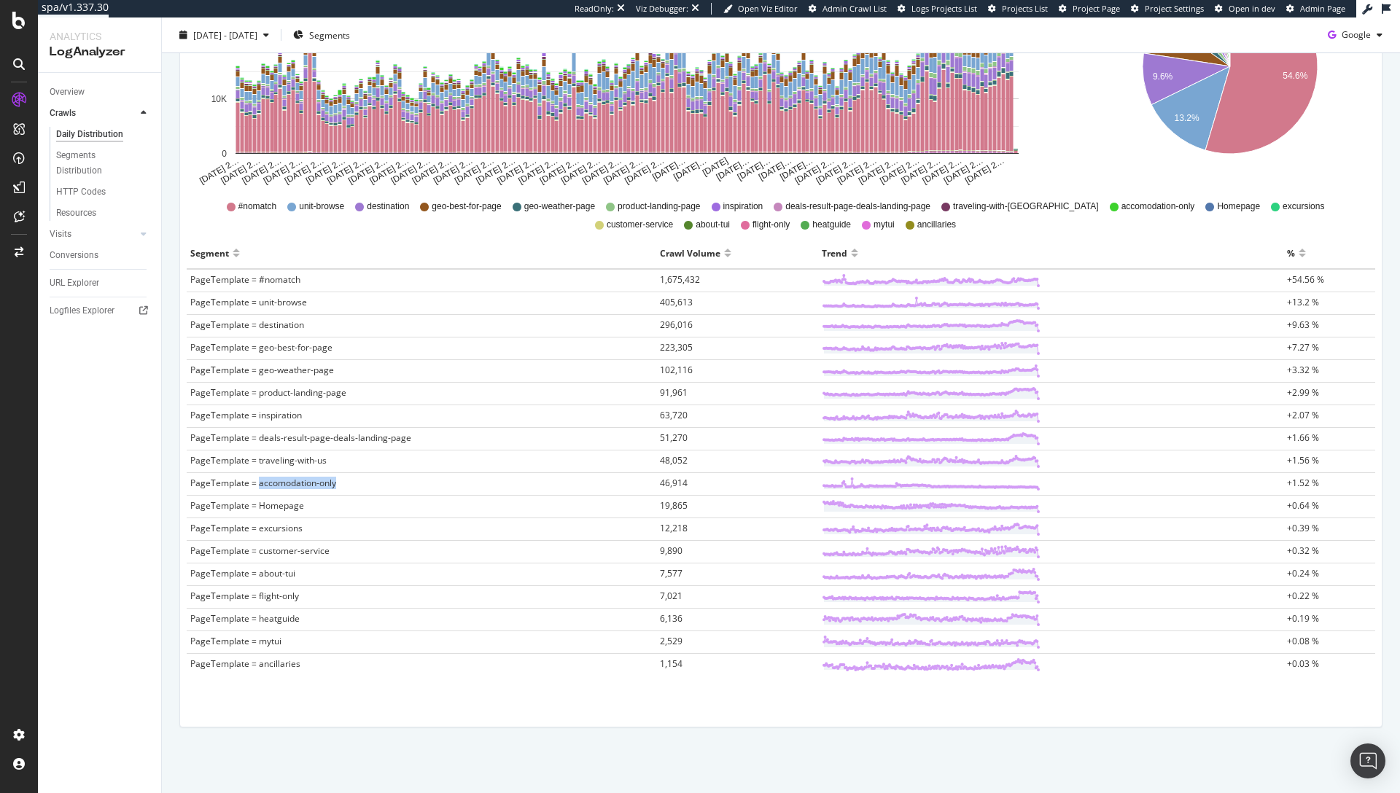
drag, startPoint x: 337, startPoint y: 483, endPoint x: 258, endPoint y: 483, distance: 78.7
click at [258, 483] on td "PageTemplate = accomodation-only" at bounding box center [421, 484] width 469 height 23
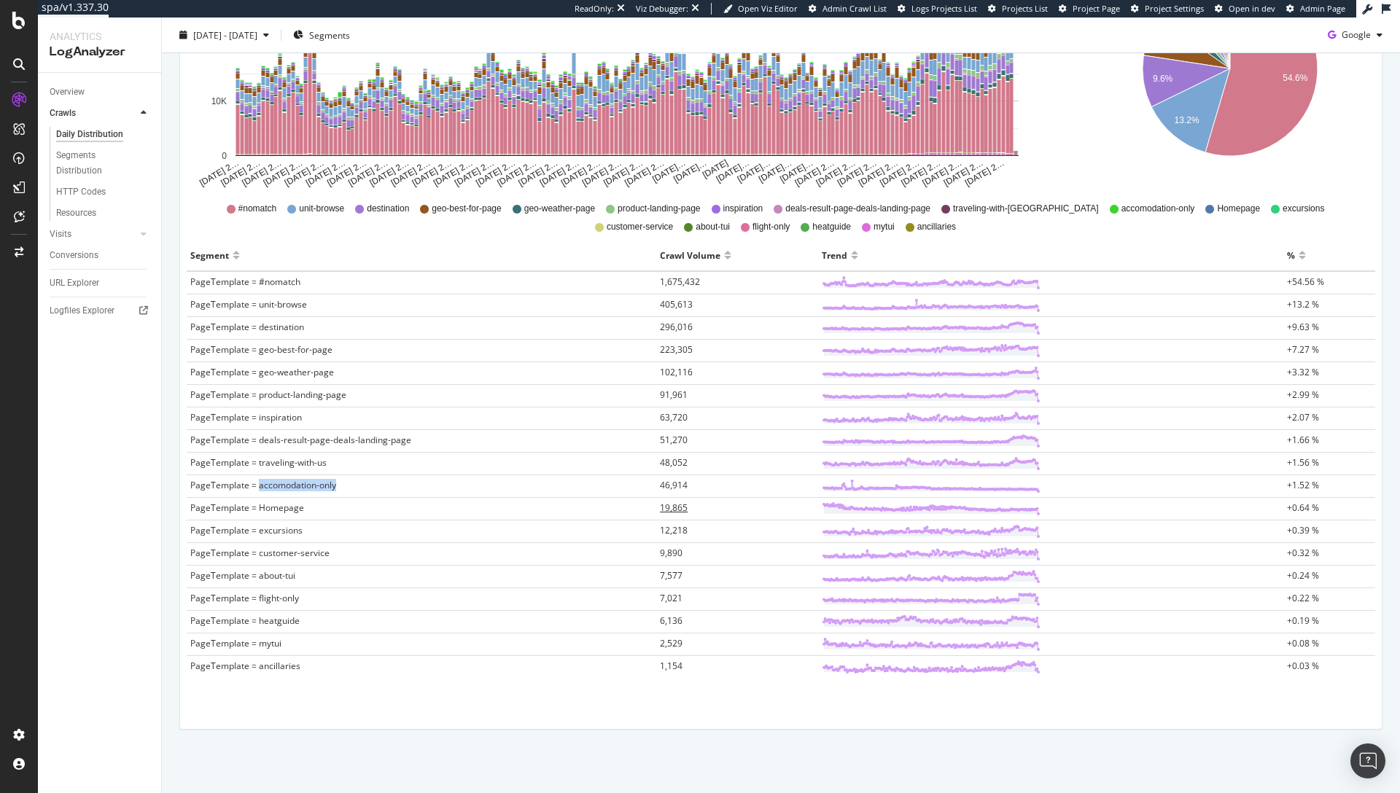
scroll to position [309, 0]
click at [225, 488] on span "PageTemplate = accomodation-only" at bounding box center [263, 486] width 146 height 12
click at [310, 493] on td "PageTemplate = accomodation-only" at bounding box center [421, 487] width 469 height 23
click at [314, 677] on td "PageTemplate = ancillaries" at bounding box center [421, 668] width 469 height 23
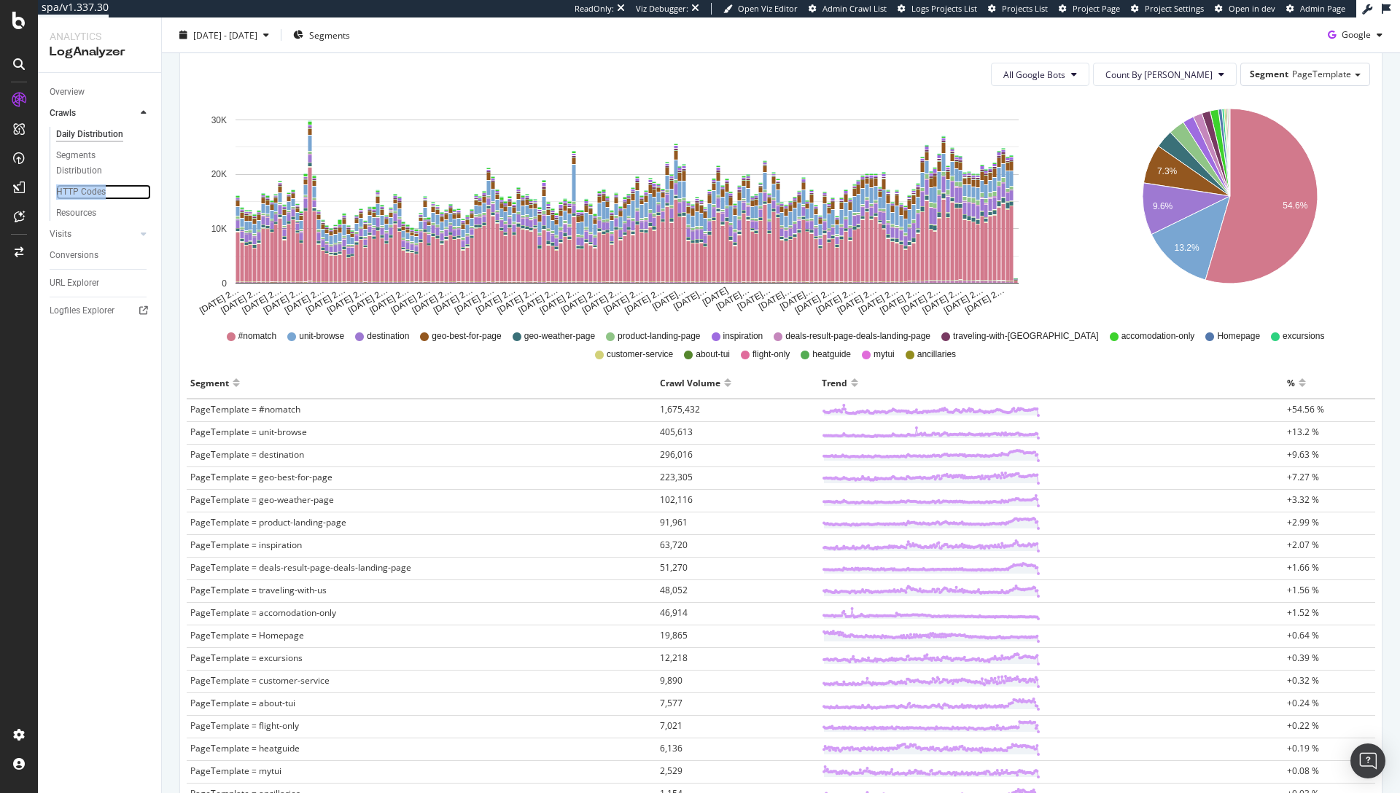
scroll to position [36, 0]
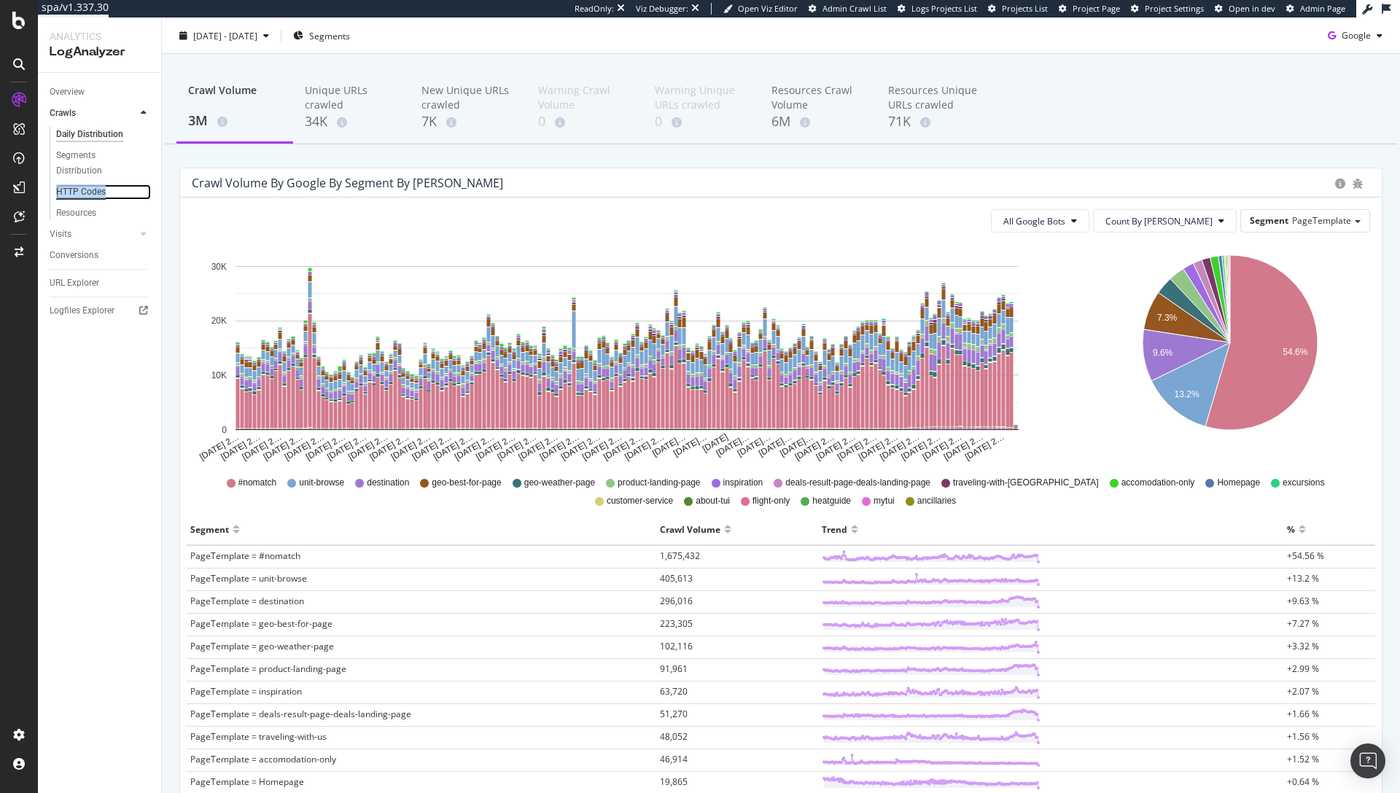
click at [78, 192] on div "HTTP Codes" at bounding box center [81, 191] width 50 height 15
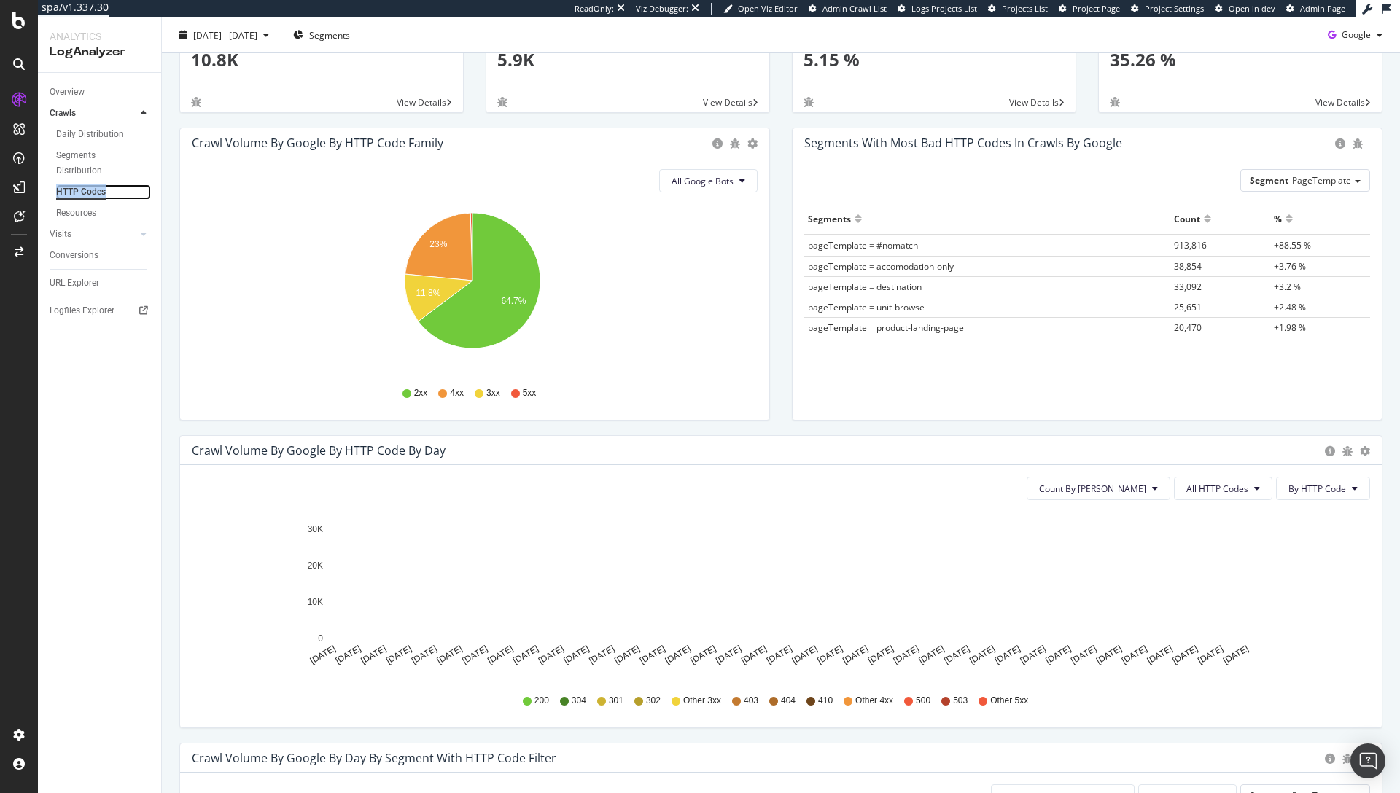
scroll to position [128, 0]
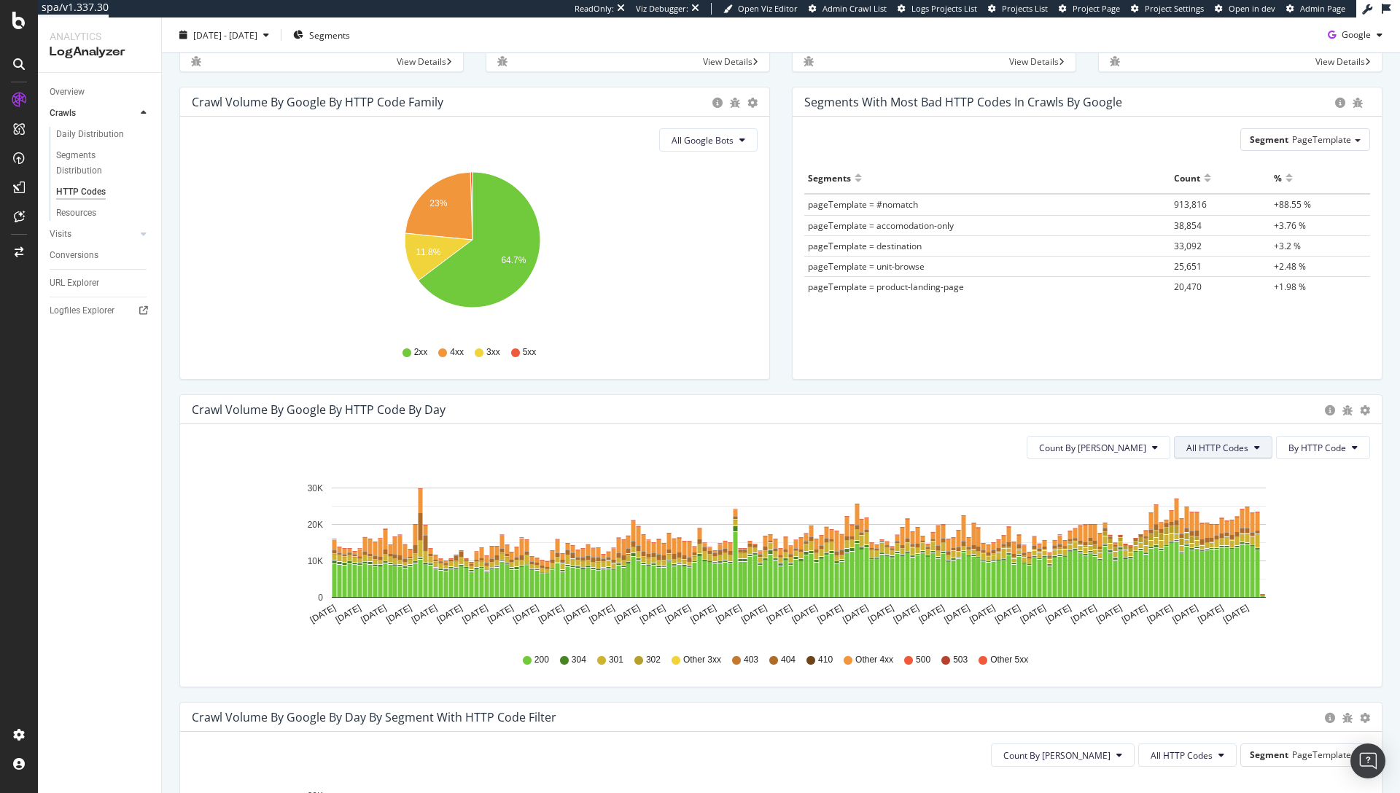
drag, startPoint x: 1251, startPoint y: 459, endPoint x: 1249, endPoint y: 451, distance: 9.0
click at [1251, 459] on div "Count By Day All HTTP Codes By HTTP Code Hold CMD (⌘) while clicking to filter …" at bounding box center [780, 555] width 1201 height 262
click at [1254, 451] on icon at bounding box center [1257, 447] width 6 height 9
click at [1303, 533] on icon "Mar 18 2025 Mar 23 2025 Mar 28 2025 Apr 02 2025 Apr 07 2025 Apr 12 2025 Apr 17 …" at bounding box center [775, 555] width 1167 height 169
click at [957, 433] on div "Count By Day All HTTP Codes By HTTP Code Hold CMD (⌘) while clicking to filter …" at bounding box center [780, 555] width 1201 height 262
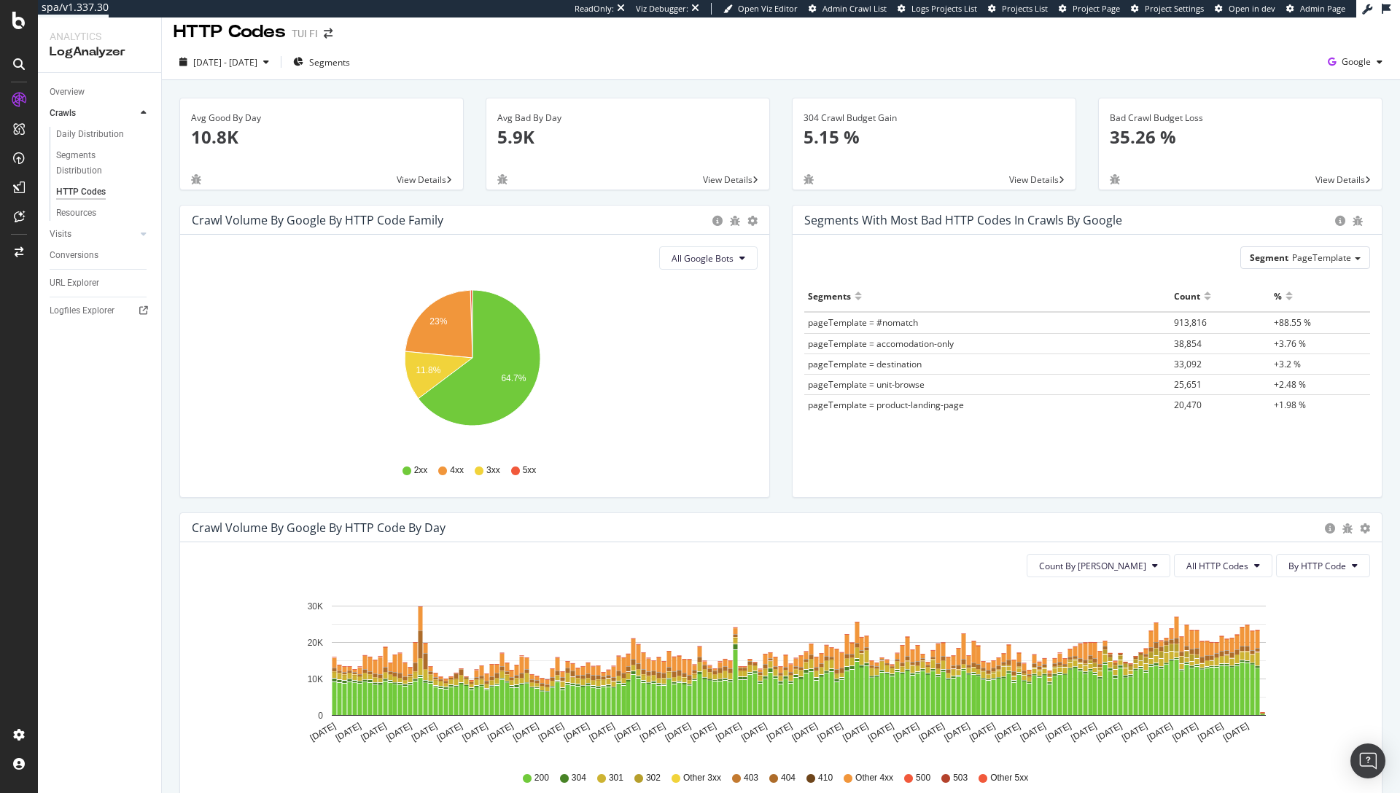
scroll to position [0, 0]
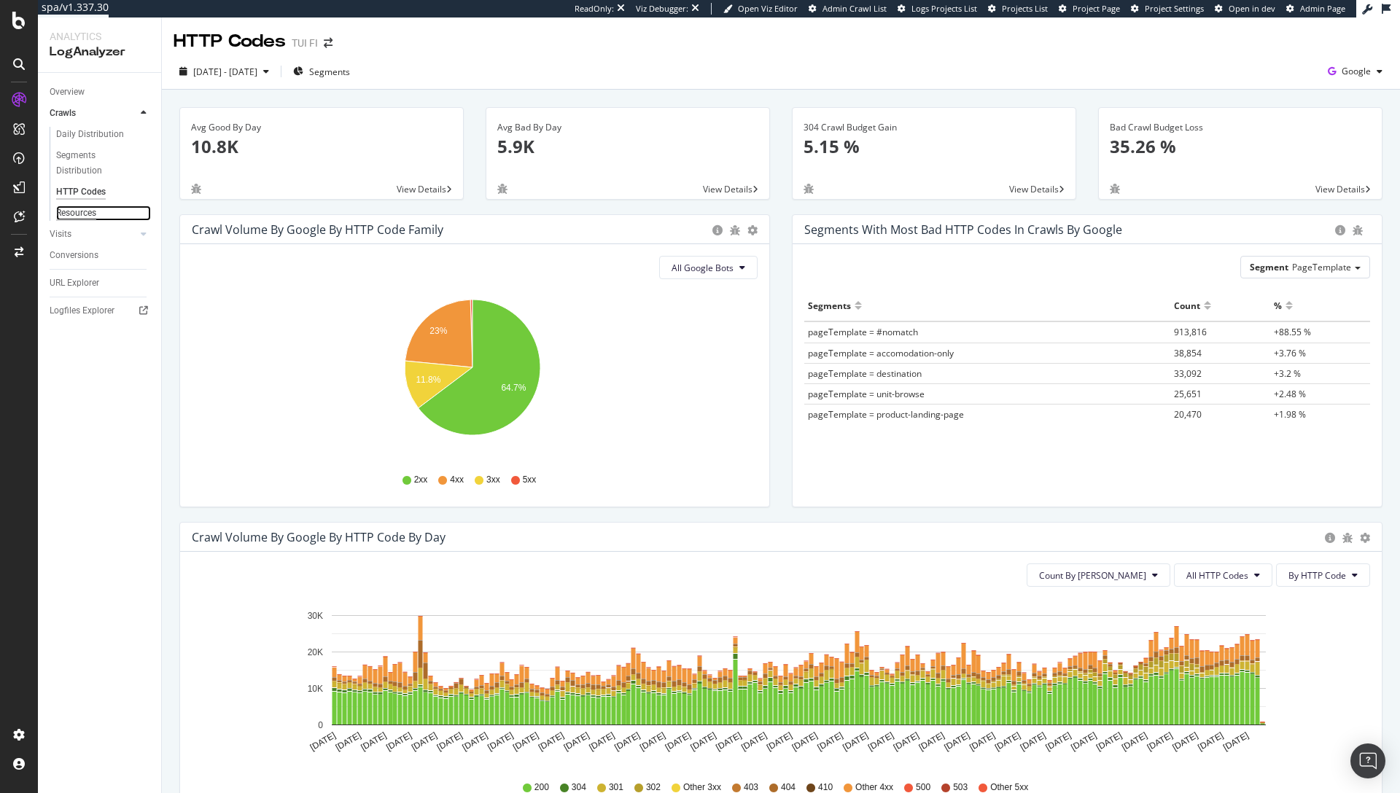
click at [76, 215] on div "Resources" at bounding box center [76, 213] width 40 height 15
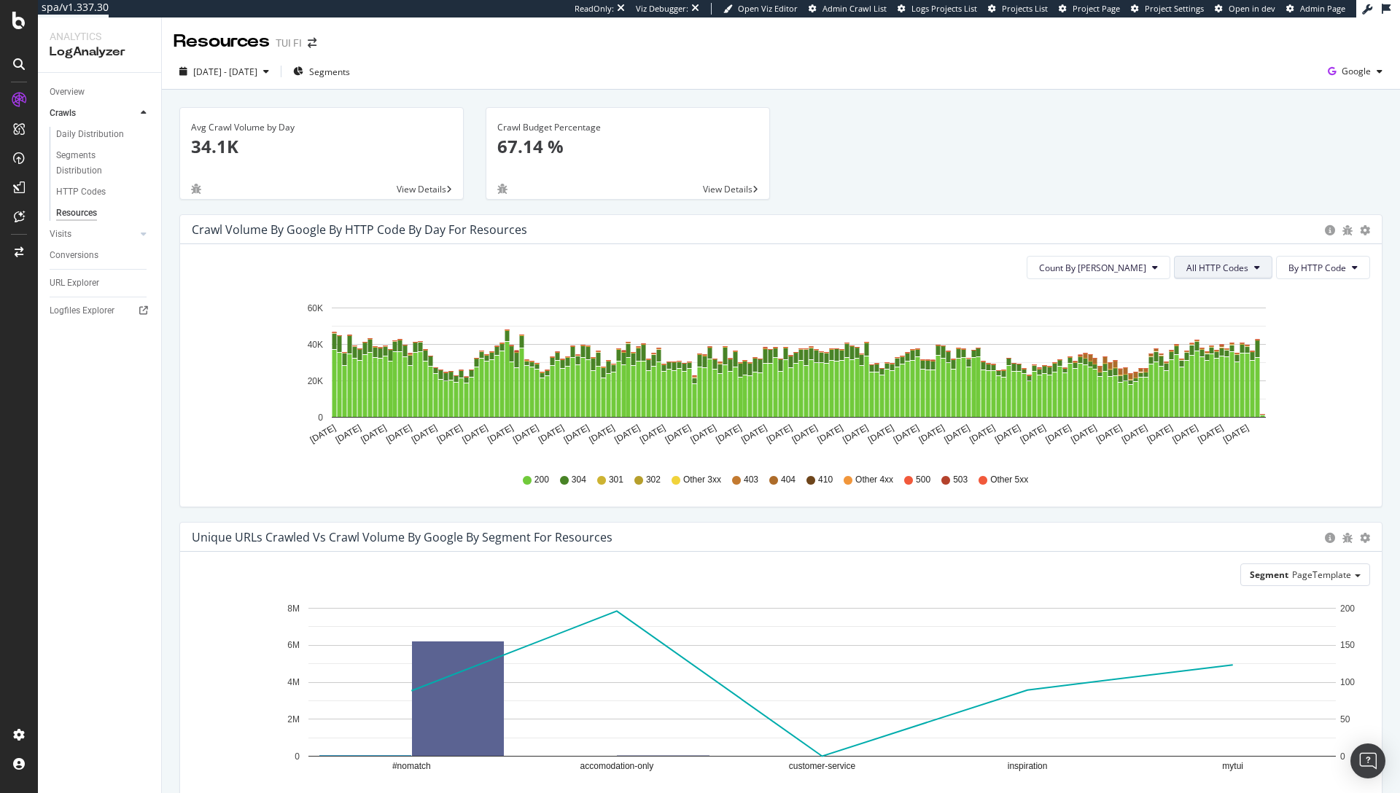
click at [1199, 270] on span "All HTTP Codes" at bounding box center [1217, 268] width 62 height 12
click at [1203, 352] on span "Bad HTTP Codes" at bounding box center [1214, 350] width 74 height 13
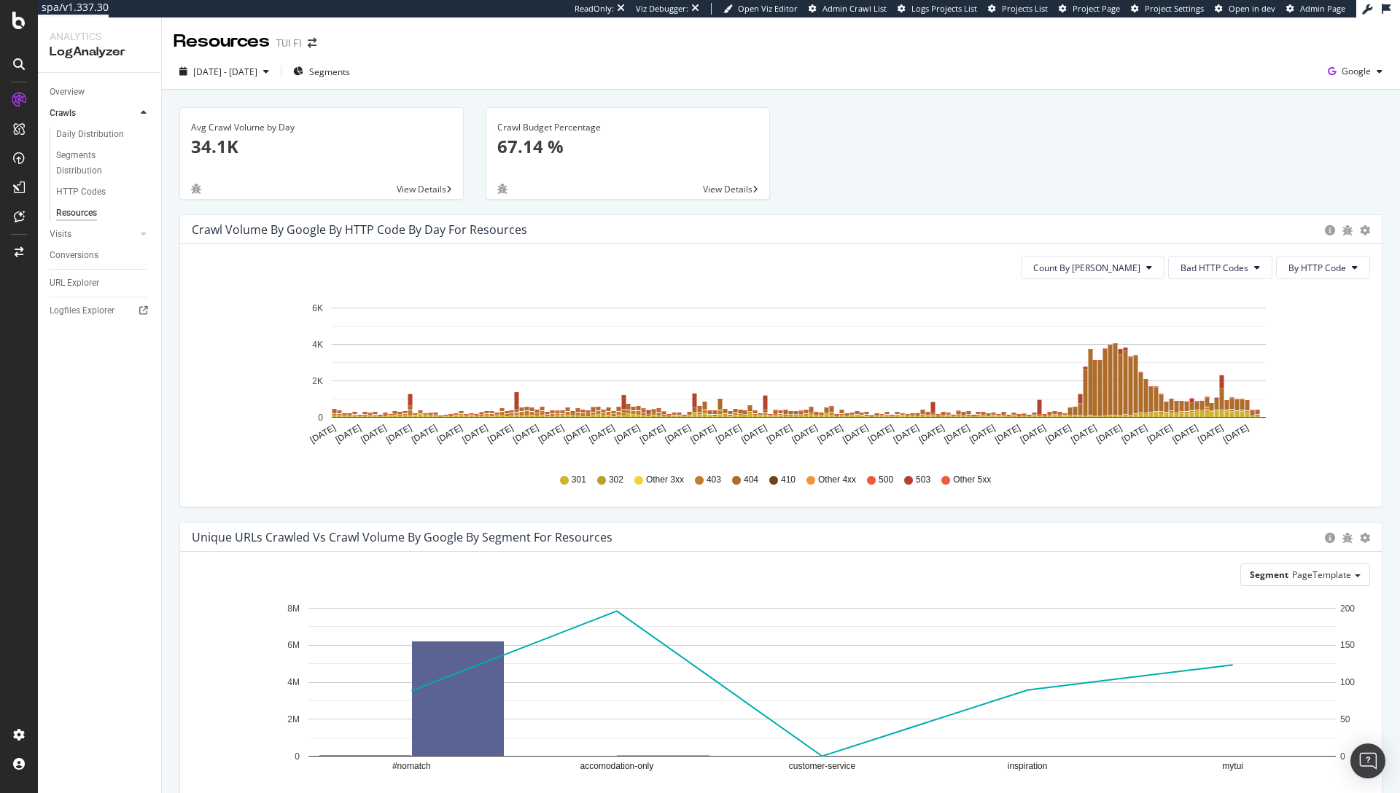
click at [1077, 217] on div "Crawl Volume by google by HTTP Code by Day for Resources Timeline (by Value) Ti…" at bounding box center [780, 229] width 1201 height 29
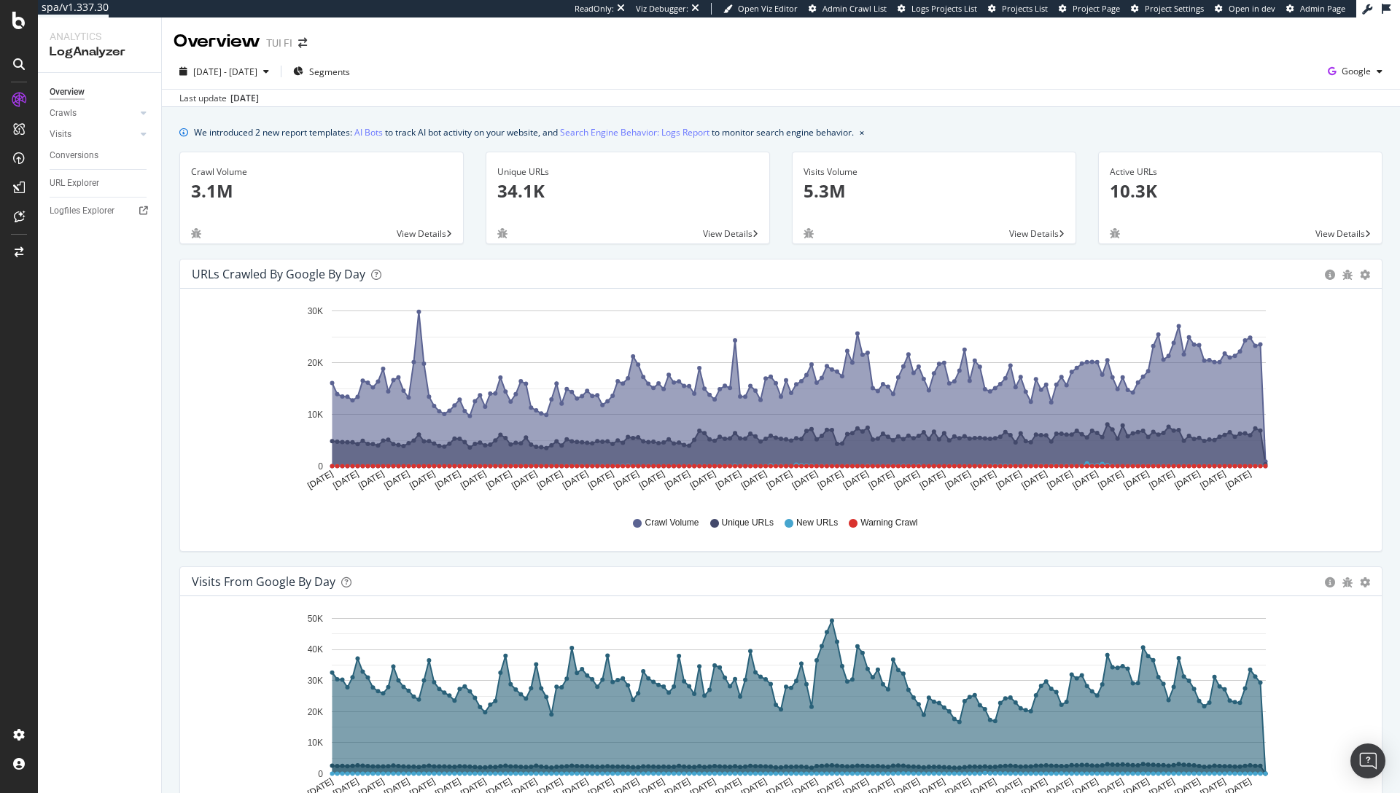
click at [876, 85] on div "[DATE] - [DATE] Segments Google" at bounding box center [781, 74] width 1238 height 29
click at [798, 85] on div "[DATE] - [DATE] Segments Google" at bounding box center [781, 74] width 1238 height 29
click at [1343, 75] on span "Google" at bounding box center [1355, 71] width 29 height 12
click at [1104, 50] on div "Overview TUI FI" at bounding box center [781, 35] width 1238 height 36
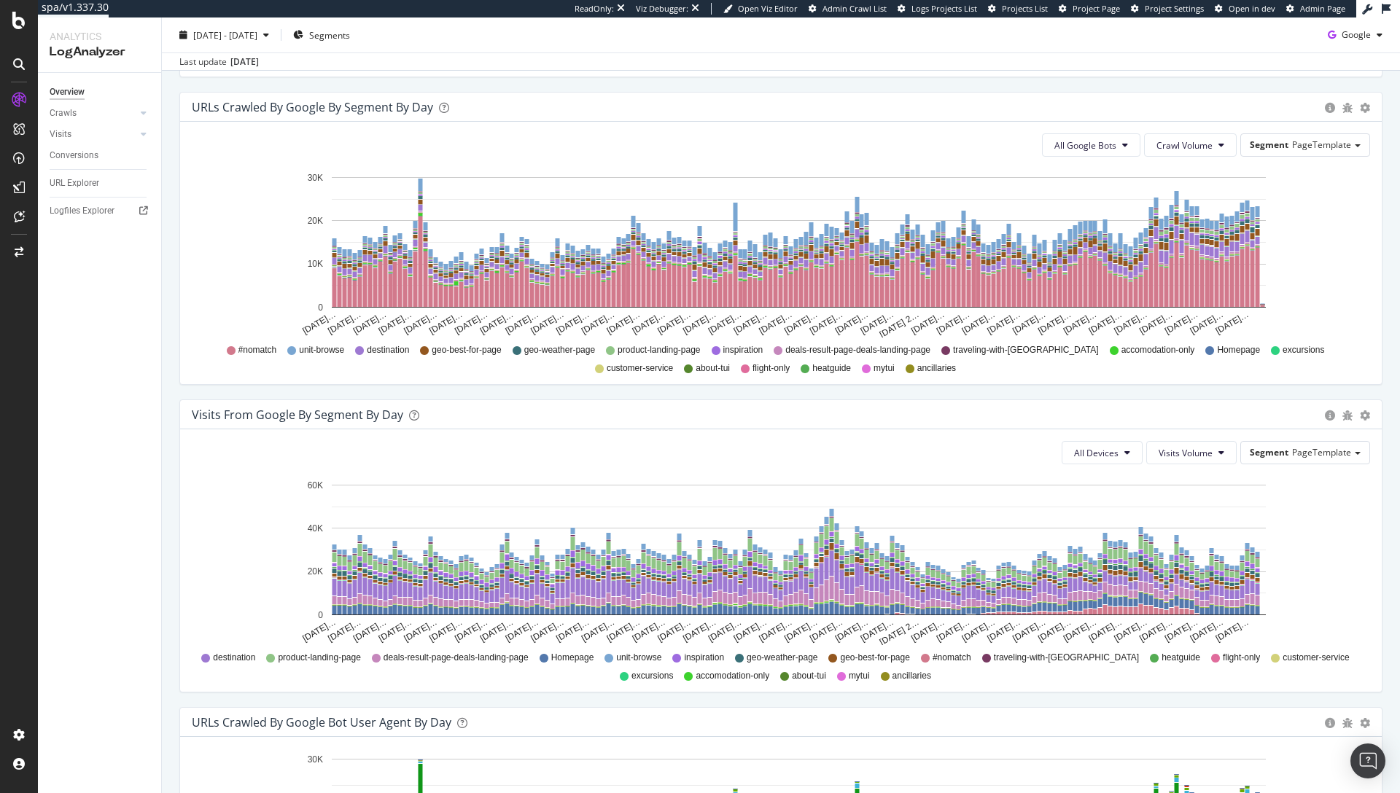
scroll to position [779, 0]
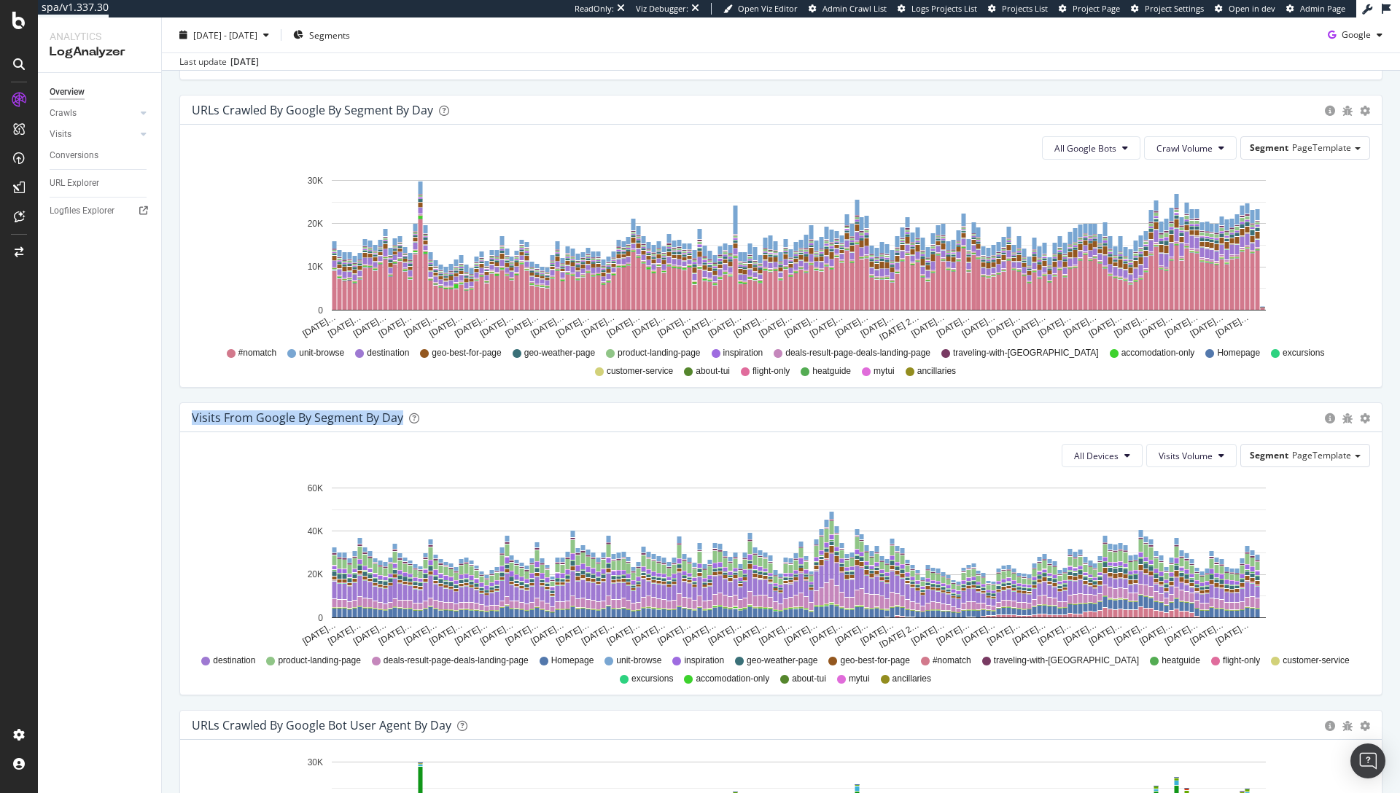
drag, startPoint x: 191, startPoint y: 418, endPoint x: 399, endPoint y: 418, distance: 207.8
click at [399, 418] on div "Visits from Google By Segment By Day" at bounding box center [297, 417] width 211 height 15
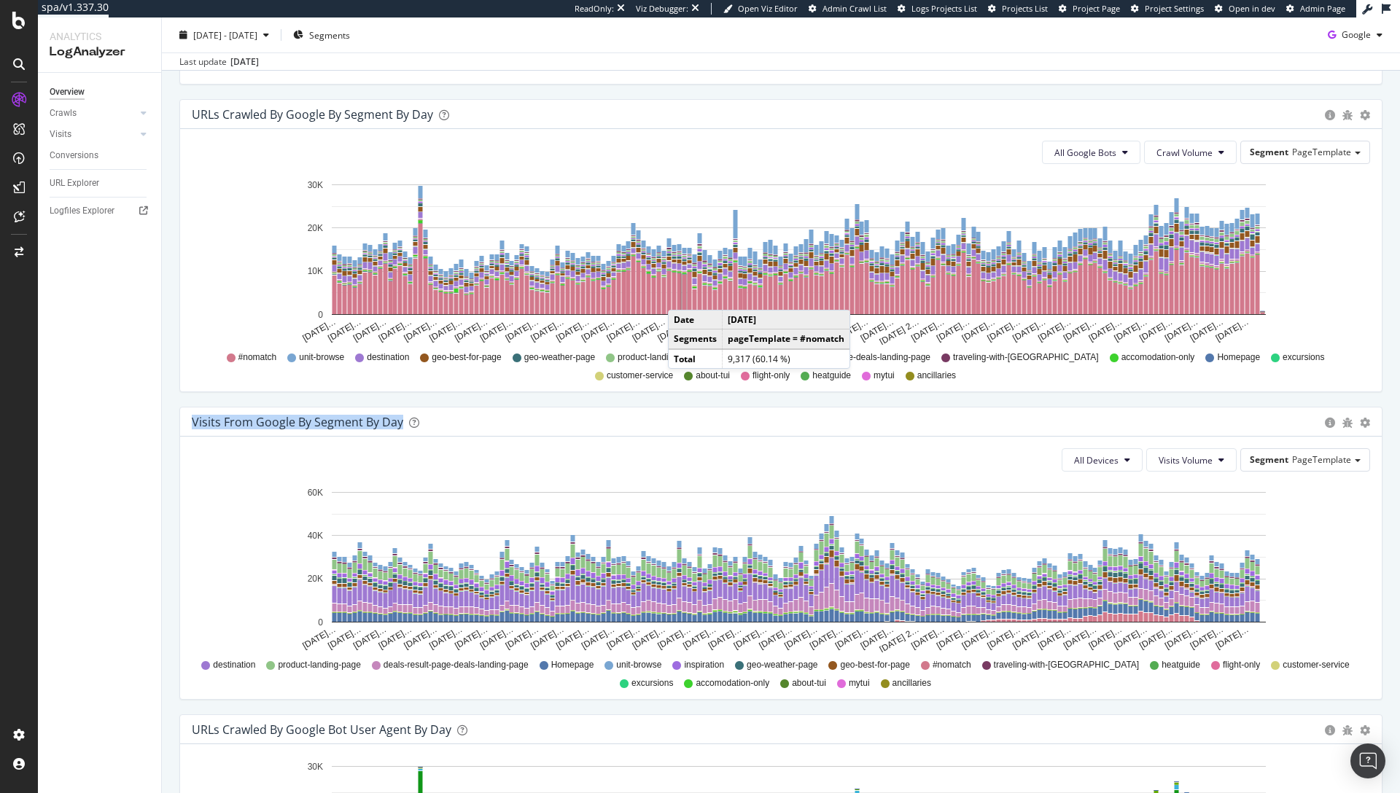
scroll to position [774, 0]
click at [482, 508] on rect "A chart." at bounding box center [799, 558] width 934 height 130
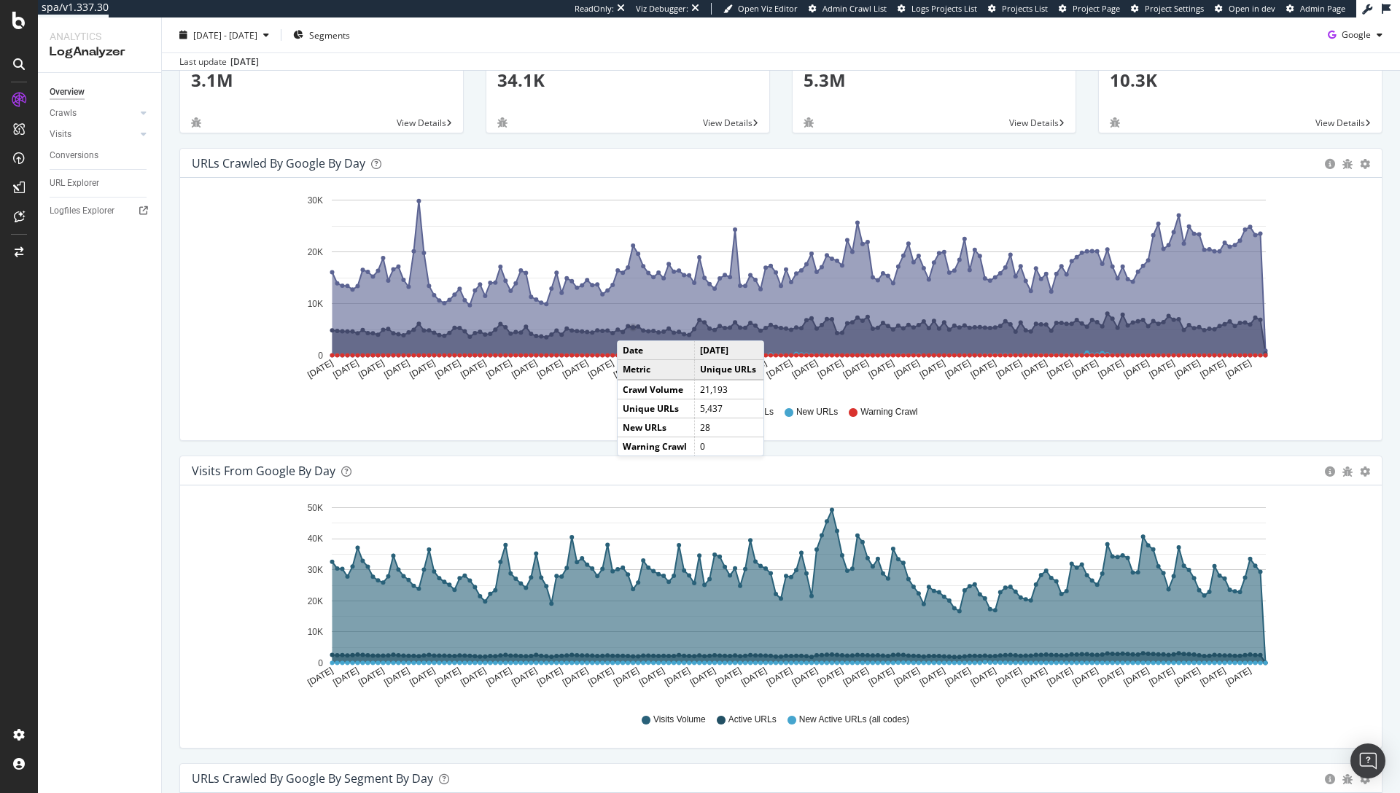
scroll to position [90, 0]
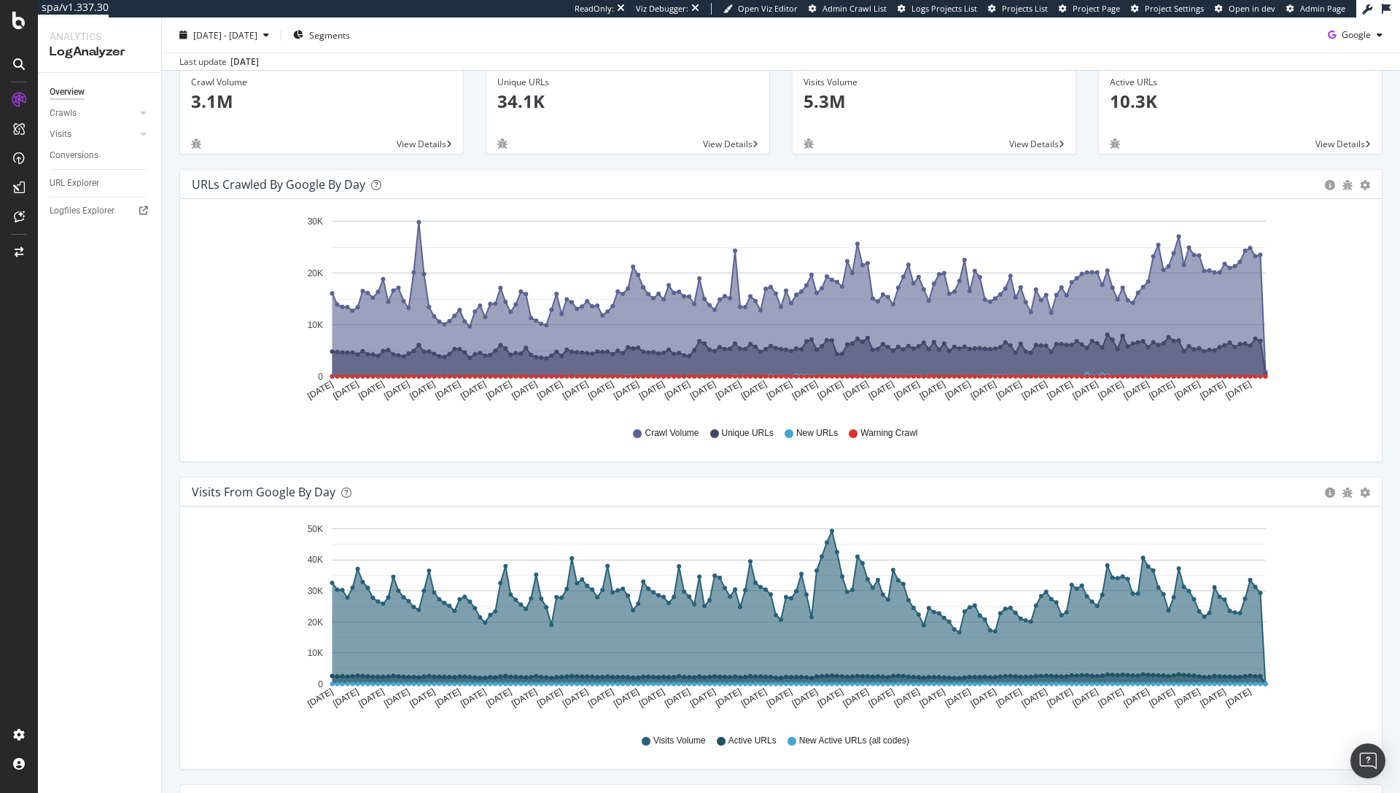
click at [1274, 324] on icon "Mar 18 2025 Mar 23 2025 Mar 28 2025 Apr 02 2025 Apr 07 2025 Apr 12 2025 Apr 17 …" at bounding box center [775, 312] width 1167 height 203
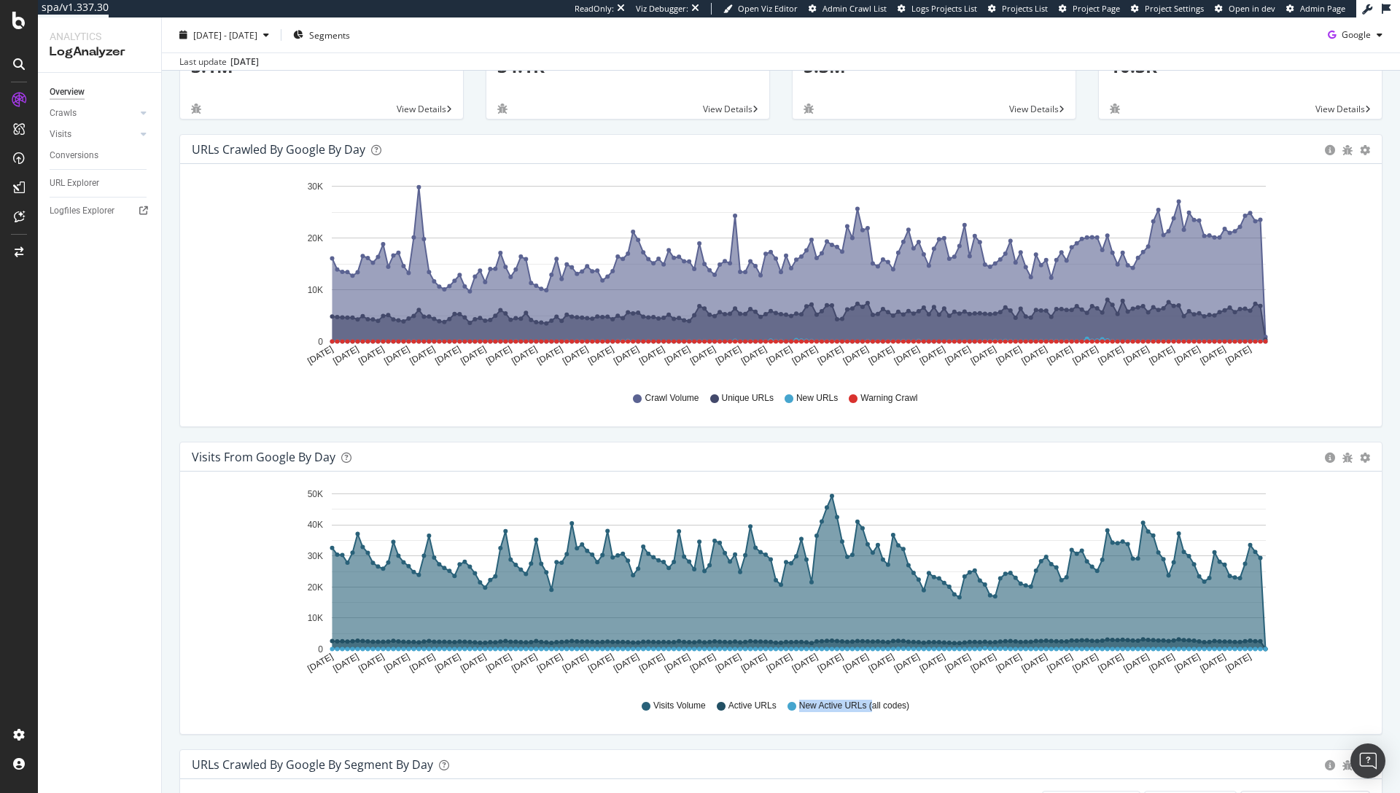
drag, startPoint x: 795, startPoint y: 706, endPoint x: 868, endPoint y: 706, distance: 72.2
click at [868, 706] on span "New Active URLs (all codes)" at bounding box center [854, 706] width 110 height 12
click at [1292, 628] on icon "Mar 18 2025 Mar 23 2025 Mar 28 2025 Apr 02 2025 Apr 07 2025 Apr 12 2025 Apr 17 …" at bounding box center [775, 584] width 1167 height 203
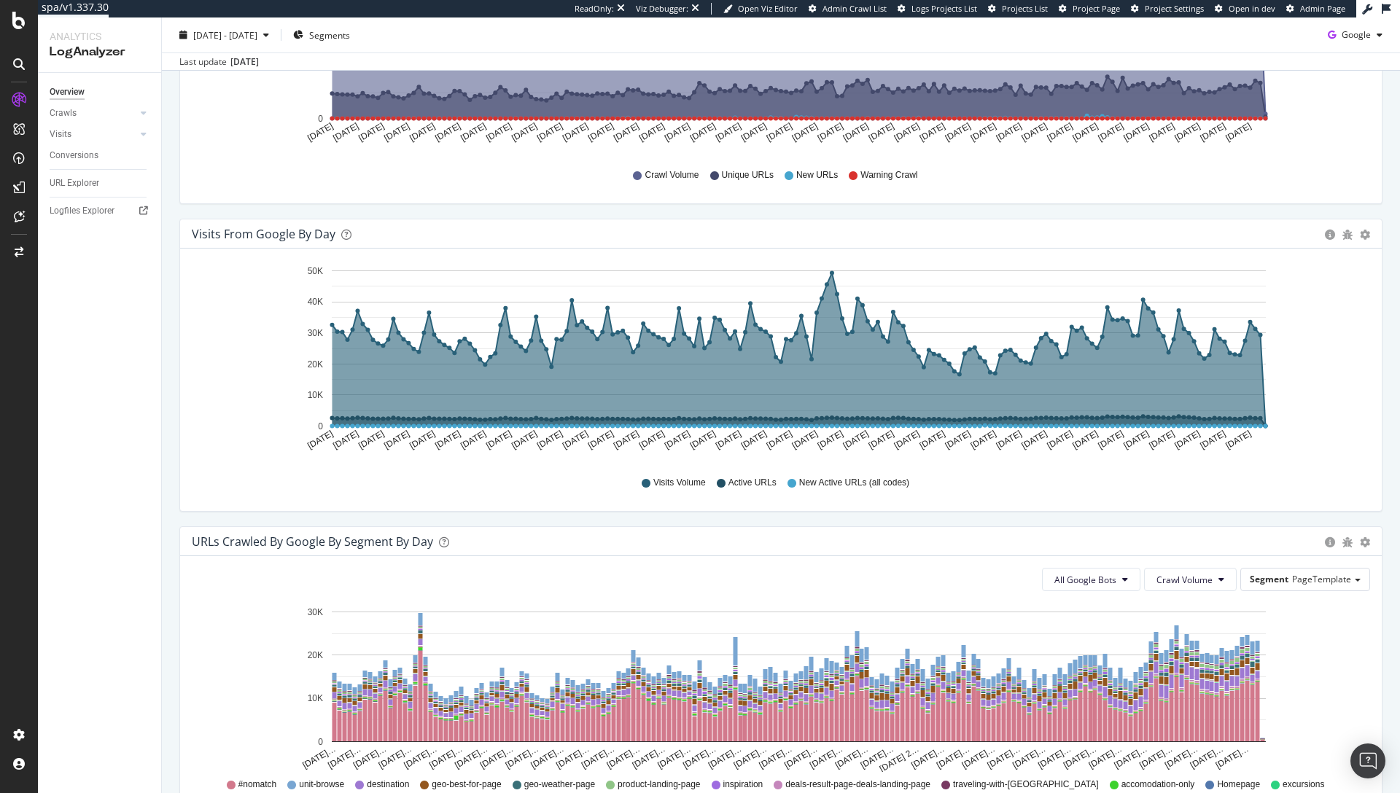
scroll to position [484, 0]
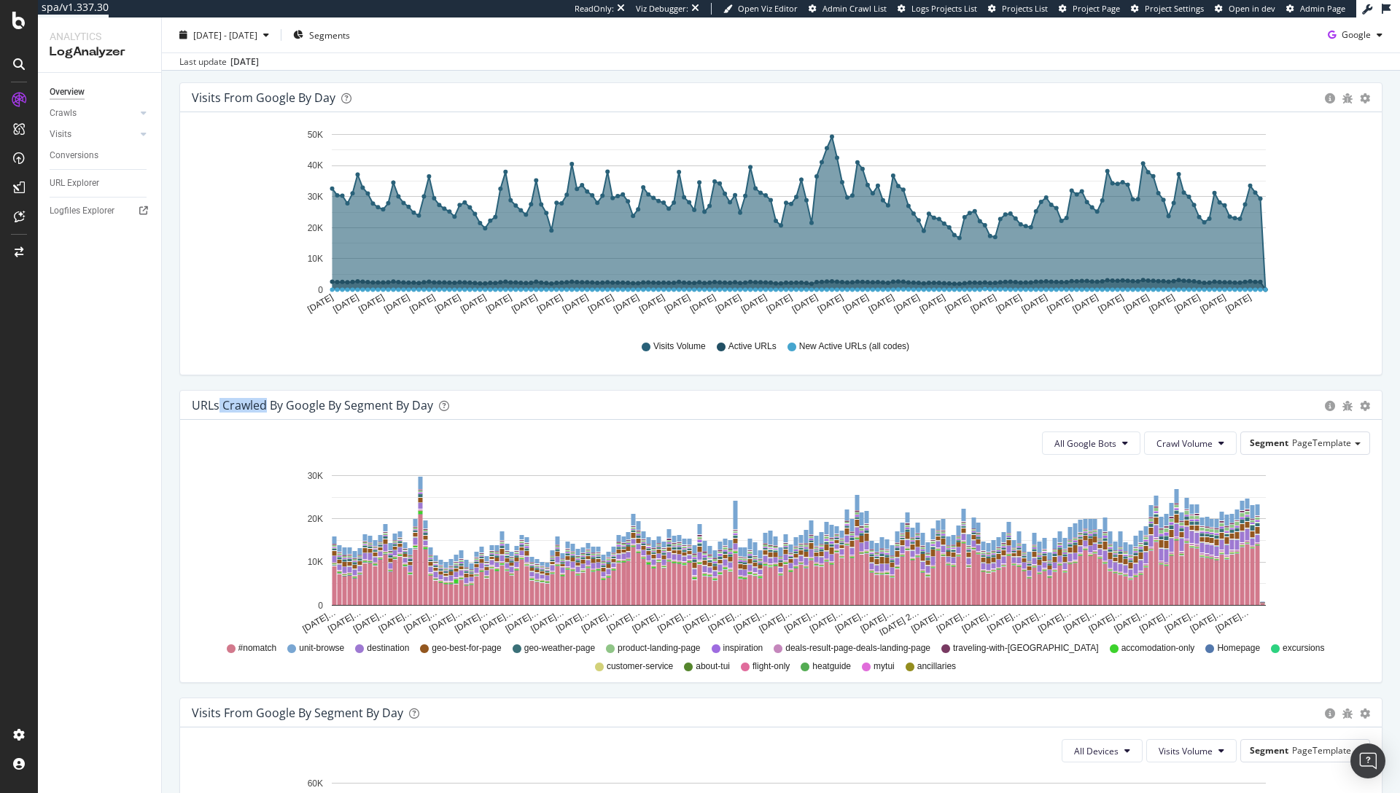
drag, startPoint x: 219, startPoint y: 405, endPoint x: 268, endPoint y: 405, distance: 48.1
click at [268, 405] on div "URLs Crawled by Google By Segment By Day" at bounding box center [312, 405] width 241 height 15
click at [1312, 435] on div "Segment PageTemplate" at bounding box center [1305, 442] width 128 height 21
click at [1268, 409] on div "URLs Crawled by Google By Segment By Day" at bounding box center [755, 405] width 1126 height 15
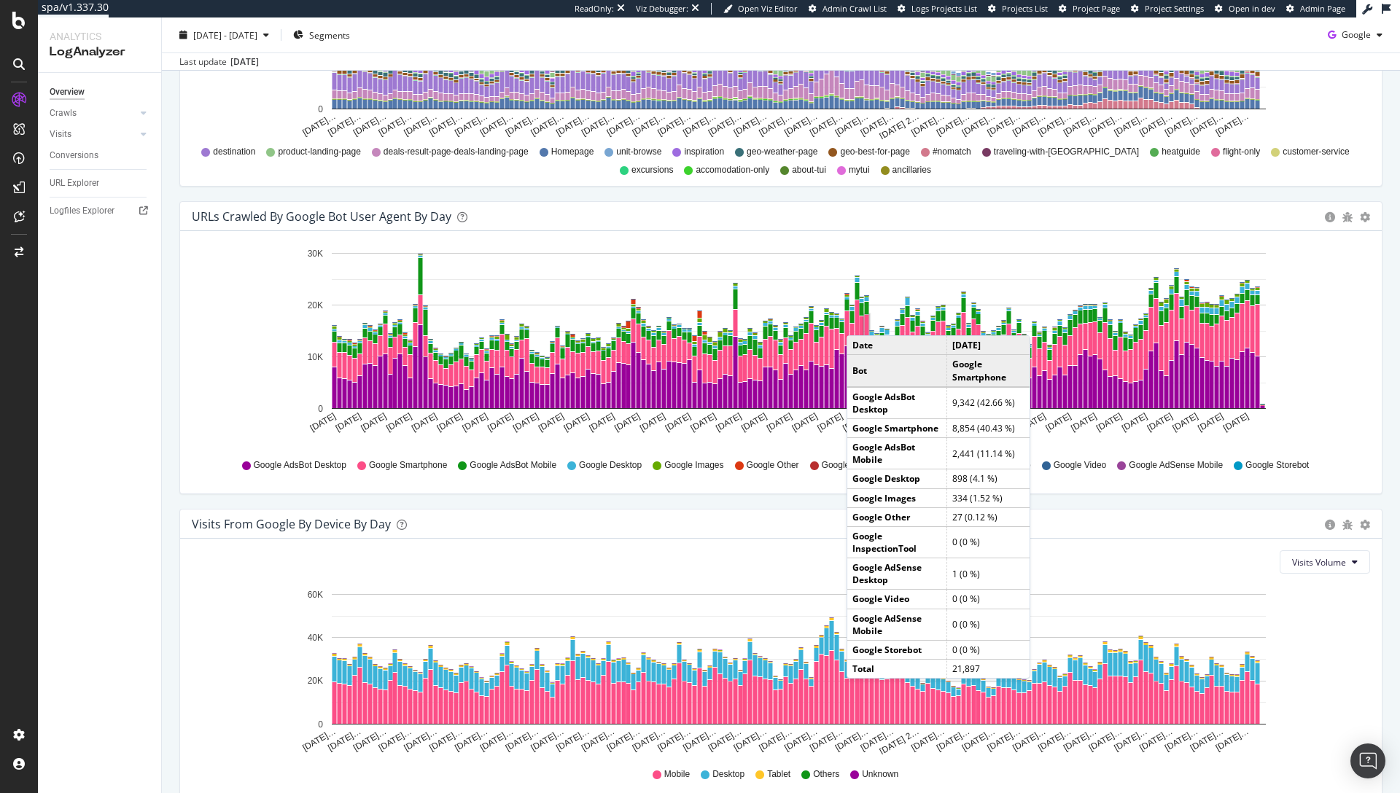
scroll to position [1287, 0]
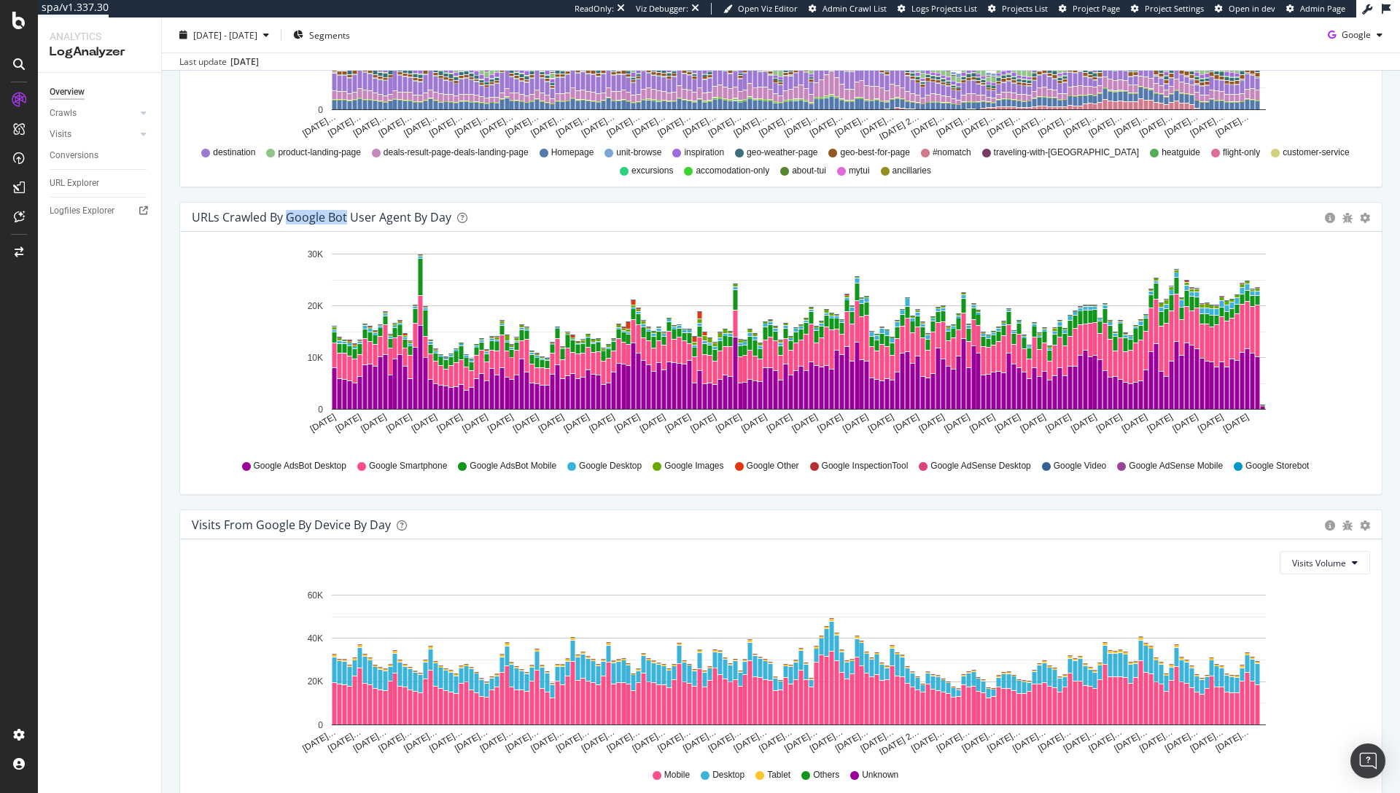
drag, startPoint x: 287, startPoint y: 218, endPoint x: 346, endPoint y: 218, distance: 59.1
click at [346, 218] on div "URLs Crawled by Google bot User Agent By Day" at bounding box center [322, 217] width 260 height 15
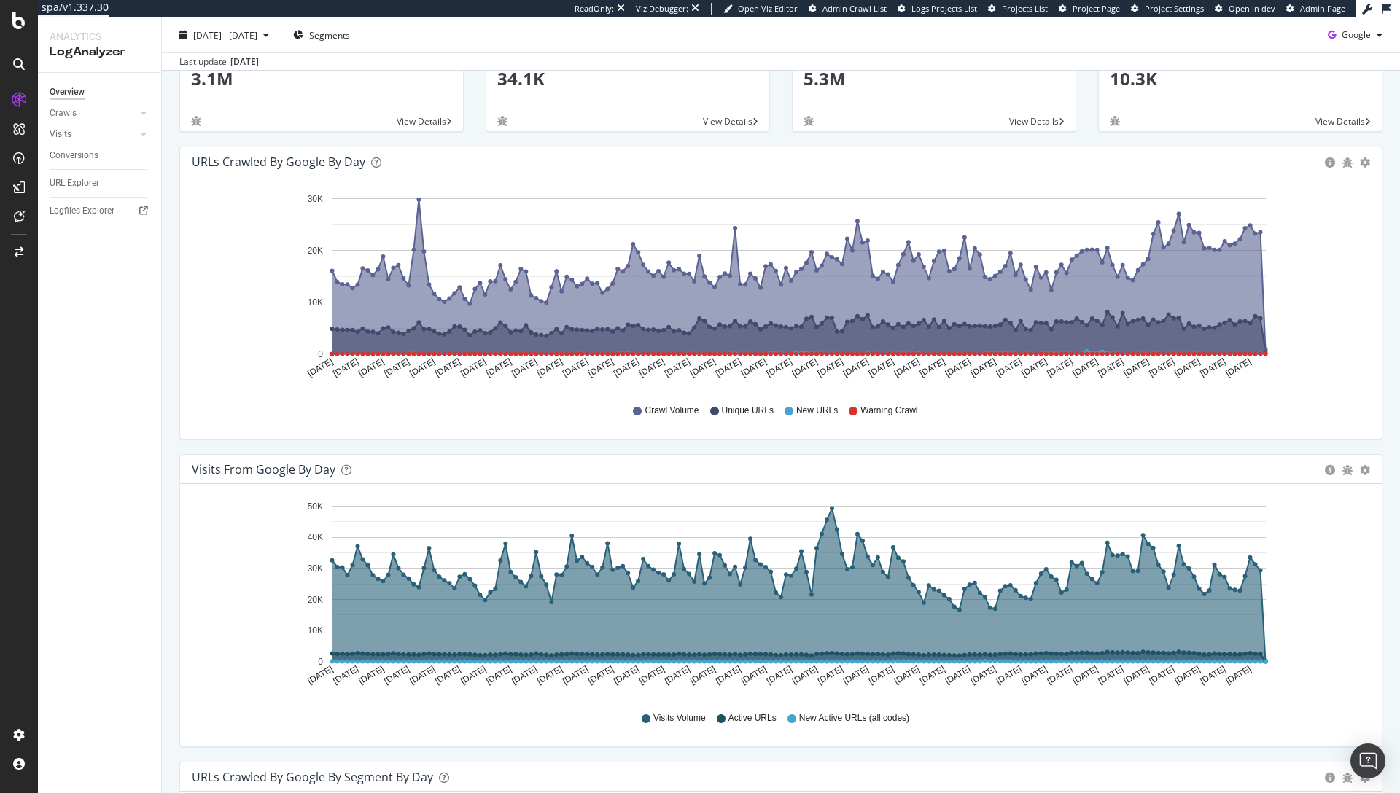
scroll to position [0, 0]
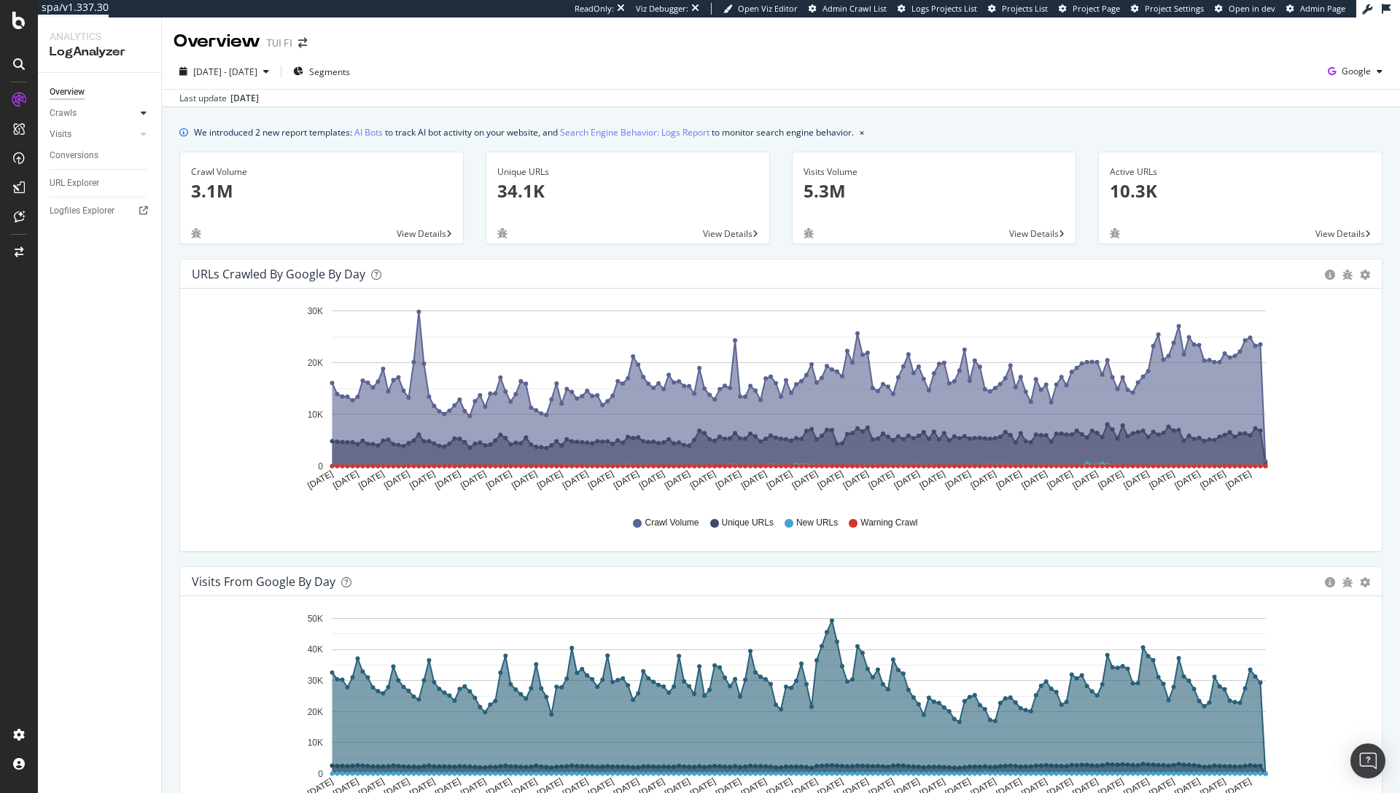
click at [141, 111] on icon at bounding box center [144, 113] width 6 height 9
click at [144, 233] on icon at bounding box center [144, 234] width 6 height 9
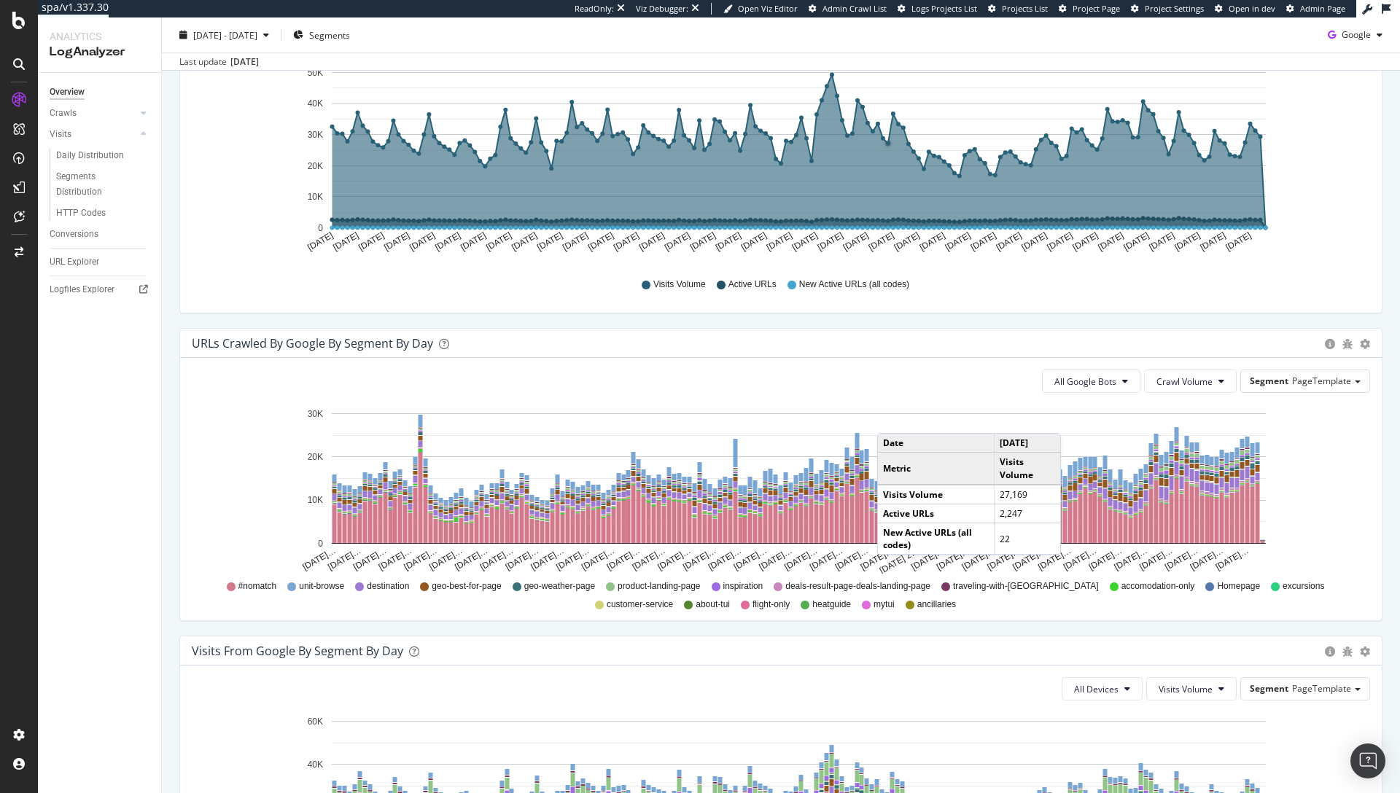
scroll to position [579, 0]
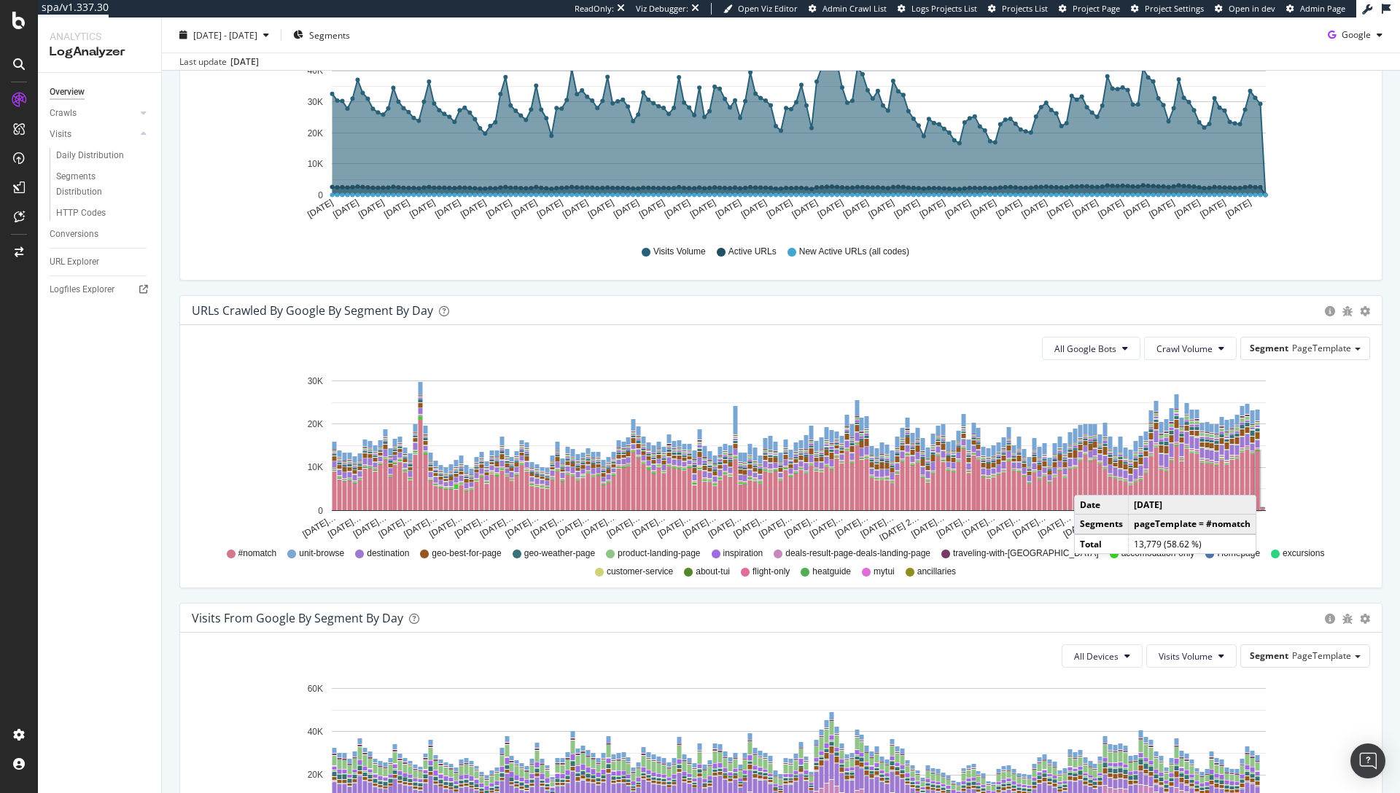
click at [1260, 480] on g "A chart." at bounding box center [1257, 481] width 8 height 63
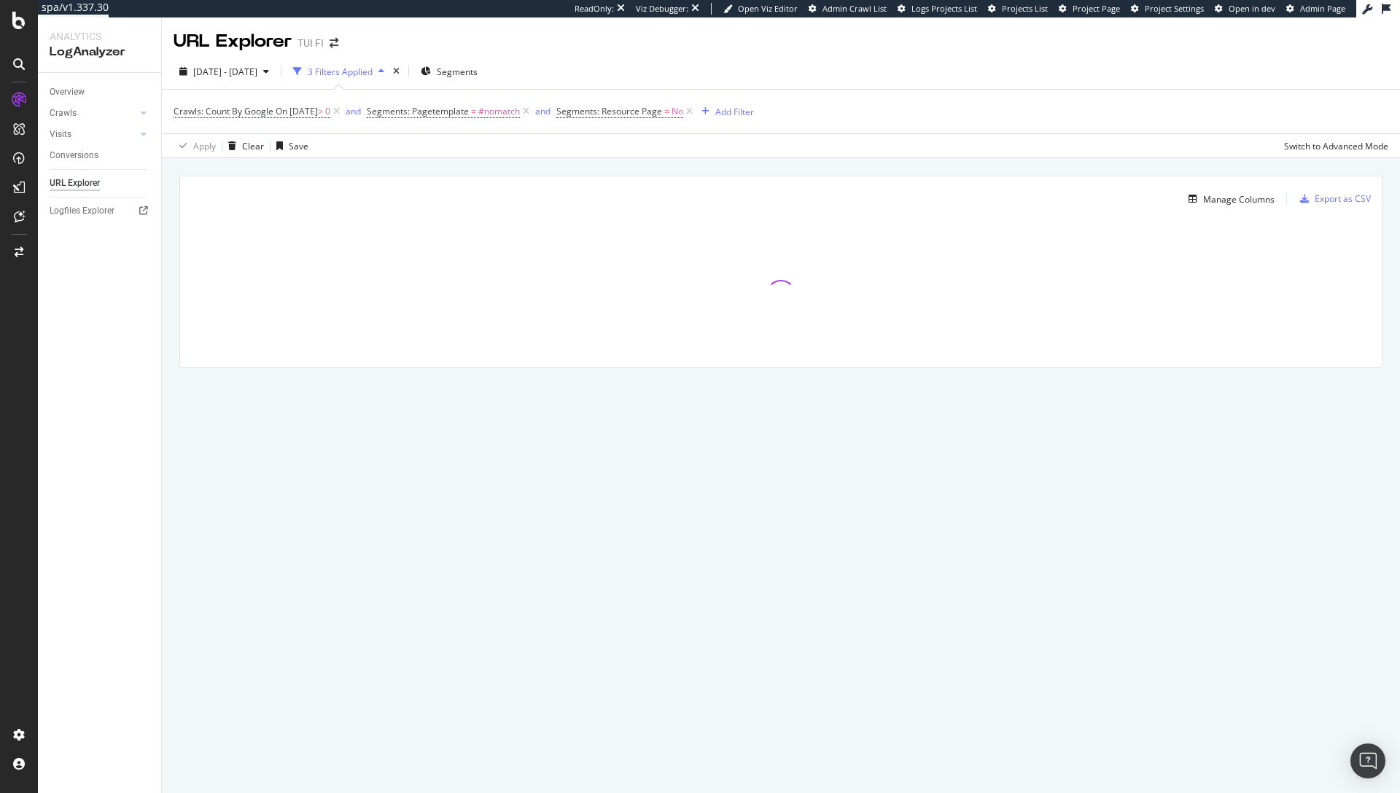
click at [636, 67] on div "2025 Jun. 18th - Sep. 17th 3 Filters Applied Segments" at bounding box center [781, 74] width 1238 height 29
click at [501, 112] on span "#nomatch" at bounding box center [499, 111] width 42 height 20
click at [427, 133] on div "Equal" at bounding box center [437, 121] width 99 height 23
click at [416, 133] on div "Equal" at bounding box center [437, 121] width 99 height 23
click at [392, 106] on icon at bounding box center [390, 102] width 4 height 9
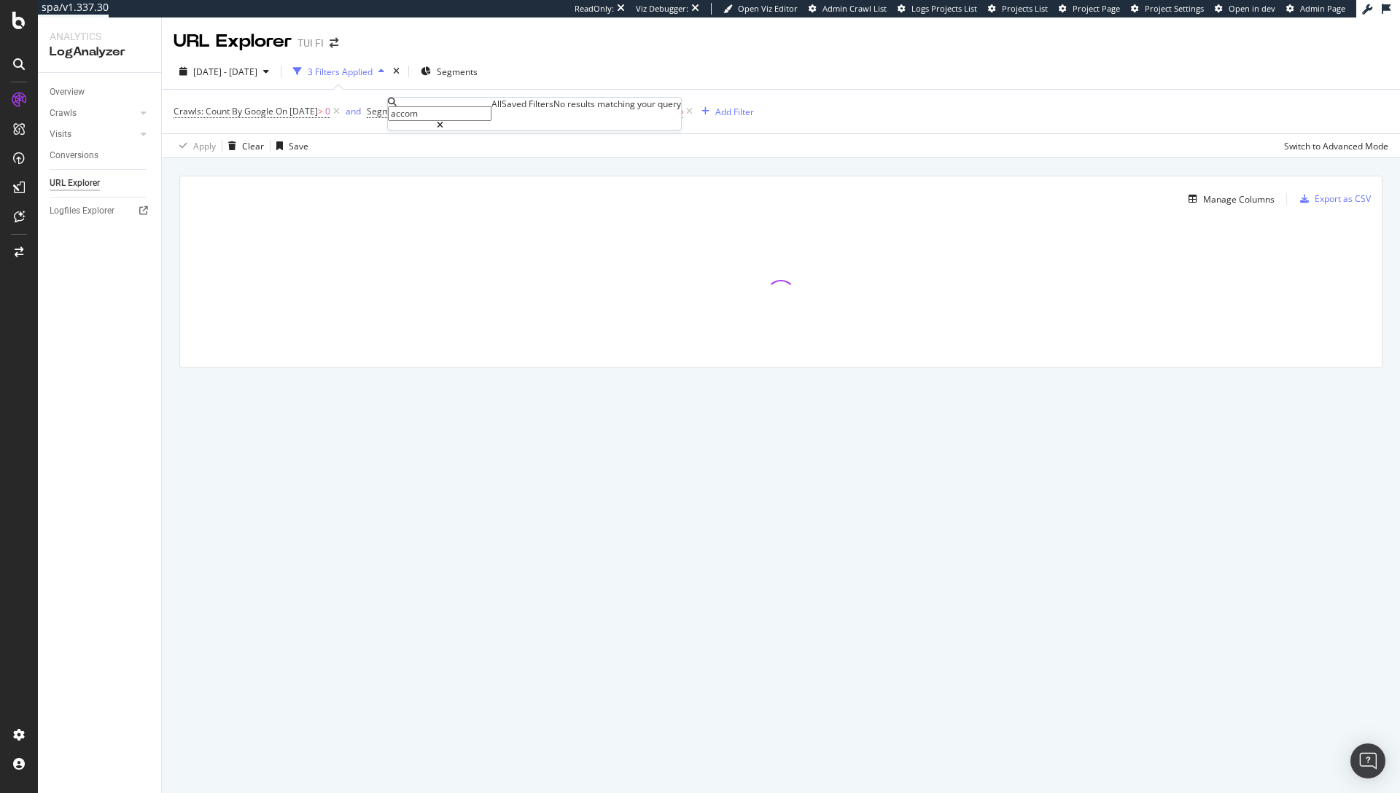
click at [452, 112] on input "accom" at bounding box center [440, 113] width 104 height 15
type input "accom"
click at [443, 121] on icon at bounding box center [440, 125] width 7 height 9
click at [365, 133] on div "Apply Clear Save Switch to Advanced Mode" at bounding box center [781, 145] width 1238 height 24
click at [406, 117] on span "Segments: Pagetemplate" at bounding box center [418, 111] width 102 height 12
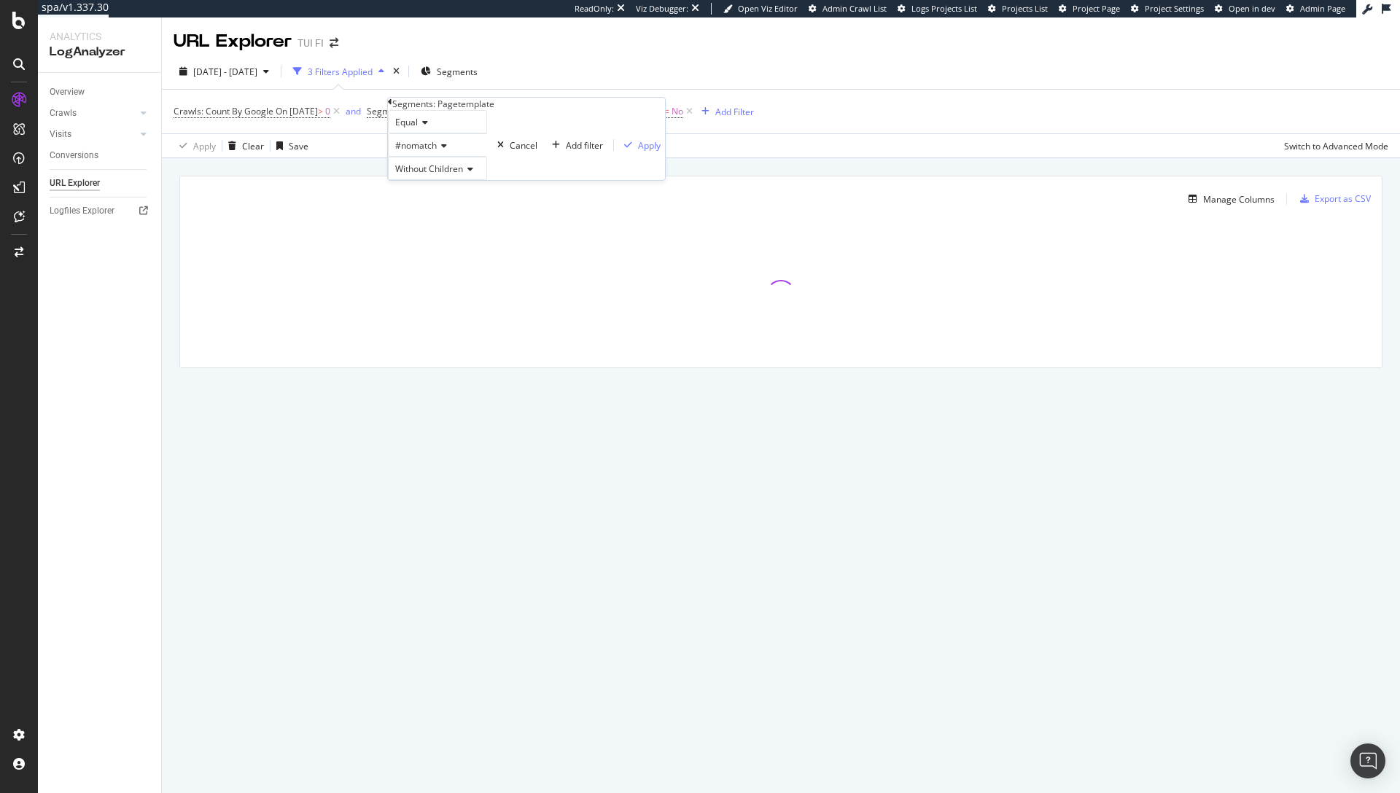
click at [430, 152] on span "#nomatch" at bounding box center [416, 145] width 42 height 12
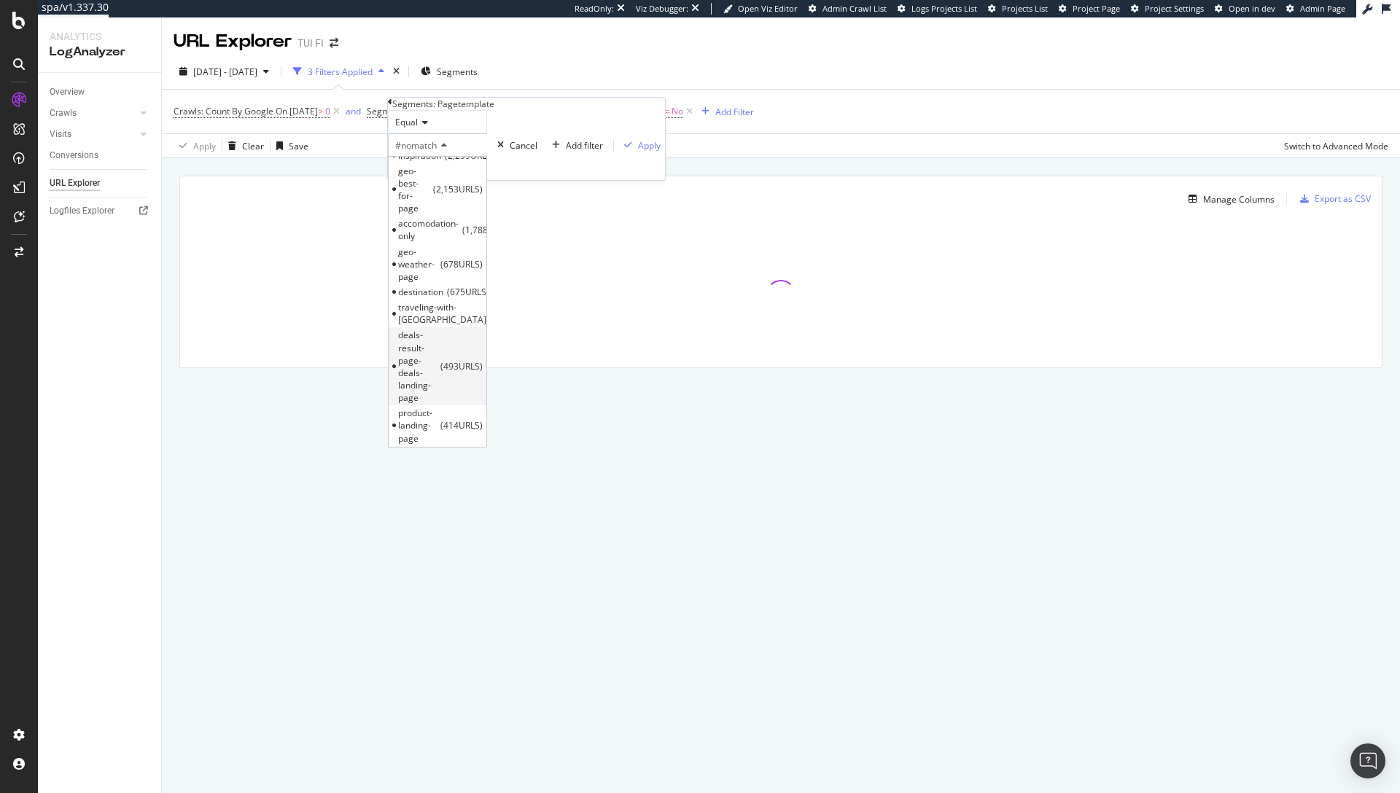
scroll to position [52, 0]
click at [447, 230] on span "accomodation-only" at bounding box center [428, 230] width 61 height 25
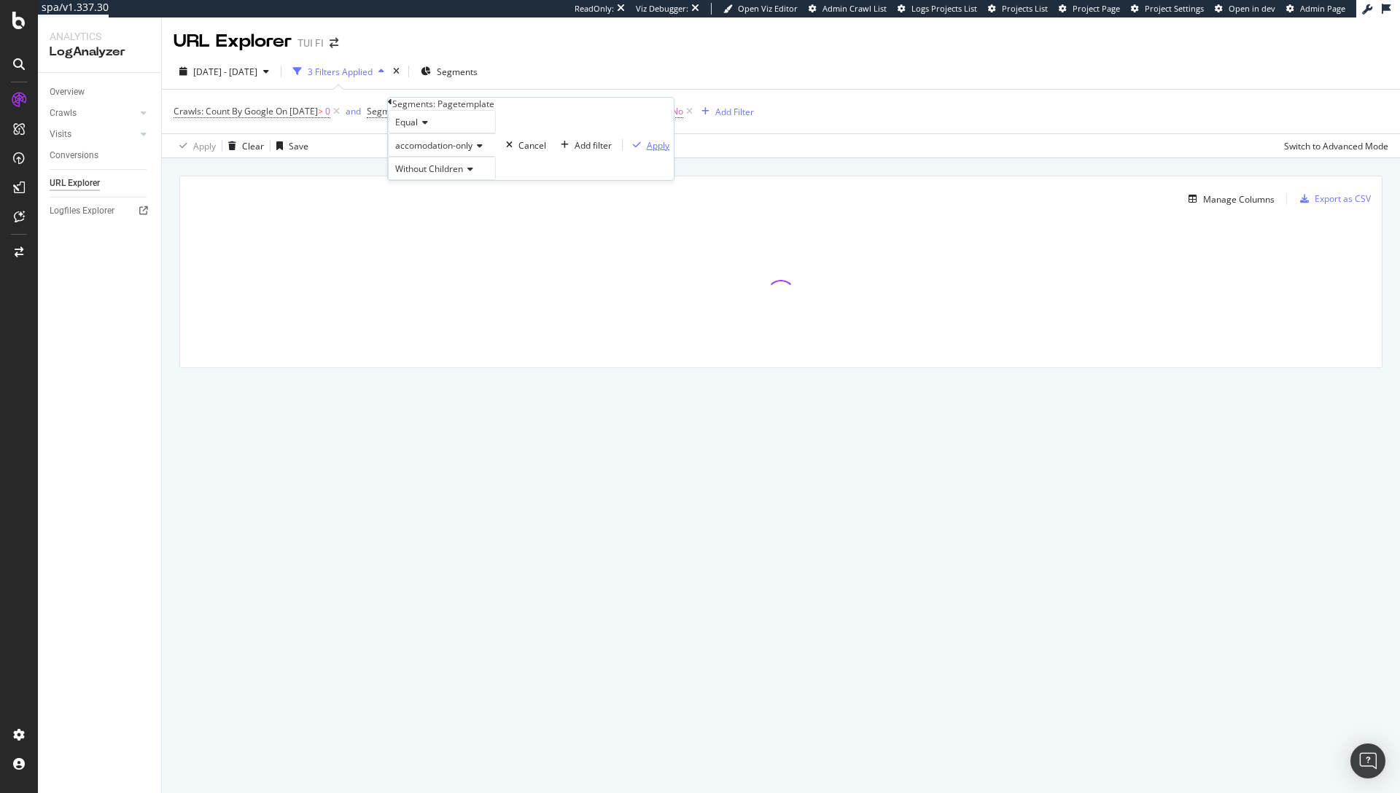
click at [647, 152] on div "Apply" at bounding box center [658, 145] width 23 height 12
click at [596, 171] on div "Manage Columns Export as CSV Full URL Crawls: Good HTTP Codes Count By Google" at bounding box center [781, 288] width 1238 height 261
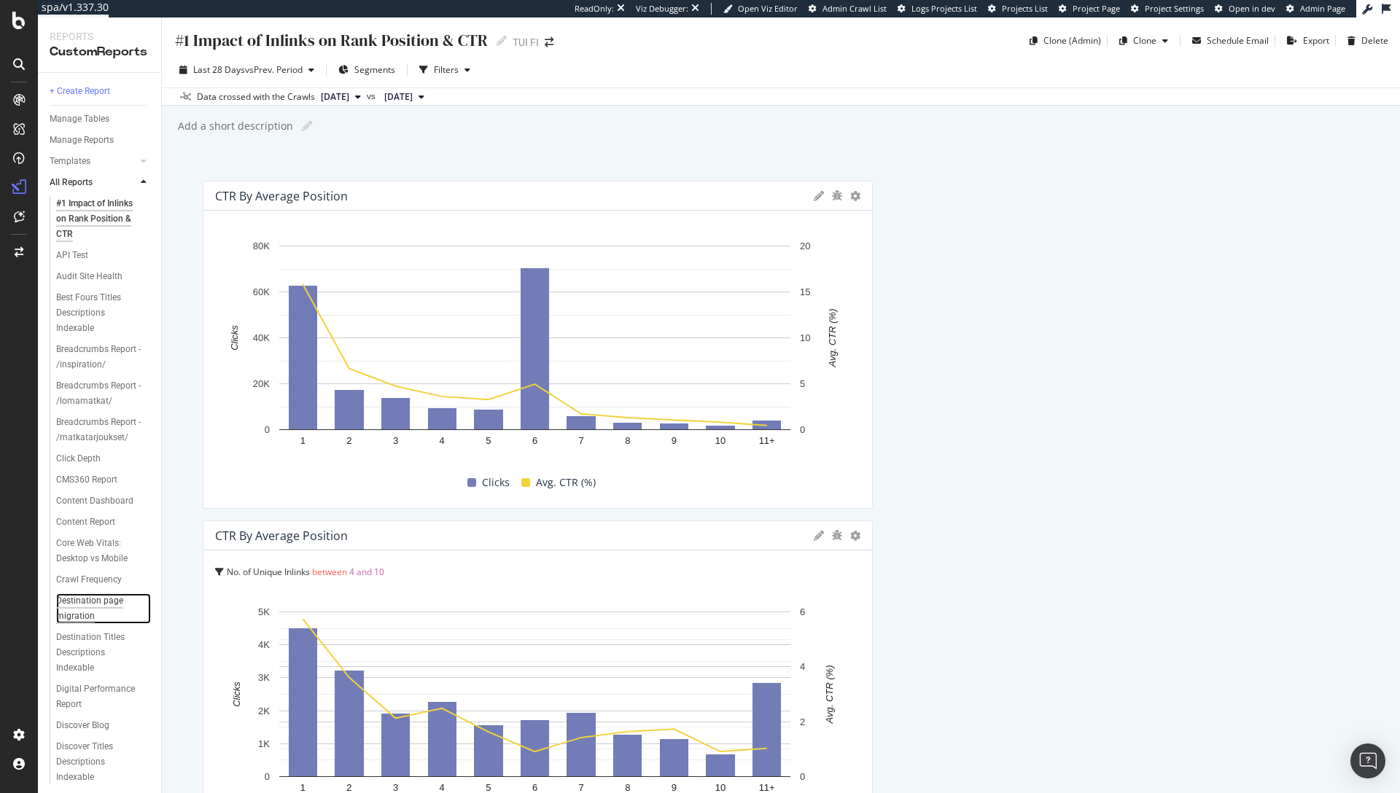
click at [77, 624] on div "Destination page migration" at bounding box center [98, 608] width 84 height 31
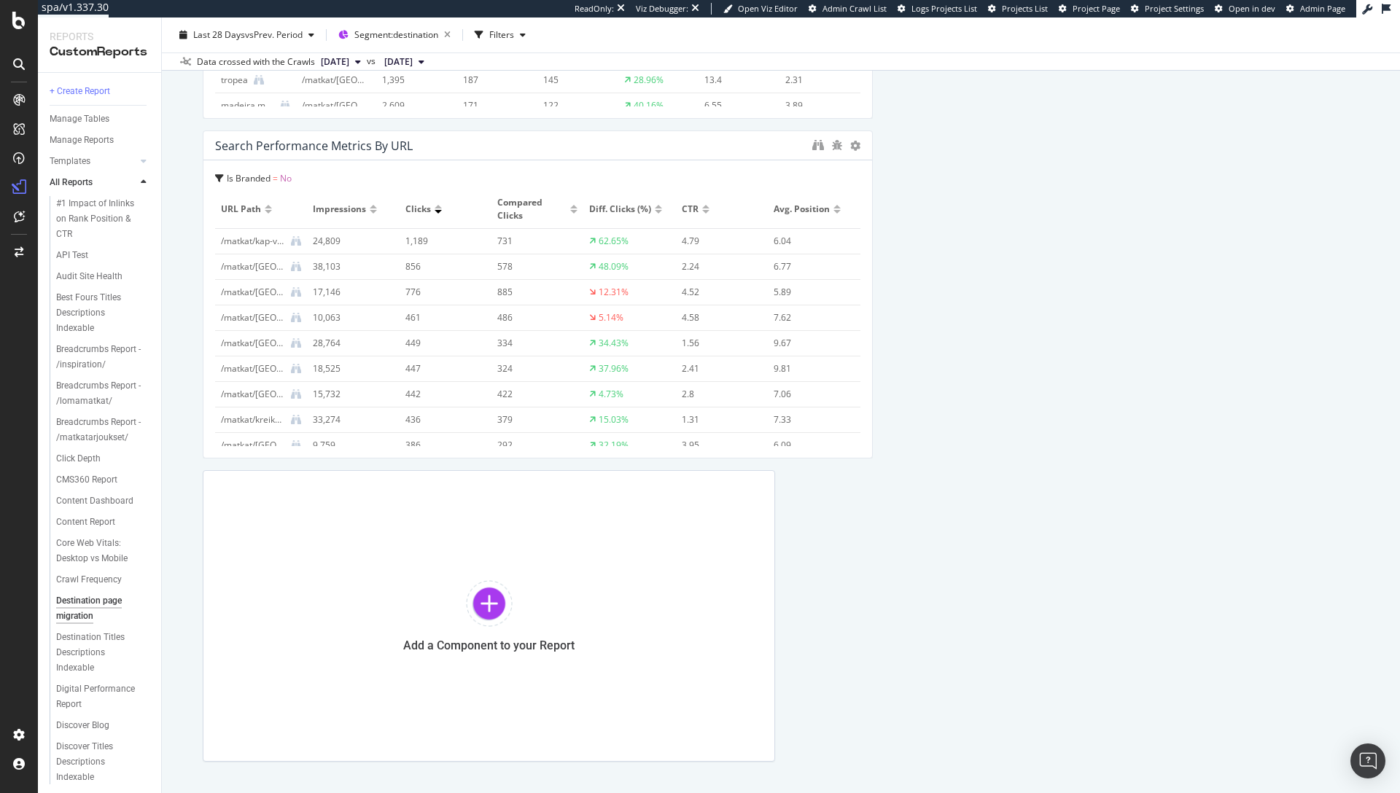
scroll to position [3848, 0]
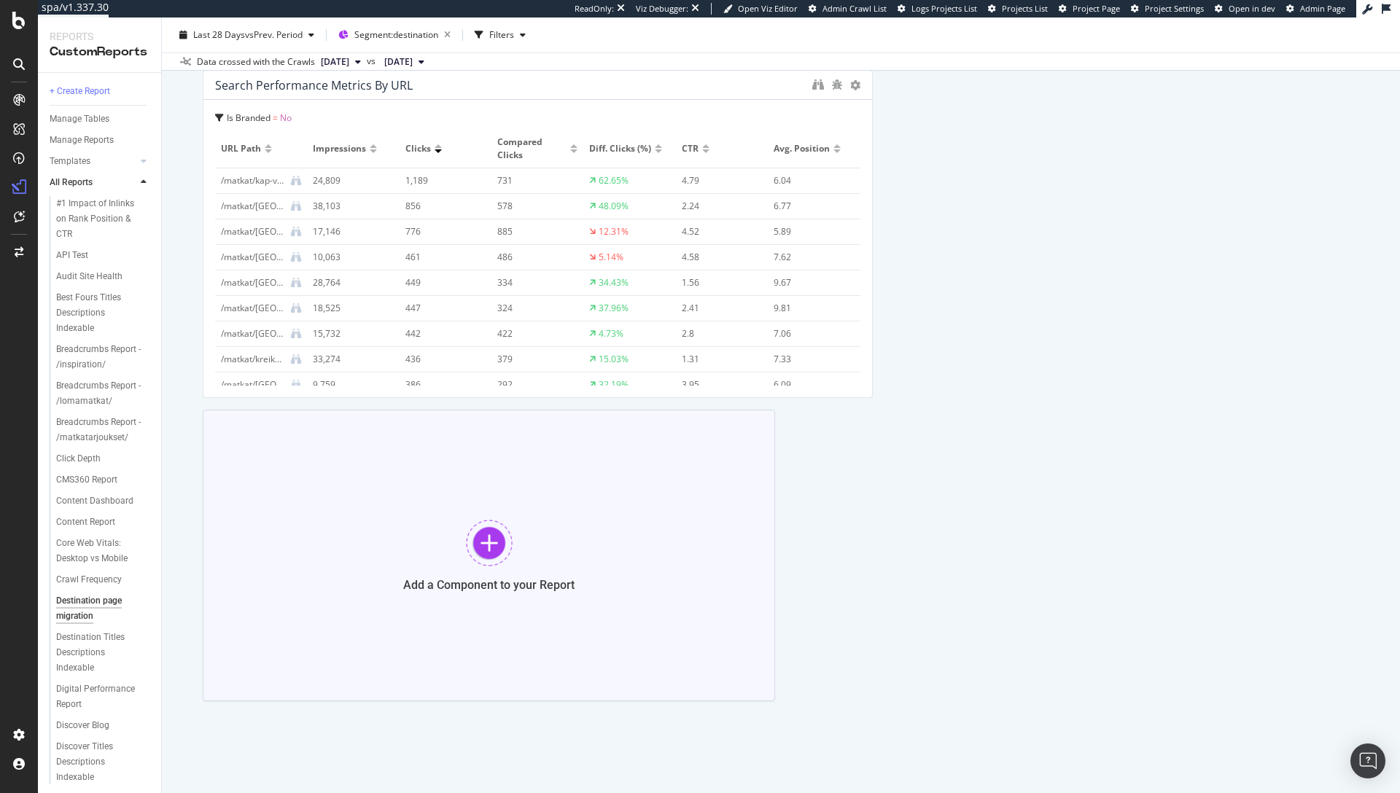
click at [490, 565] on div at bounding box center [489, 543] width 47 height 47
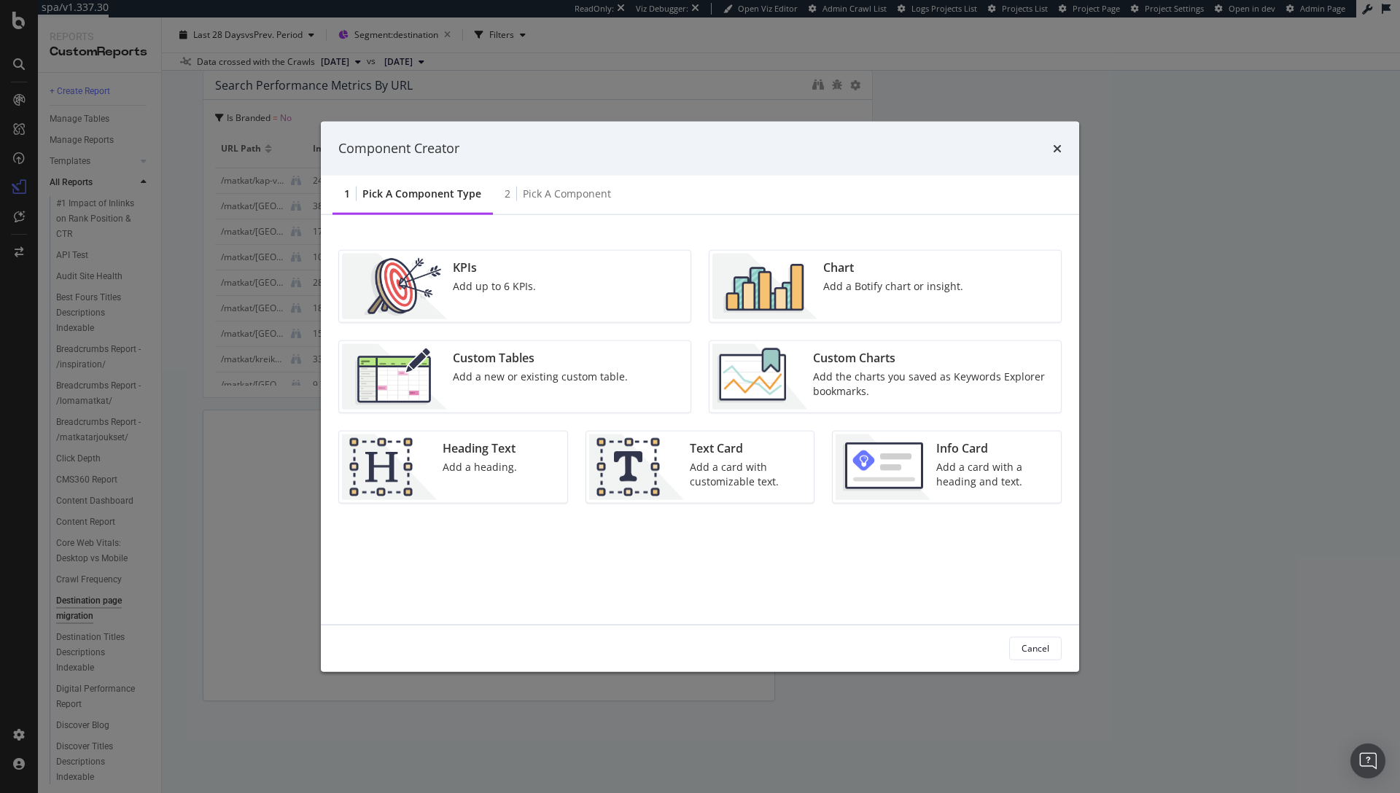
click at [592, 287] on div "KPIs Add up to 6 KPIs." at bounding box center [514, 285] width 351 height 71
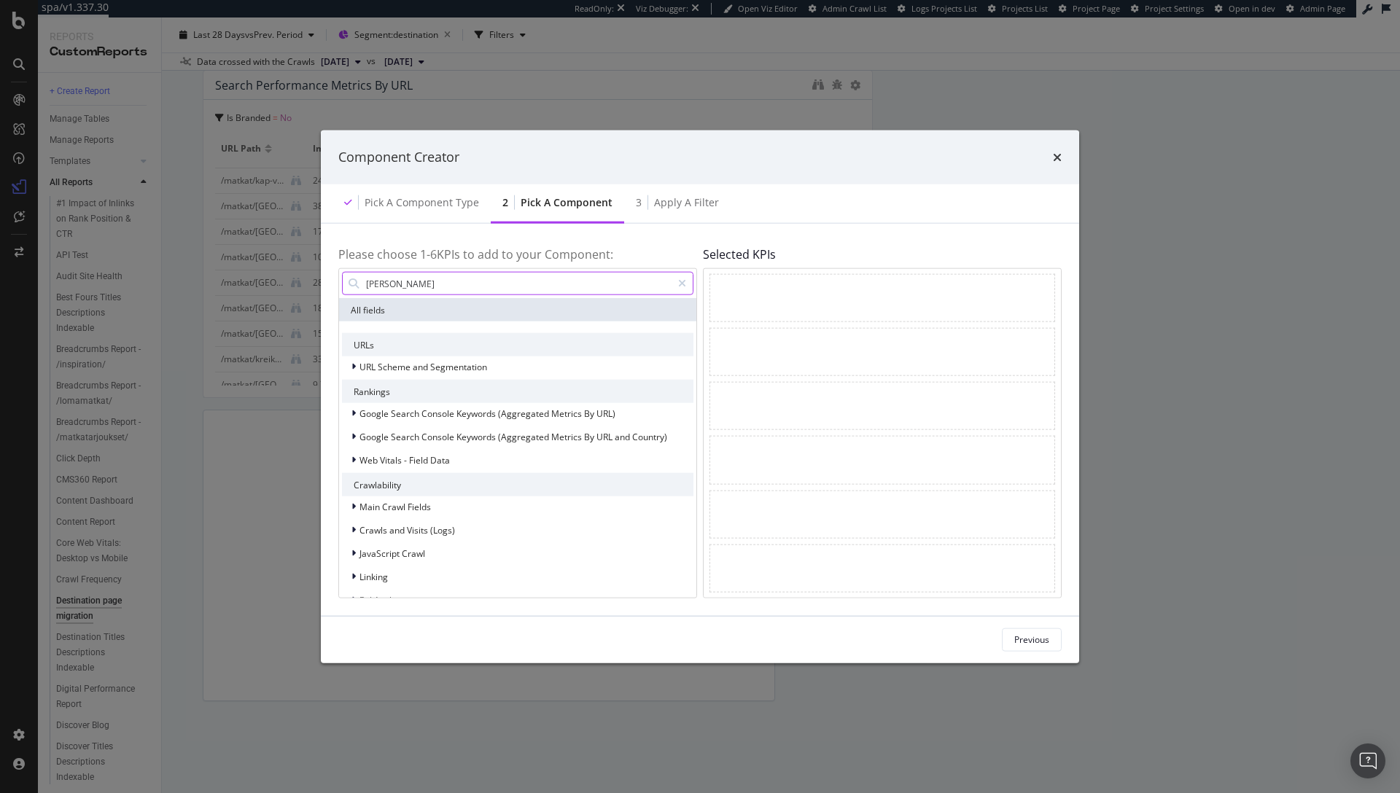
type input "change"
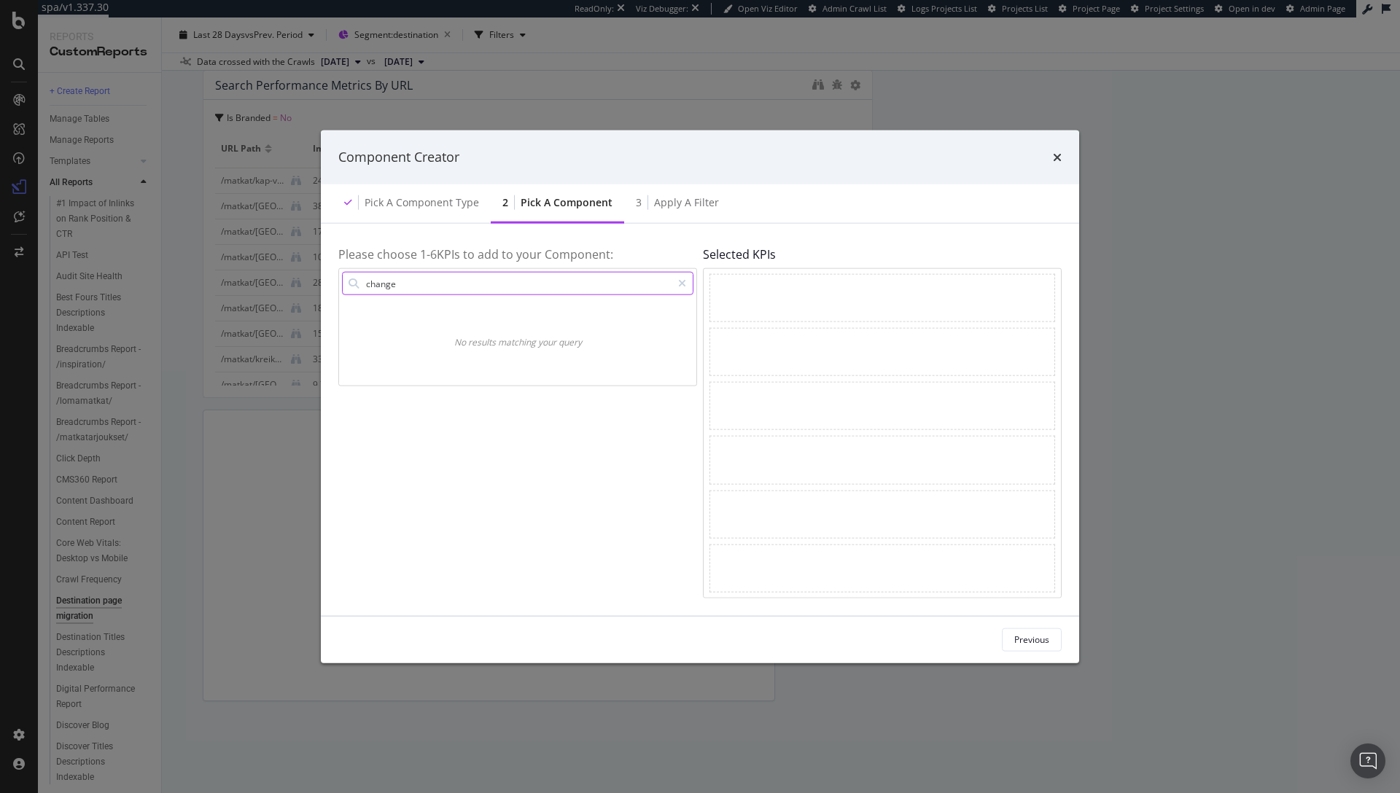
click at [426, 287] on input "change" at bounding box center [518, 284] width 307 height 22
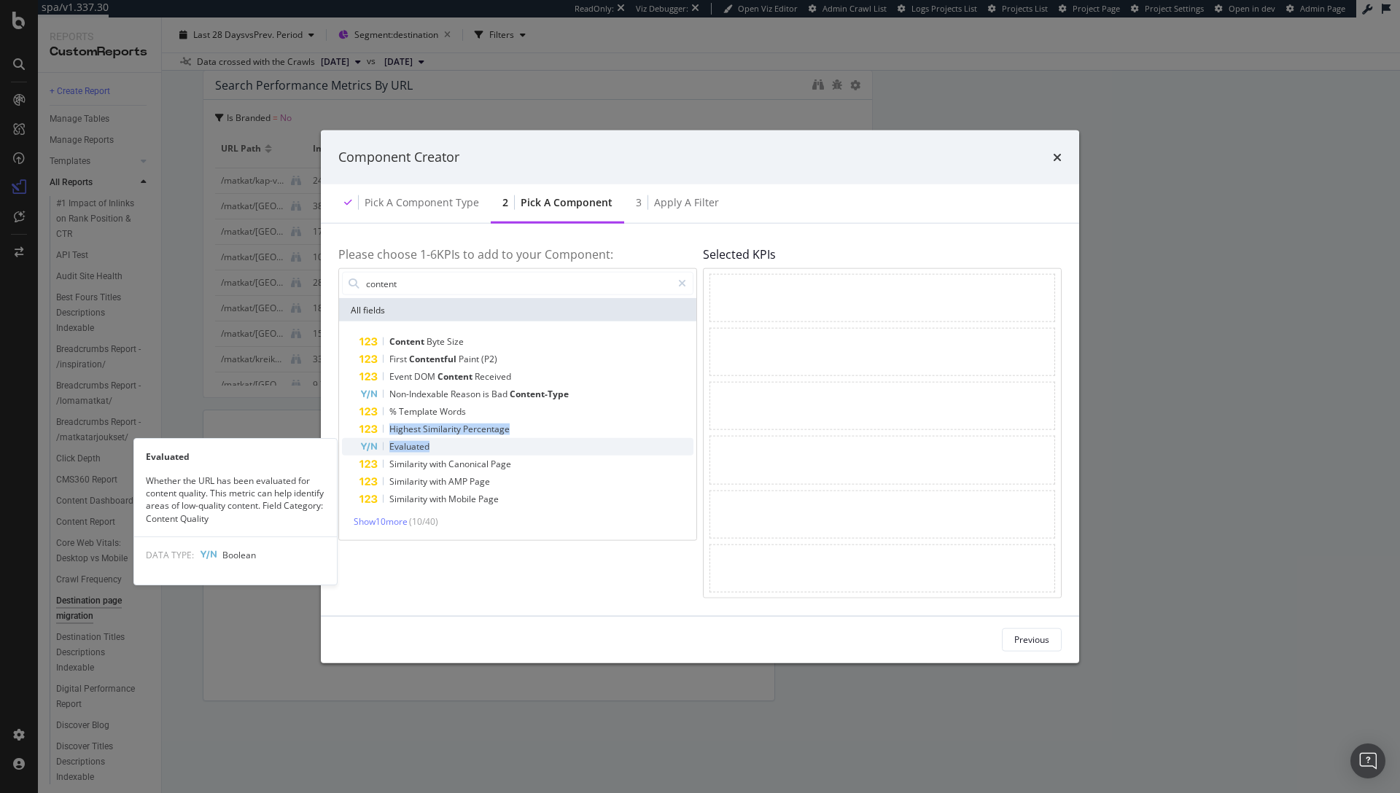
drag, startPoint x: 443, startPoint y: 421, endPoint x: 448, endPoint y: 441, distance: 20.3
click at [448, 441] on div "Content Byte Size First Contentful Paint (P2) Event DOM Content Received Non-In…" at bounding box center [517, 420] width 351 height 175
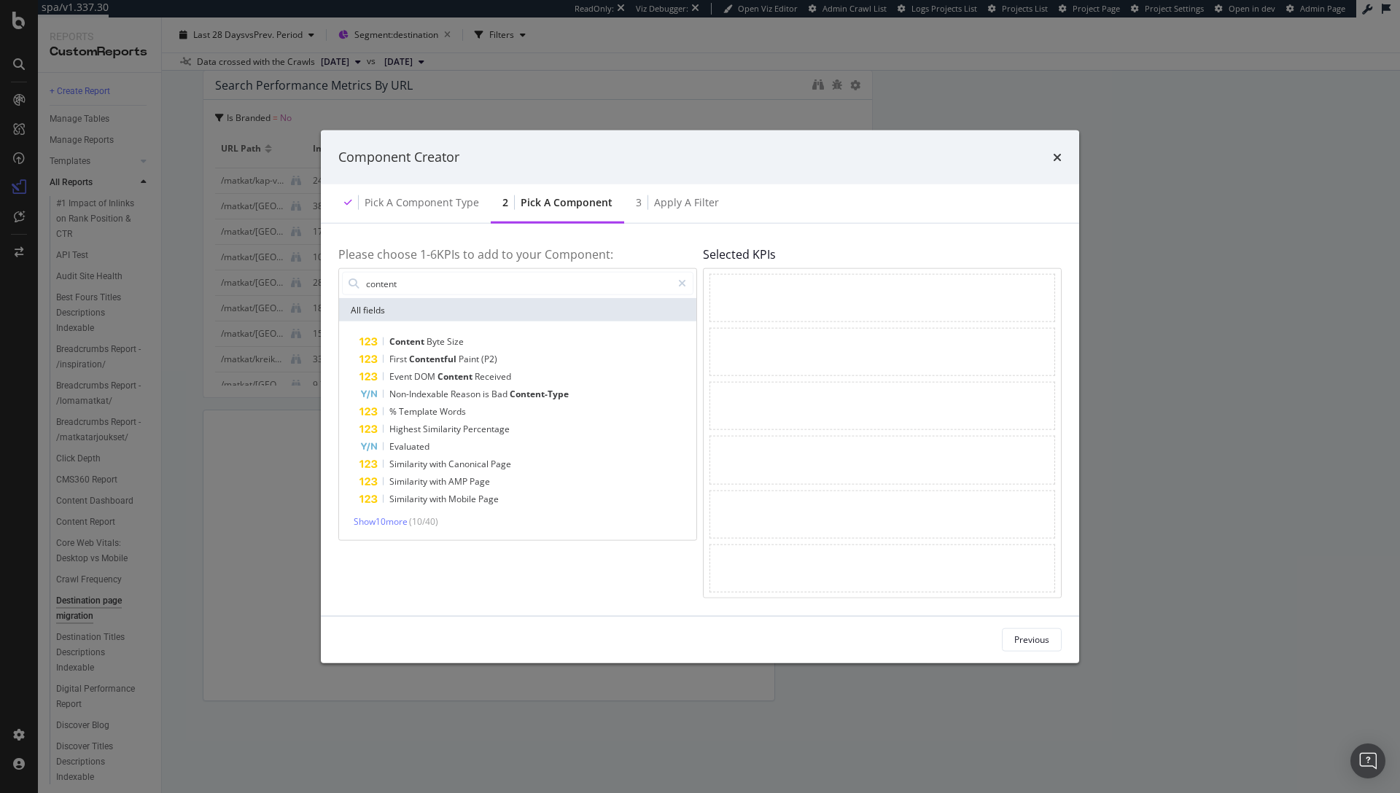
drag, startPoint x: 511, startPoint y: 564, endPoint x: 505, endPoint y: 552, distance: 13.7
click at [511, 564] on div "Please choose 1- 6 KPIs to add to your Component: content All fields Content By…" at bounding box center [517, 419] width 359 height 357
click at [373, 524] on span "Show 10 more" at bounding box center [381, 521] width 54 height 12
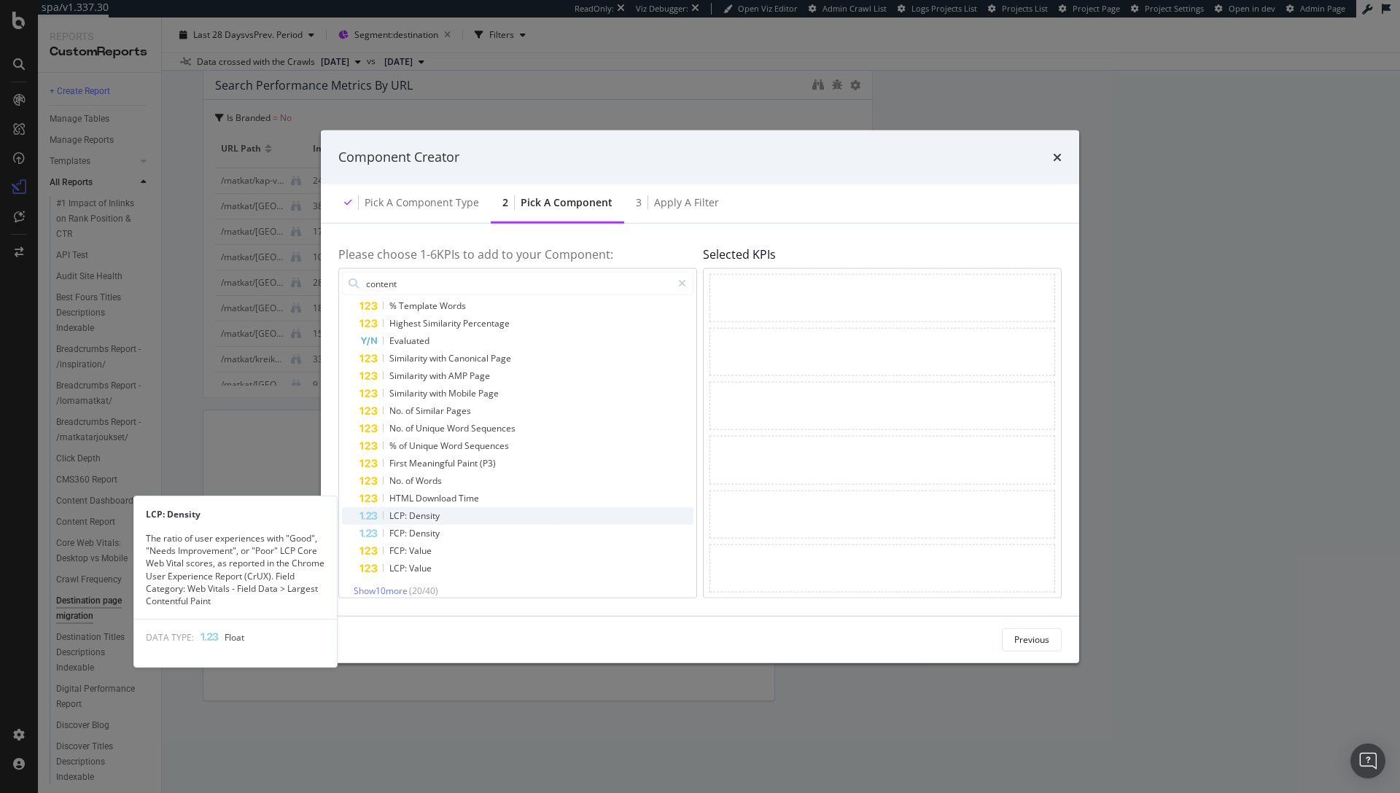
scroll to position [117, 0]
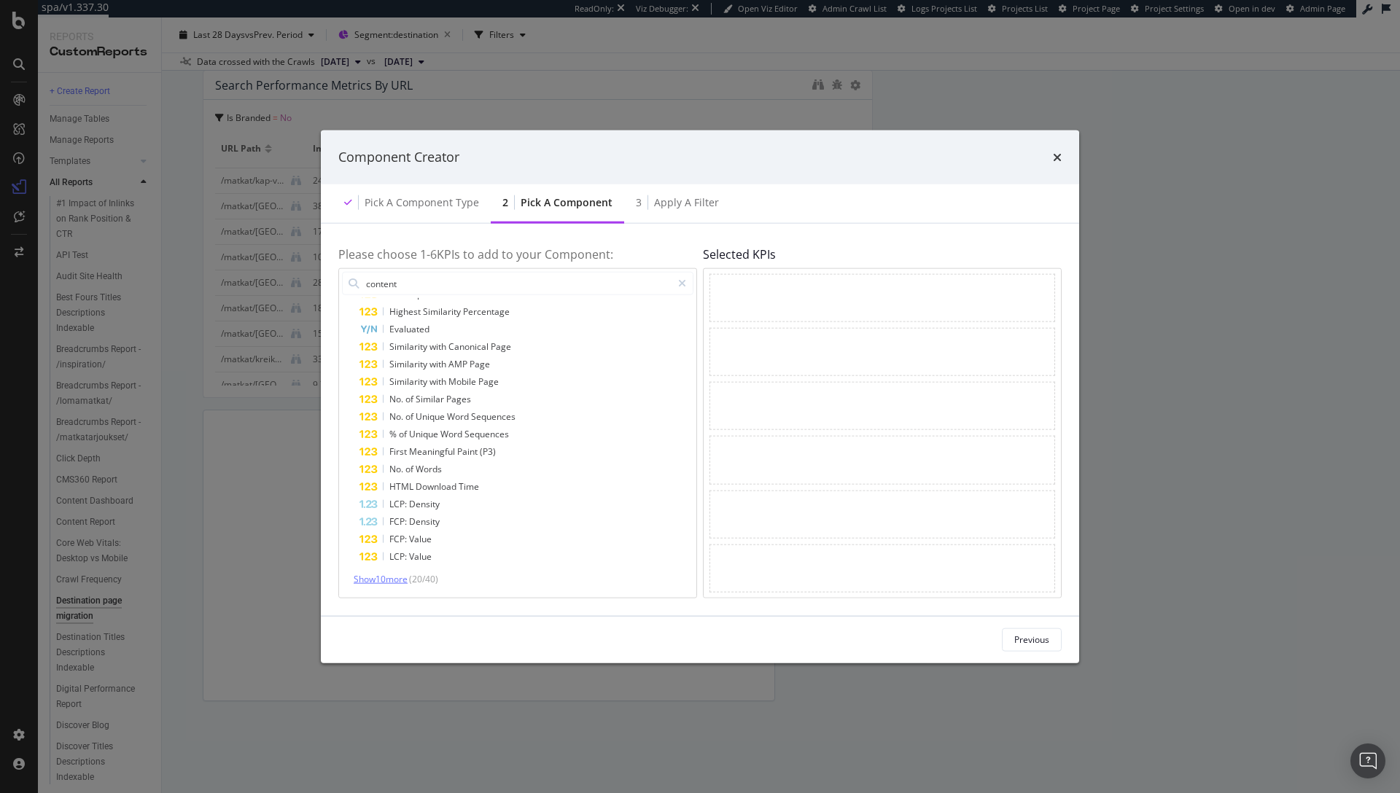
click at [385, 577] on span "Show 10 more" at bounding box center [381, 579] width 54 height 12
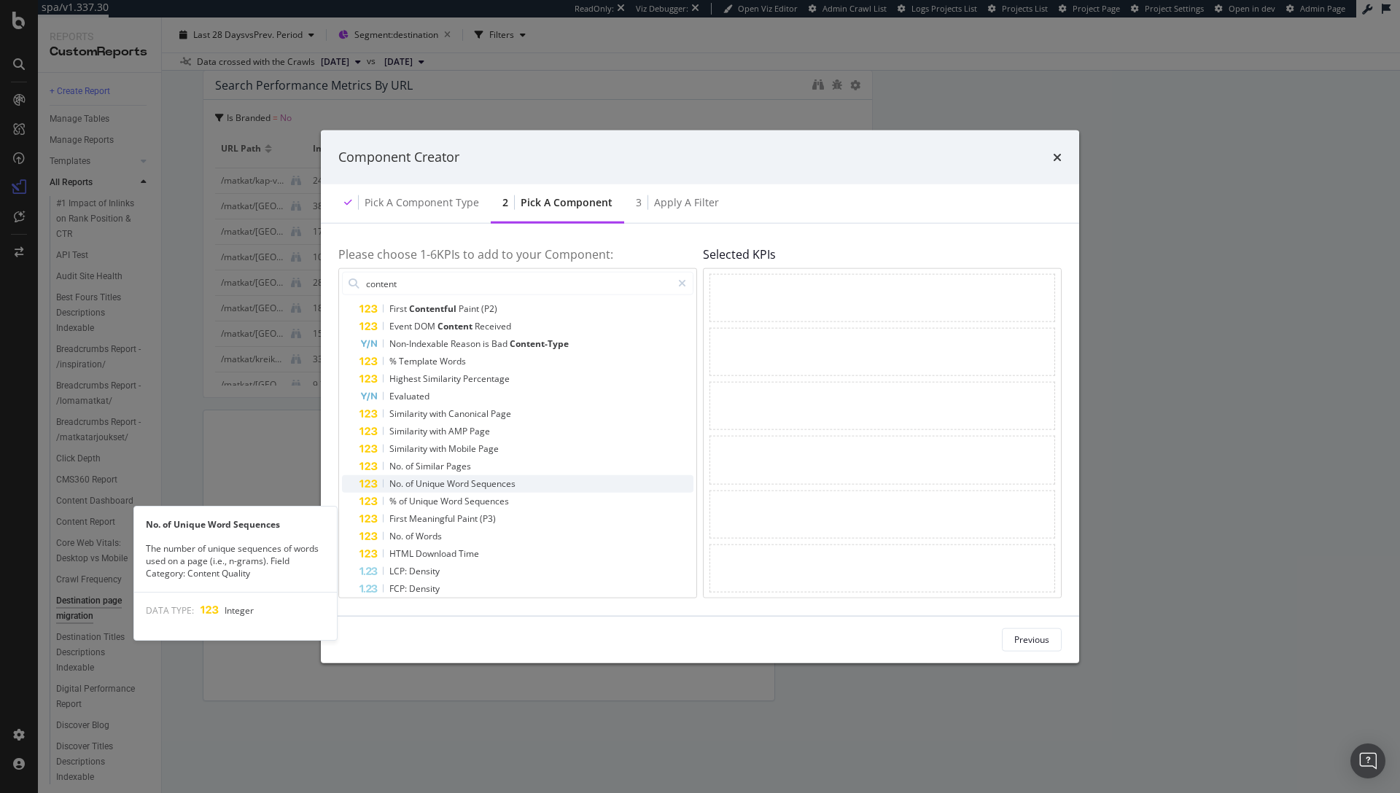
scroll to position [0, 0]
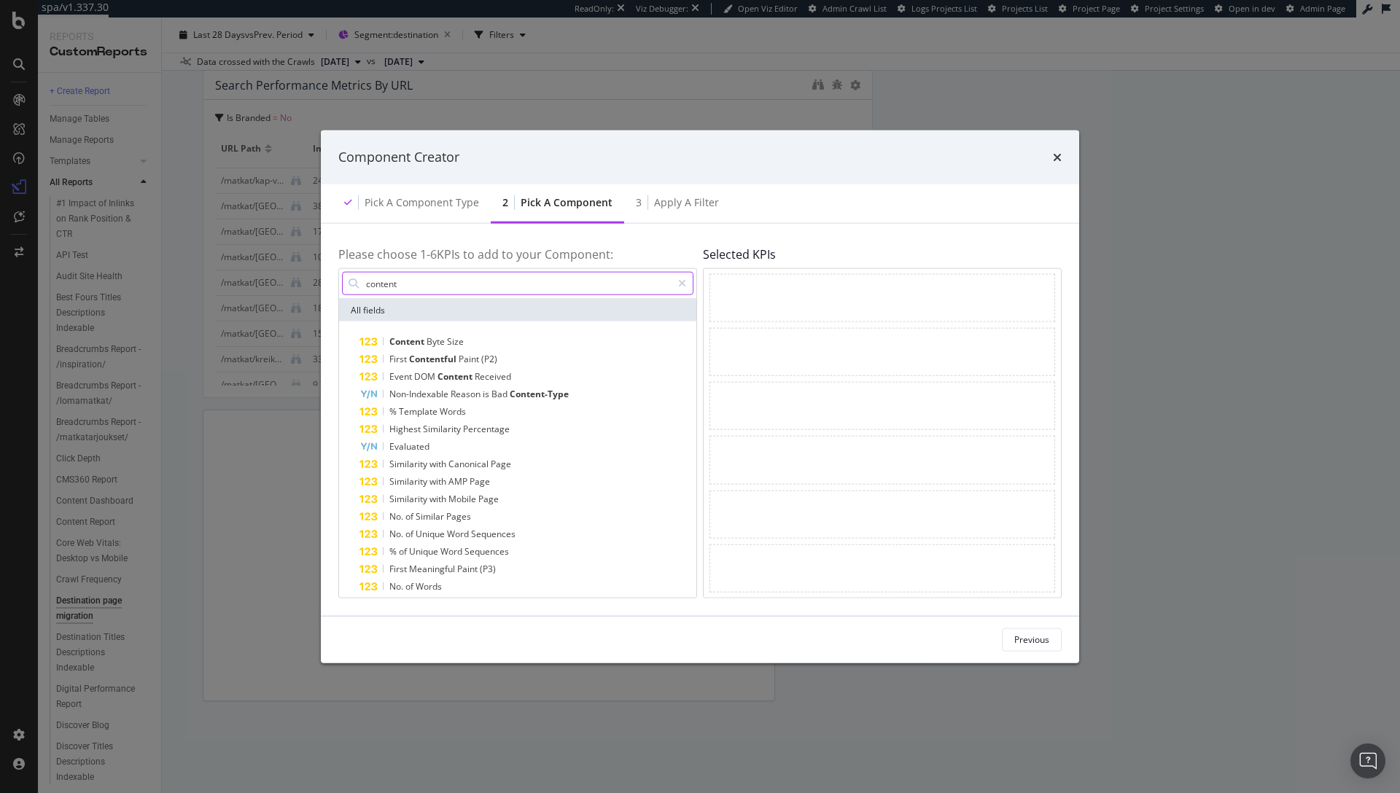
click at [422, 287] on input "content" at bounding box center [518, 284] width 307 height 22
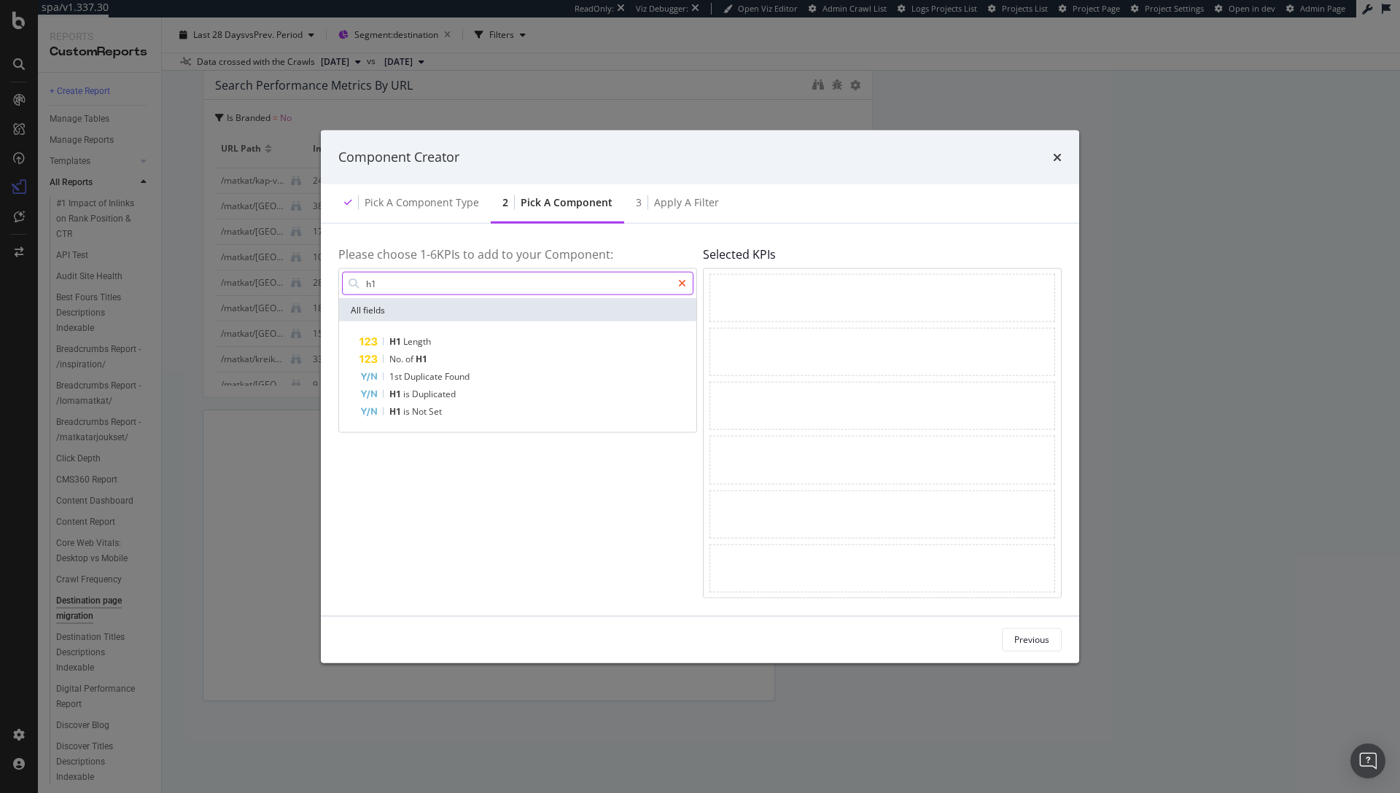
type input "h1"
click at [679, 281] on icon "modal" at bounding box center [682, 283] width 8 height 10
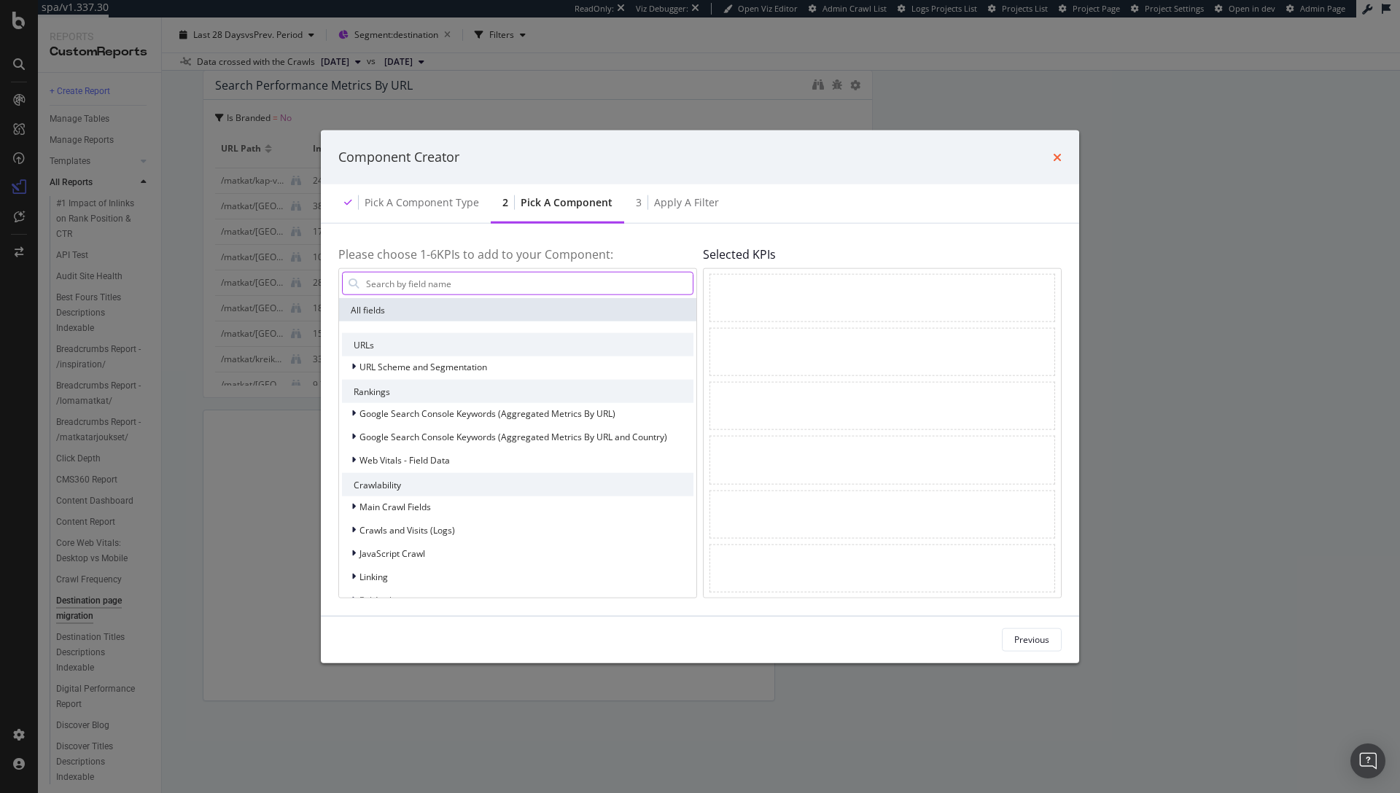
click at [1055, 155] on icon "times" at bounding box center [1057, 157] width 9 height 12
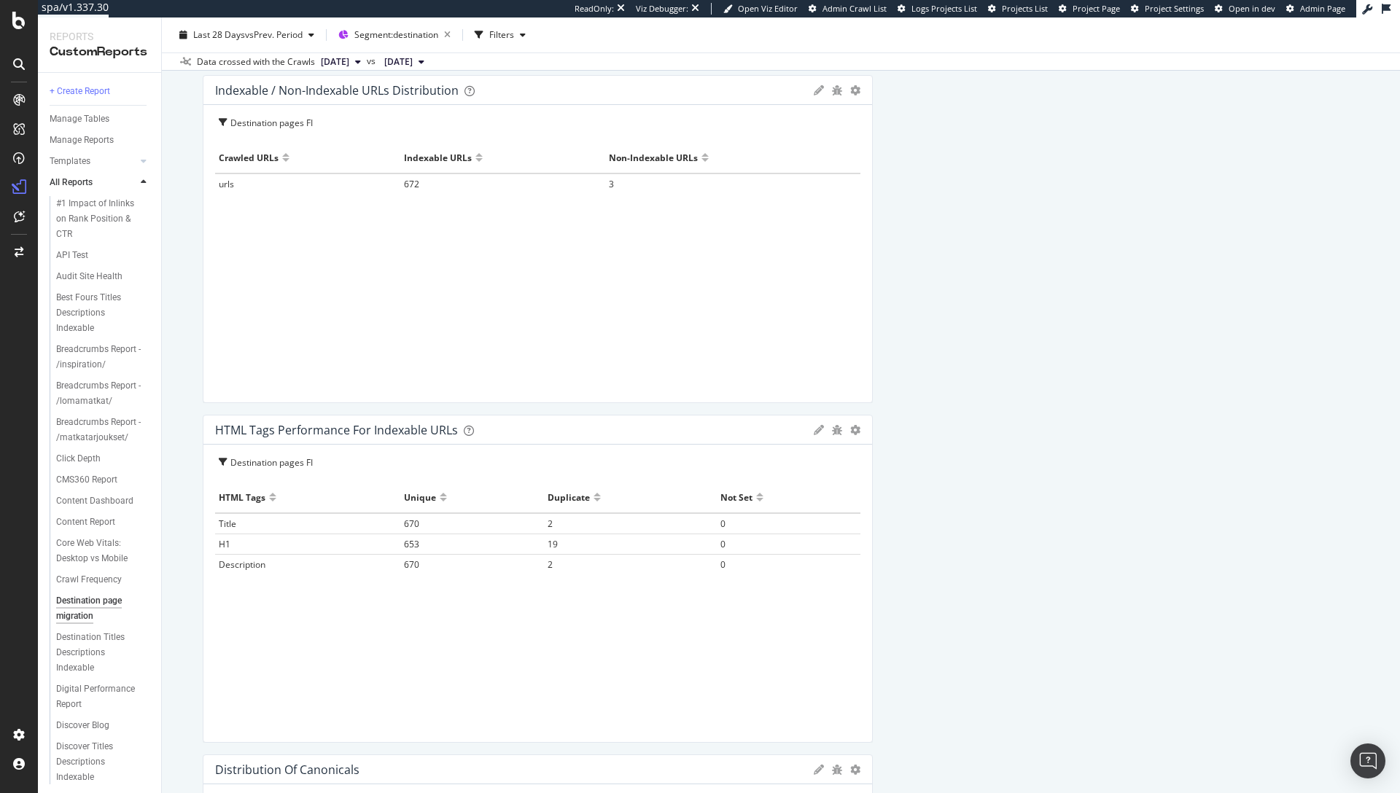
scroll to position [1123, 0]
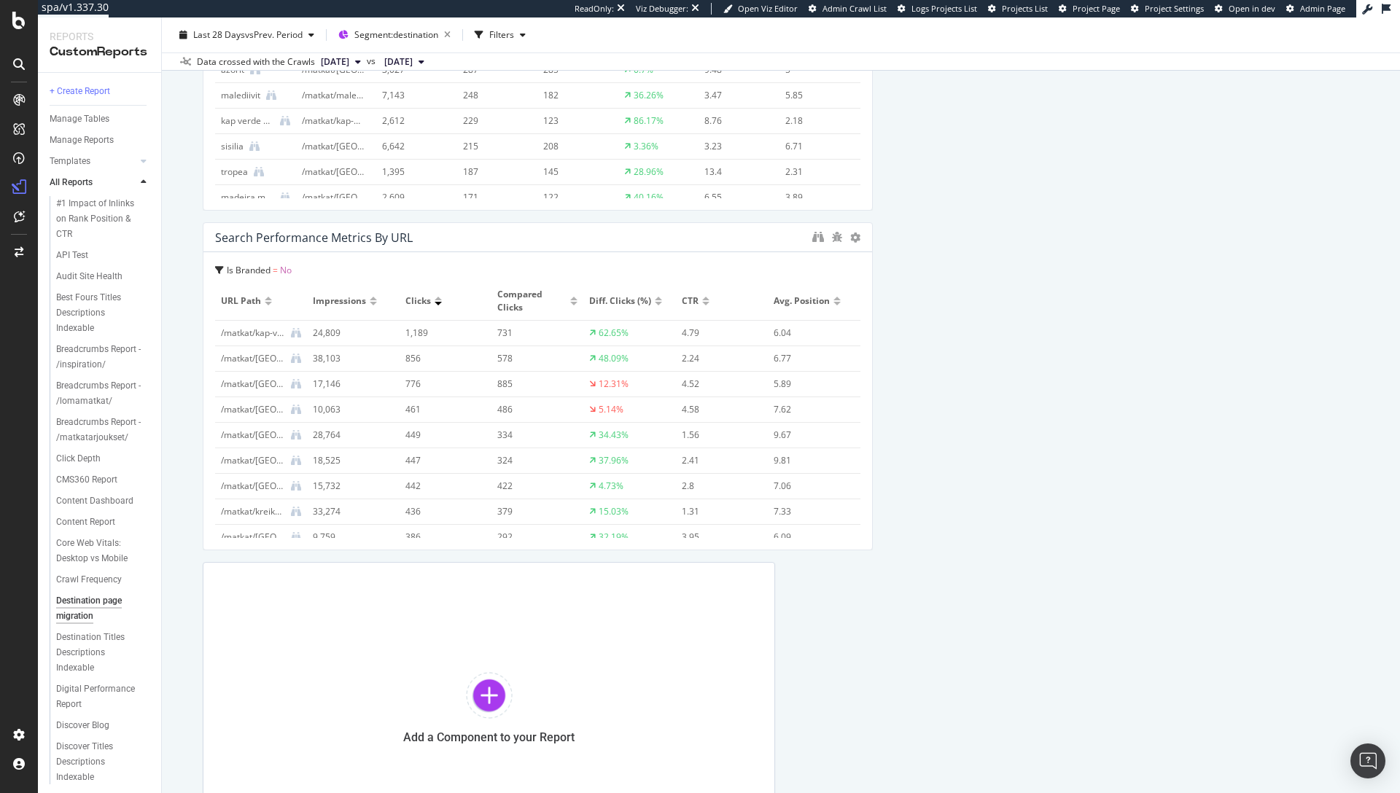
scroll to position [3848, 0]
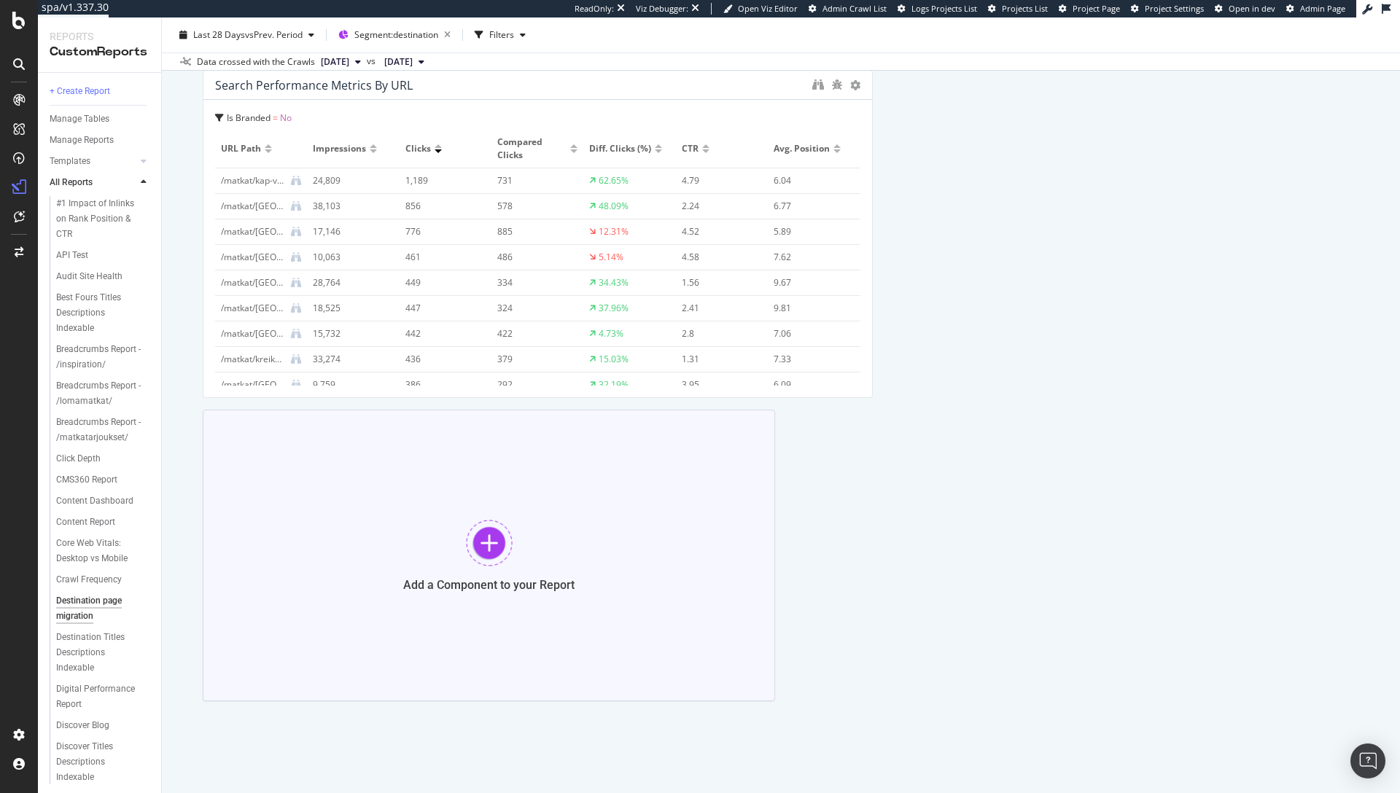
click at [515, 547] on div "Add a Component to your Report" at bounding box center [489, 556] width 572 height 292
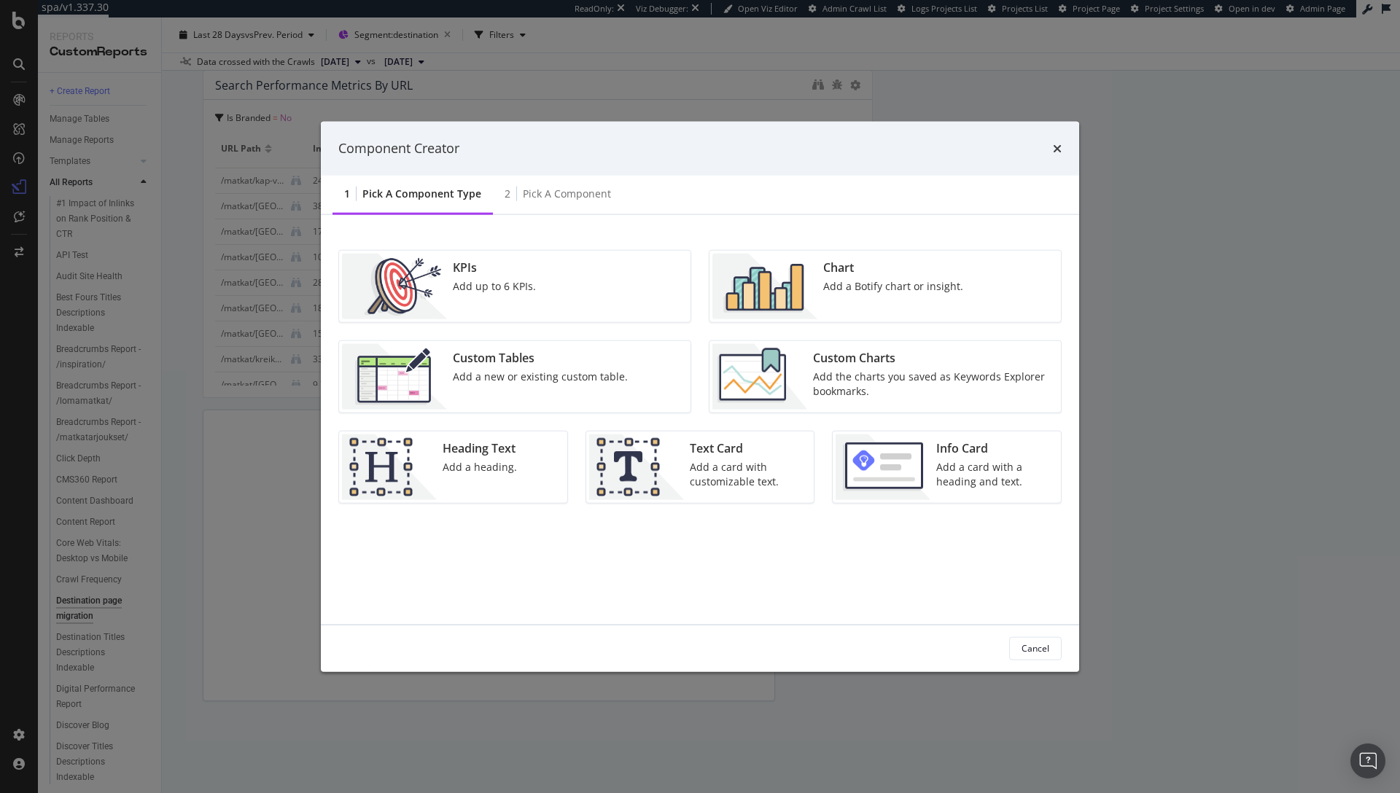
click at [604, 281] on div "KPIs Add up to 6 KPIs." at bounding box center [514, 285] width 351 height 71
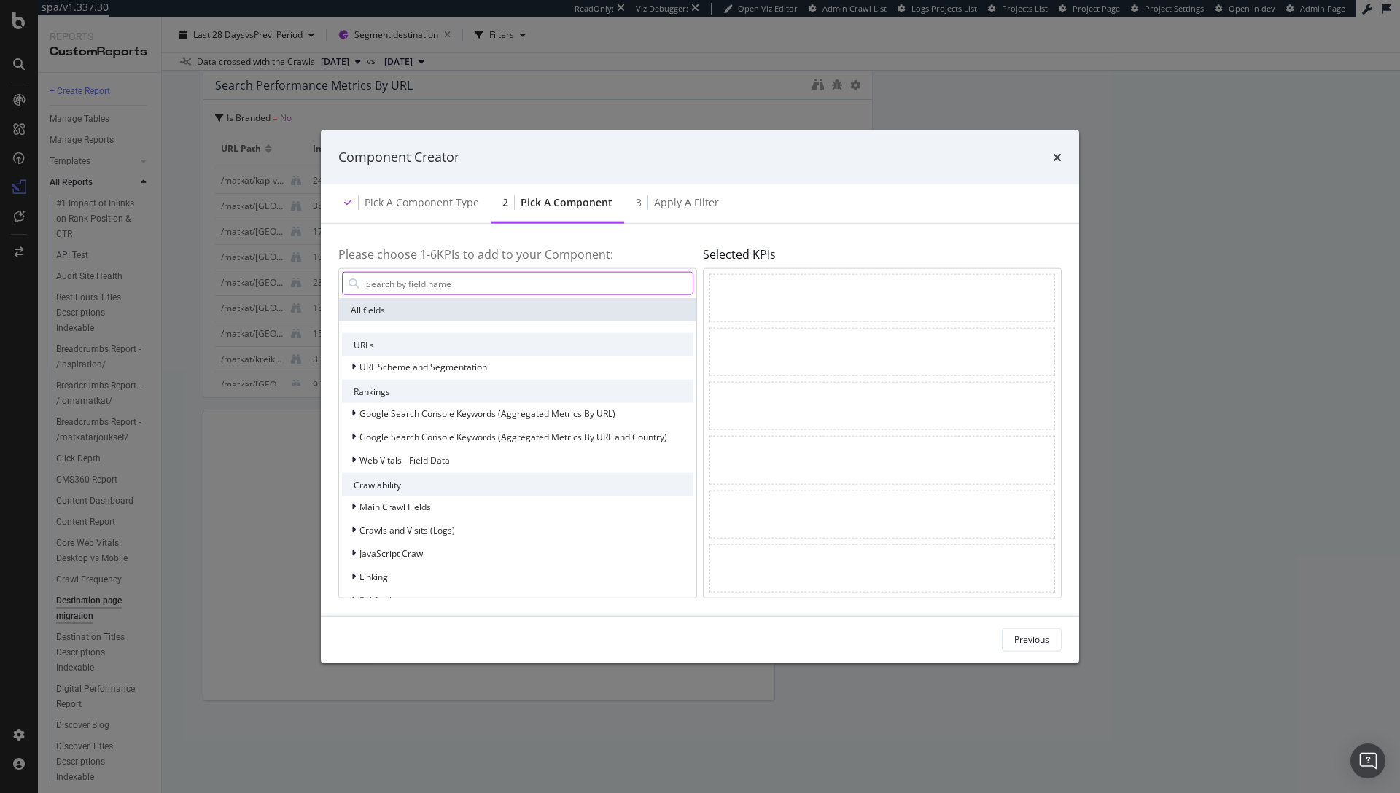
click at [467, 286] on input "modal" at bounding box center [529, 284] width 328 height 22
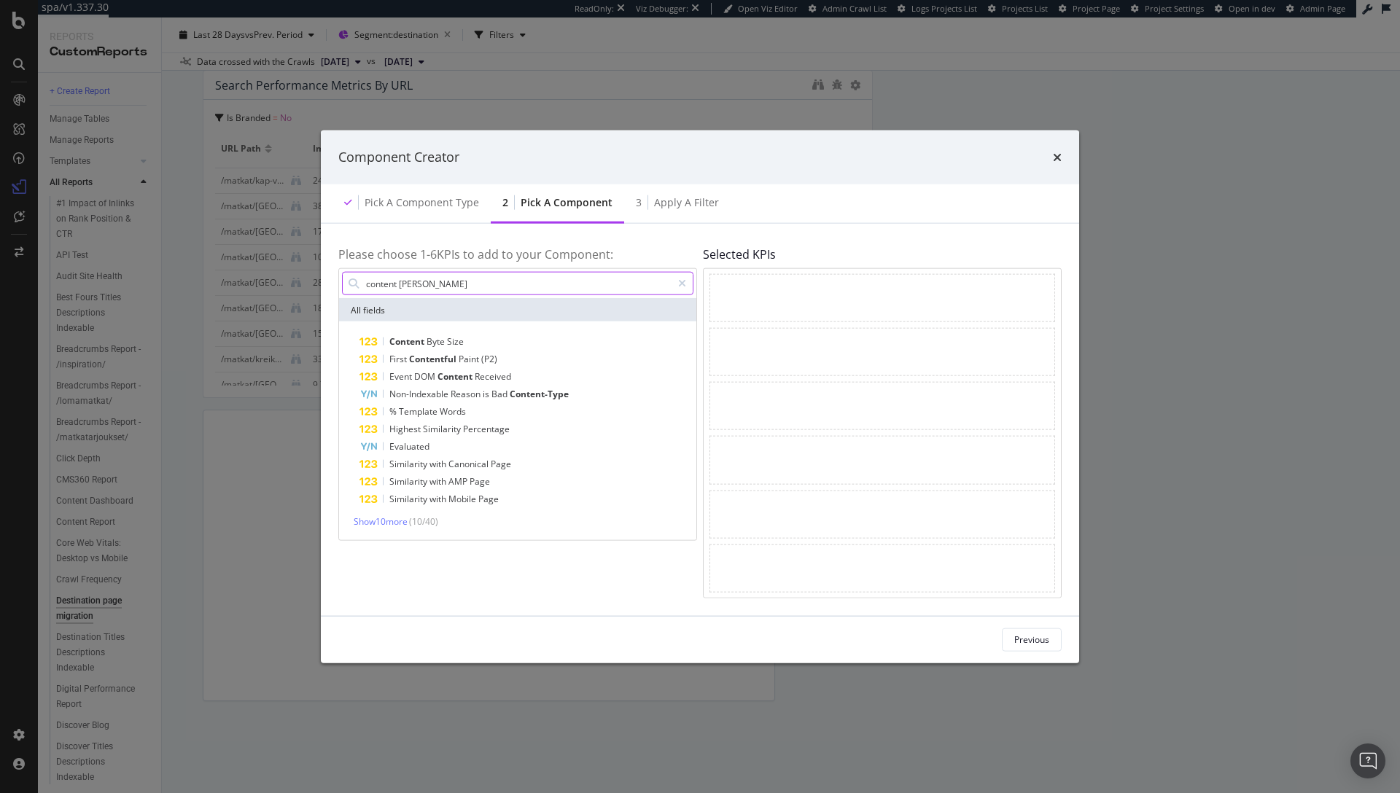
type input "content change"
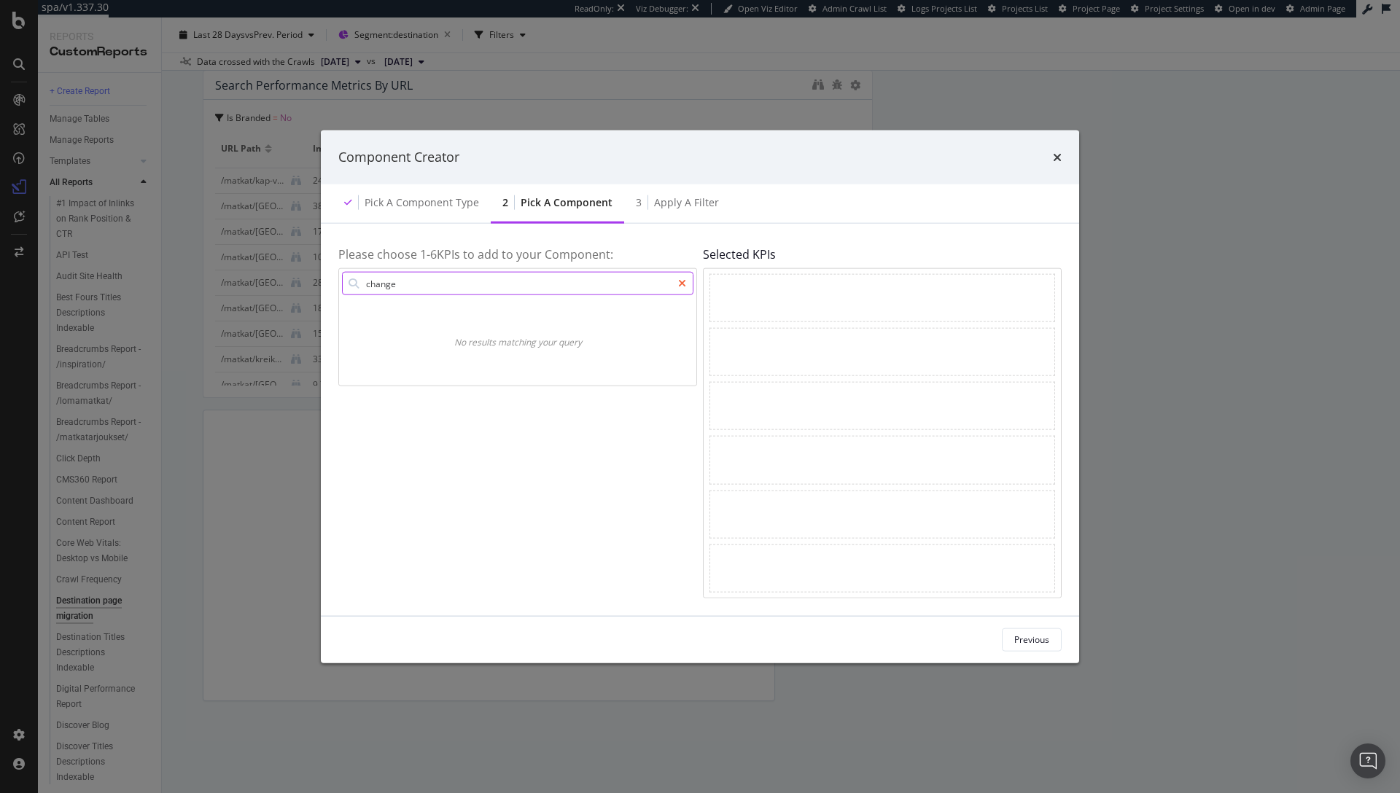
type input "change"
click at [680, 284] on icon "modal" at bounding box center [682, 283] width 8 height 10
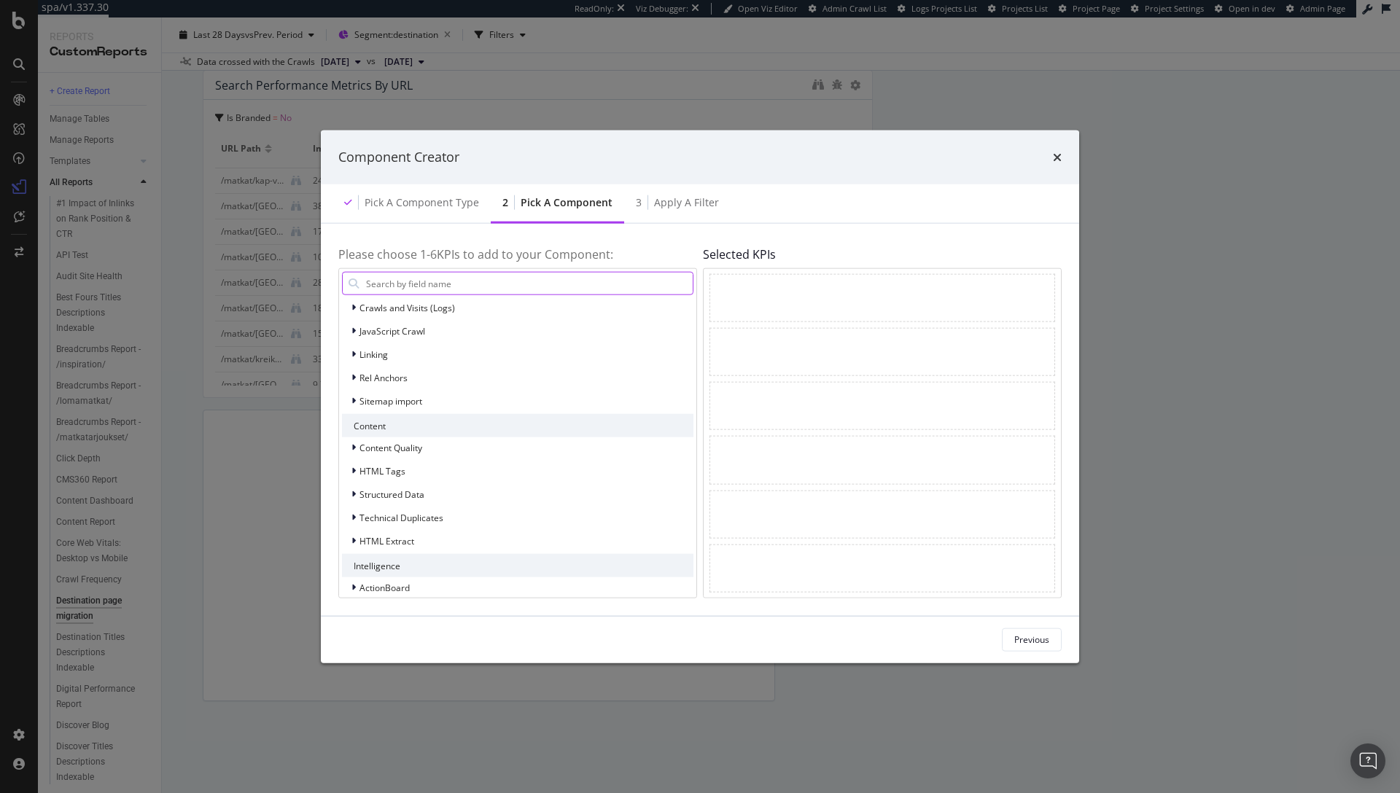
scroll to position [234, 0]
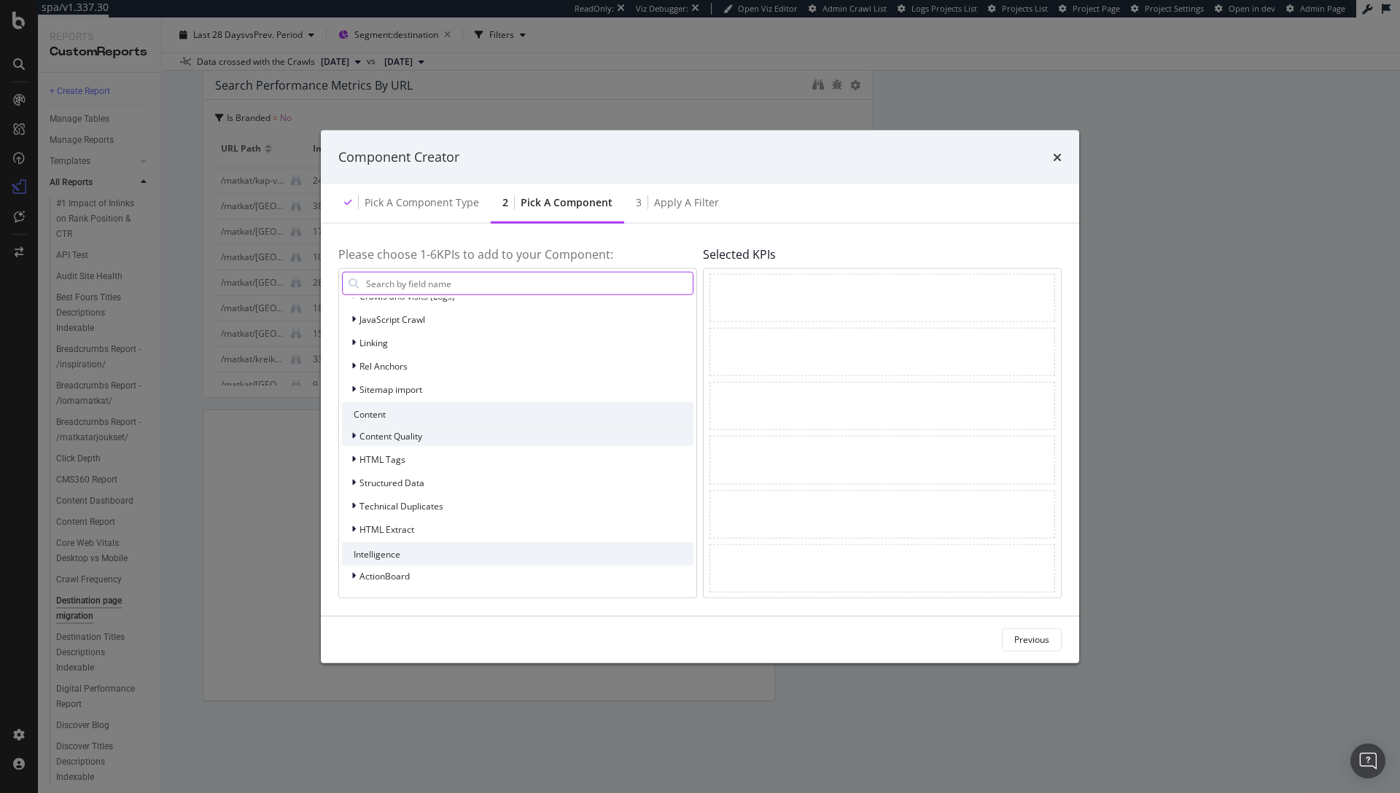
click at [356, 433] on div "modal" at bounding box center [355, 436] width 9 height 15
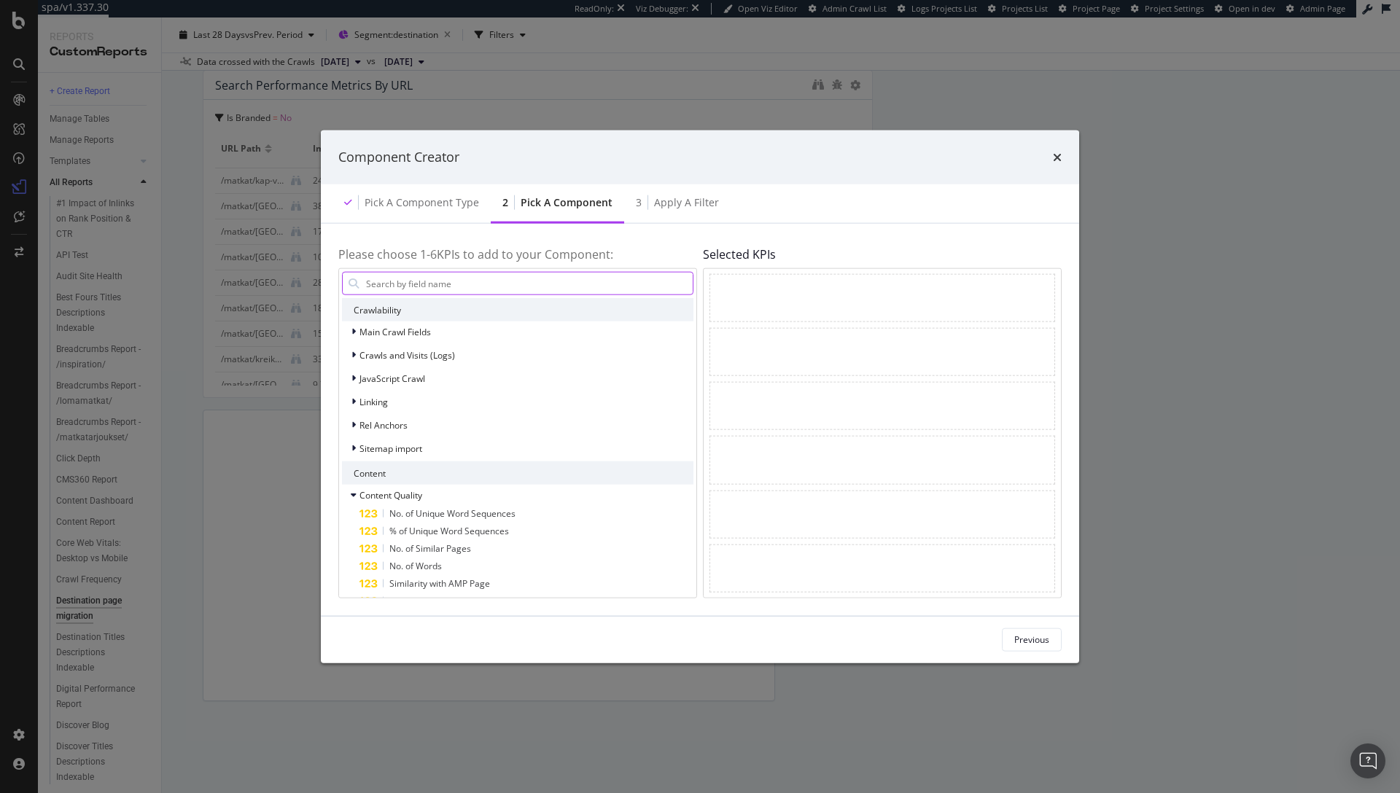
scroll to position [167, 0]
click at [1057, 156] on icon "times" at bounding box center [1057, 157] width 9 height 12
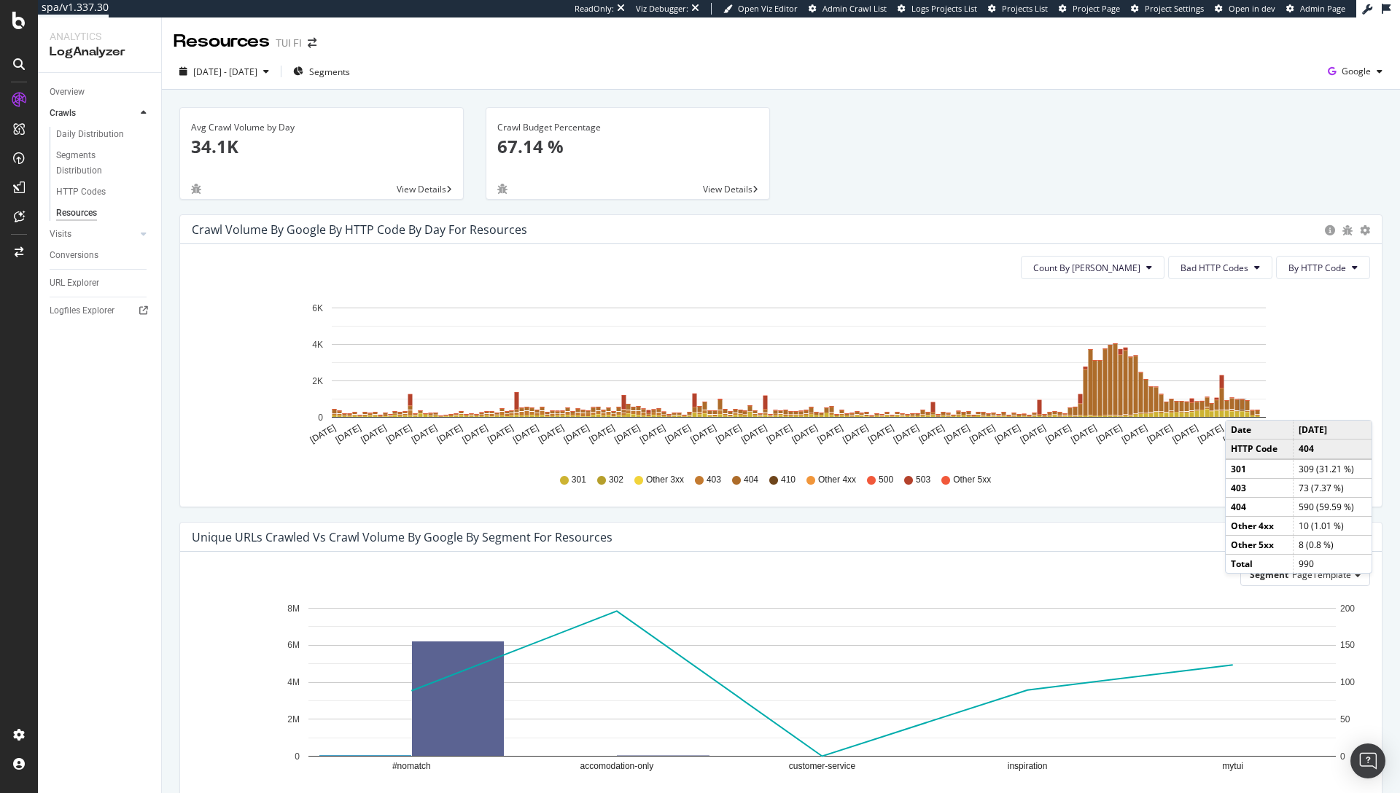
click at [1240, 405] on rect "A chart." at bounding box center [1242, 404] width 4 height 9
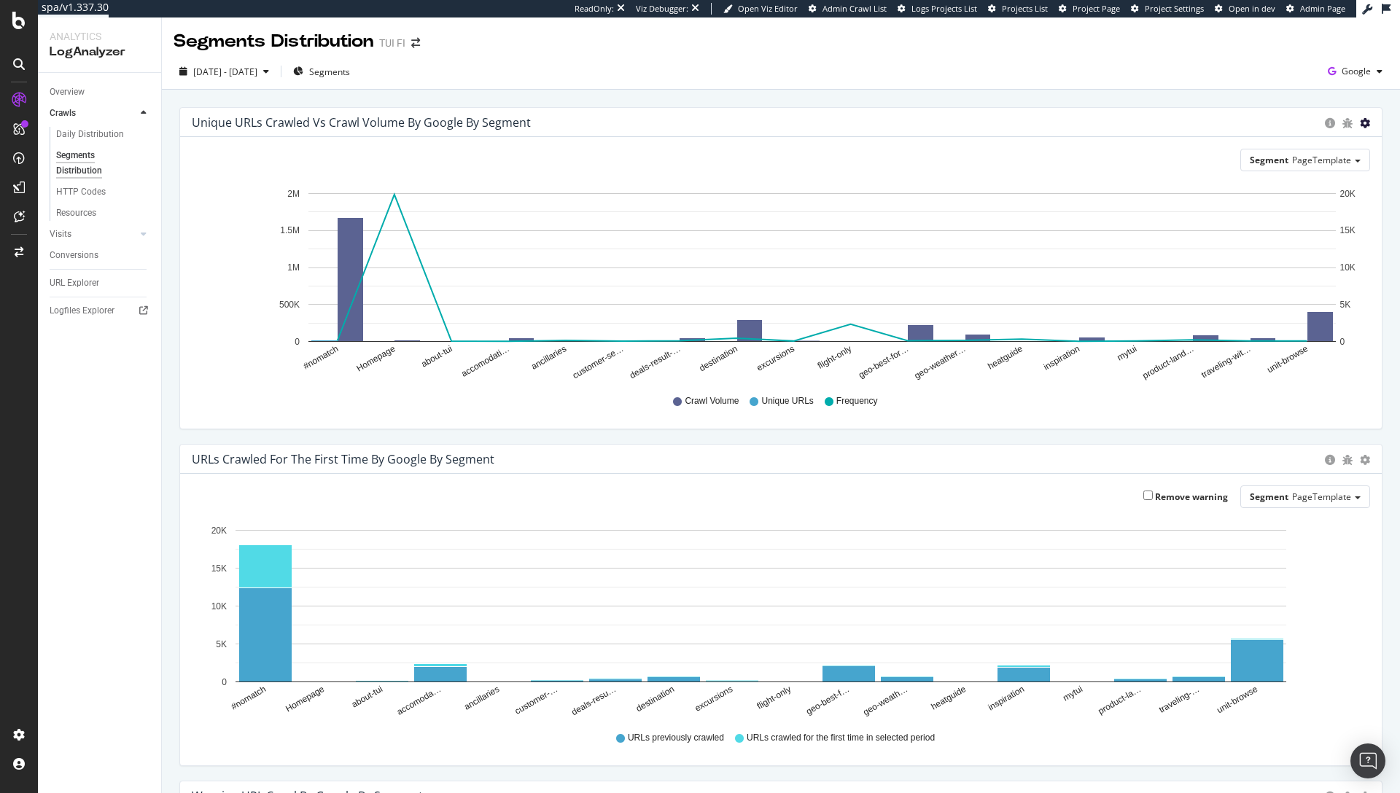
click at [1360, 125] on icon "gear" at bounding box center [1365, 123] width 10 height 10
click at [1287, 180] on span "Table" at bounding box center [1322, 182] width 115 height 22
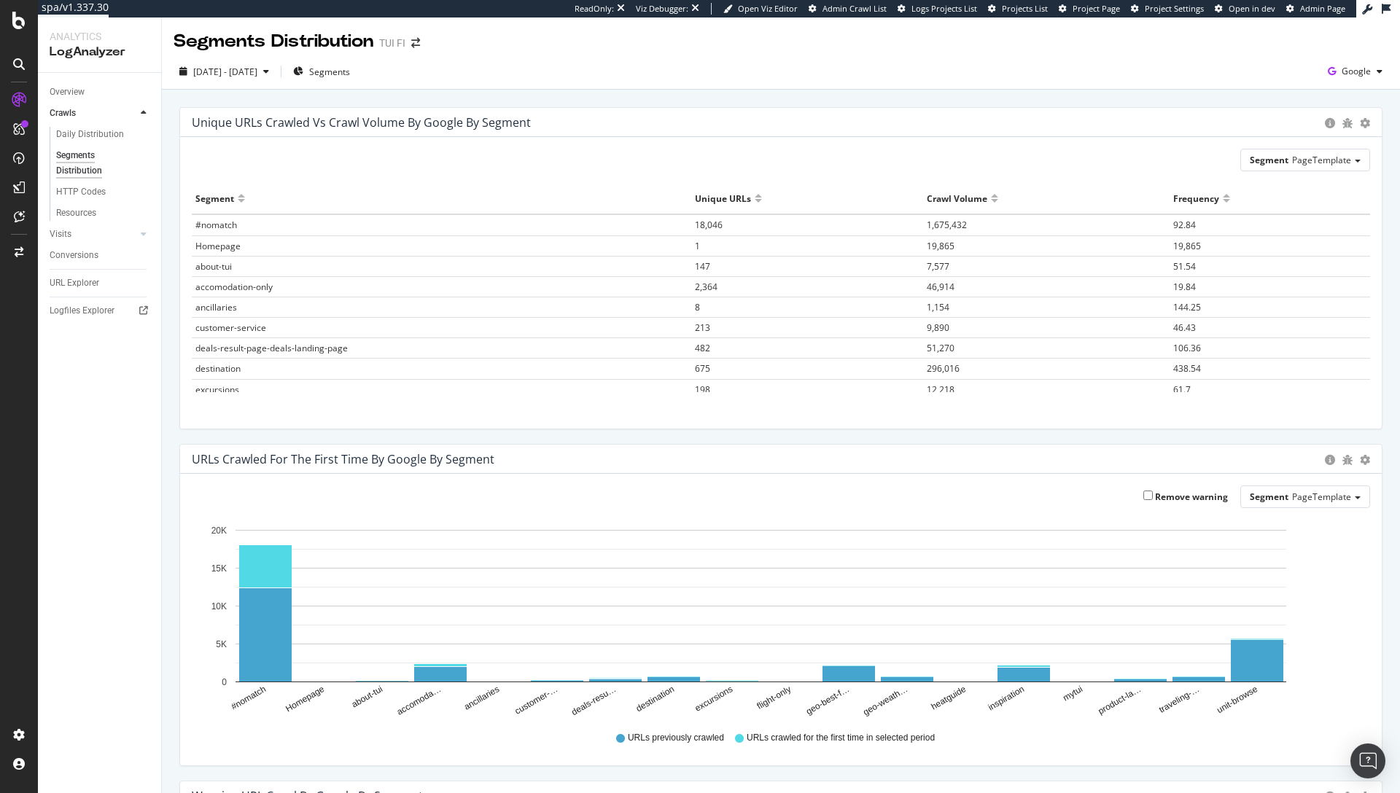
click at [678, 129] on div "Unique URLs Crawled vs Crawl Volume by google by Segment" at bounding box center [755, 122] width 1126 height 15
click at [257, 66] on span "[DATE] - [DATE]" at bounding box center [225, 72] width 64 height 12
click at [626, 74] on div "[DATE] - [DATE] Segments Google" at bounding box center [781, 74] width 1238 height 29
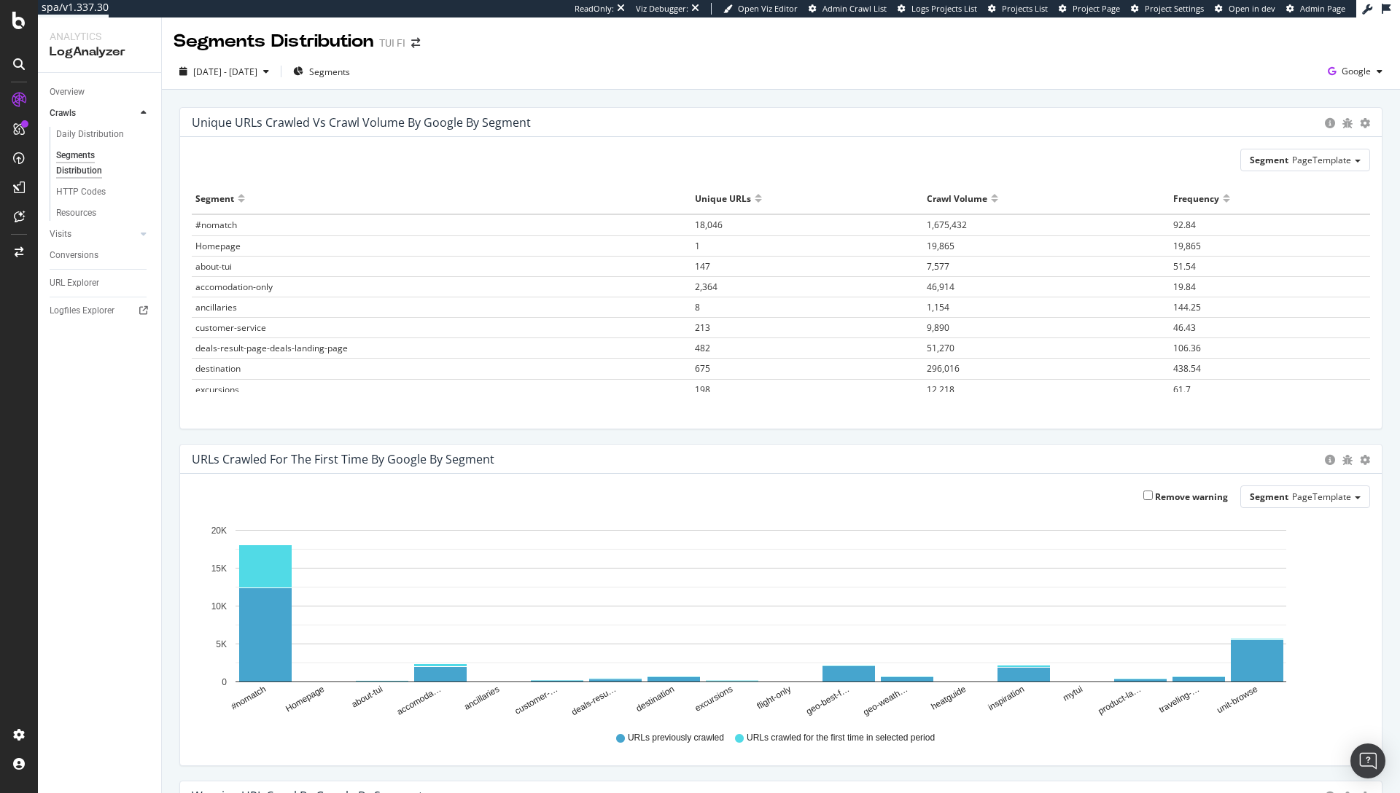
click at [1223, 201] on div at bounding box center [1226, 204] width 7 height 11
click at [1223, 200] on div at bounding box center [1226, 204] width 7 height 11
drag, startPoint x: 208, startPoint y: 249, endPoint x: 225, endPoint y: 249, distance: 17.5
click at [225, 249] on span "flight-only" at bounding box center [215, 246] width 40 height 12
click at [375, 190] on div "Segment" at bounding box center [441, 198] width 492 height 23
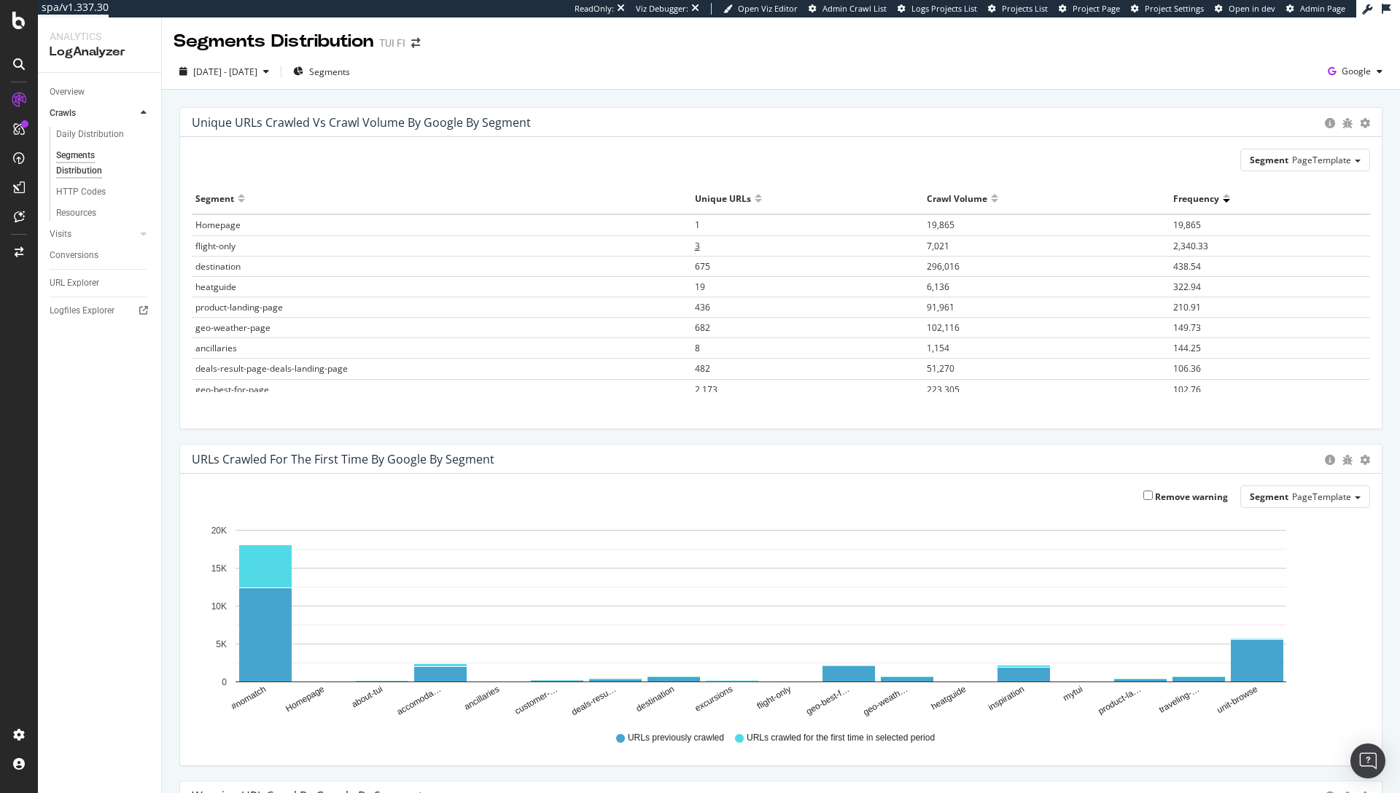
click at [695, 246] on span "3" at bounding box center [697, 246] width 5 height 12
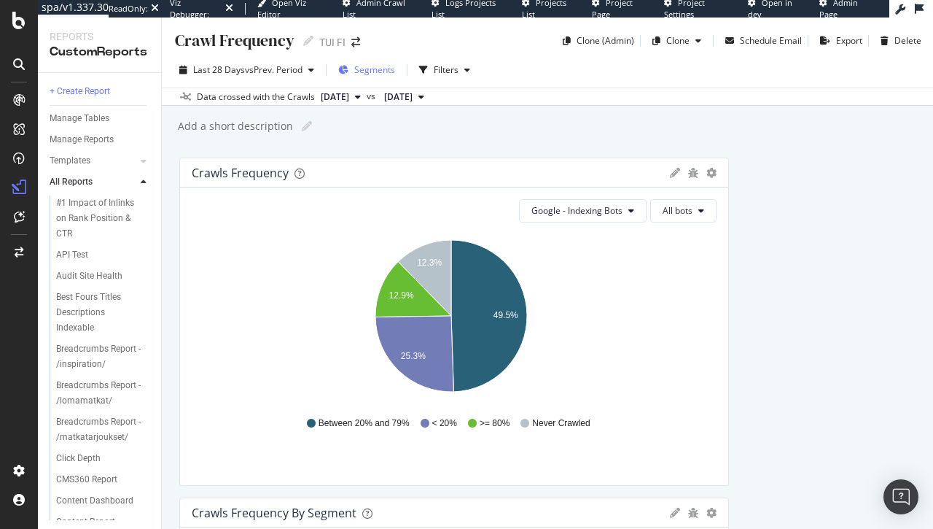
click at [375, 71] on span "Segments" at bounding box center [374, 69] width 41 height 12
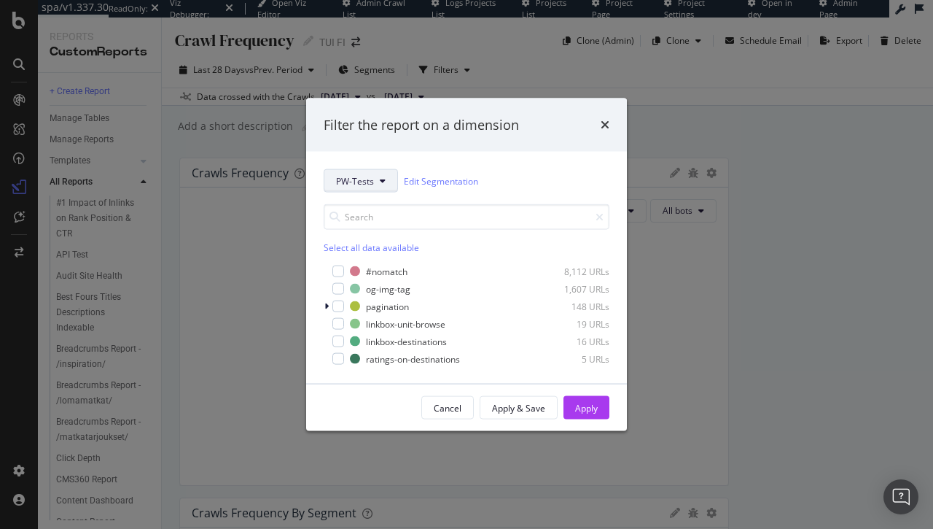
click at [370, 186] on span "PW-Tests" at bounding box center [355, 180] width 38 height 12
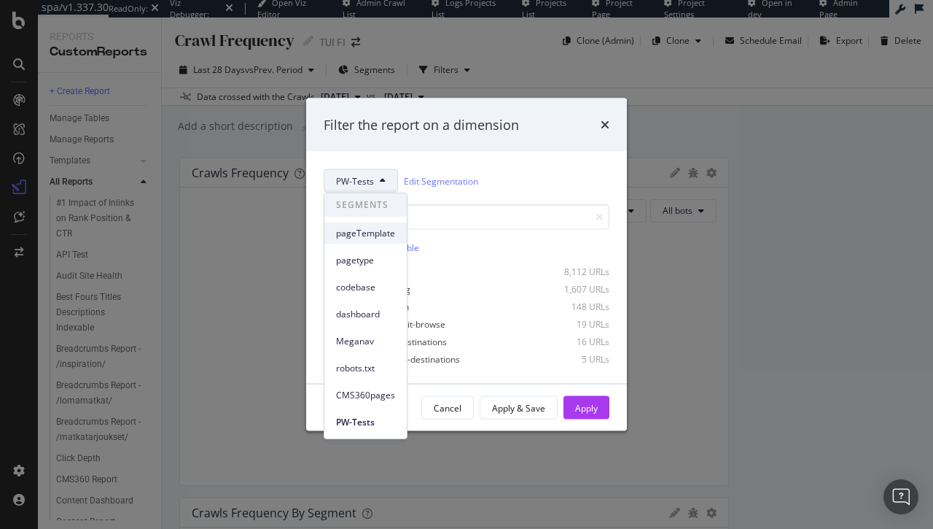
click at [373, 230] on span "pageTemplate" at bounding box center [365, 233] width 59 height 13
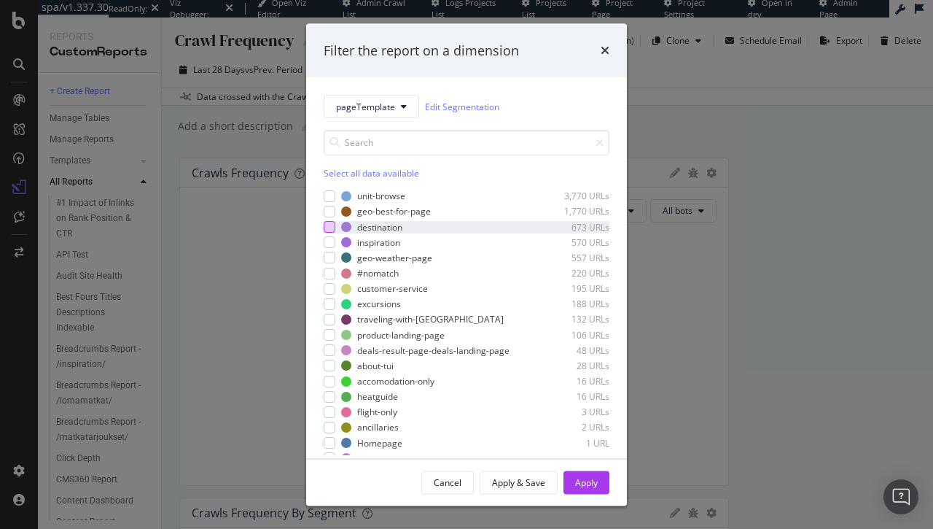
click at [327, 228] on div "modal" at bounding box center [330, 227] width 12 height 12
click at [593, 489] on div "Apply" at bounding box center [586, 482] width 23 height 22
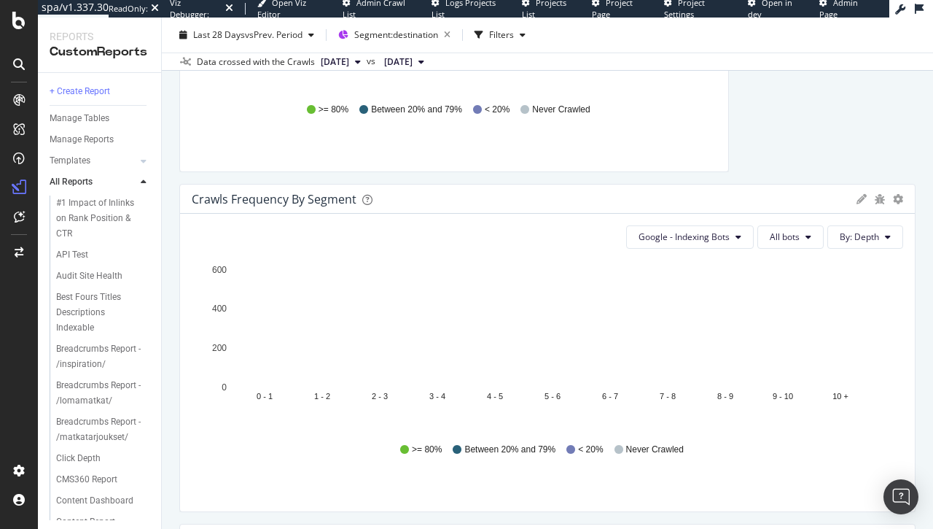
scroll to position [665, 0]
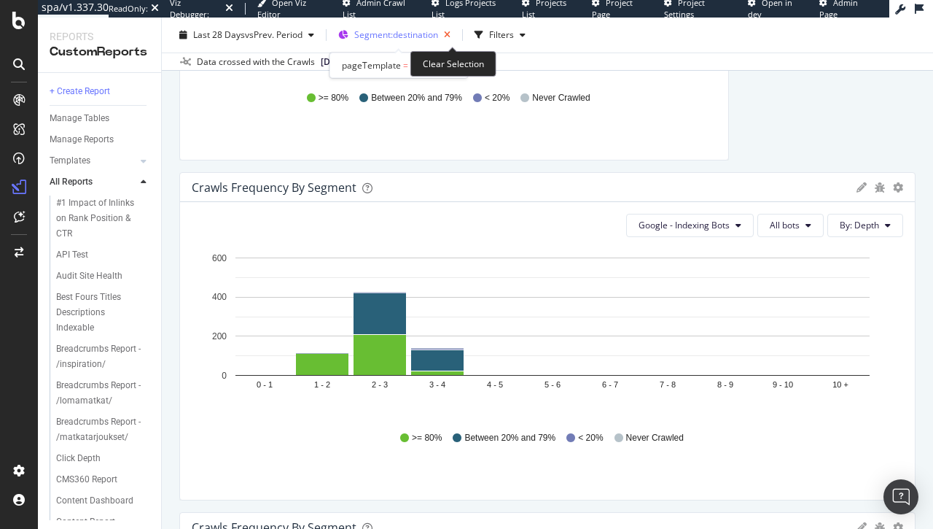
click at [453, 34] on icon "button" at bounding box center [447, 35] width 18 height 20
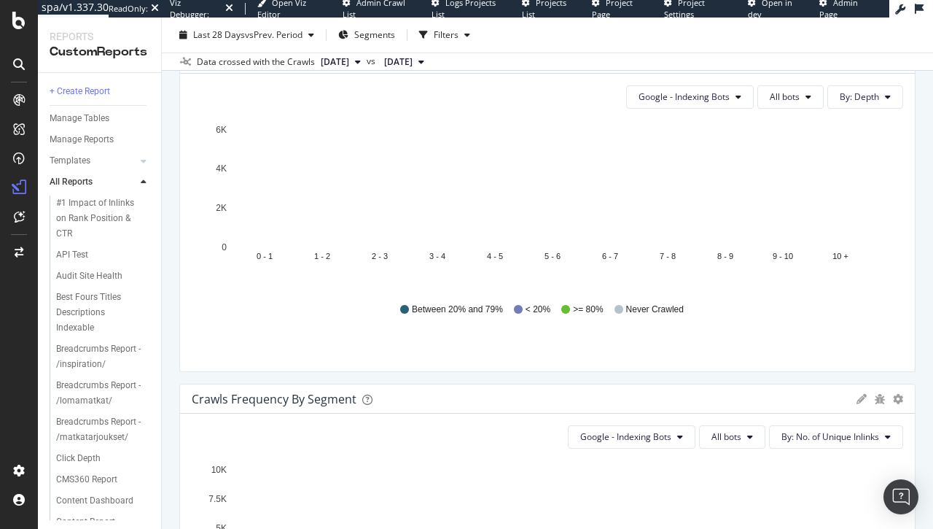
scroll to position [792, 0]
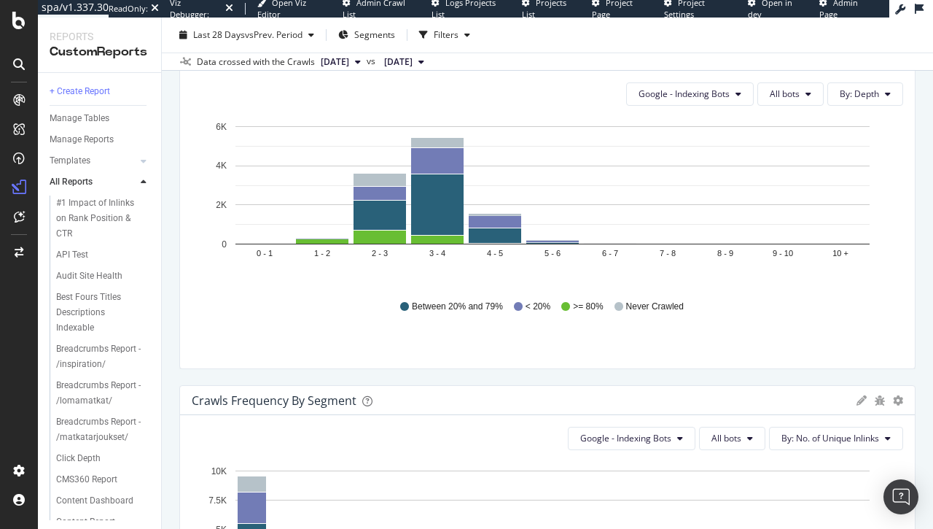
drag, startPoint x: 596, startPoint y: 313, endPoint x: 571, endPoint y: 309, distance: 25.9
click at [573, 309] on span ">= 80%" at bounding box center [588, 306] width 30 height 12
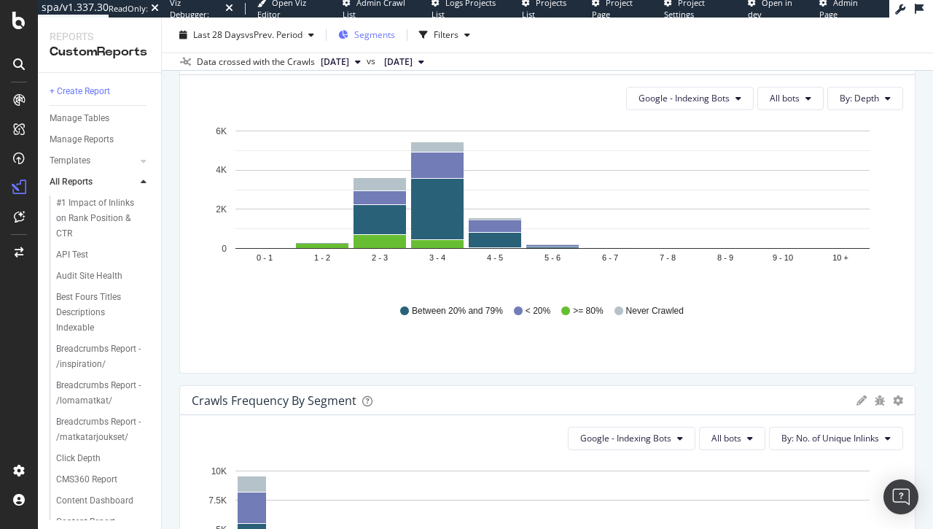
click at [368, 40] on span "Segments" at bounding box center [374, 34] width 41 height 12
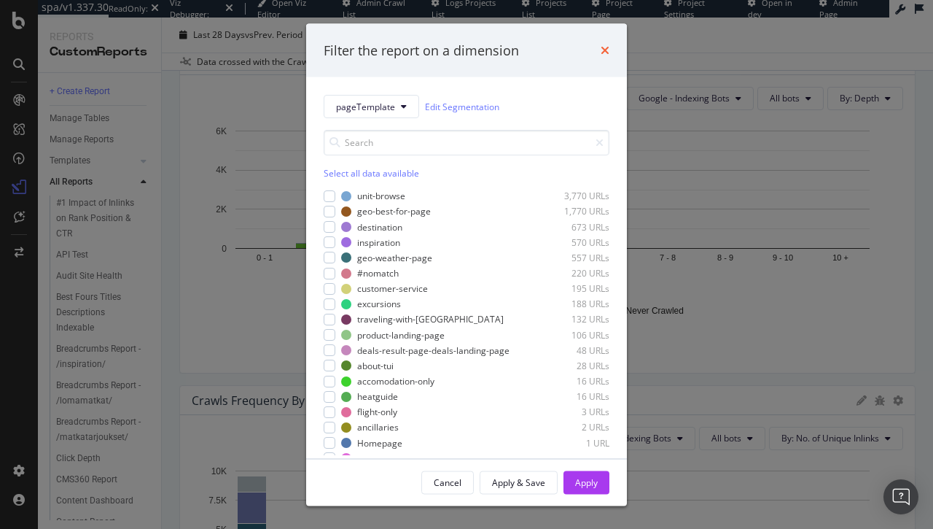
click at [604, 51] on icon "times" at bounding box center [605, 50] width 9 height 12
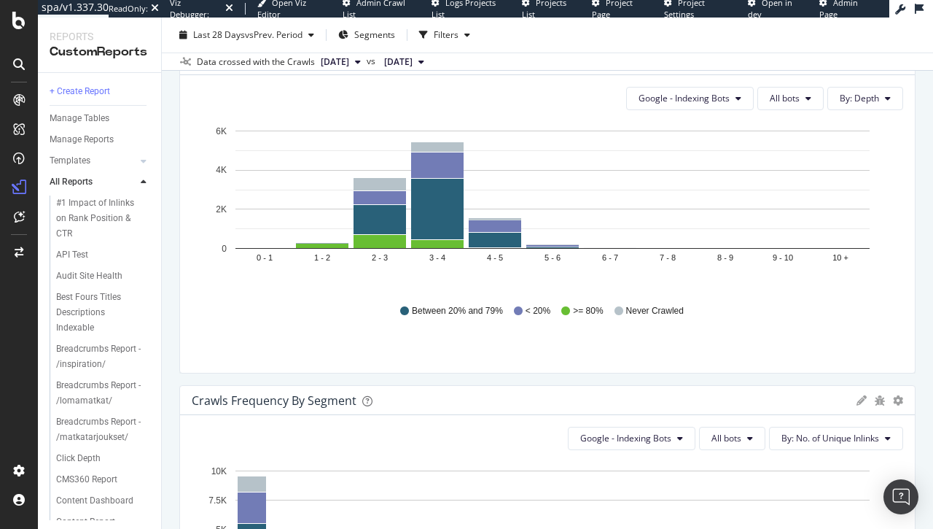
scroll to position [793, 0]
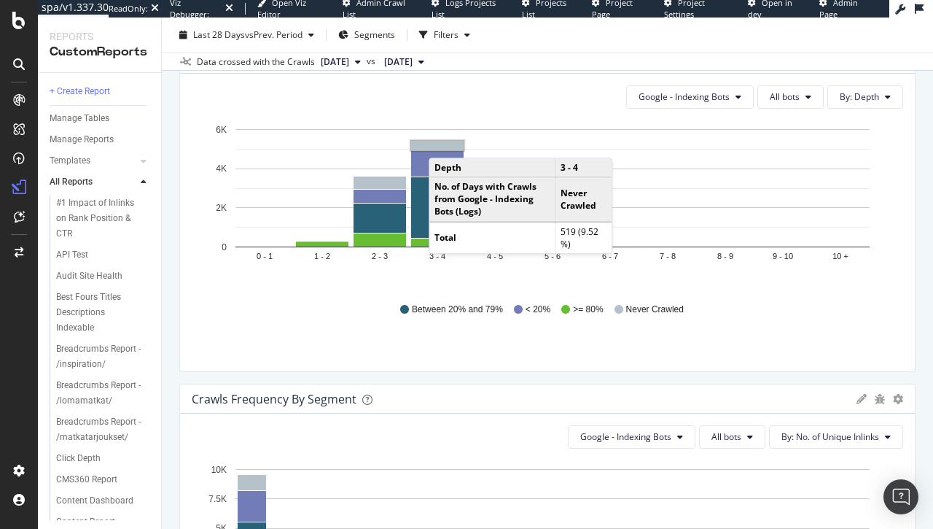
click at [443, 142] on rect "A chart." at bounding box center [437, 145] width 52 height 9
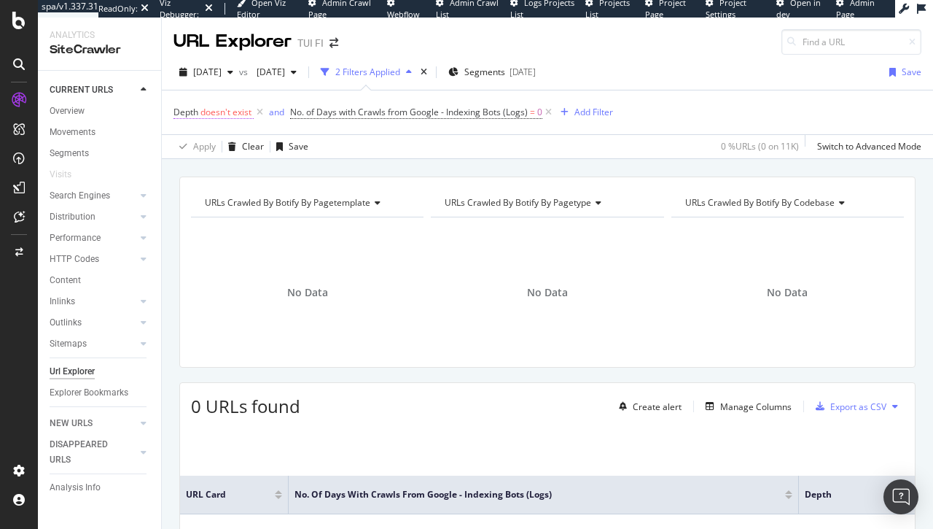
click at [231, 112] on span "doesn't exist" at bounding box center [225, 112] width 51 height 12
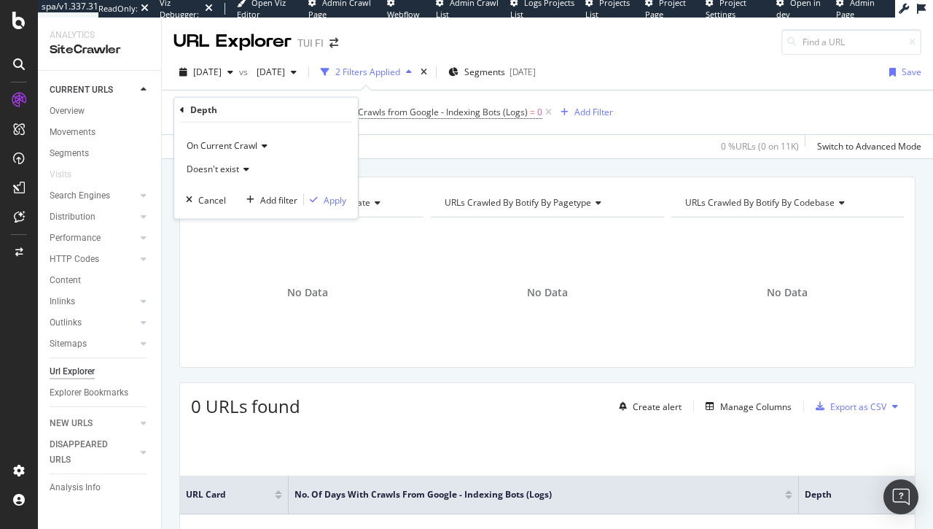
click at [336, 90] on div "Depth doesn't exist and No. of Days with Crawls from Google - Indexing Bots (Lo…" at bounding box center [548, 112] width 748 height 44
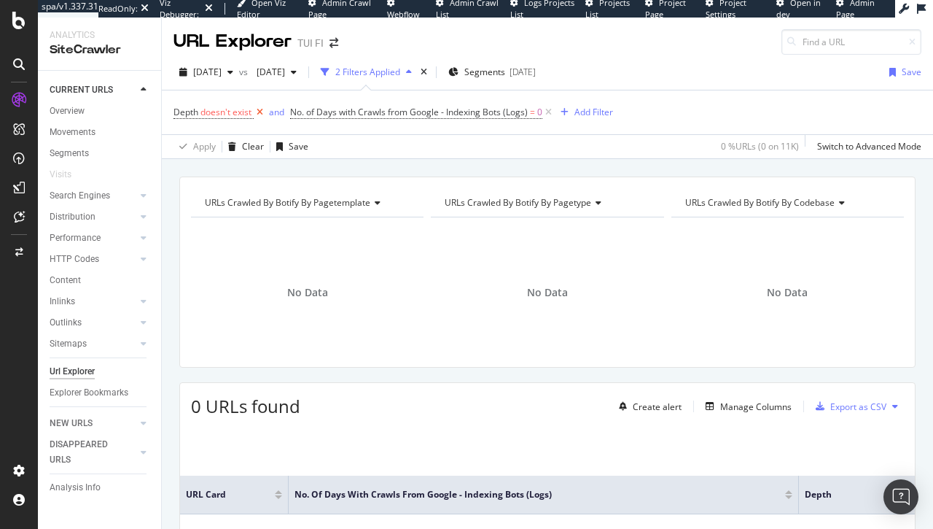
click at [259, 112] on icon at bounding box center [260, 112] width 12 height 15
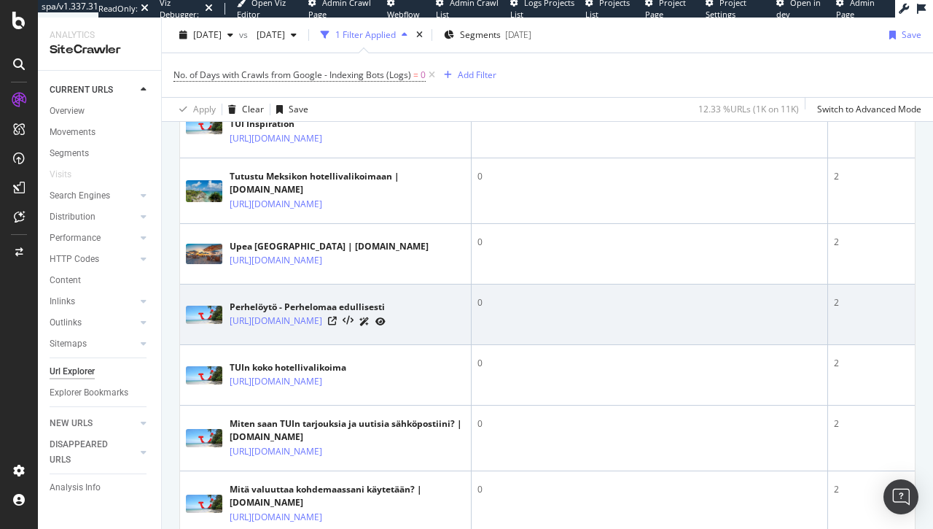
scroll to position [219, 0]
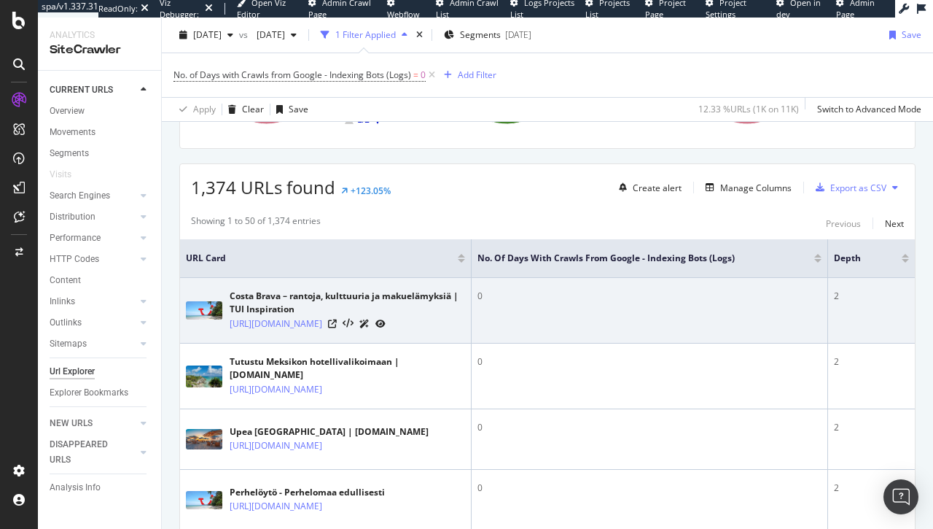
click at [650, 303] on td "0" at bounding box center [650, 311] width 356 height 66
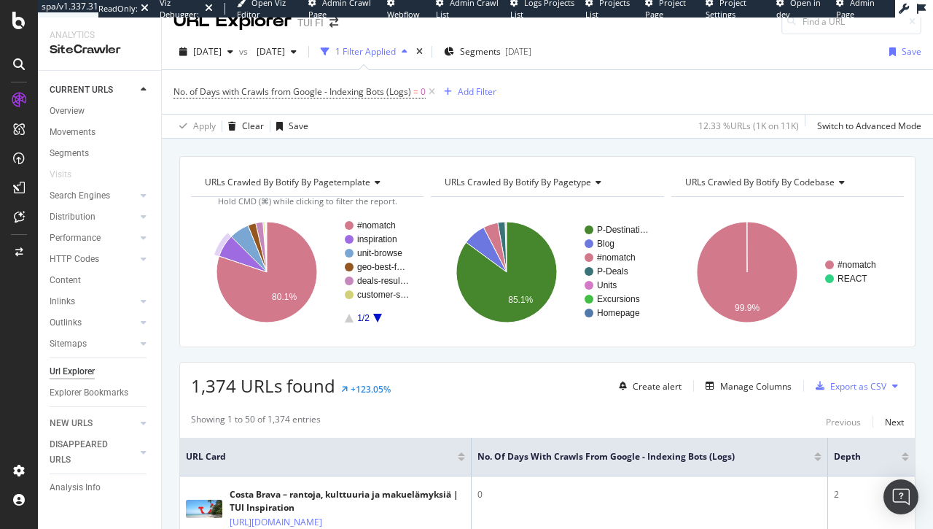
scroll to position [2, 0]
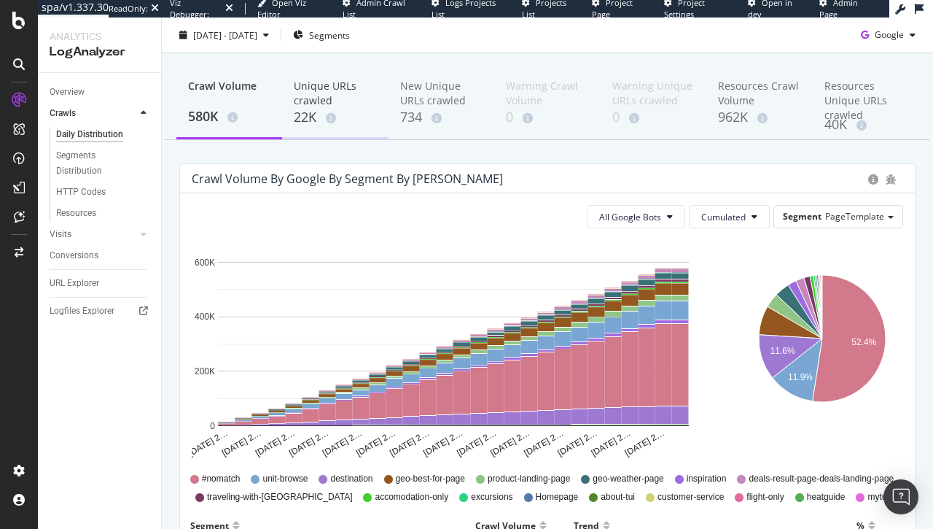
scroll to position [41, 0]
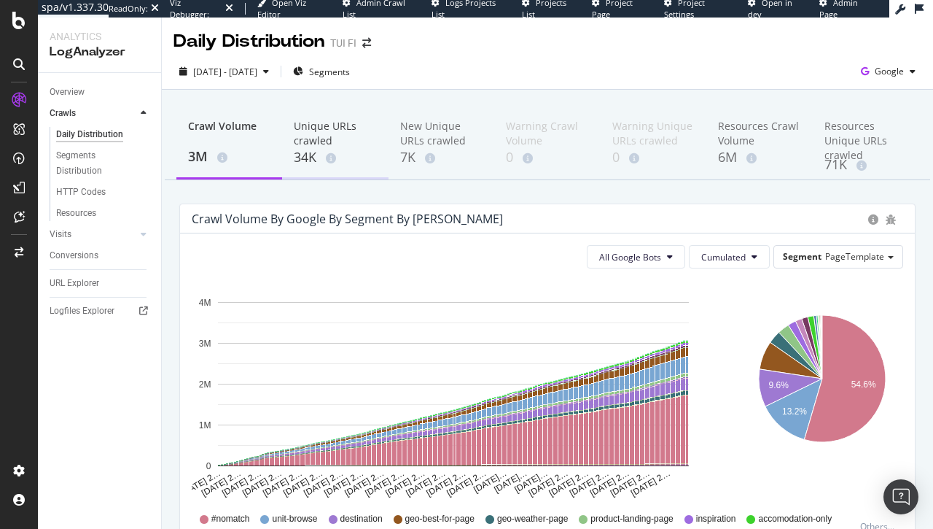
scroll to position [16, 0]
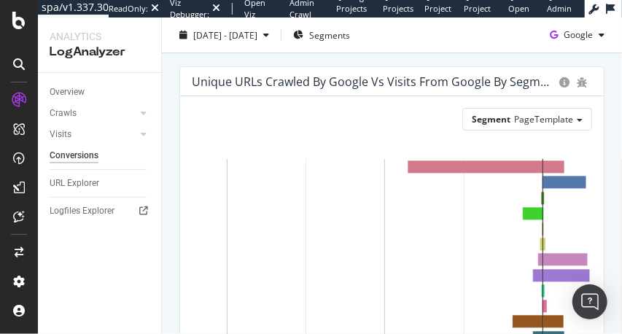
scroll to position [41, 0]
